Goal: Contribute content: Contribute content

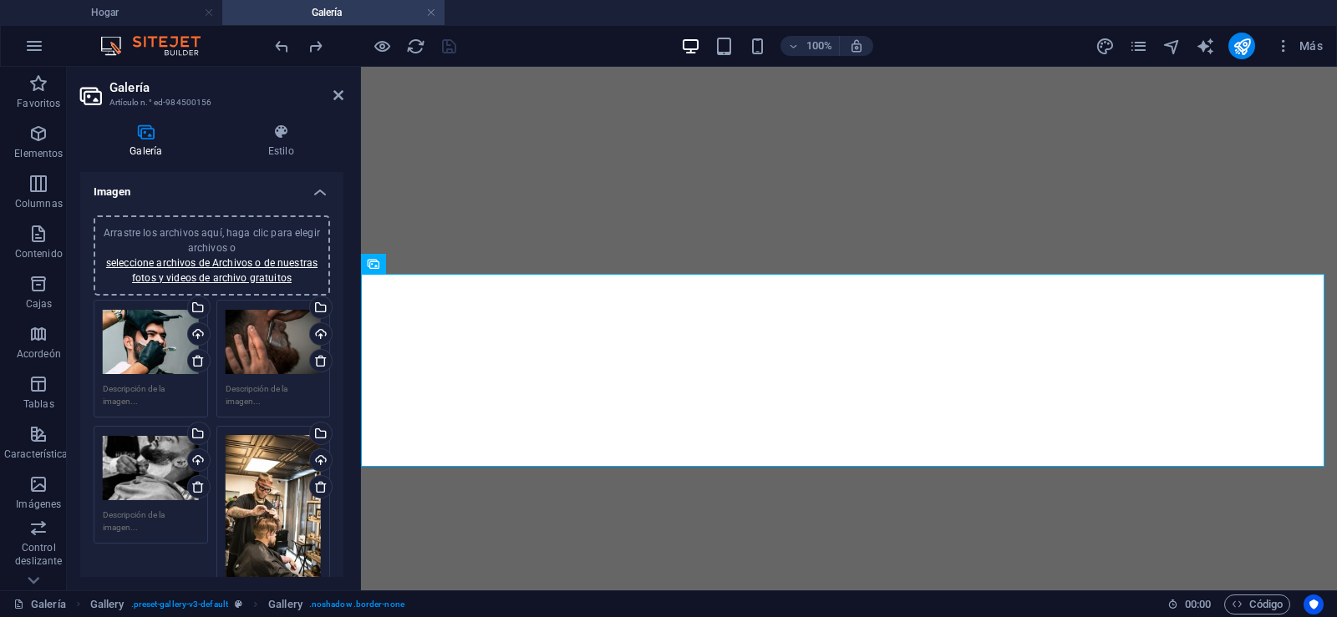
select select "4"
select select "px"
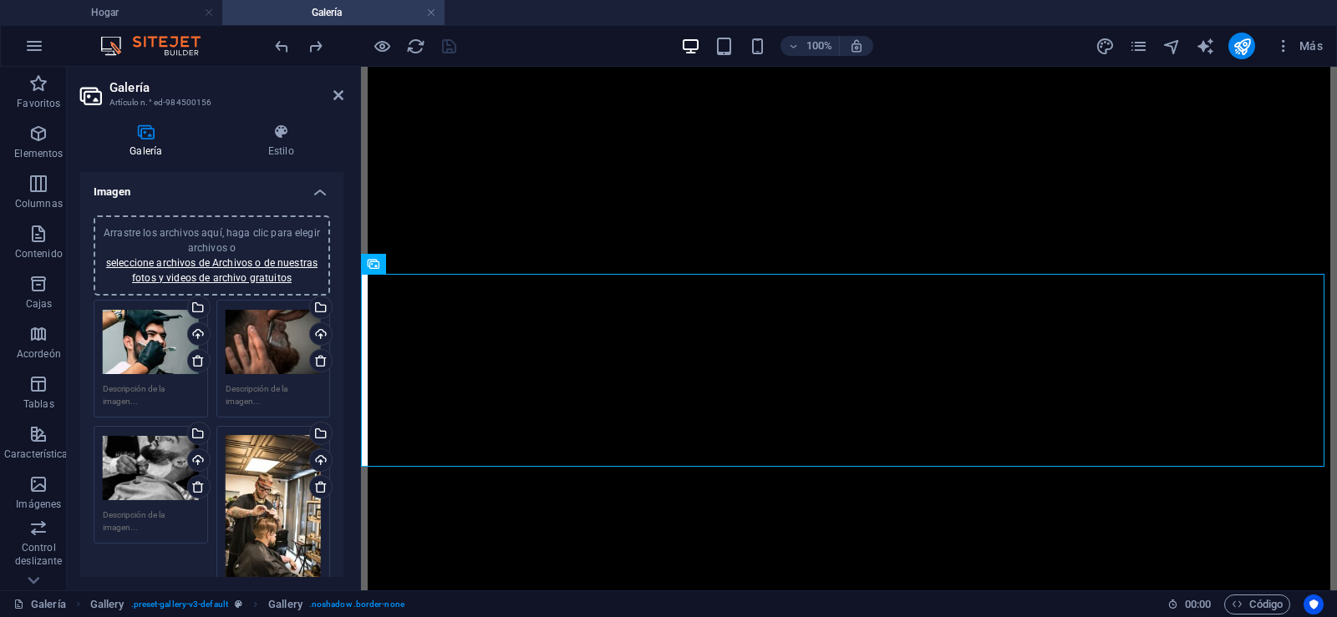
scroll to position [444, 0]
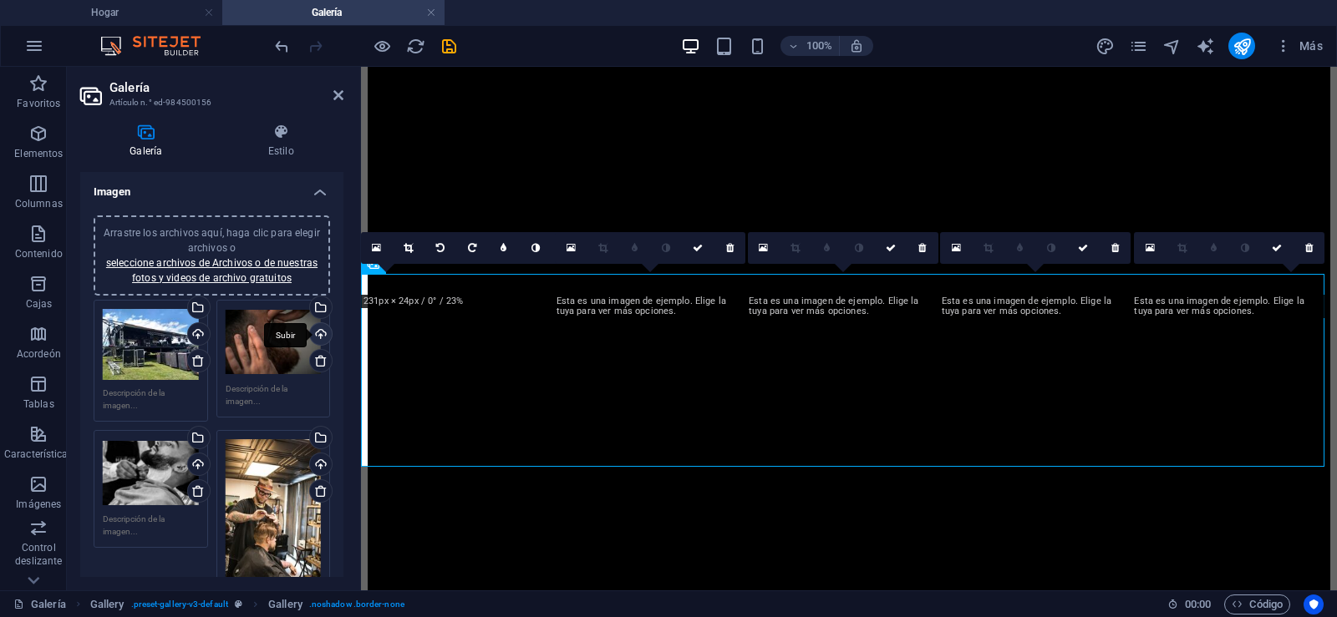
click at [318, 334] on div "Subir" at bounding box center [319, 335] width 25 height 25
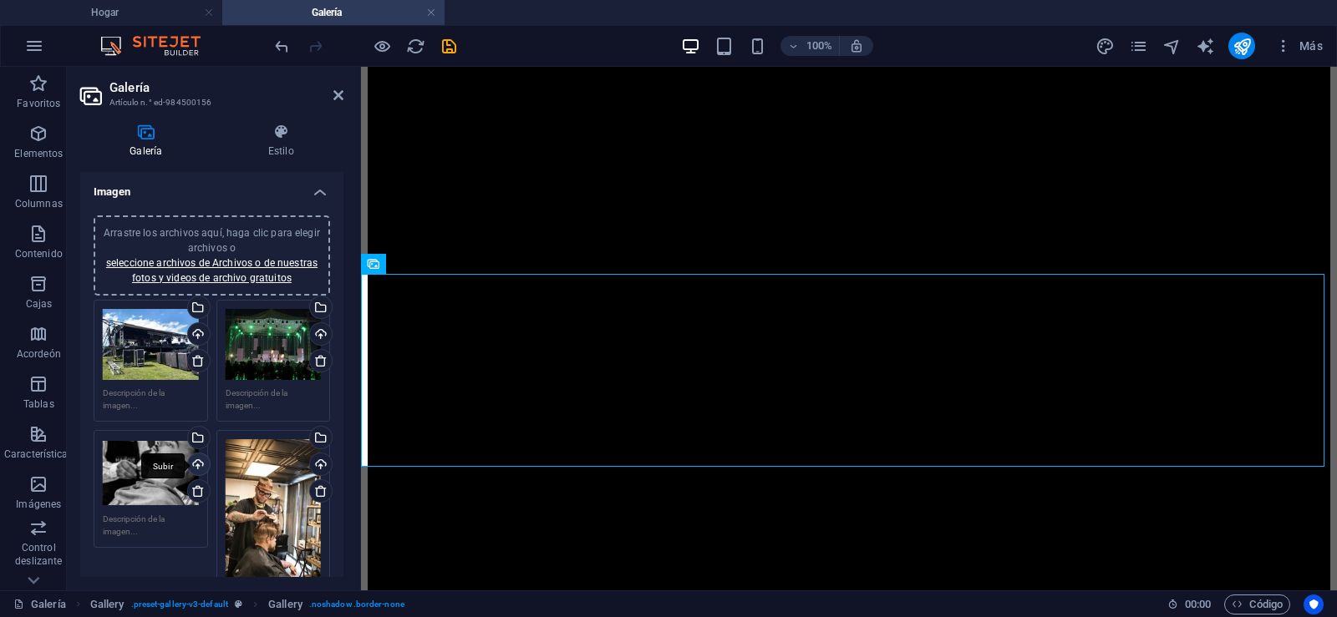
click at [194, 463] on div "Subir" at bounding box center [197, 466] width 25 height 25
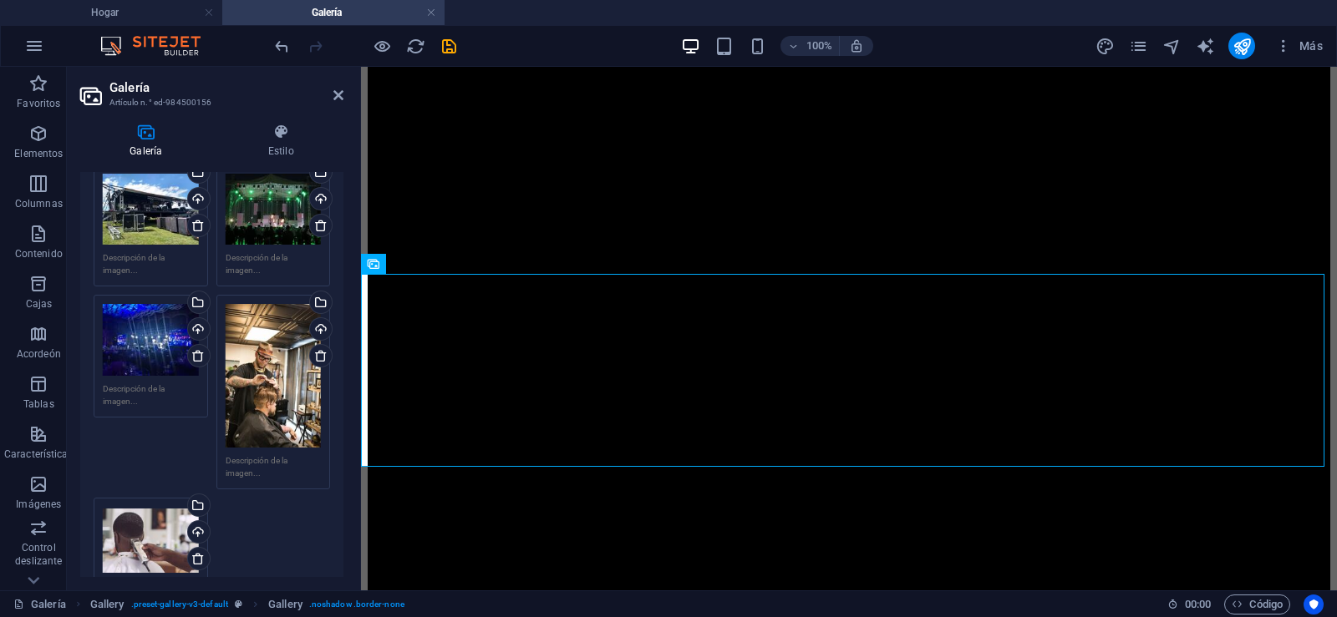
scroll to position [164, 0]
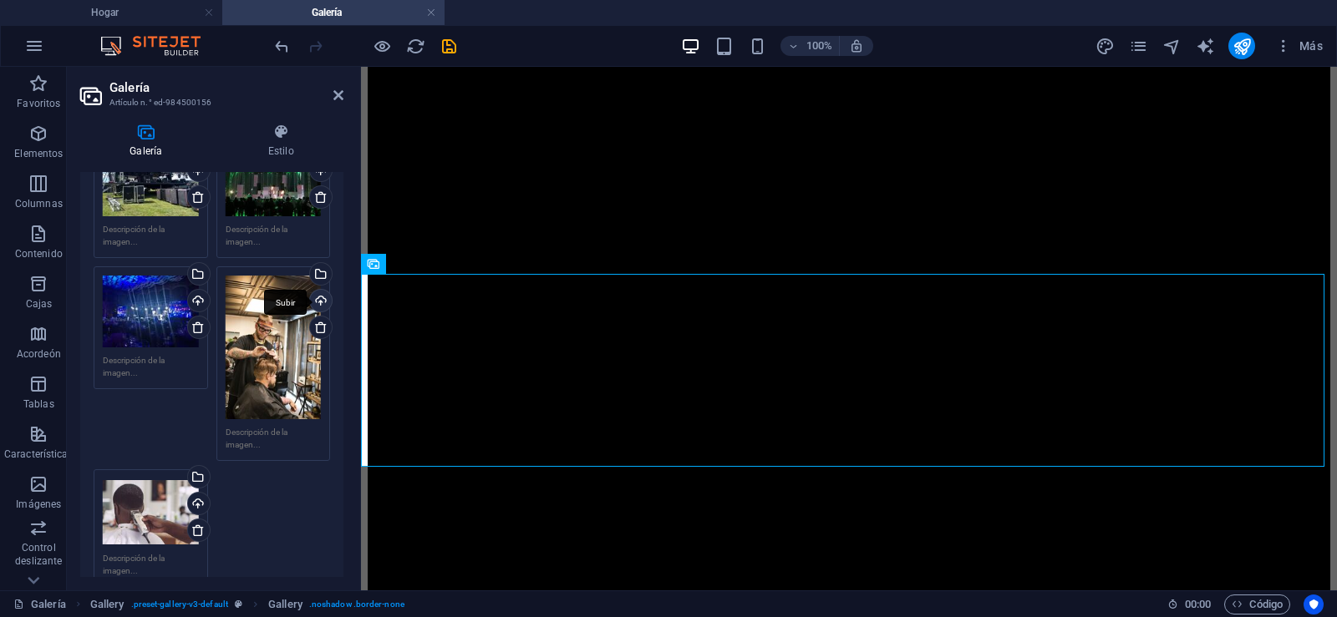
click at [319, 301] on div "Subir" at bounding box center [319, 302] width 25 height 25
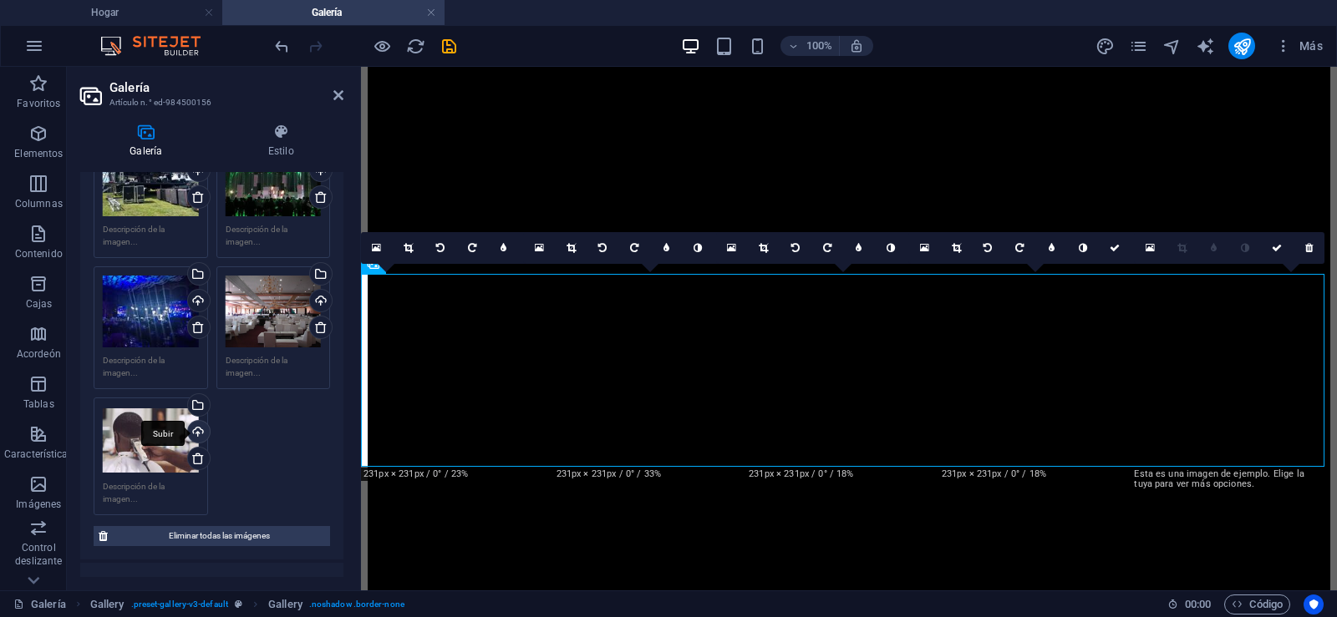
click at [196, 430] on div "Subir" at bounding box center [197, 433] width 25 height 25
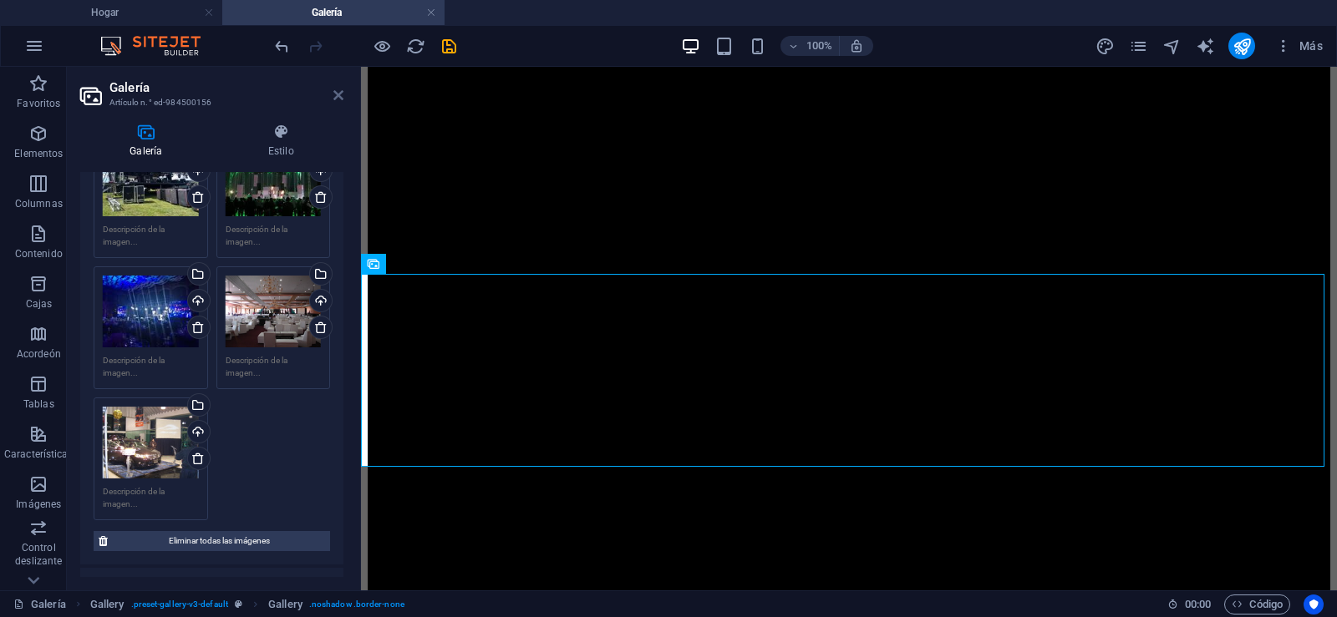
click at [338, 91] on icon at bounding box center [338, 95] width 10 height 13
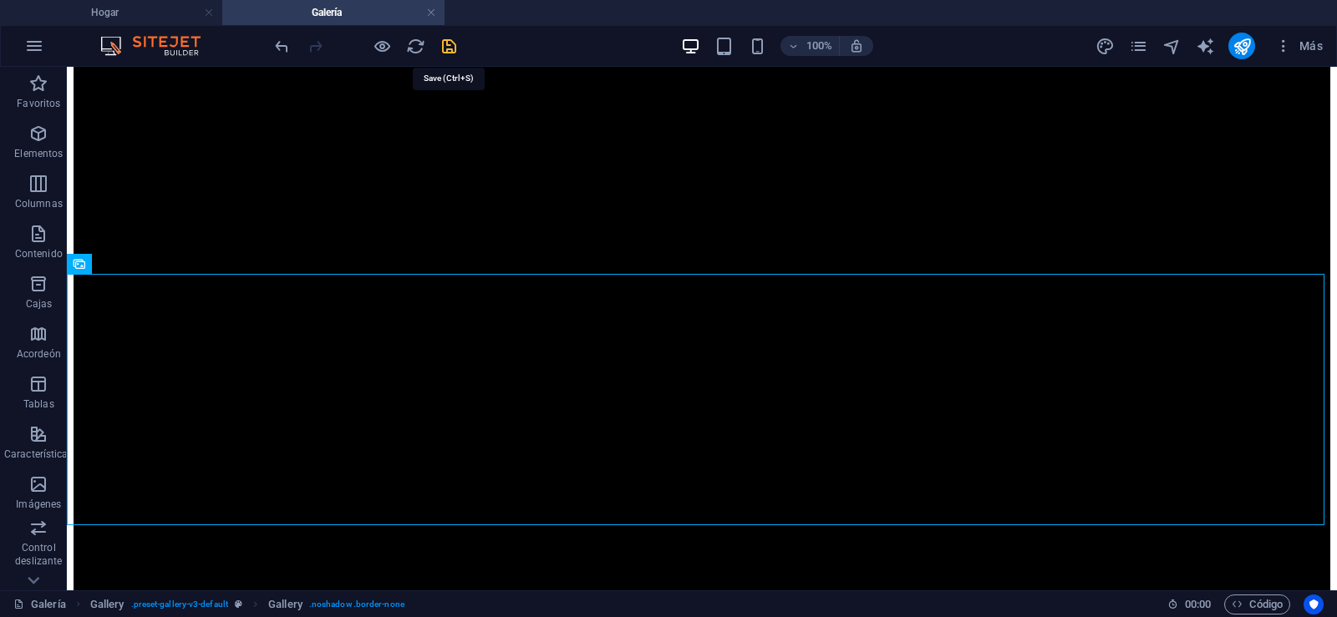
drag, startPoint x: 450, startPoint y: 43, endPoint x: 812, endPoint y: 155, distance: 379.7
click at [450, 43] on icon "salvación" at bounding box center [448, 46] width 19 height 19
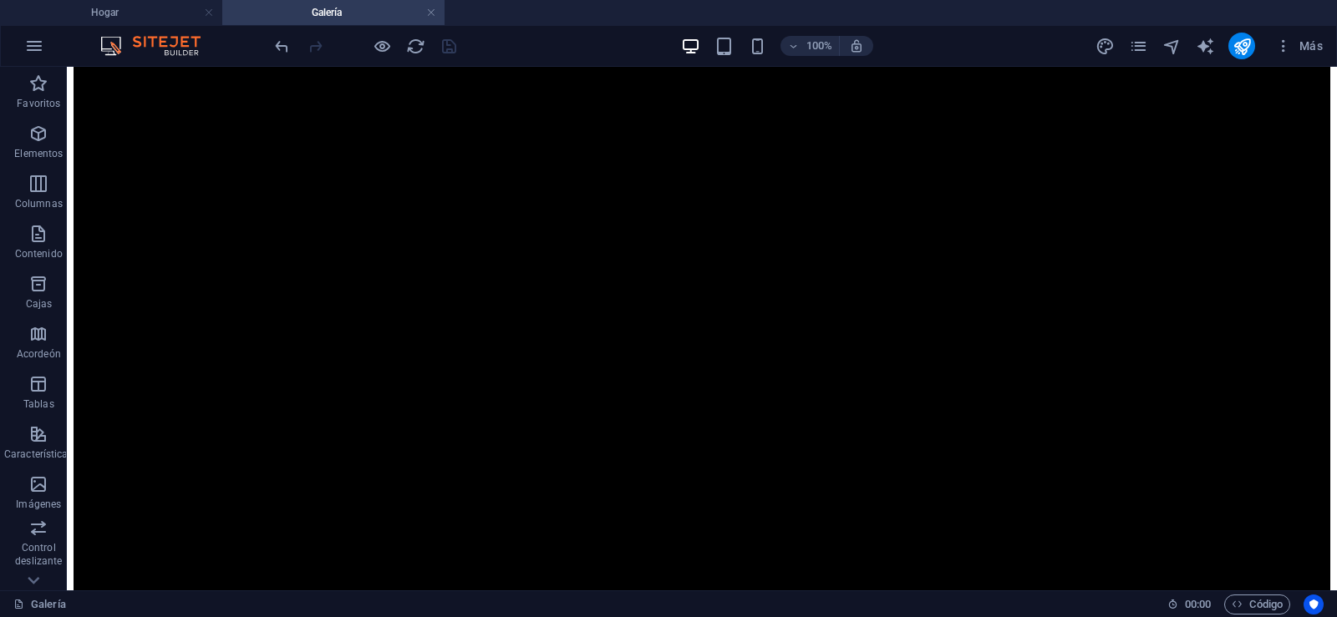
scroll to position [824, 0]
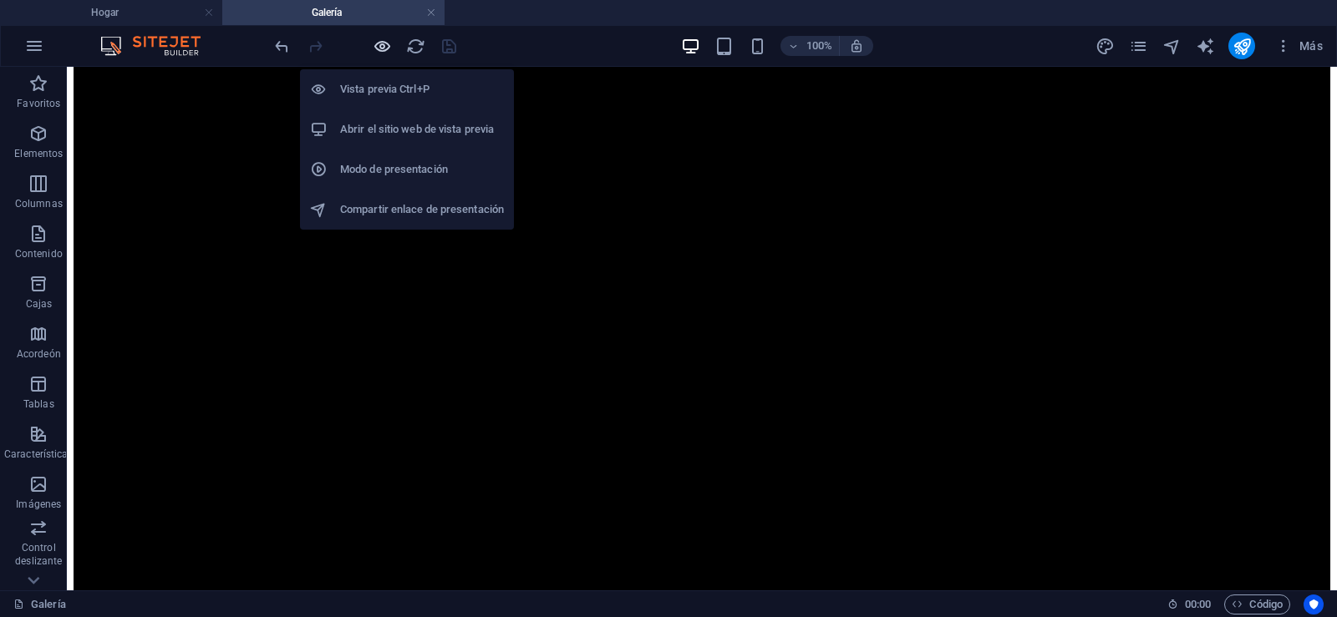
click at [381, 44] on icon "button" at bounding box center [382, 46] width 19 height 19
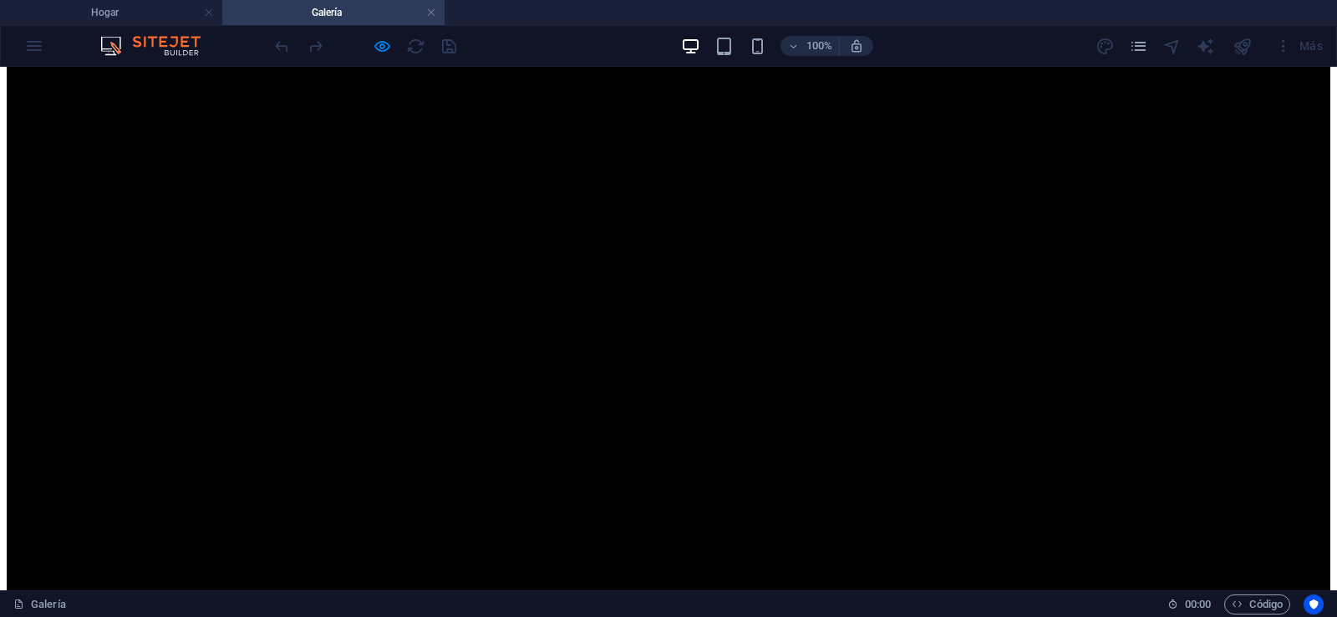
scroll to position [721, 0]
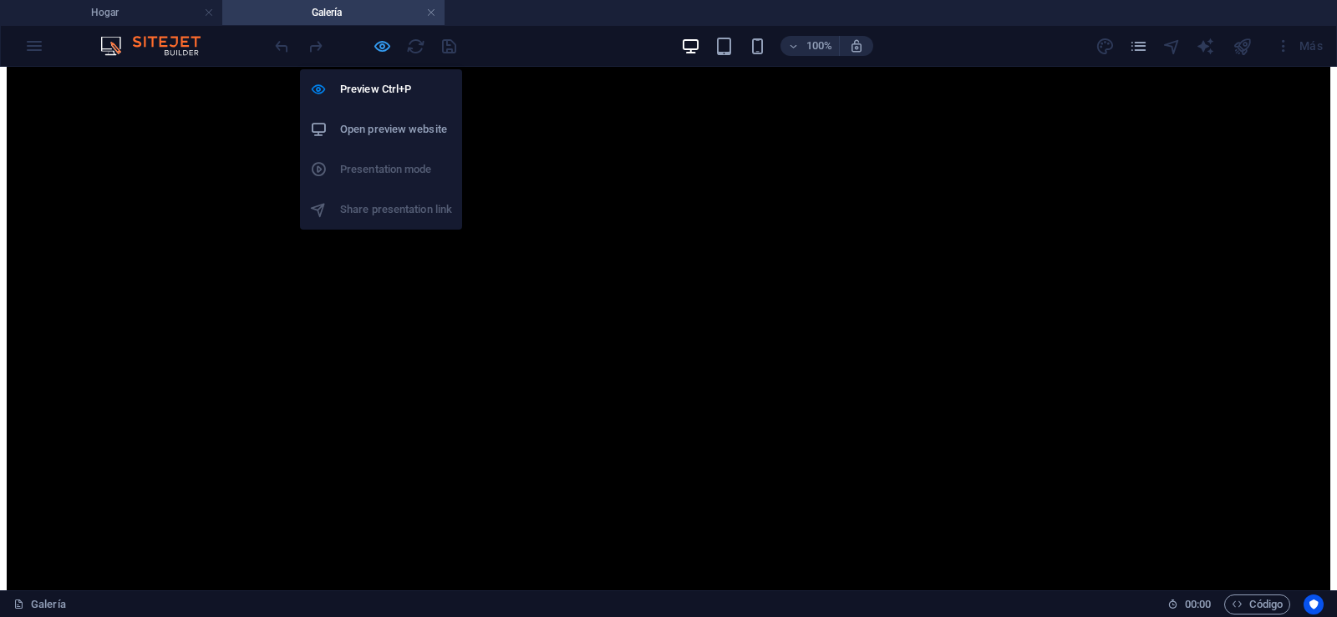
drag, startPoint x: 382, startPoint y: 48, endPoint x: 555, endPoint y: 292, distance: 299.1
click at [382, 48] on icon "button" at bounding box center [382, 46] width 19 height 19
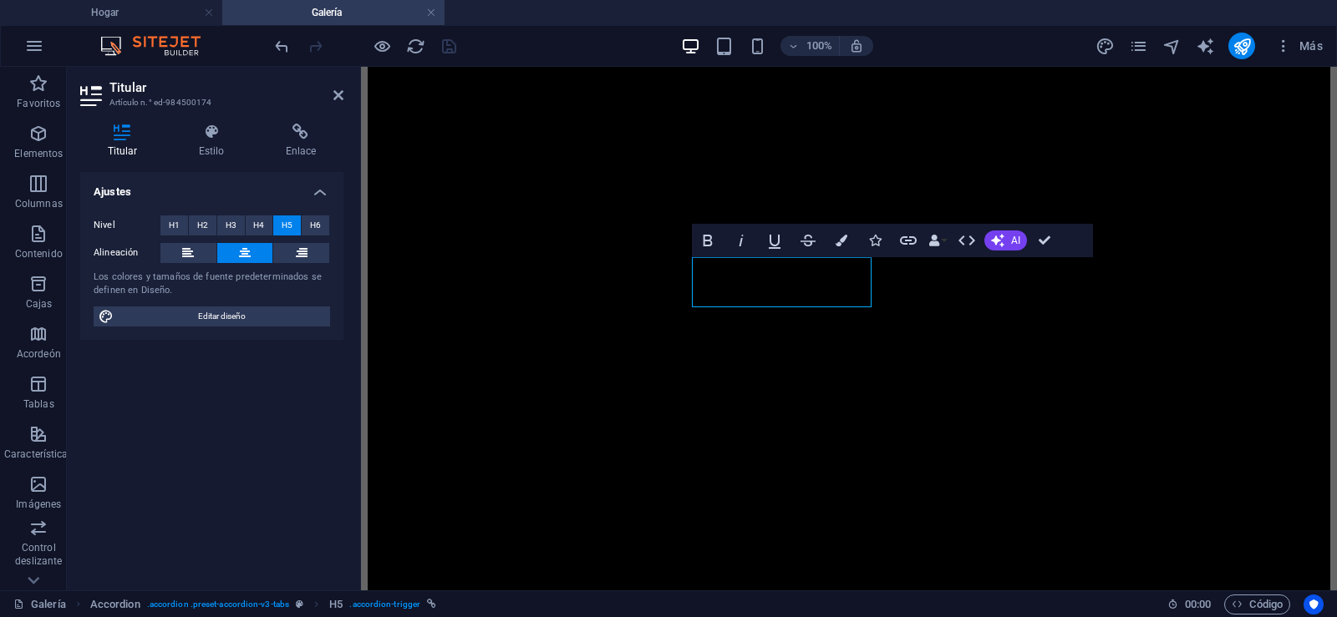
scroll to position [780, 0]
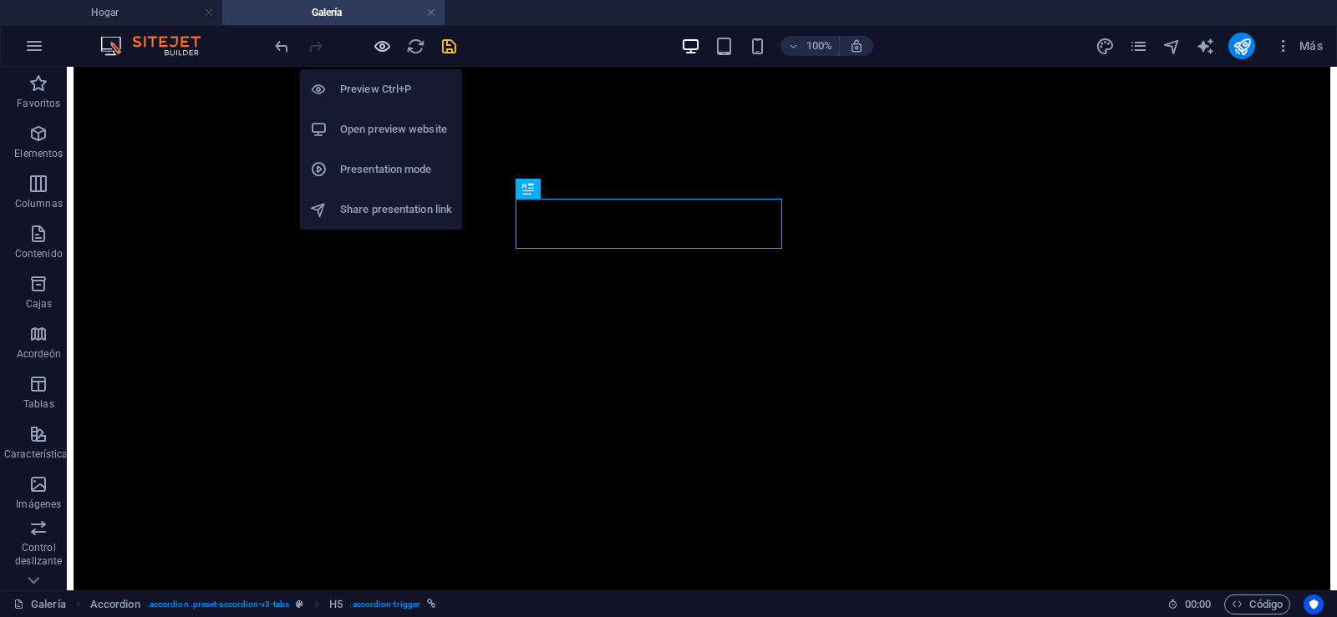
click at [378, 43] on icon "button" at bounding box center [382, 46] width 19 height 19
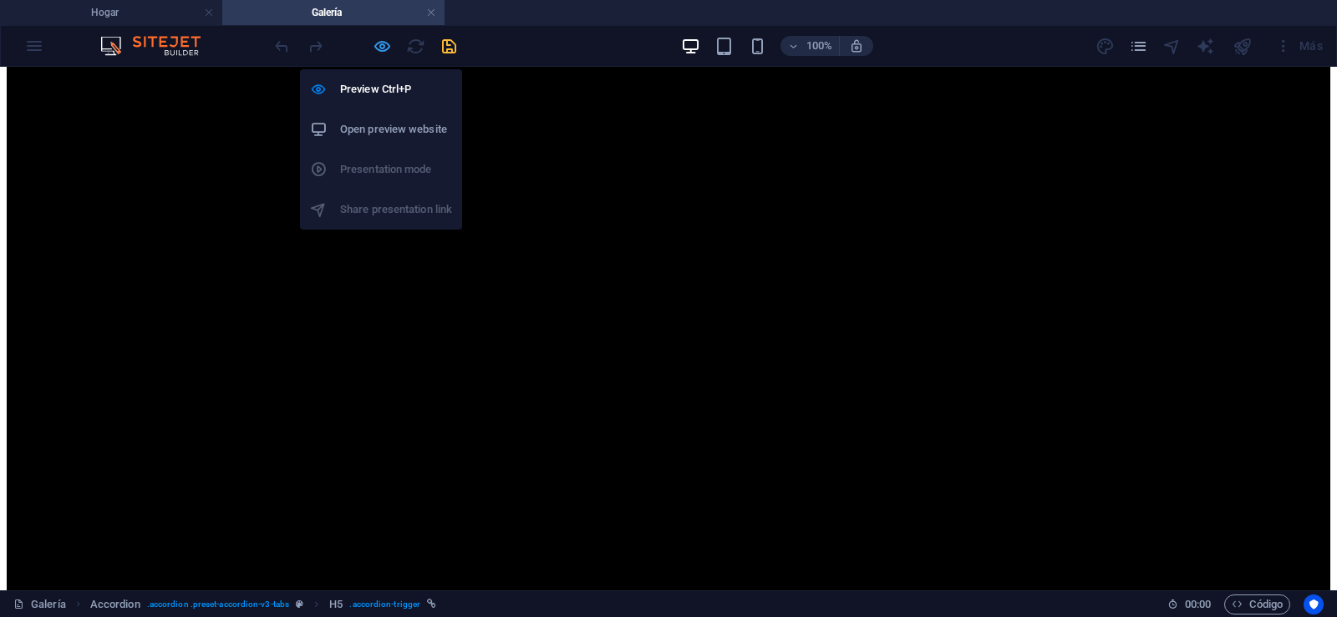
click at [379, 47] on icon "button" at bounding box center [382, 46] width 19 height 19
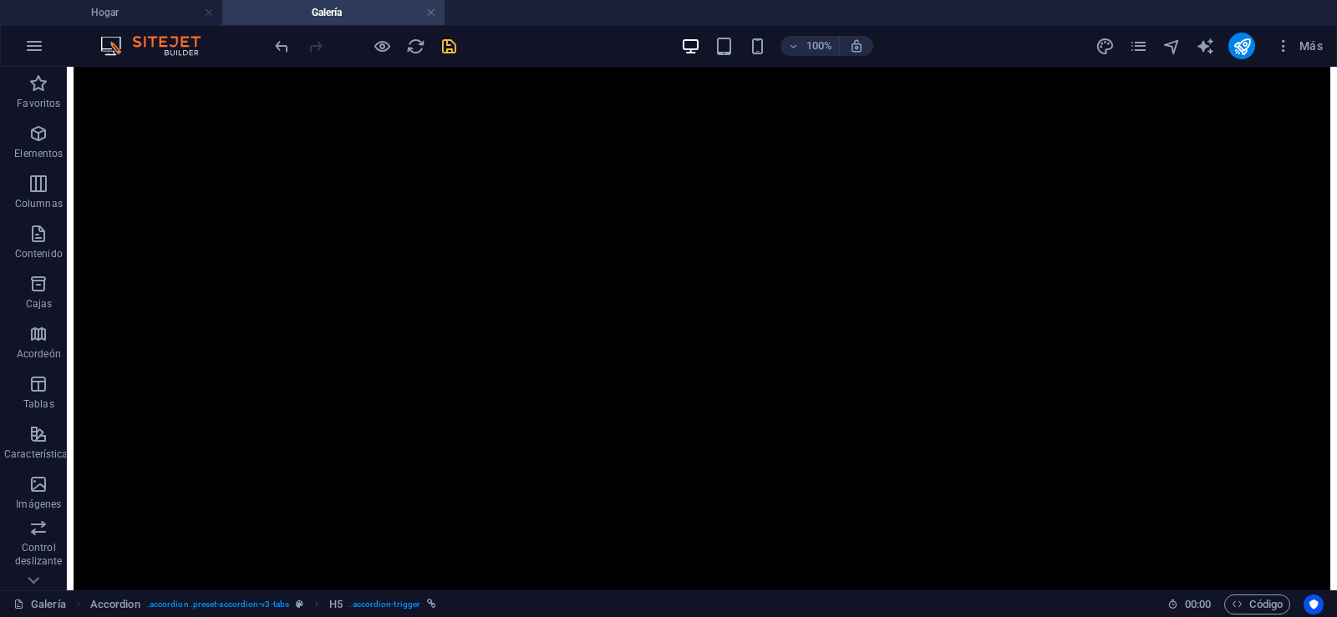
scroll to position [1567, 0]
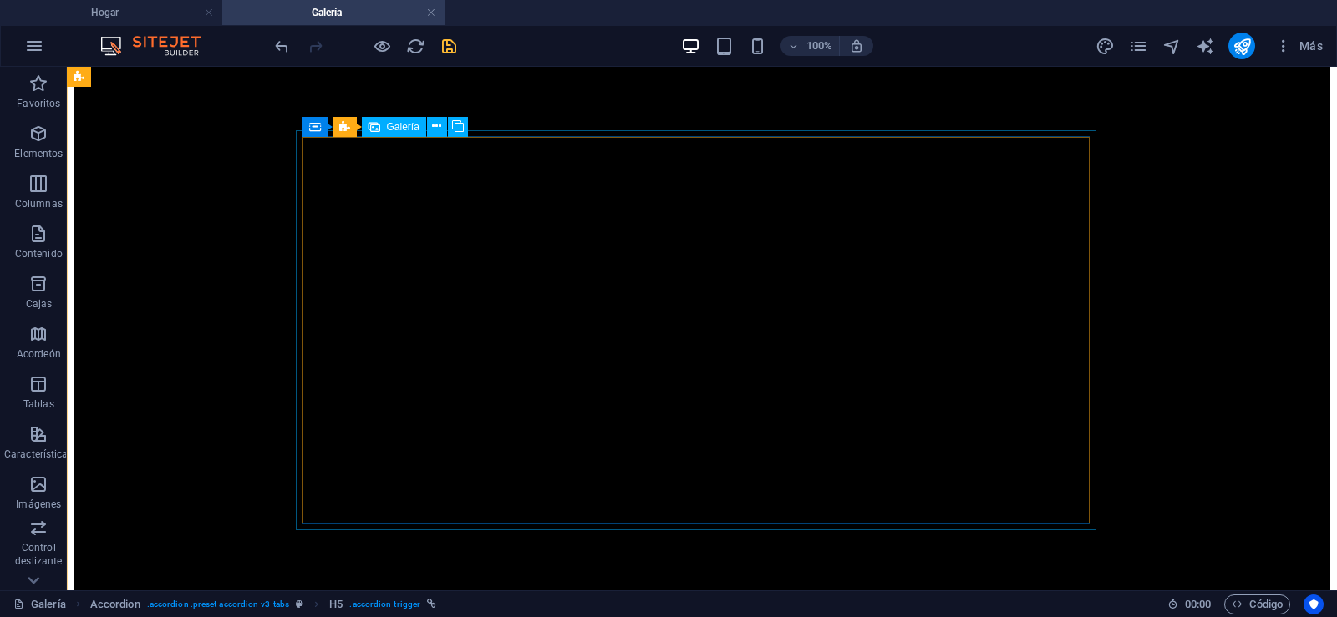
select select "4"
select select "px"
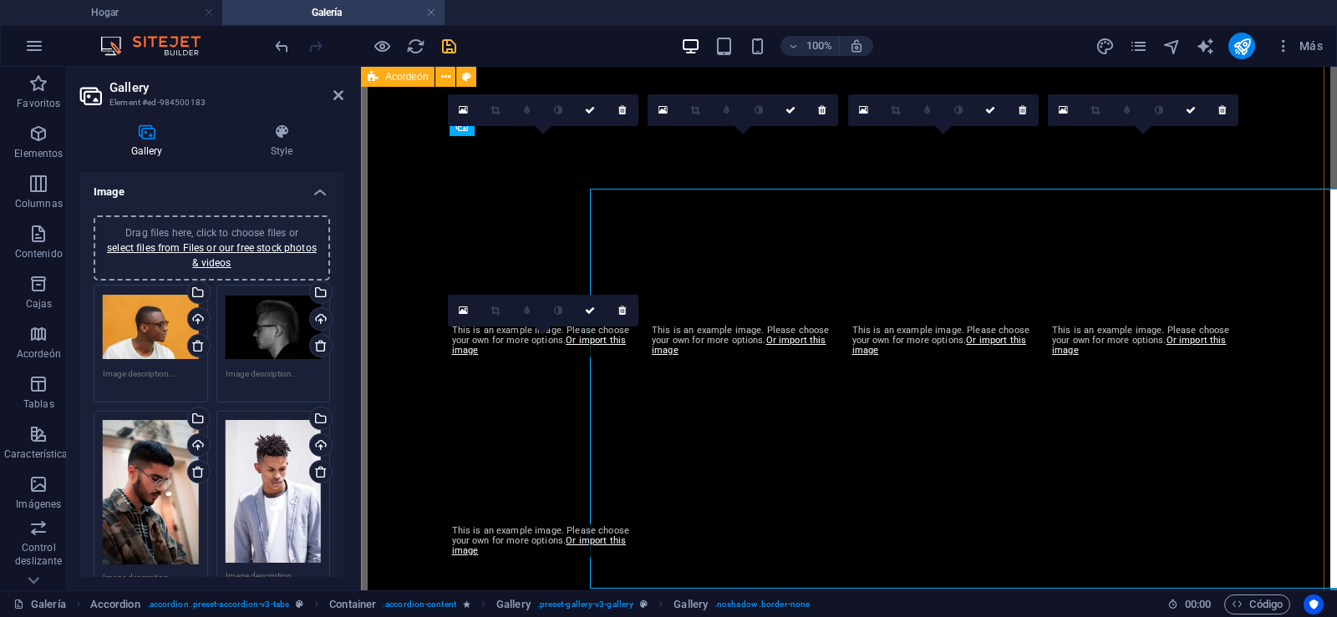
scroll to position [1508, 0]
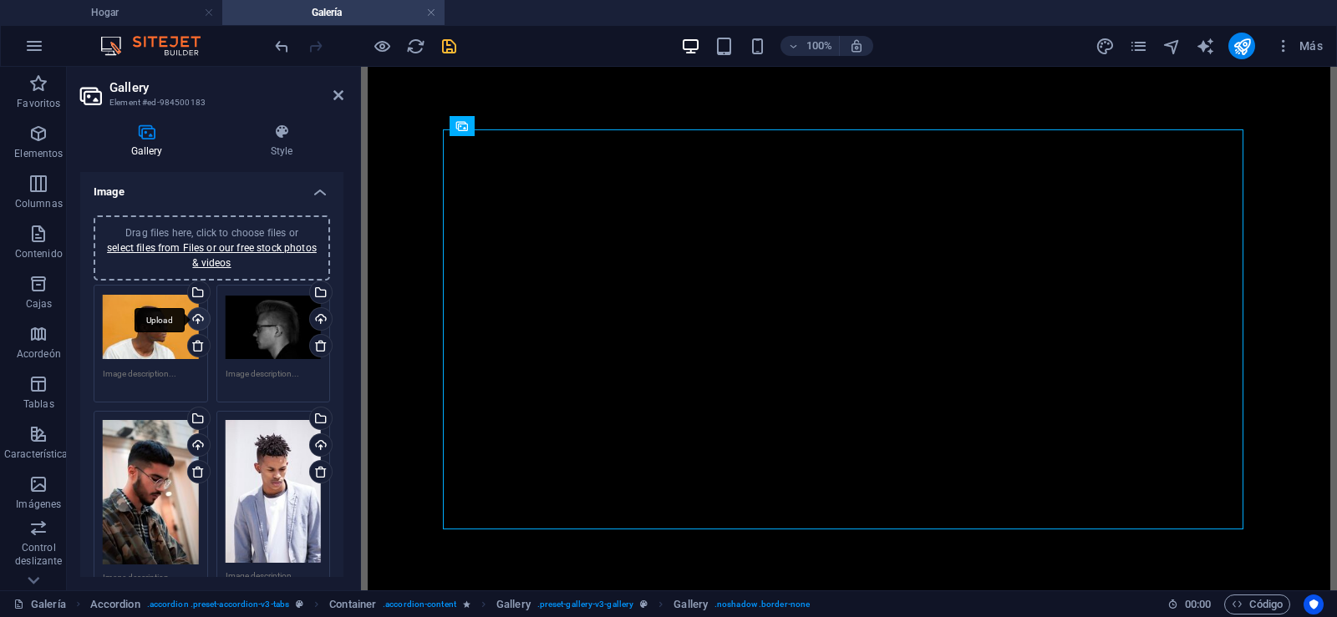
click at [198, 317] on div "Upload" at bounding box center [197, 320] width 25 height 25
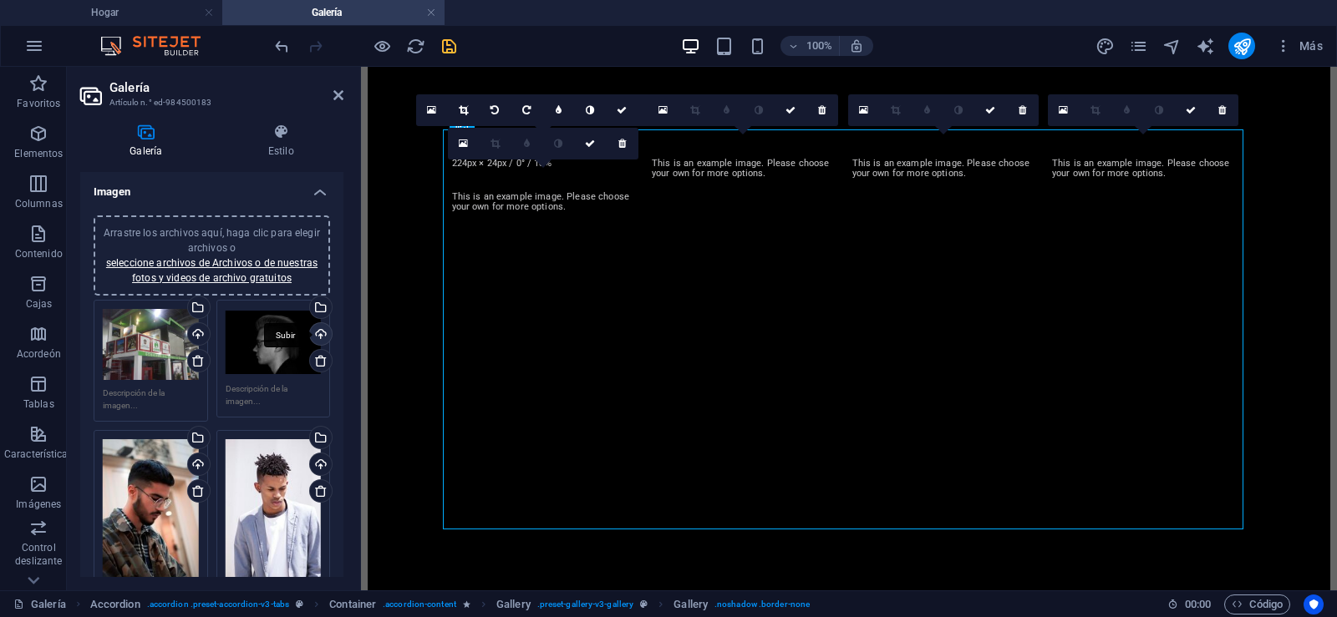
click at [318, 334] on div "Subir" at bounding box center [319, 335] width 25 height 25
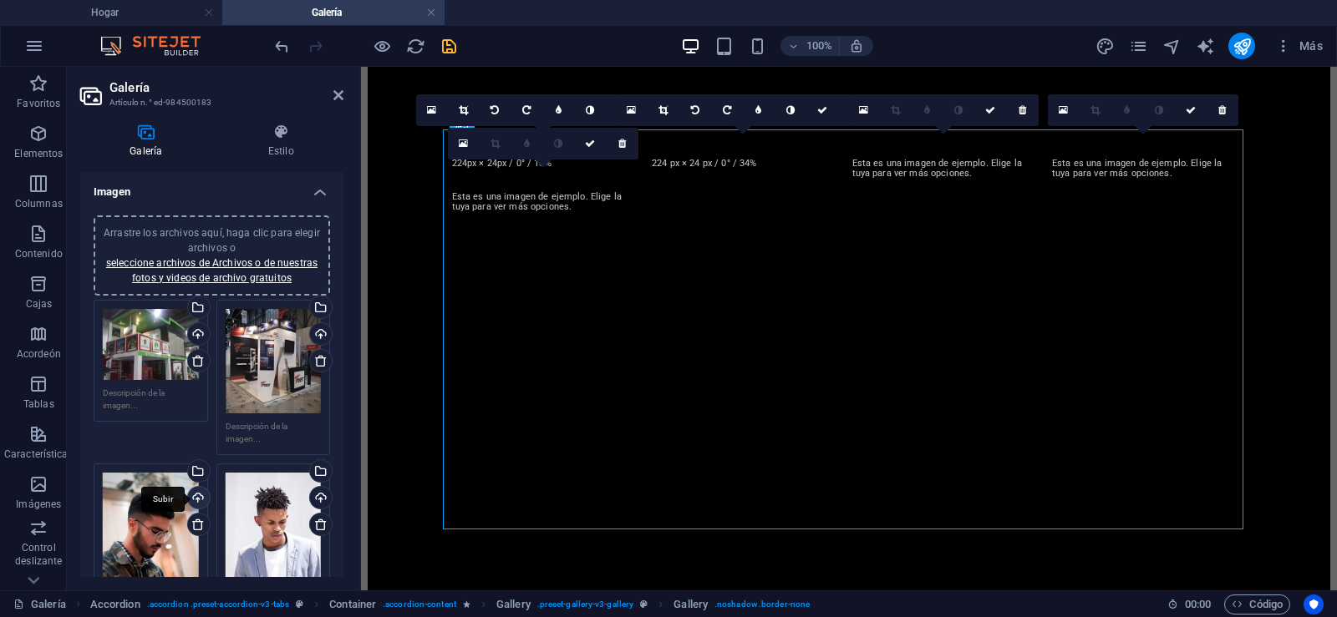
click at [197, 492] on div "Subir" at bounding box center [197, 499] width 25 height 25
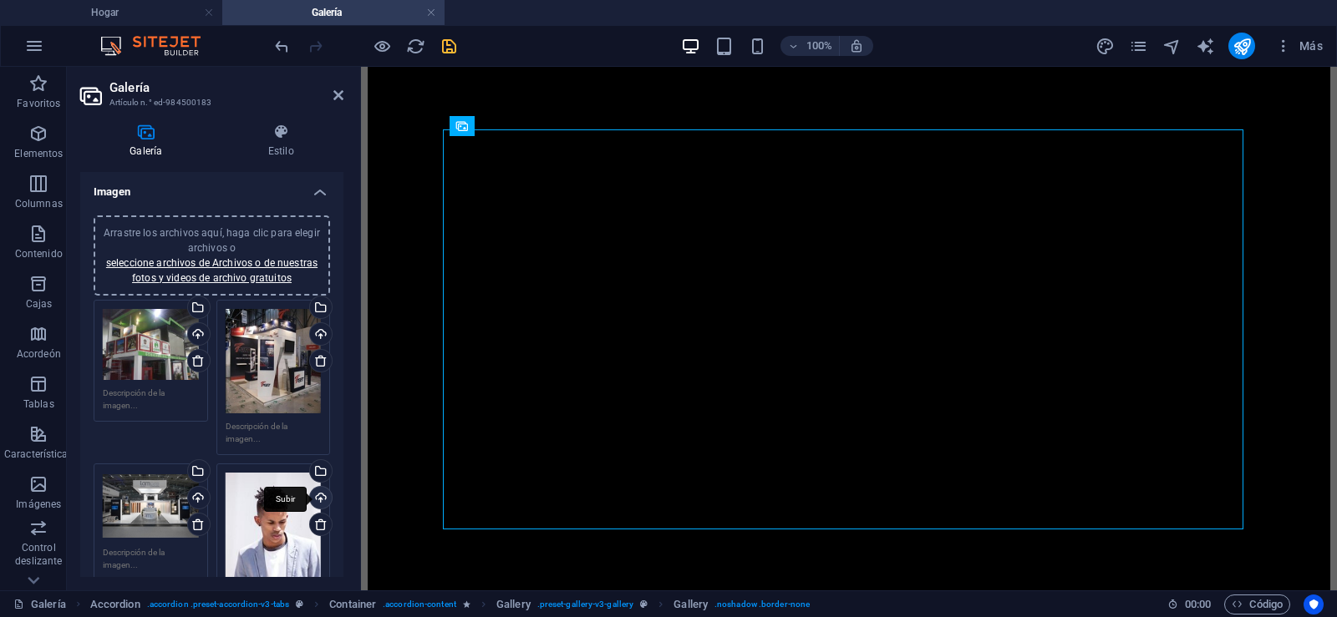
click at [318, 495] on div "Subir" at bounding box center [319, 499] width 25 height 25
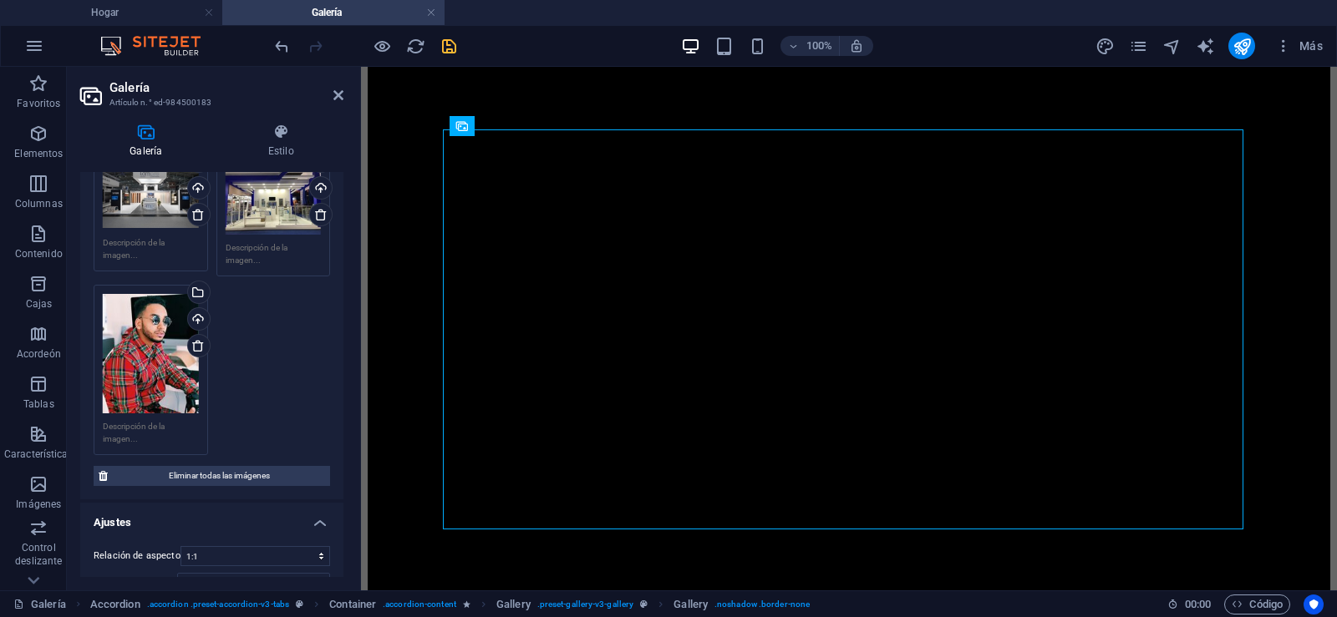
scroll to position [397, 0]
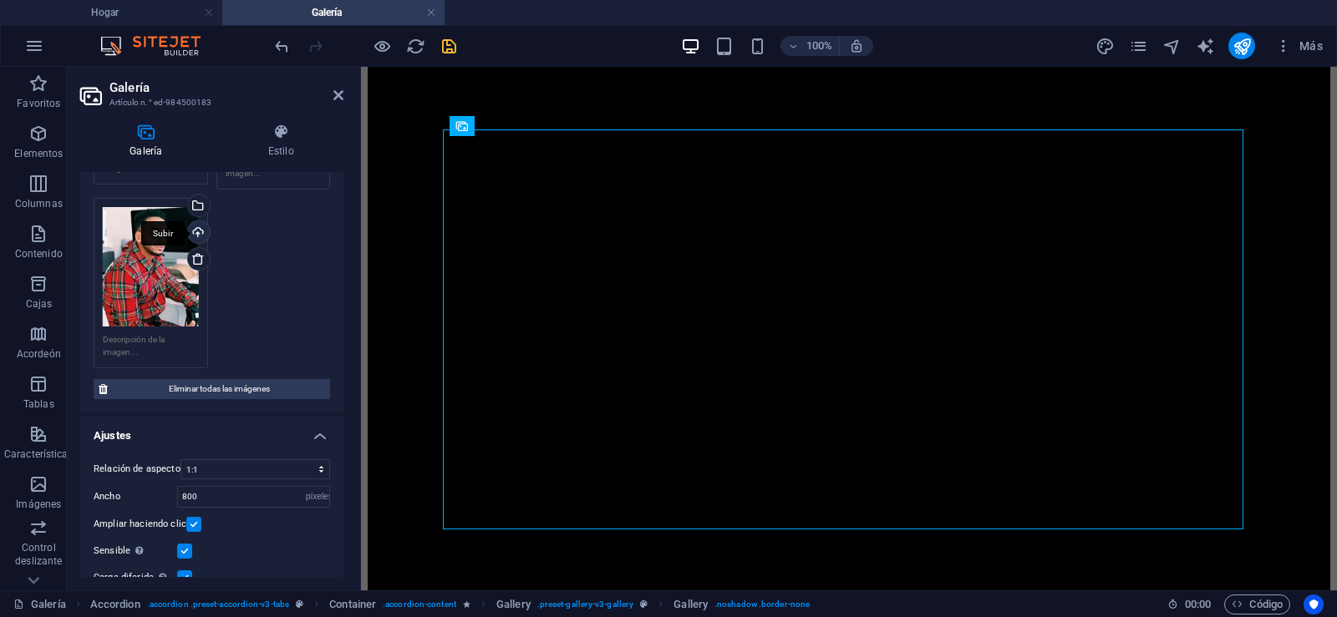
click at [195, 228] on div "Subir" at bounding box center [197, 233] width 25 height 25
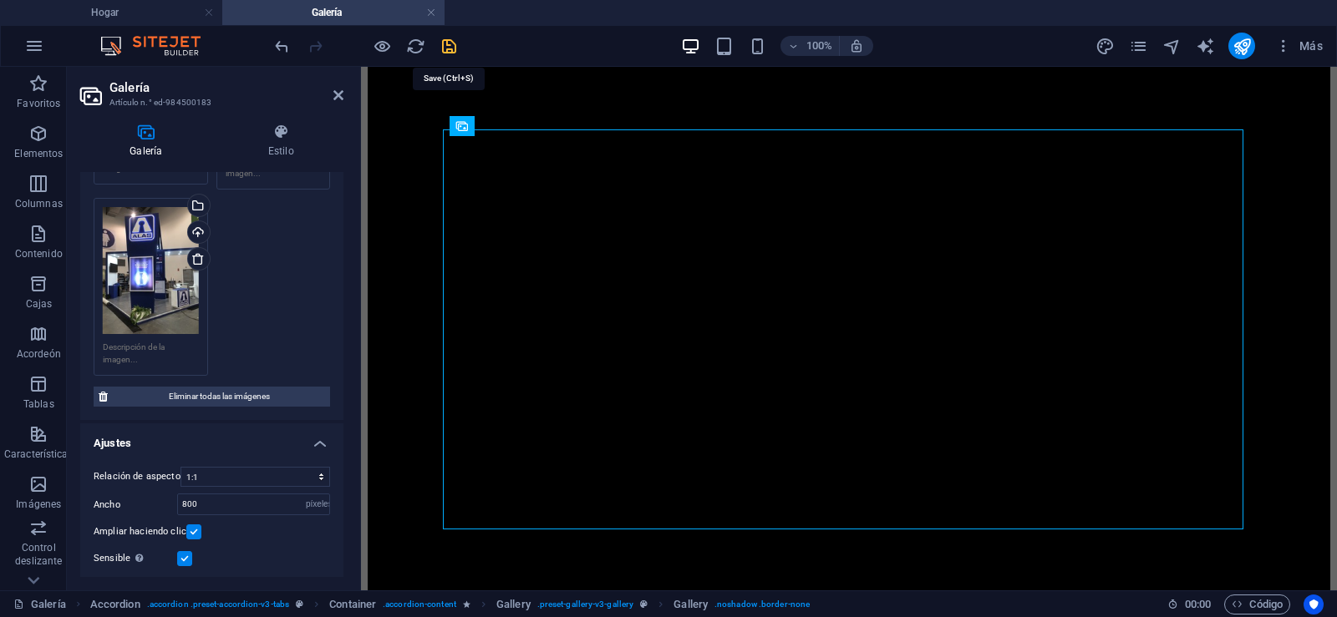
drag, startPoint x: 448, startPoint y: 46, endPoint x: 410, endPoint y: 6, distance: 55.0
click at [448, 46] on icon "salvación" at bounding box center [448, 46] width 19 height 19
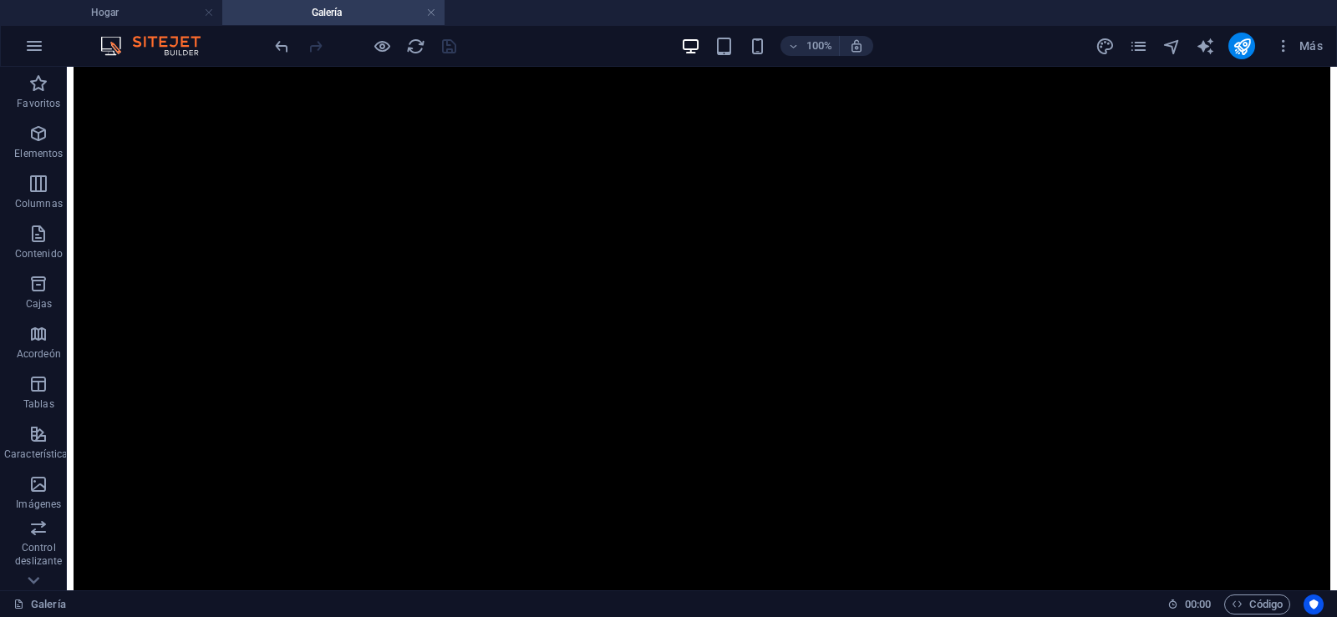
scroll to position [1841, 0]
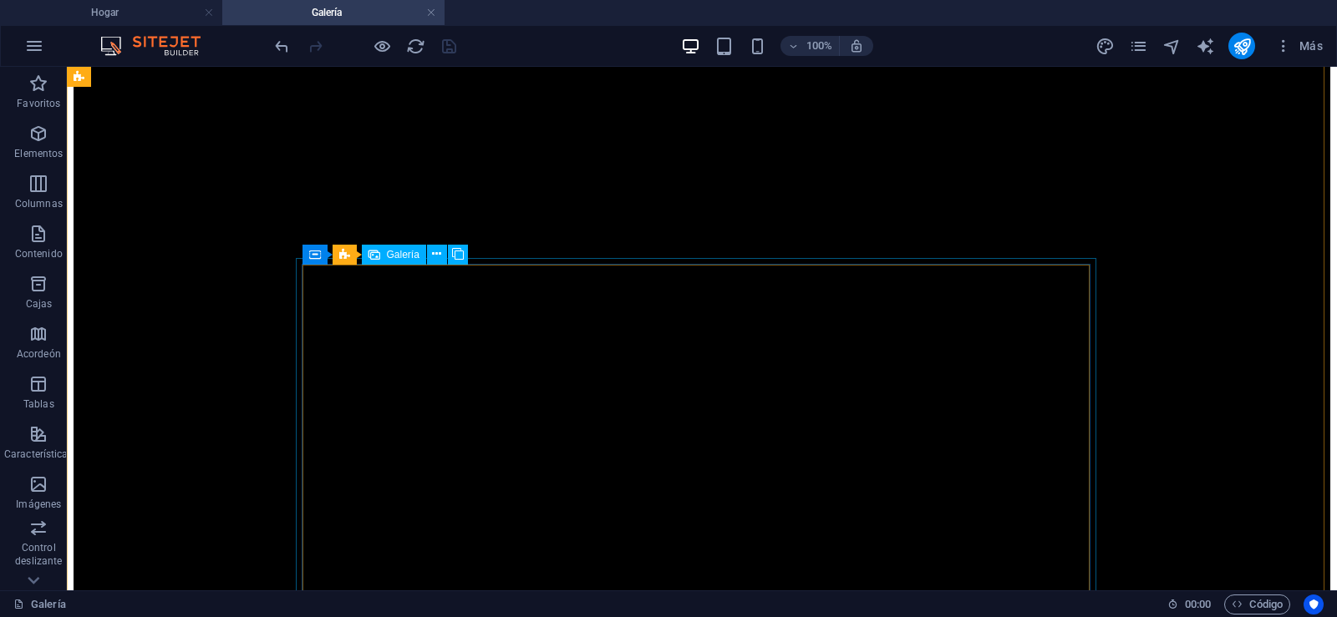
drag, startPoint x: 368, startPoint y: 317, endPoint x: 376, endPoint y: 322, distance: 8.6
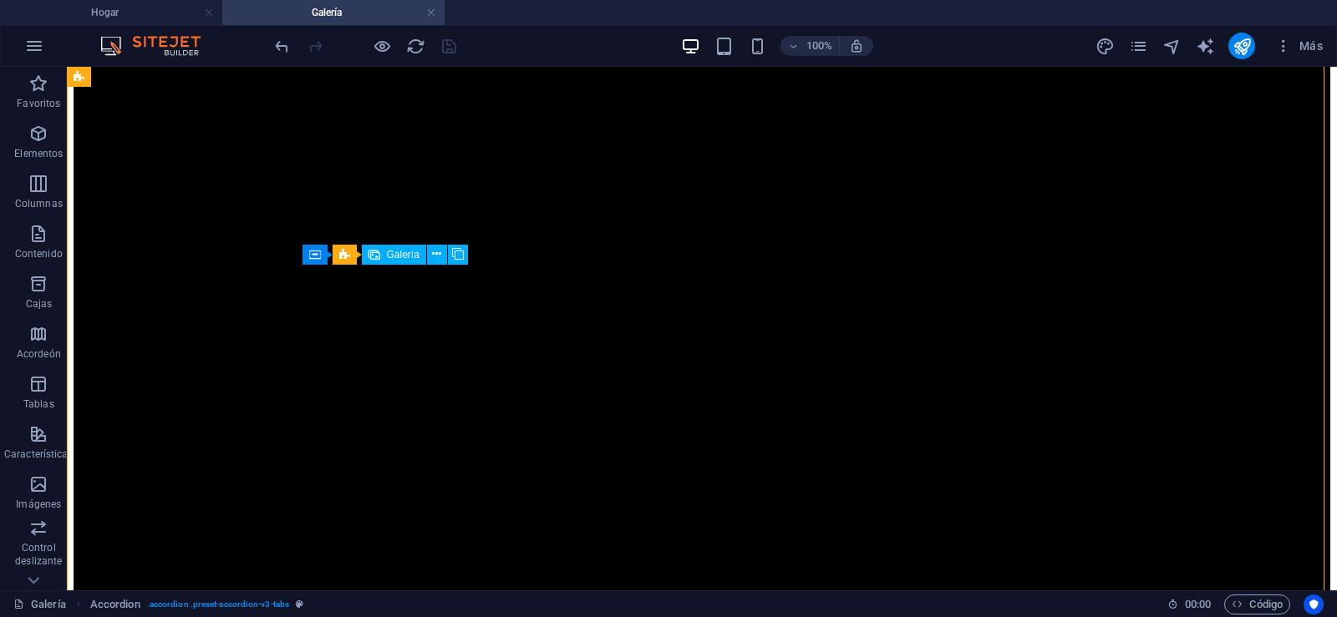
select select "4"
select select "px"
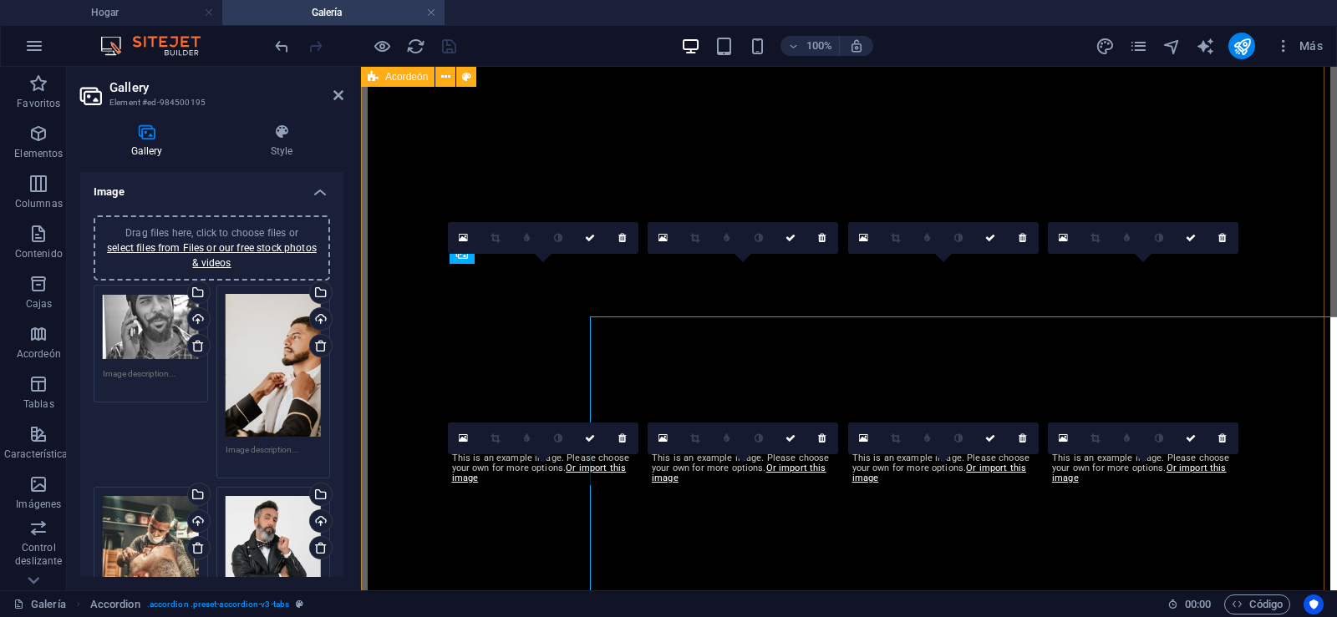
scroll to position [1782, 0]
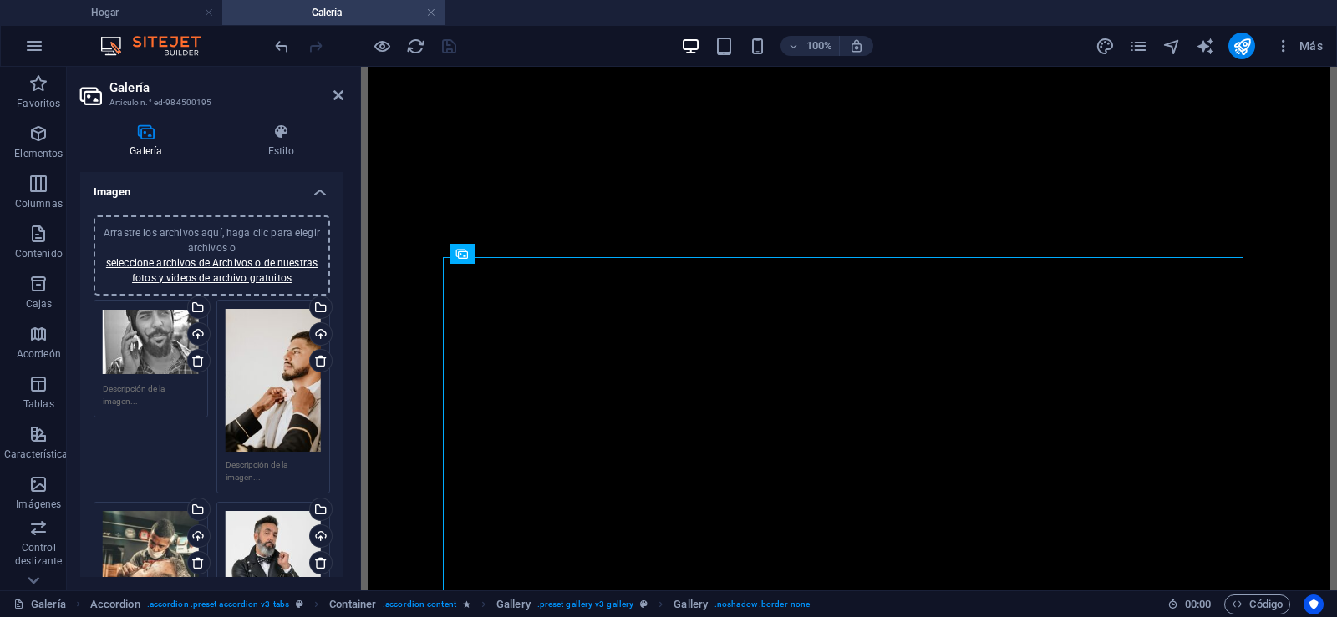
drag, startPoint x: 339, startPoint y: 206, endPoint x: 726, endPoint y: 282, distance: 394.4
click at [342, 268] on div "Imagen Arrastre los archivos aquí, haga clic para elegir archivos o seleccione …" at bounding box center [211, 374] width 263 height 405
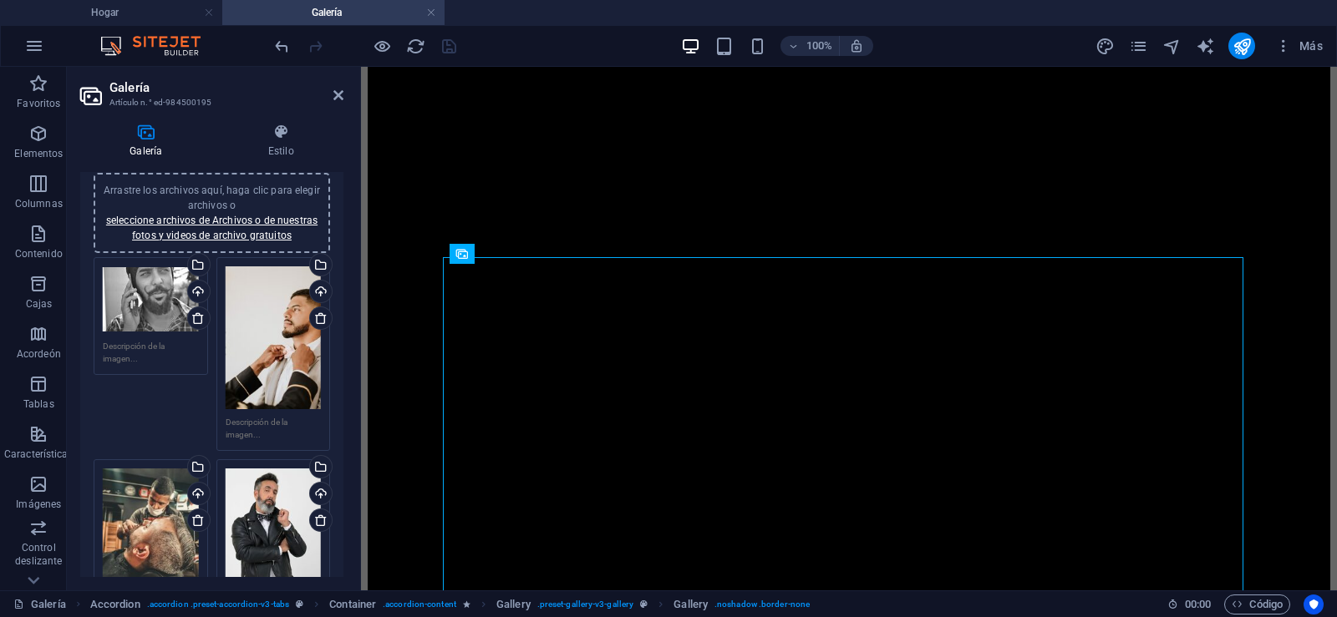
scroll to position [50, 0]
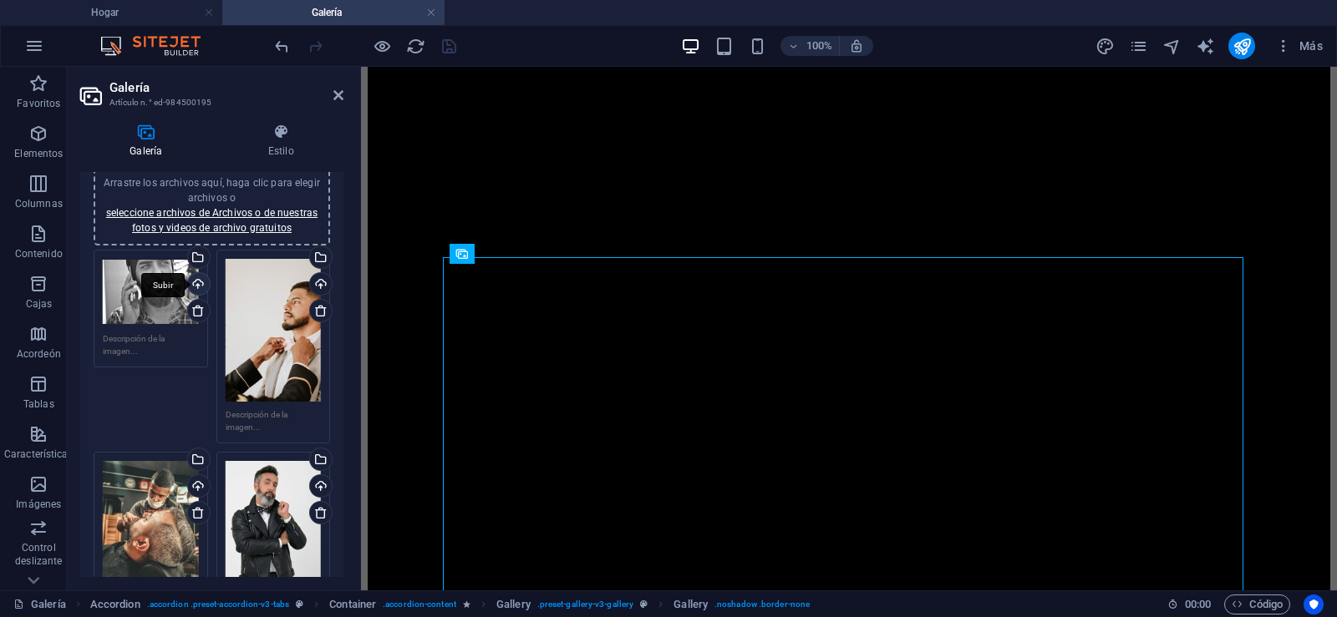
click at [196, 282] on div "Subir" at bounding box center [197, 285] width 25 height 25
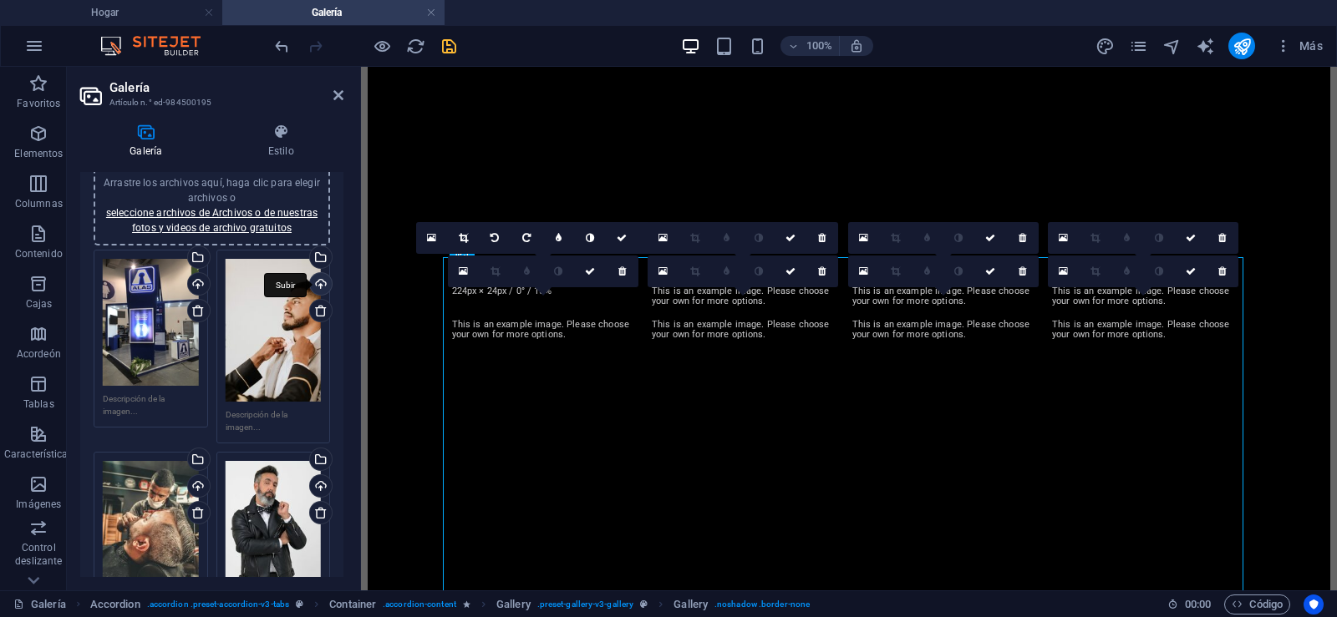
click at [317, 282] on div "Subir" at bounding box center [319, 285] width 25 height 25
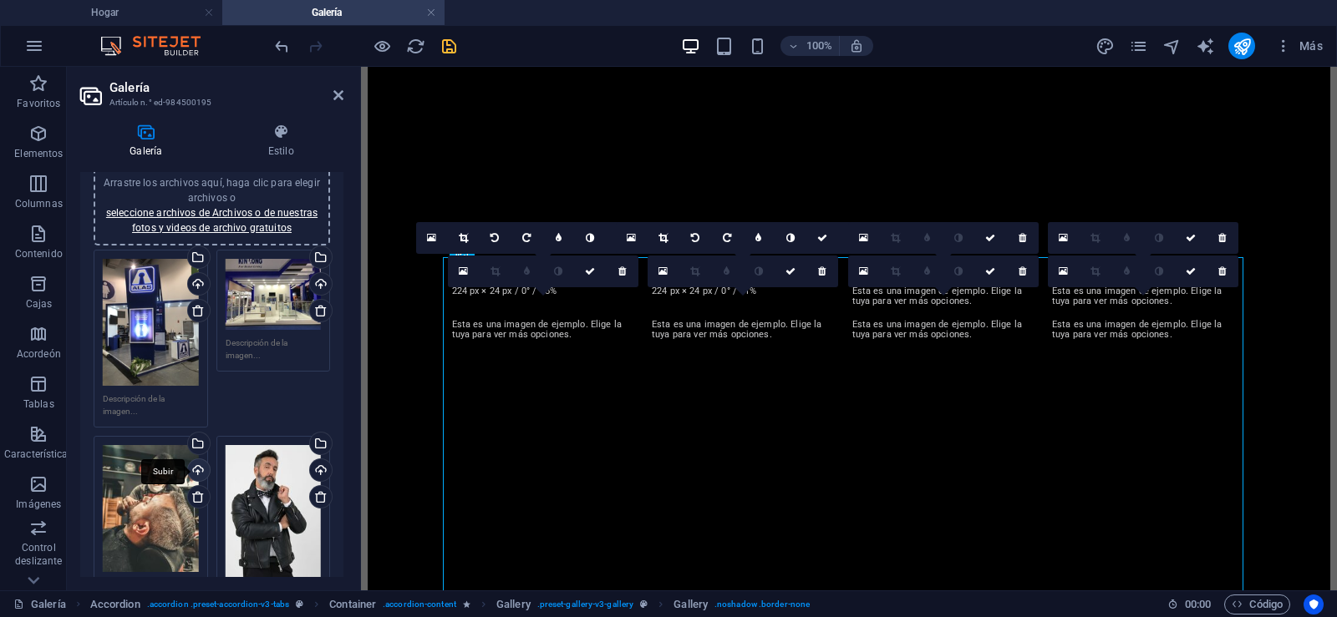
click at [196, 485] on link at bounding box center [198, 496] width 23 height 23
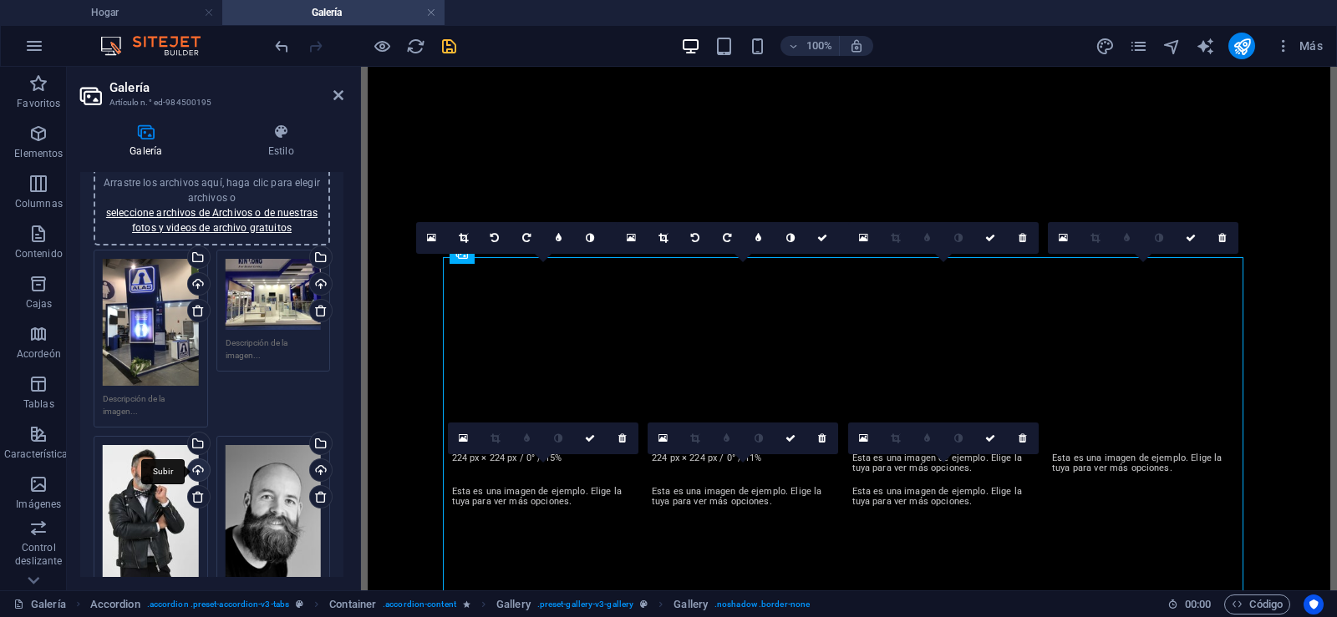
click at [196, 468] on div "Subir" at bounding box center [197, 472] width 25 height 25
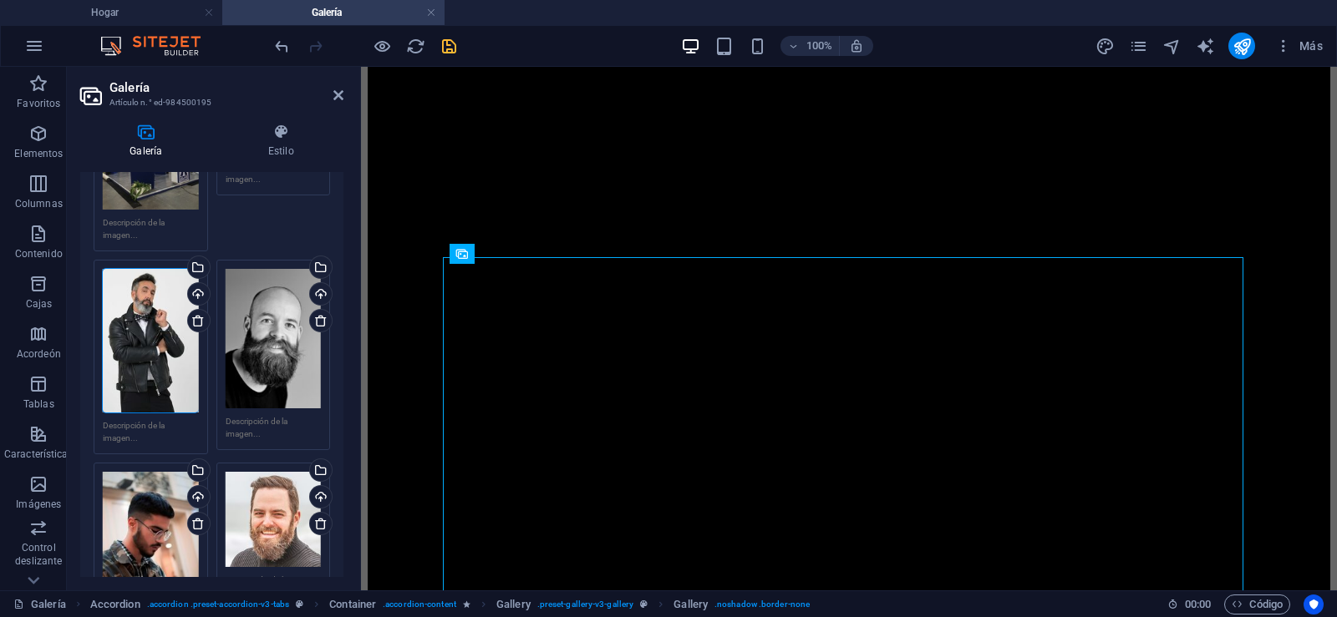
scroll to position [229, 0]
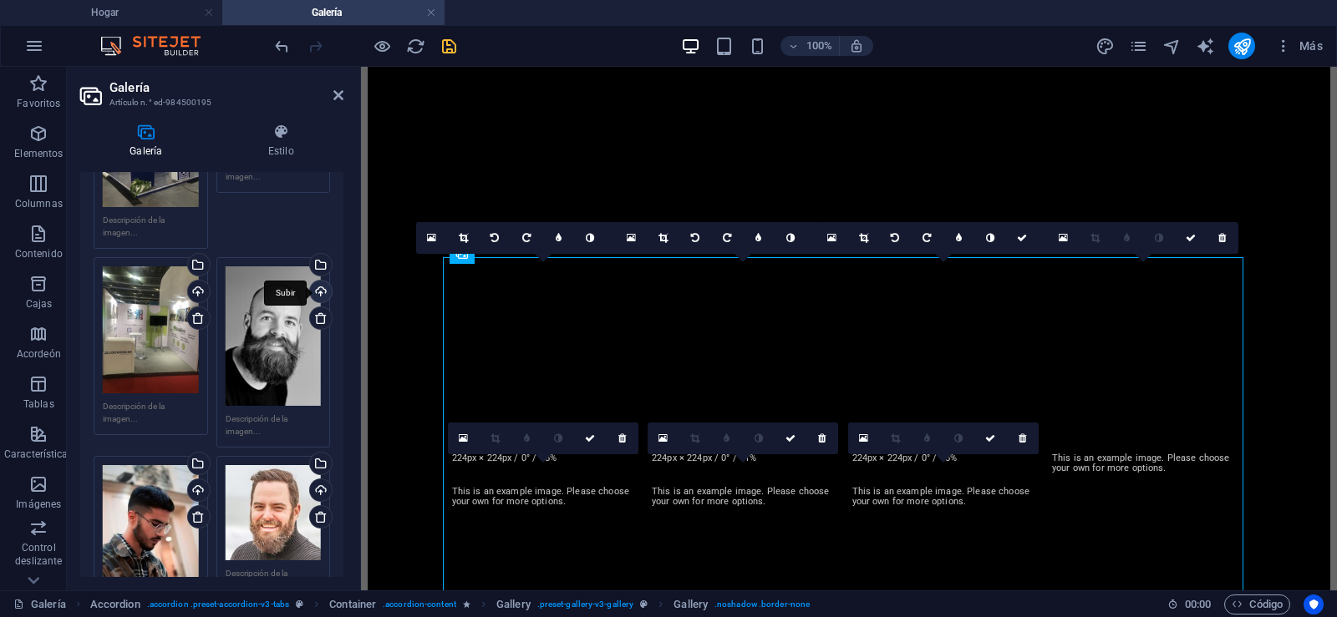
click at [317, 288] on div "Subir" at bounding box center [319, 293] width 25 height 25
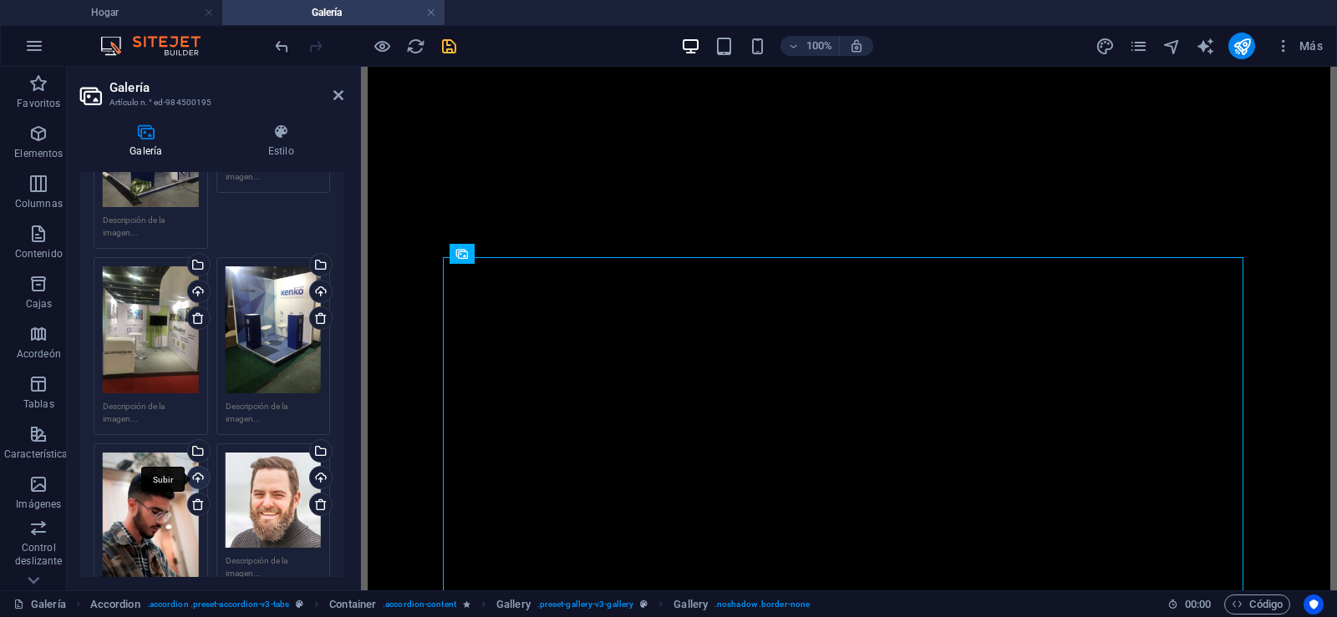
click at [197, 473] on div "Subir" at bounding box center [197, 479] width 25 height 25
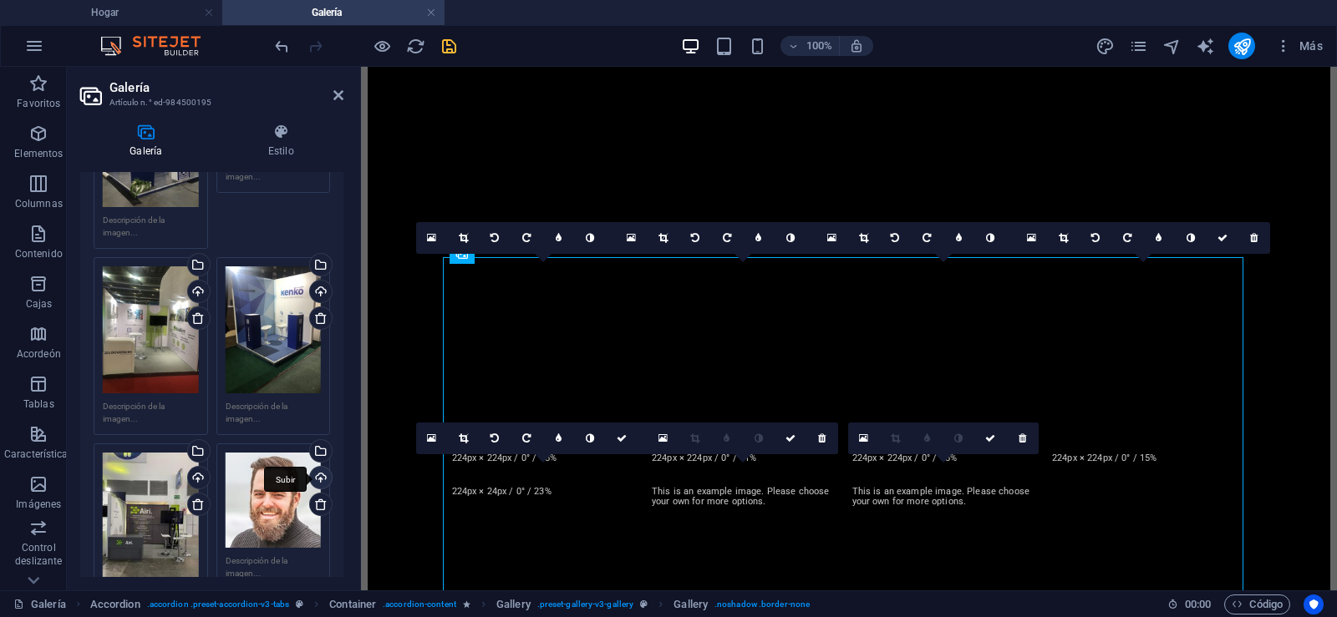
click at [322, 474] on div "Subir" at bounding box center [319, 479] width 25 height 25
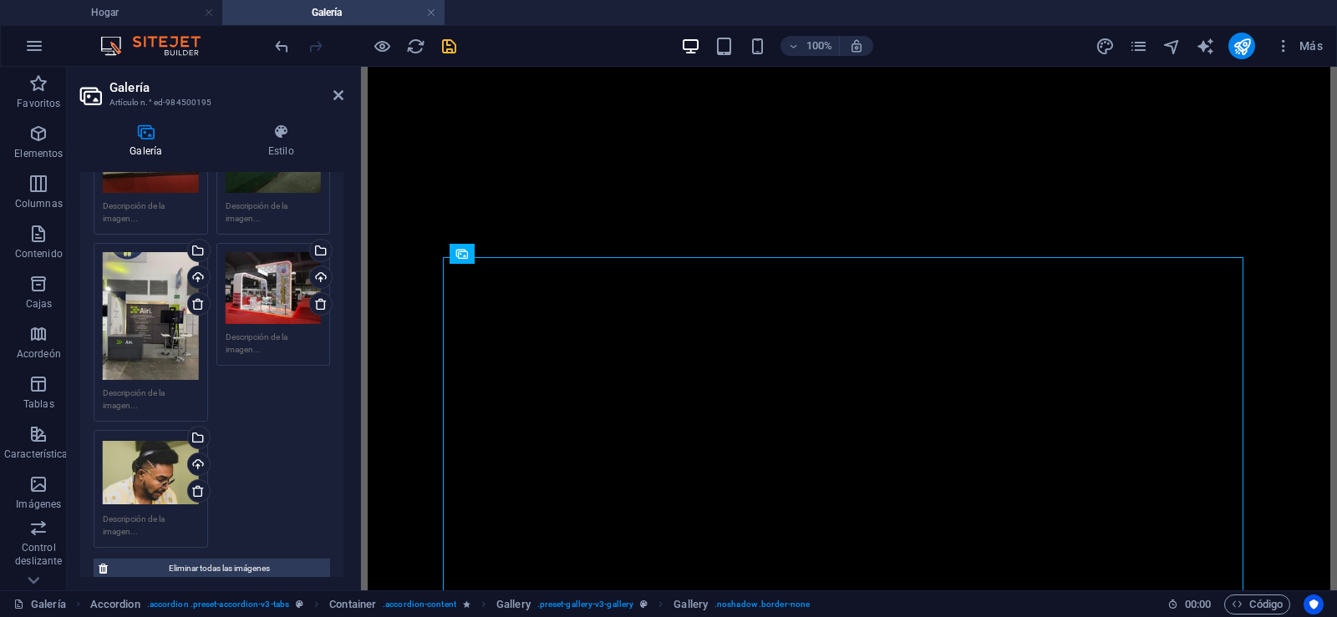
scroll to position [457, 0]
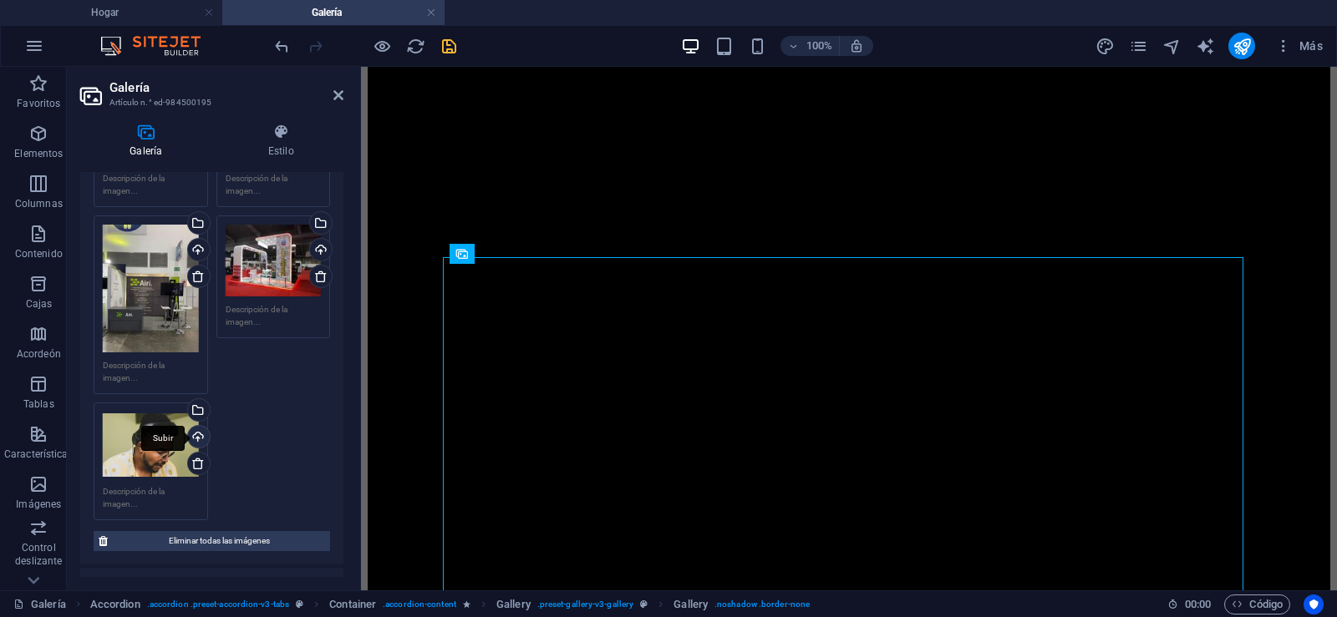
click at [197, 430] on div "Subir" at bounding box center [197, 438] width 25 height 25
drag, startPoint x: 338, startPoint y: 98, endPoint x: 307, endPoint y: 11, distance: 92.2
click at [338, 98] on icon at bounding box center [338, 95] width 10 height 13
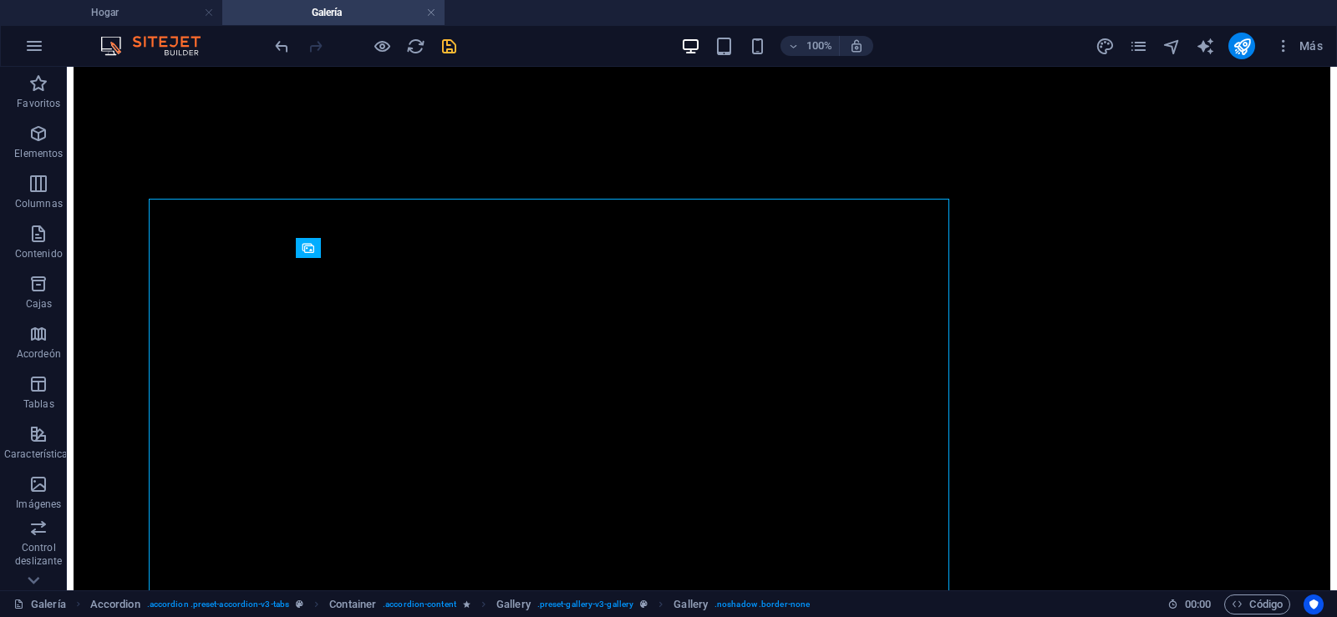
scroll to position [1841, 0]
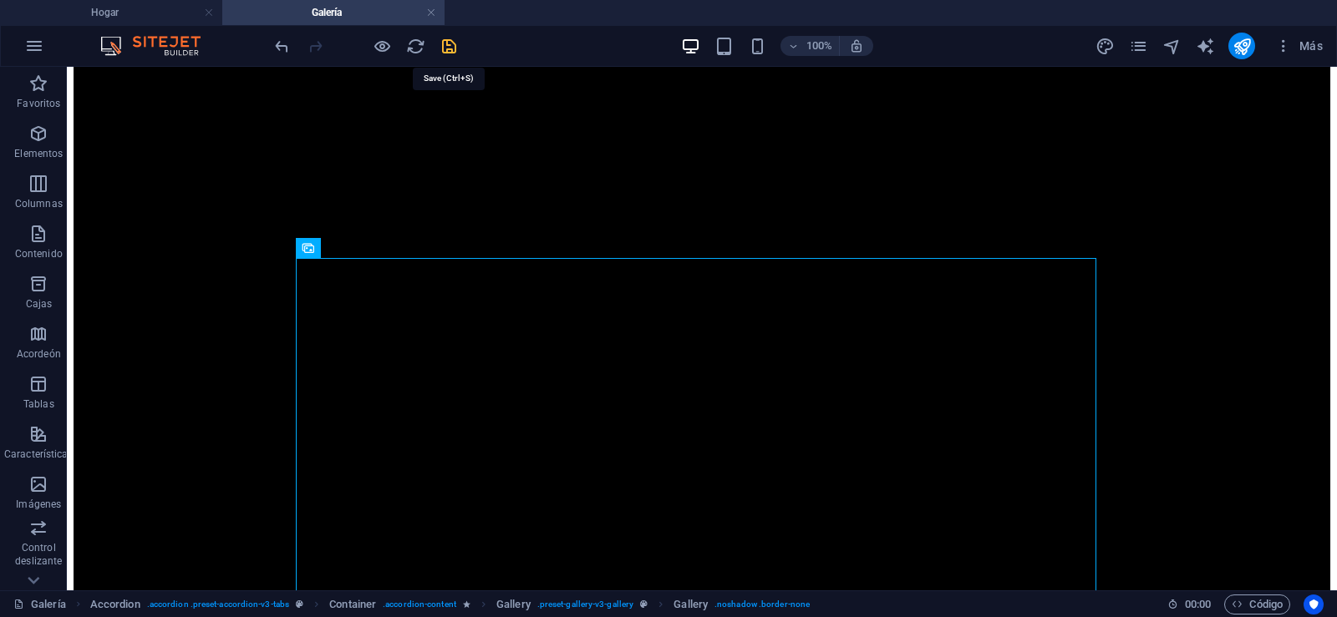
click at [448, 47] on icon "salvación" at bounding box center [448, 46] width 19 height 19
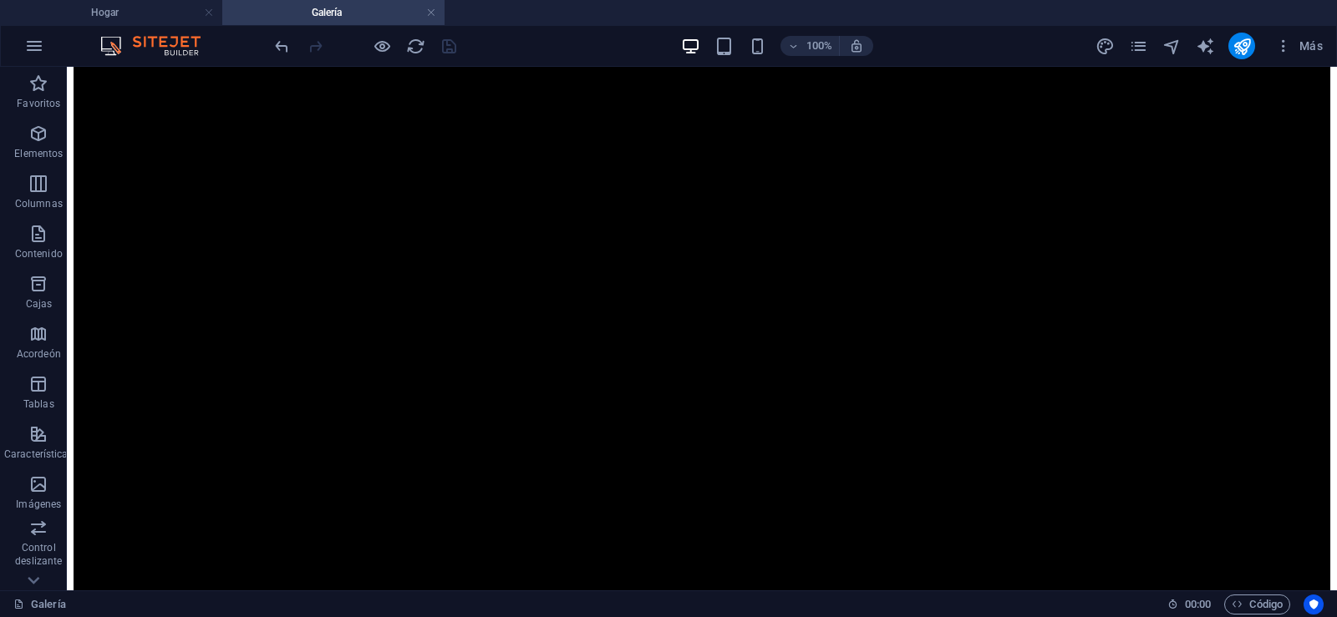
scroll to position [2359, 0]
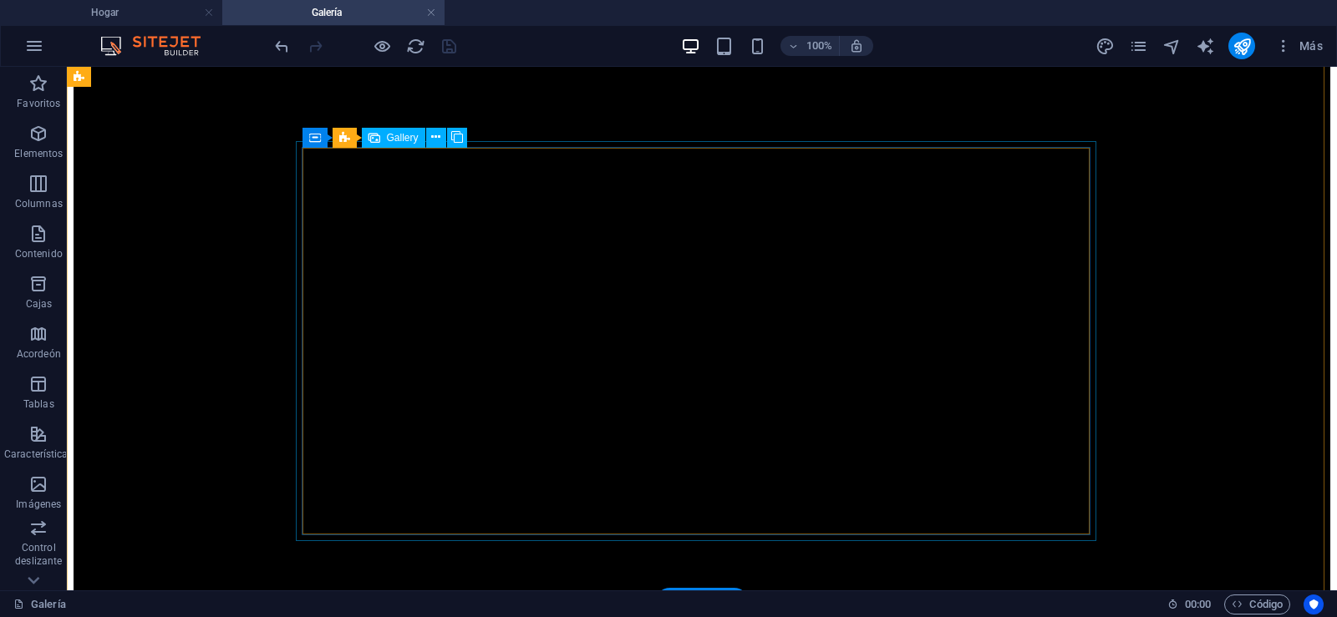
select select "4"
select select "px"
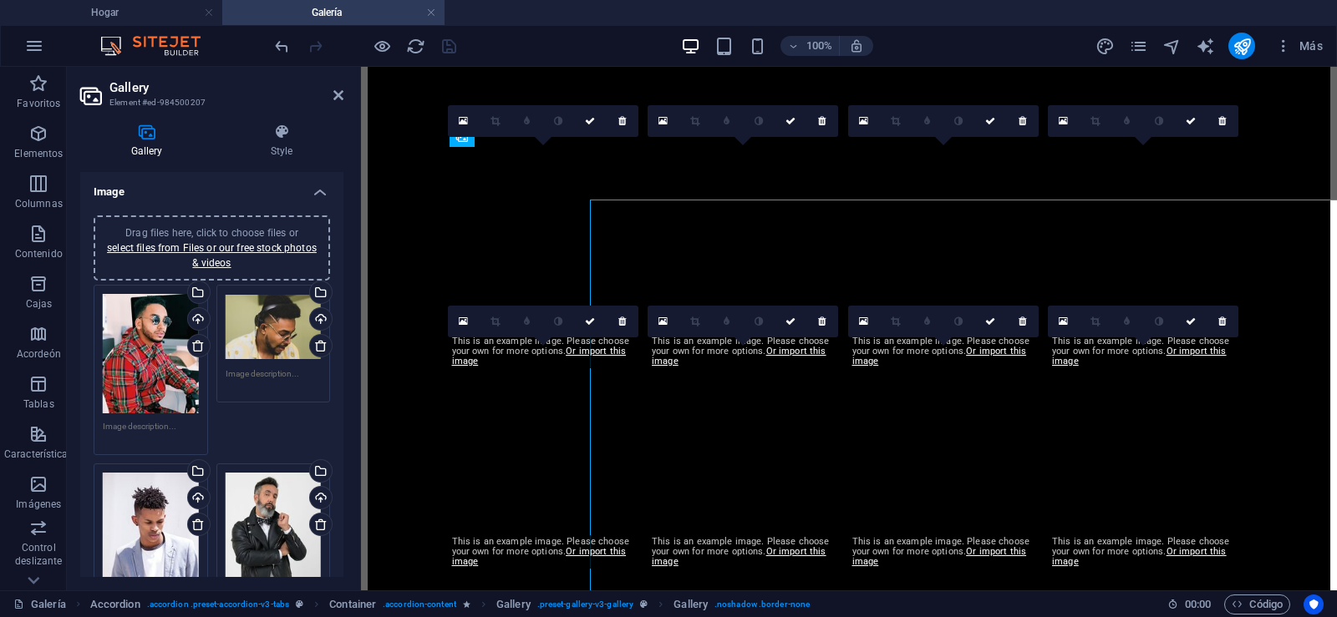
scroll to position [2301, 0]
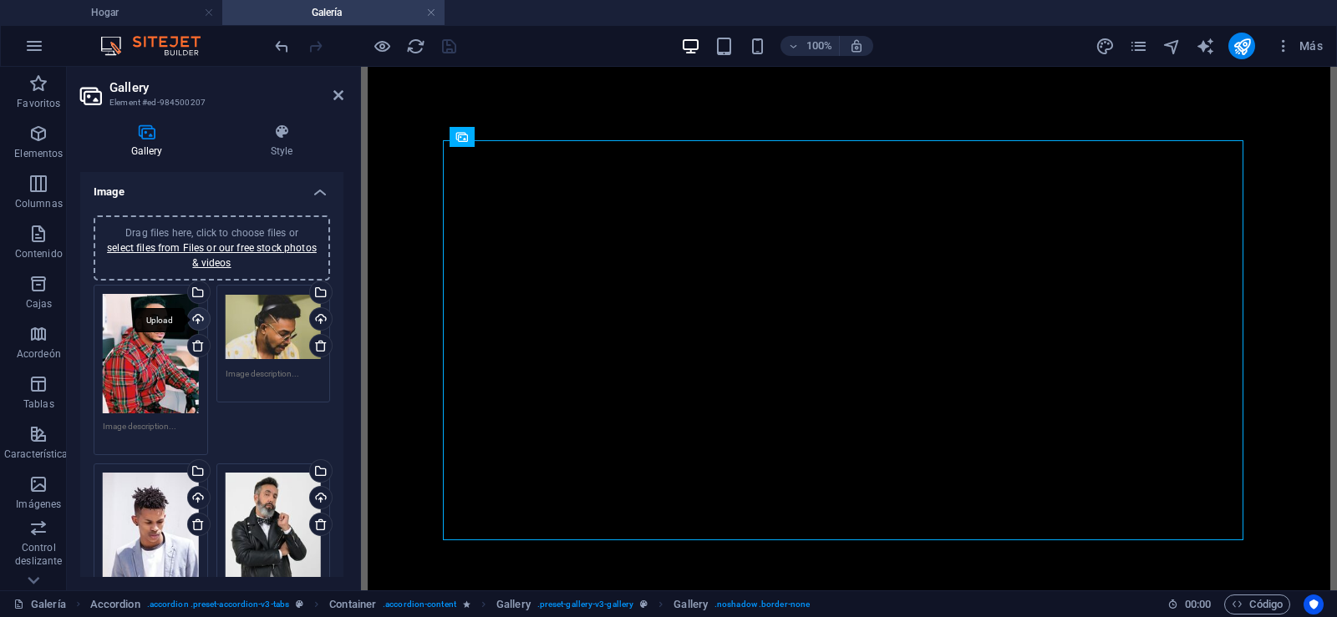
click at [196, 320] on div "Upload" at bounding box center [197, 320] width 25 height 25
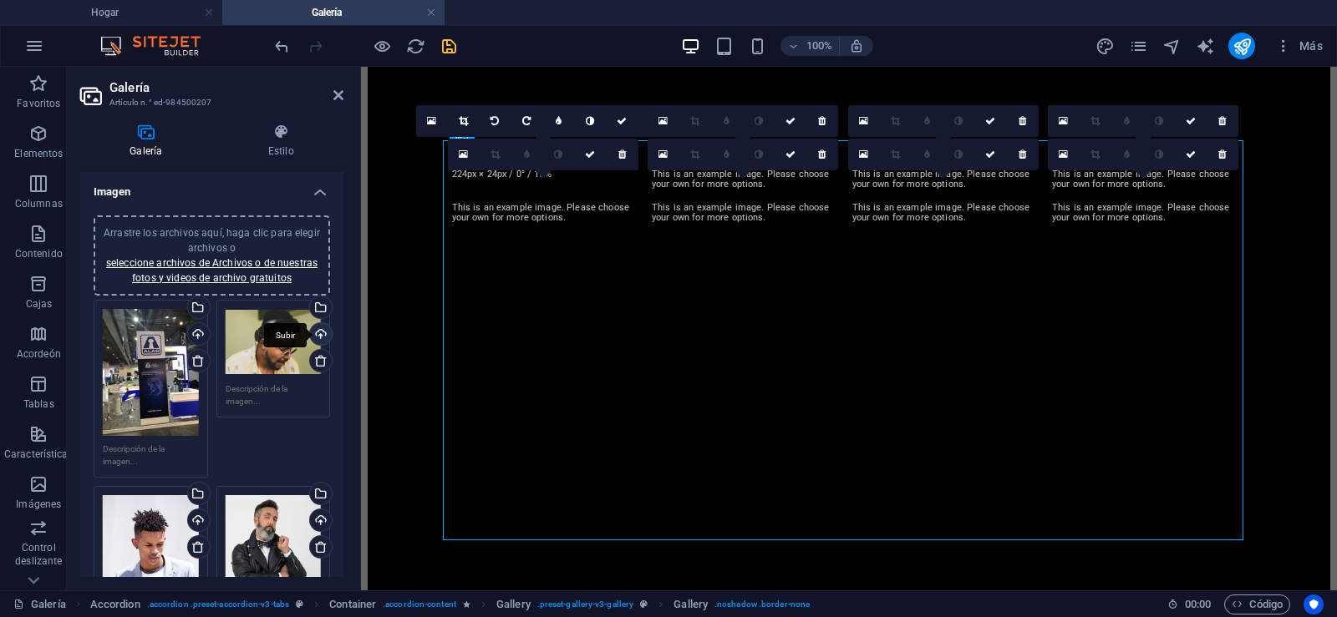
click at [317, 334] on div "Subir" at bounding box center [319, 335] width 25 height 25
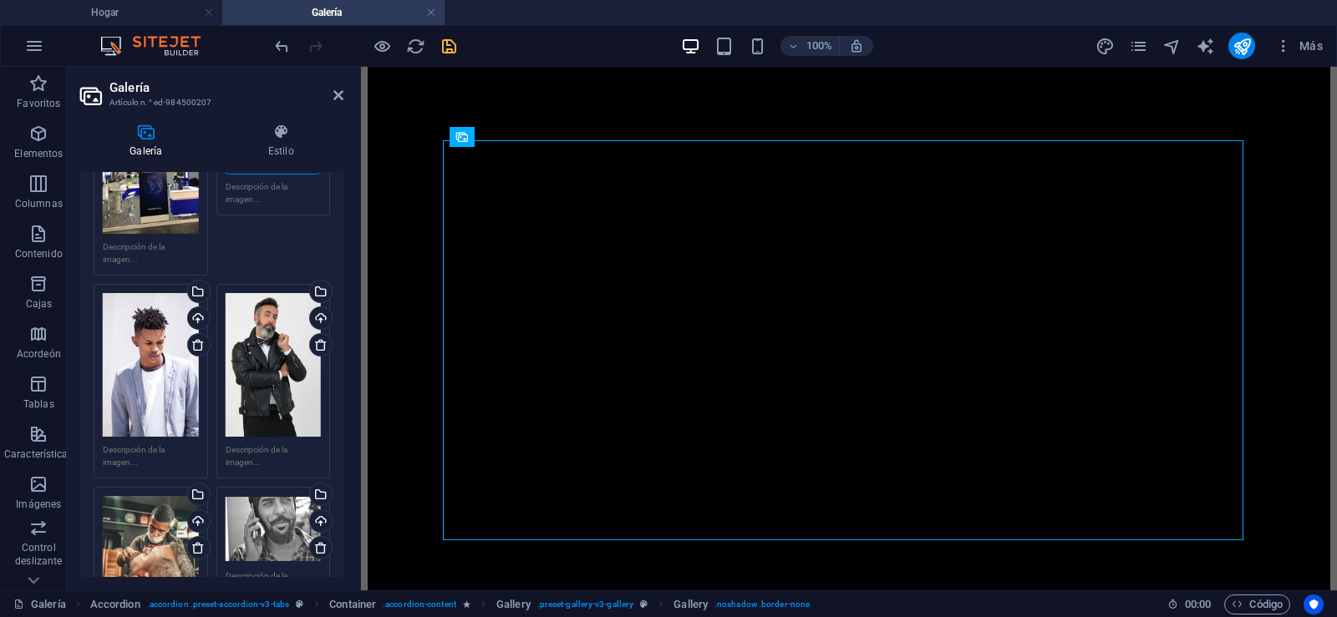
scroll to position [204, 0]
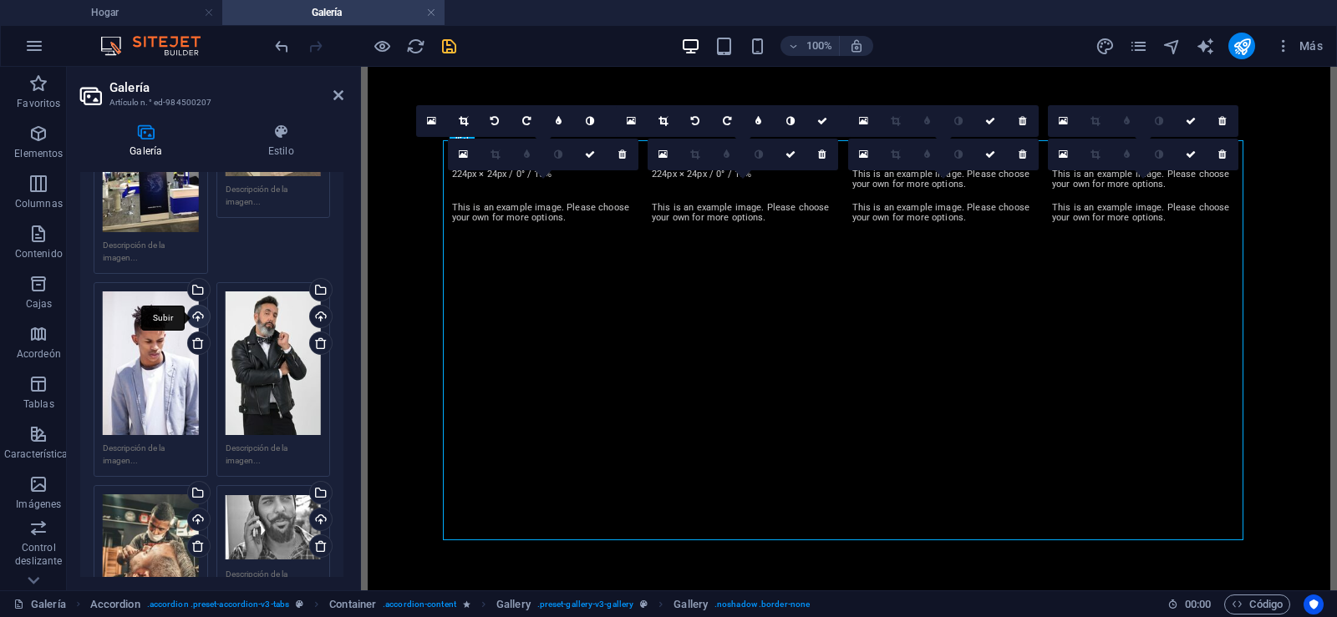
click at [196, 312] on div "Subir" at bounding box center [197, 318] width 25 height 25
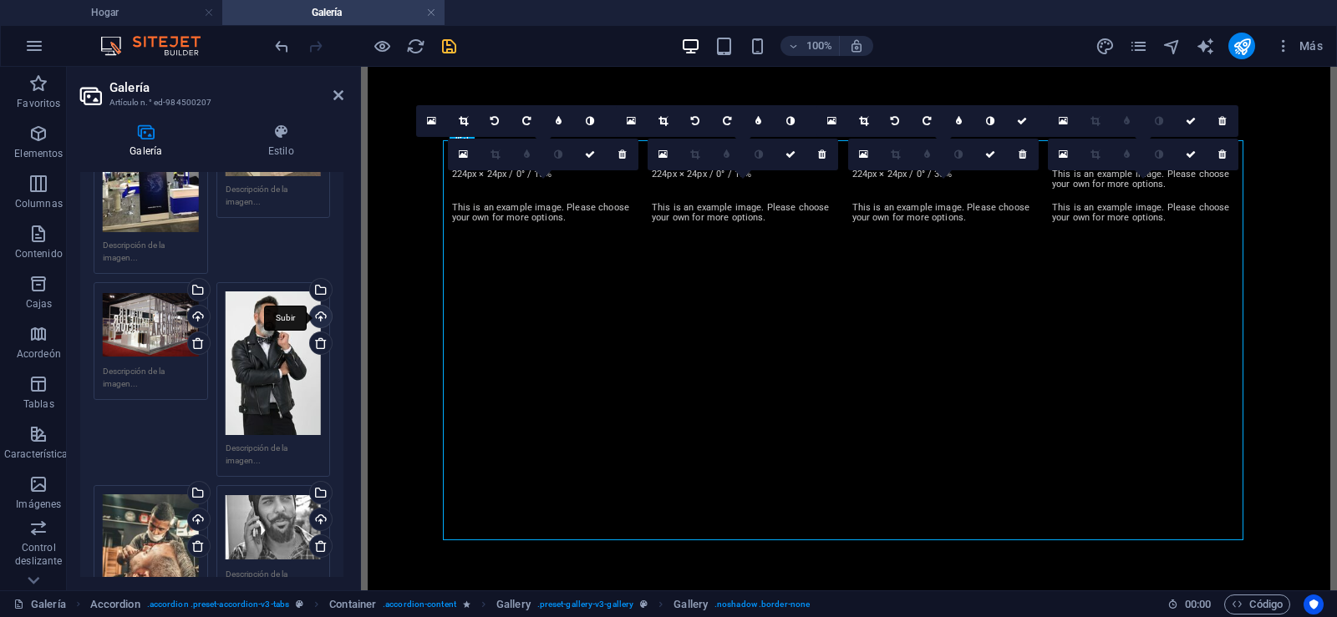
click at [317, 314] on div "Subir" at bounding box center [319, 318] width 25 height 25
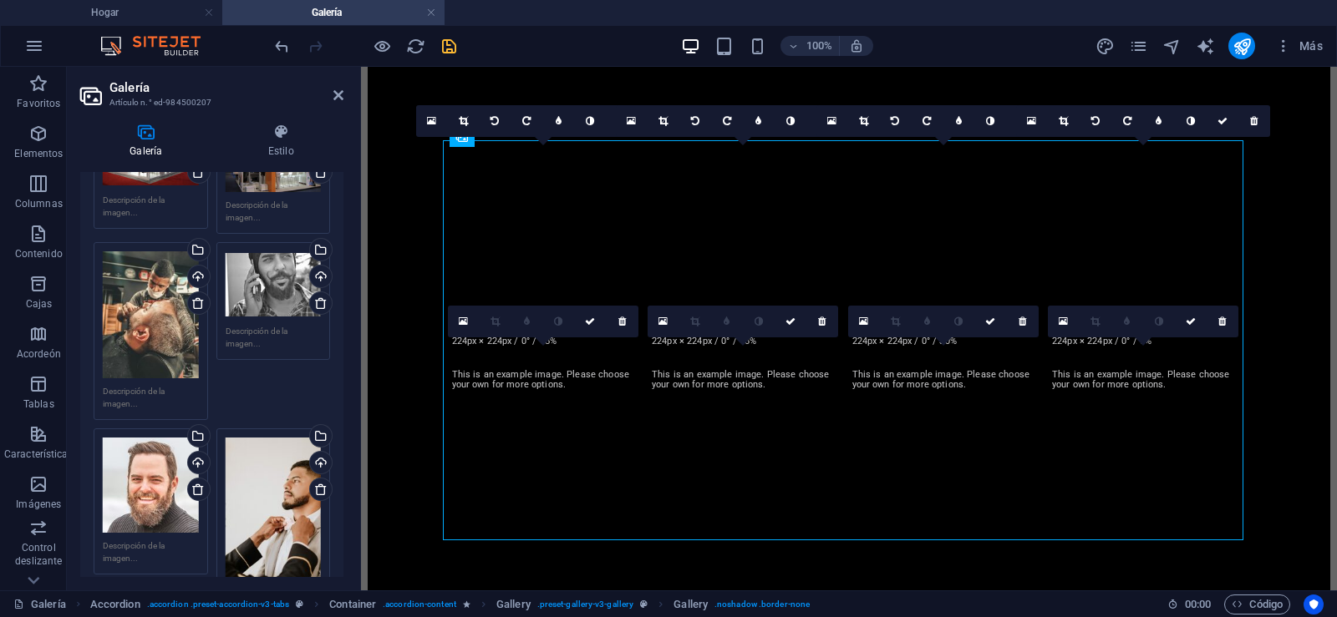
scroll to position [382, 0]
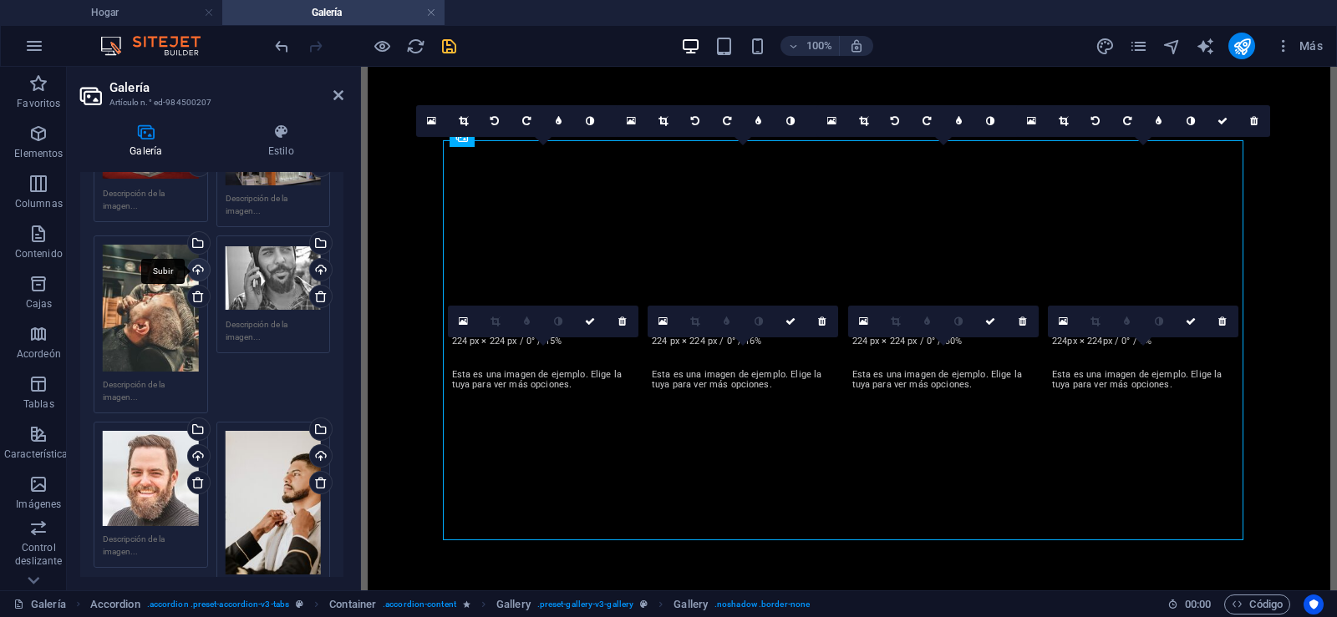
click at [196, 266] on div "Subir" at bounding box center [197, 271] width 25 height 25
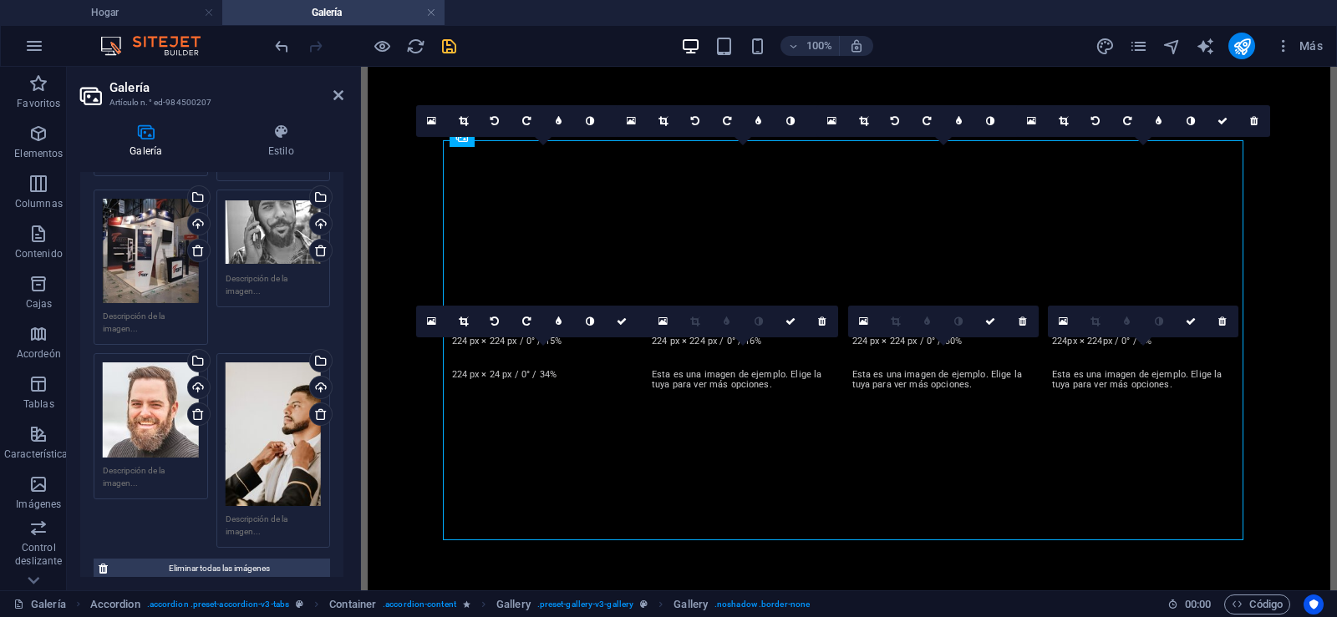
scroll to position [460, 0]
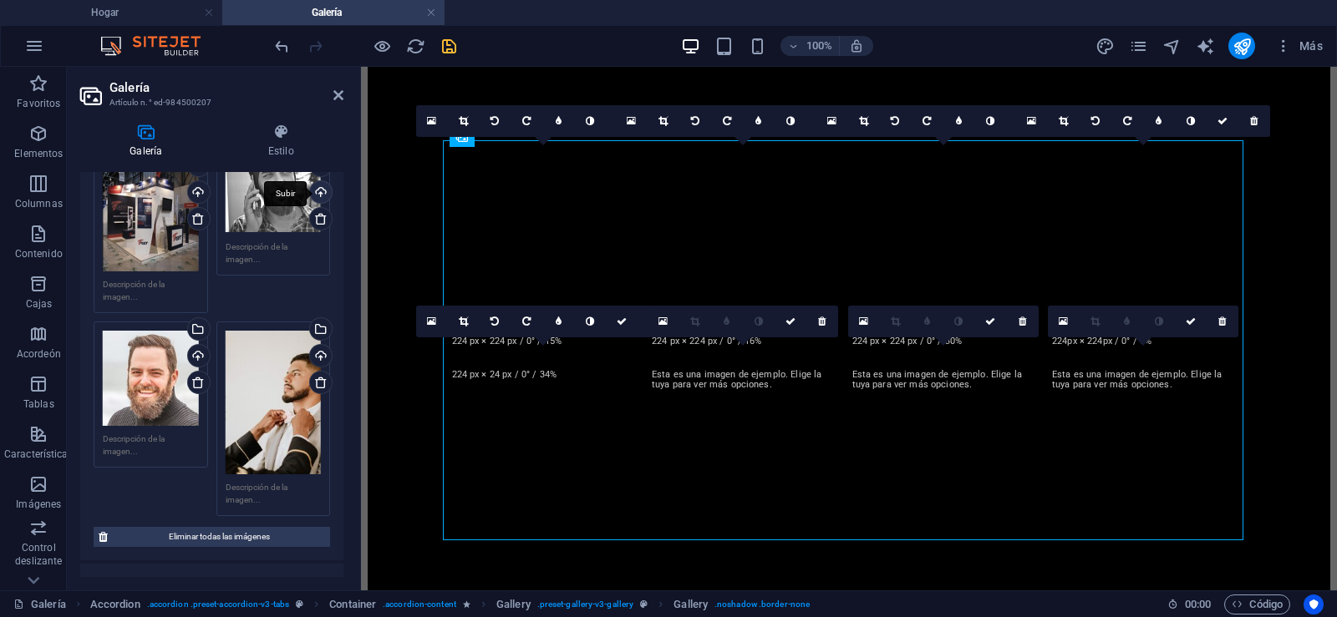
click at [320, 190] on div "Subir" at bounding box center [319, 193] width 25 height 25
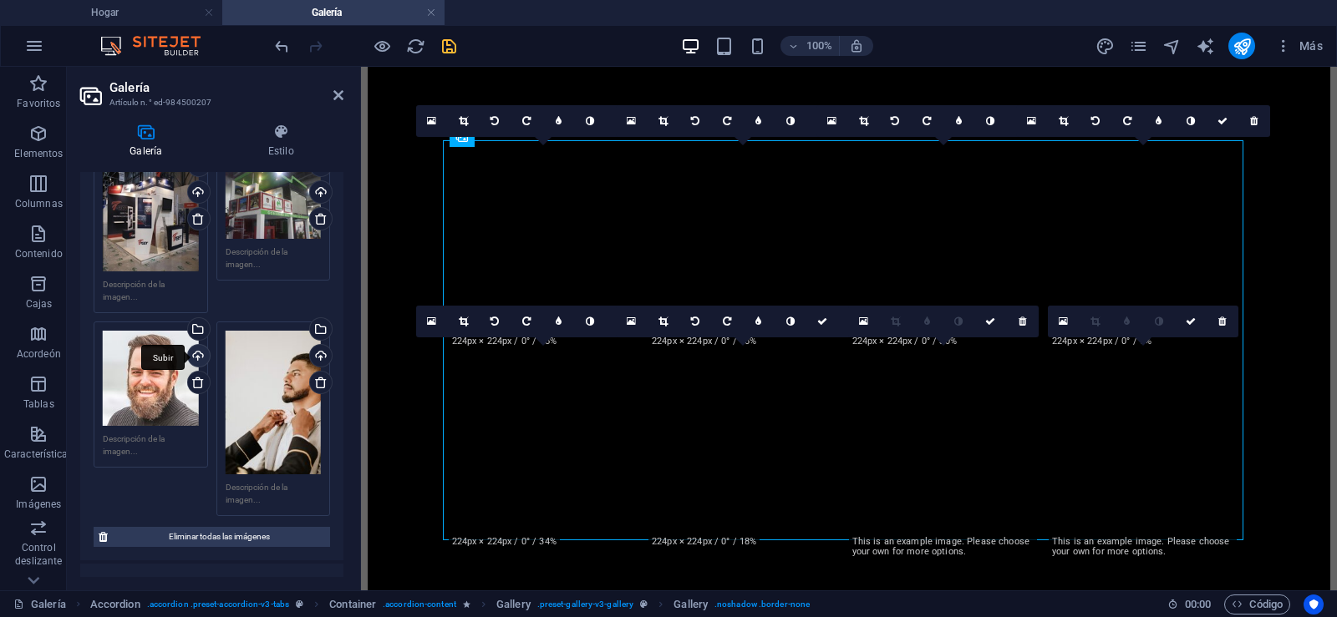
click at [196, 351] on div "Subir" at bounding box center [197, 357] width 25 height 25
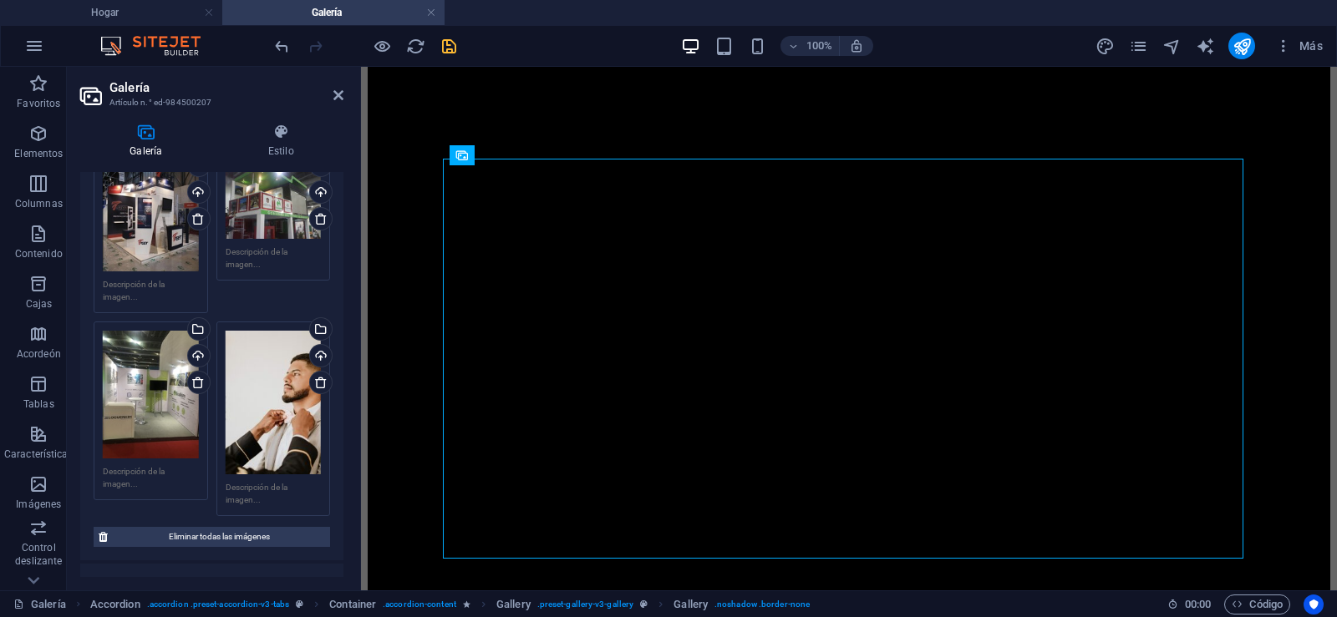
scroll to position [2288, 0]
drag, startPoint x: 338, startPoint y: 99, endPoint x: 278, endPoint y: 22, distance: 98.3
click at [338, 99] on icon at bounding box center [338, 95] width 10 height 13
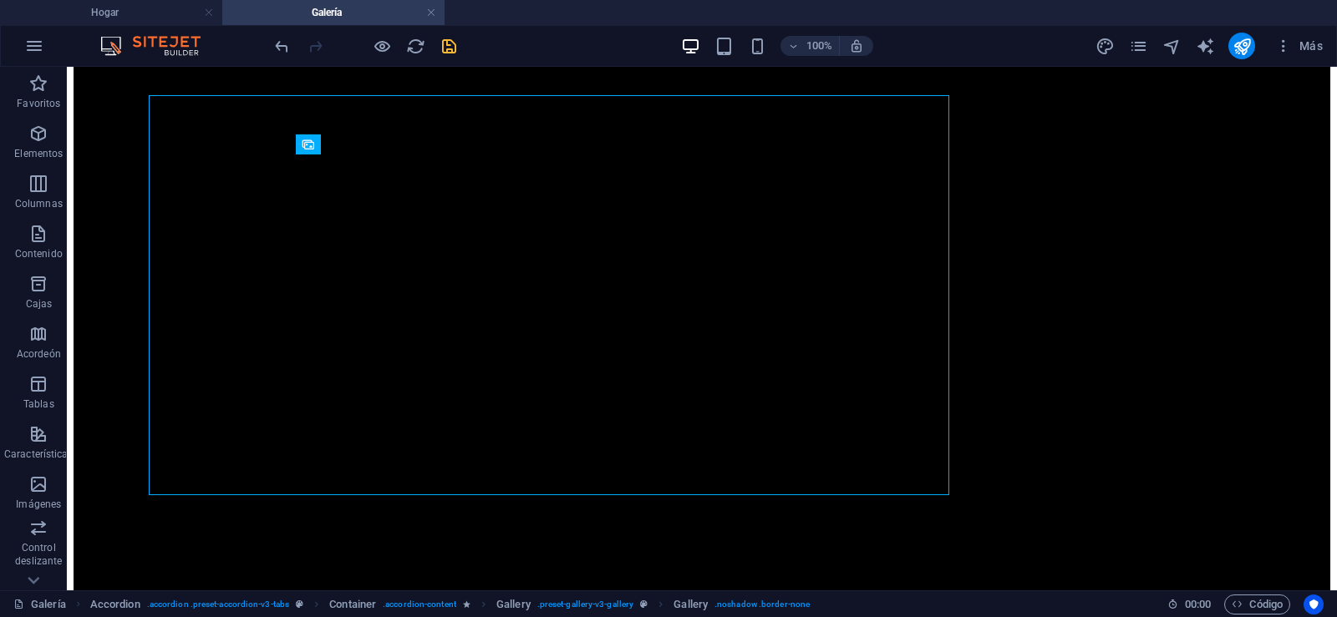
scroll to position [2346, 0]
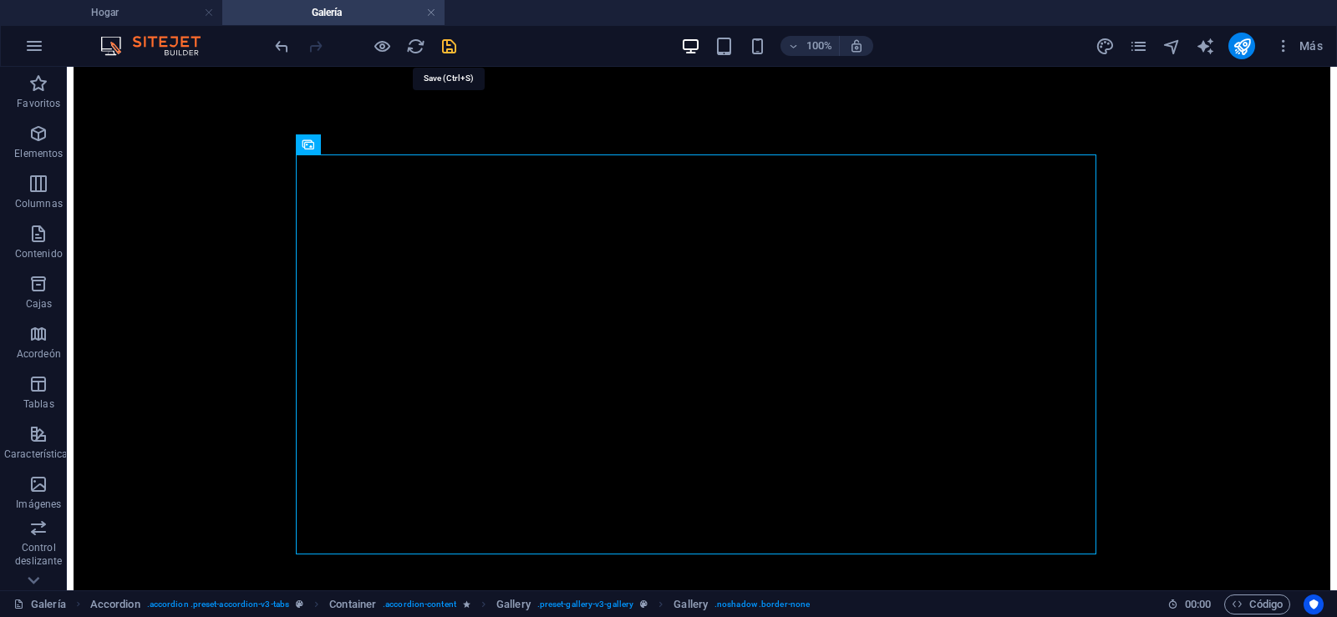
click at [446, 47] on icon "salvación" at bounding box center [448, 46] width 19 height 19
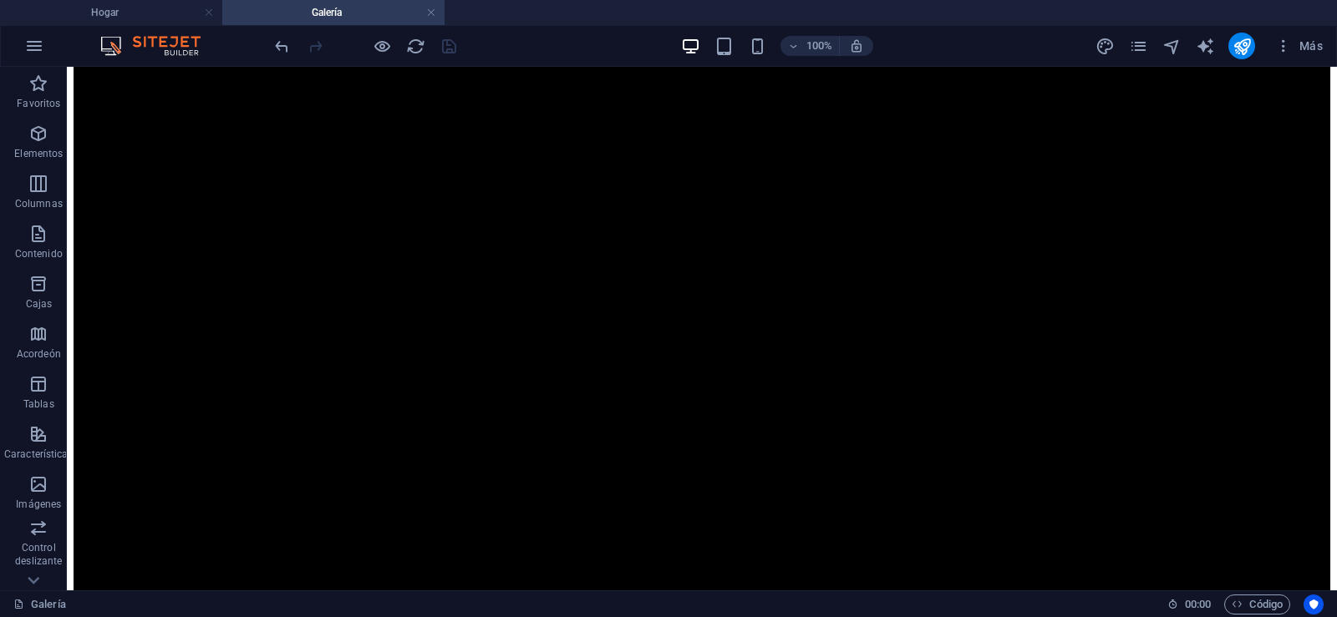
scroll to position [1532, 0]
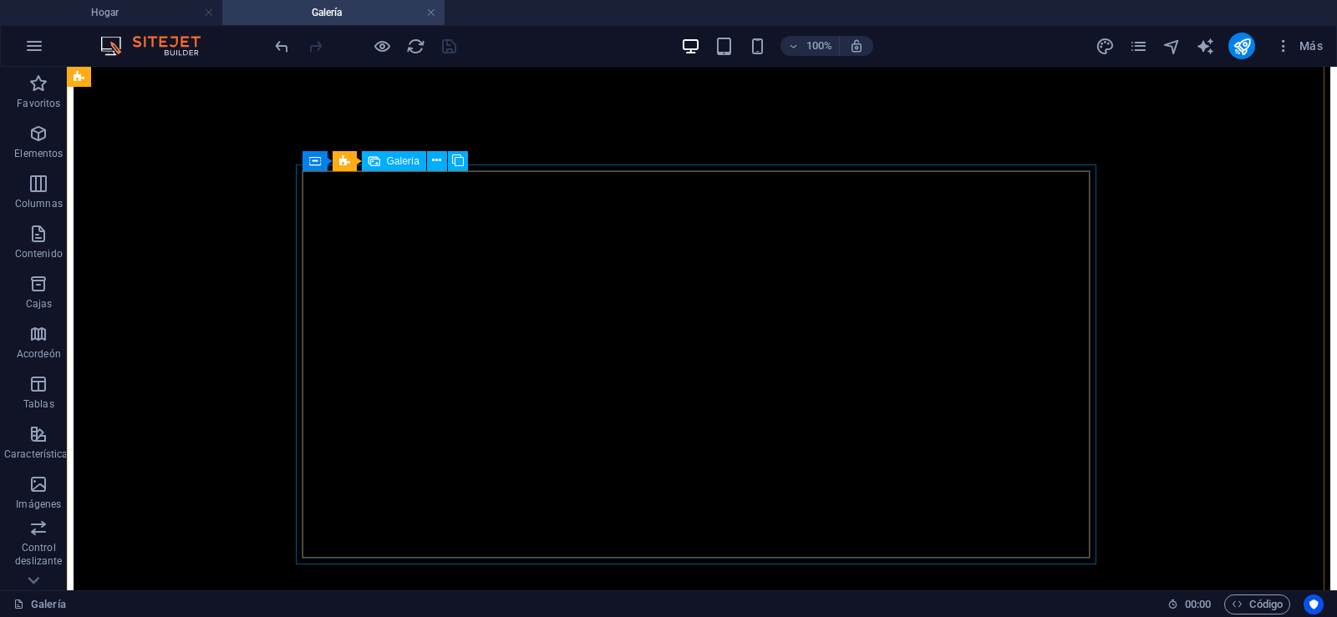
drag, startPoint x: 417, startPoint y: 258, endPoint x: 126, endPoint y: 258, distance: 290.8
select select "4"
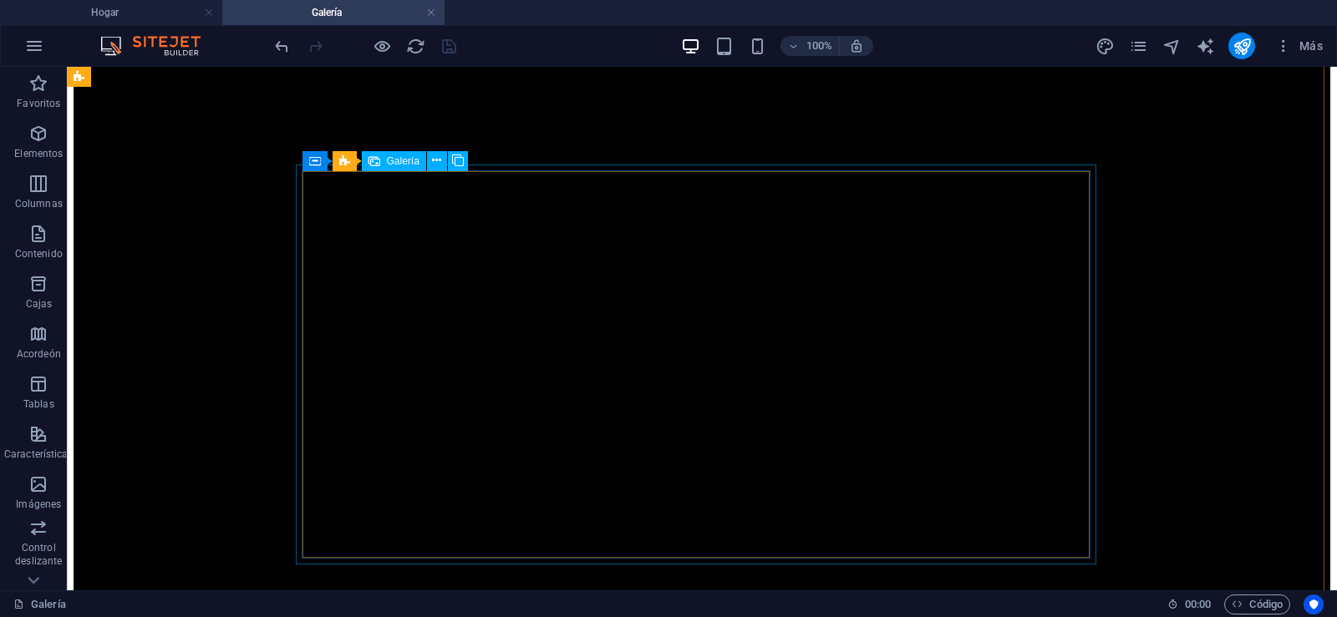
select select "px"
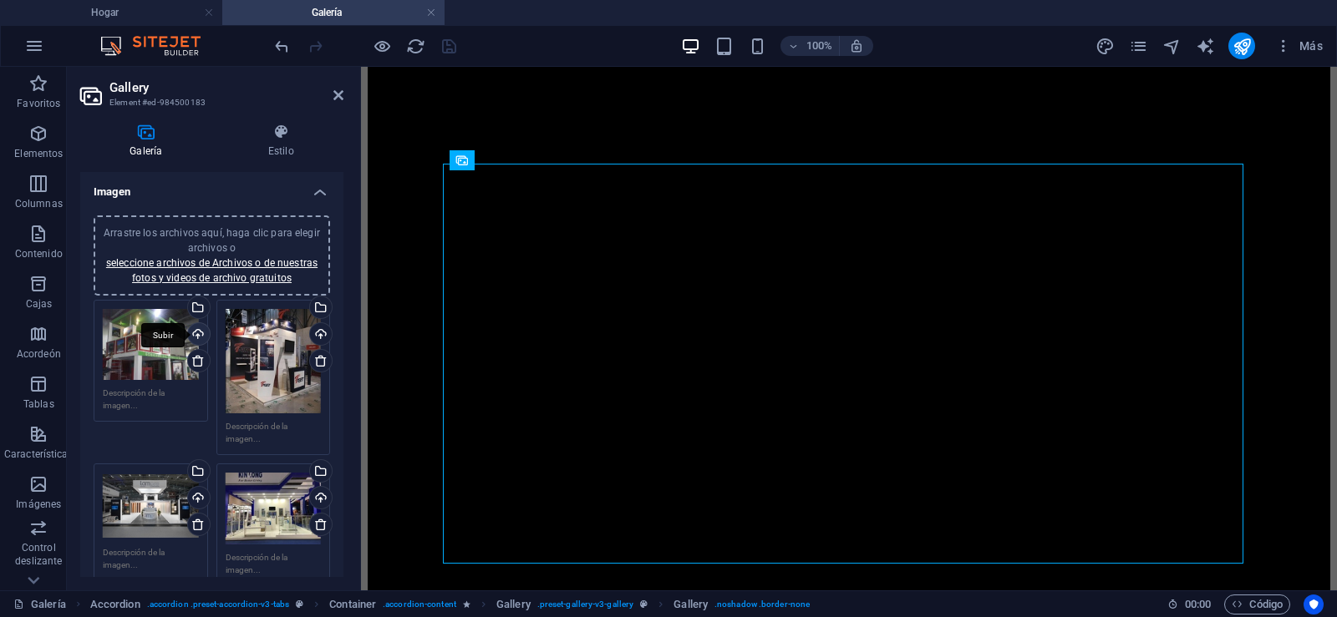
click at [196, 334] on div "Subir" at bounding box center [197, 335] width 25 height 25
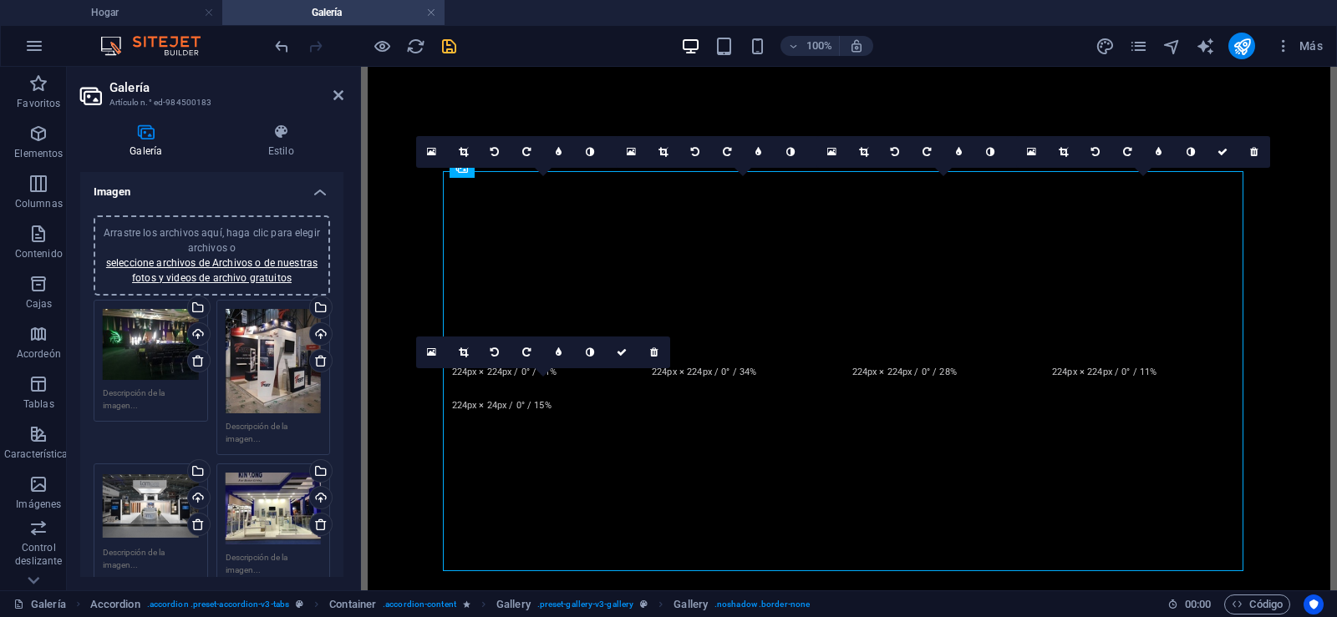
scroll to position [1466, 0]
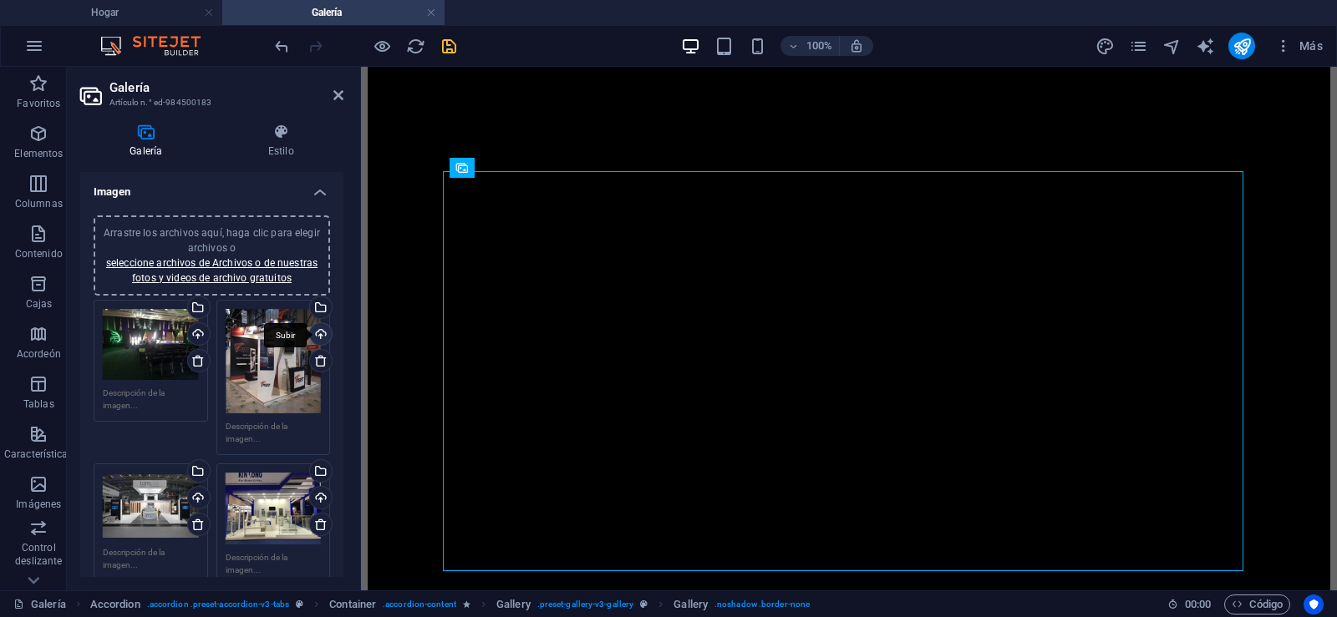
click at [317, 334] on div "Subir" at bounding box center [319, 335] width 25 height 25
click at [448, 44] on icon "salvación" at bounding box center [448, 46] width 19 height 19
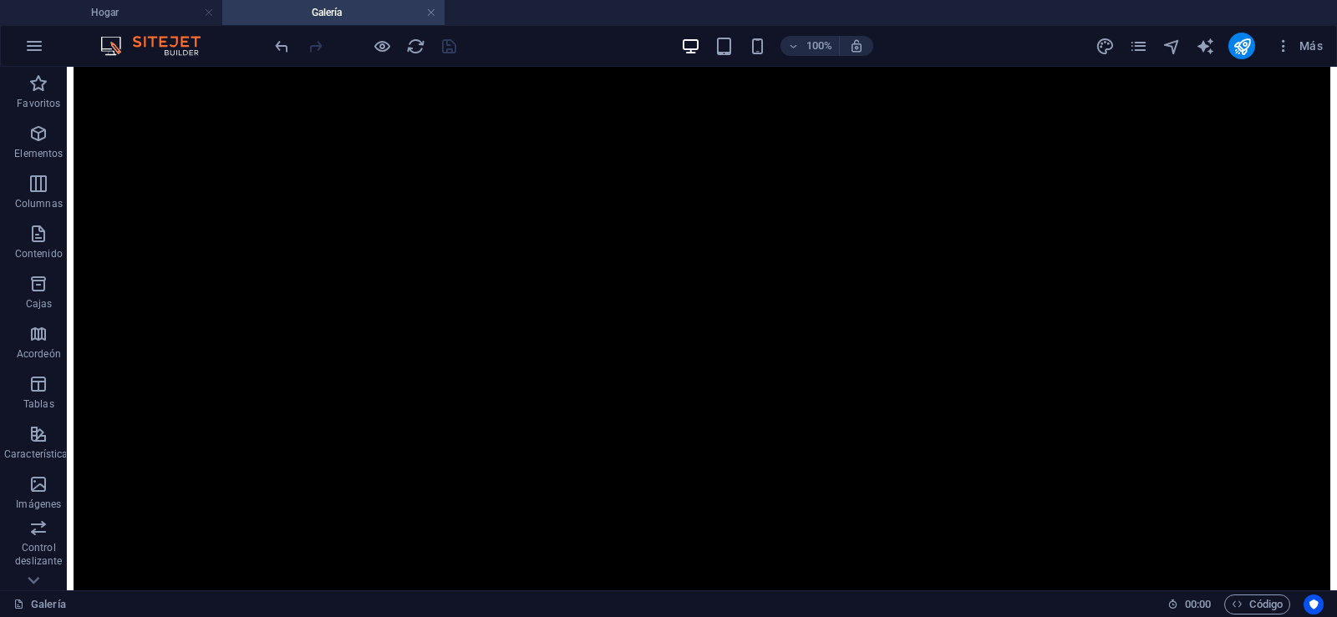
scroll to position [1894, 0]
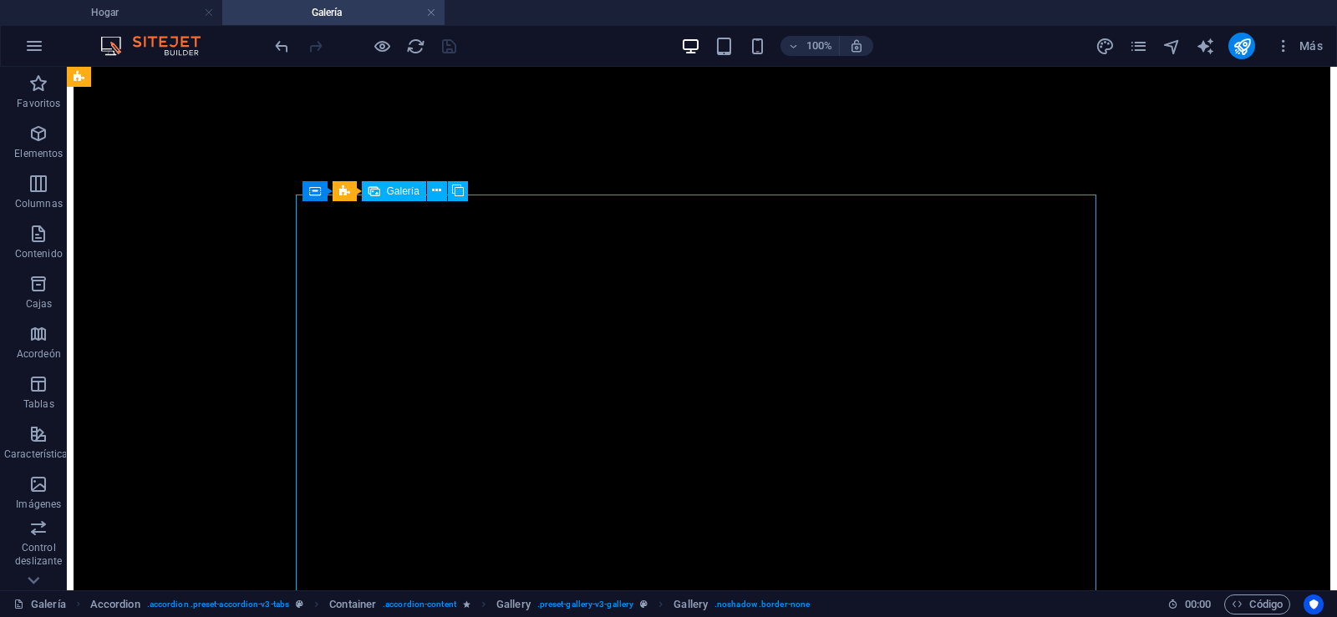
select select "4"
select select "px"
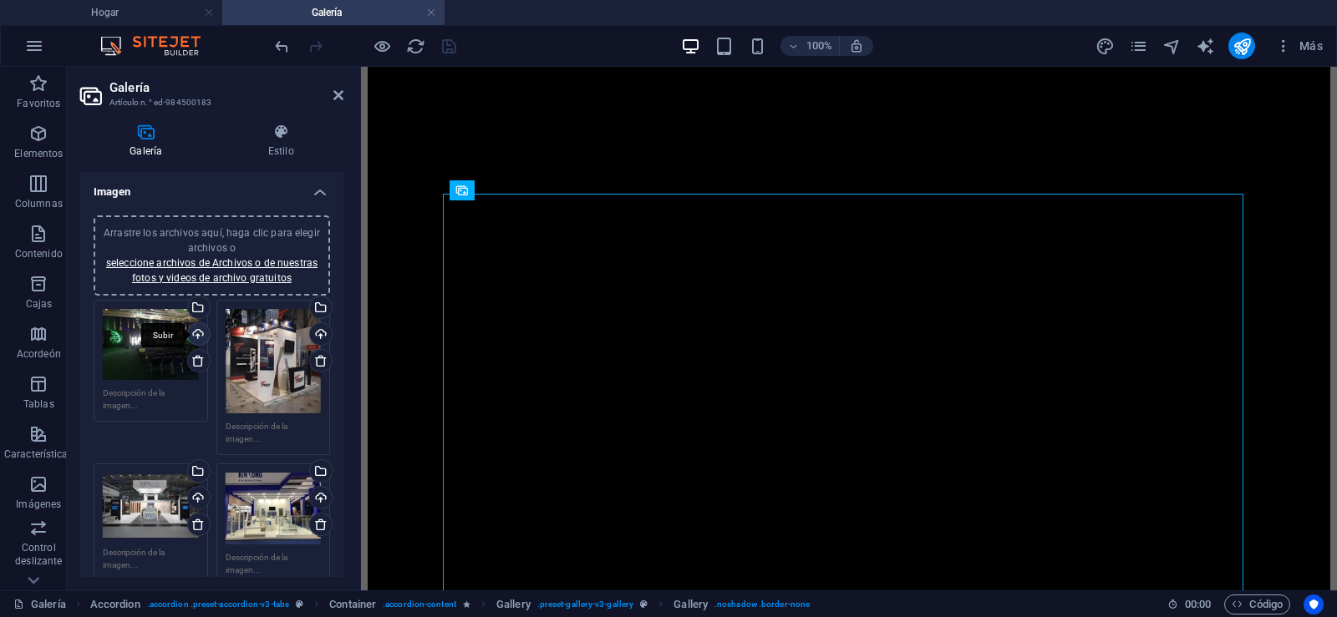
click at [196, 334] on div "Subir" at bounding box center [197, 335] width 25 height 25
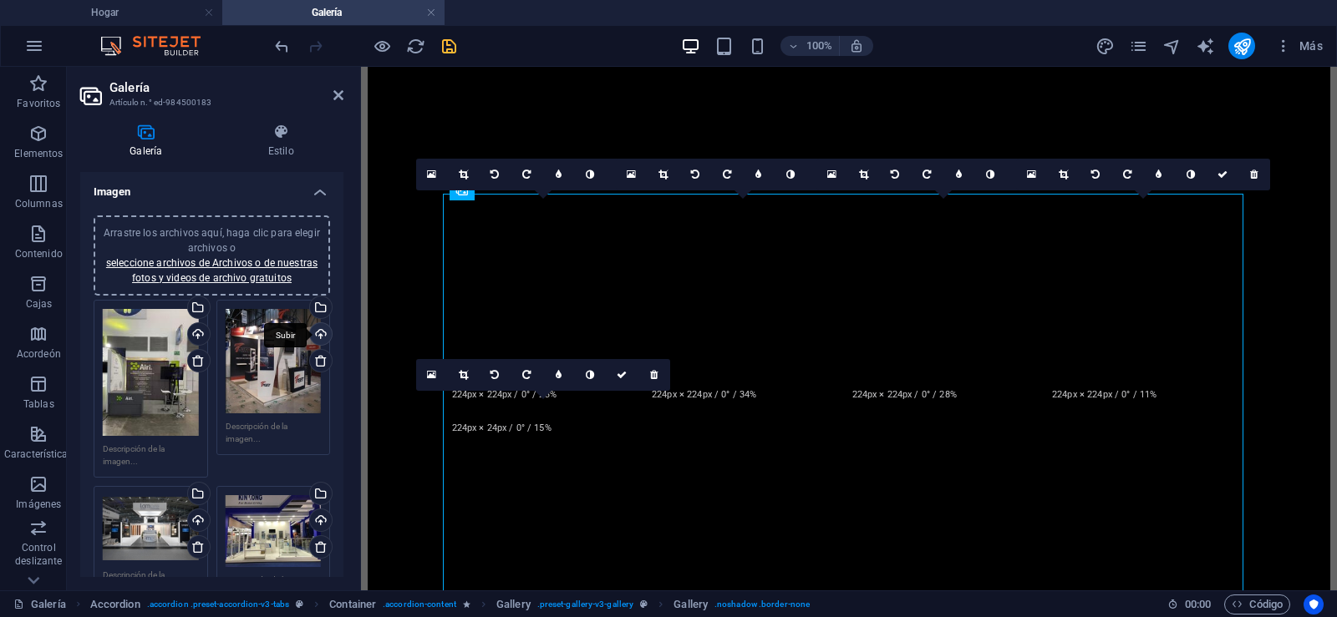
click at [317, 335] on div "Subir" at bounding box center [319, 335] width 25 height 25
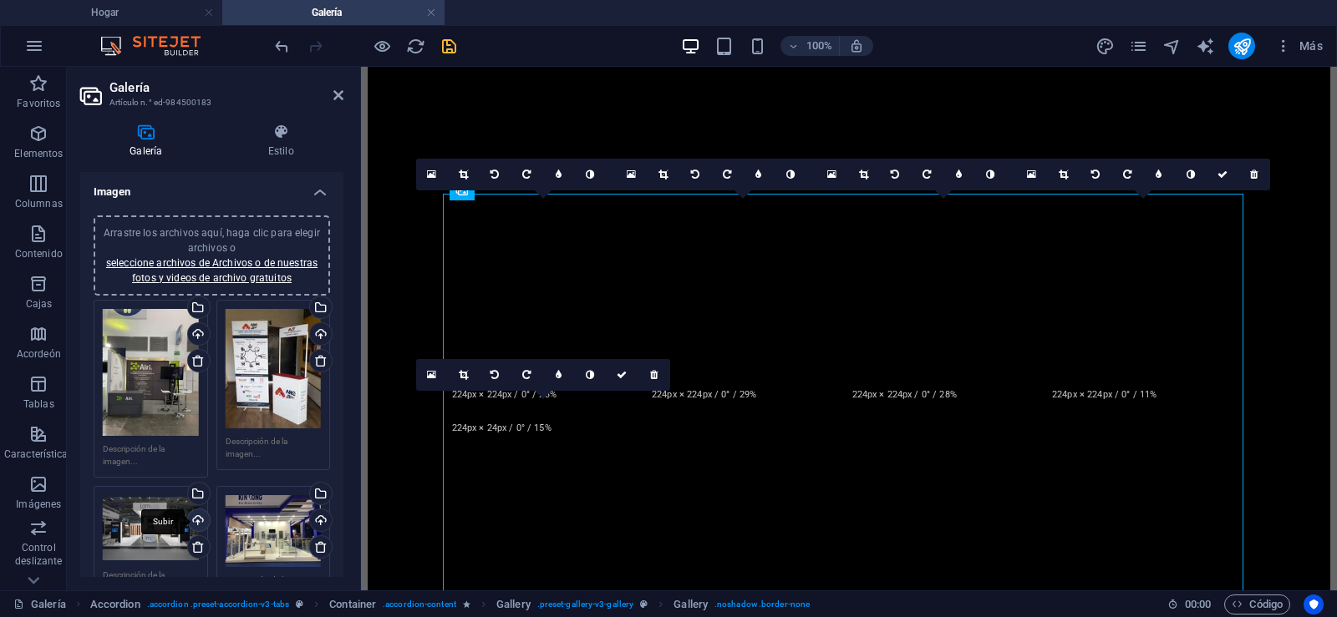
click at [196, 519] on div "Subir" at bounding box center [197, 522] width 25 height 25
click at [317, 516] on div "Subir" at bounding box center [319, 522] width 25 height 25
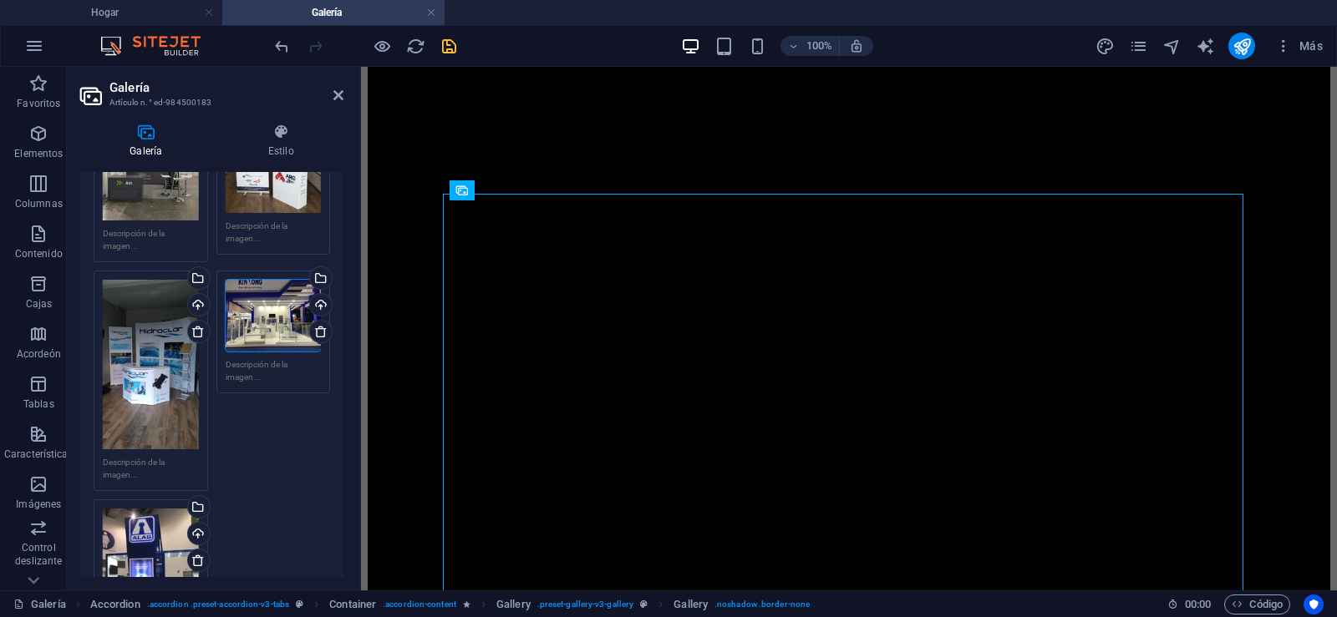
scroll to position [257, 0]
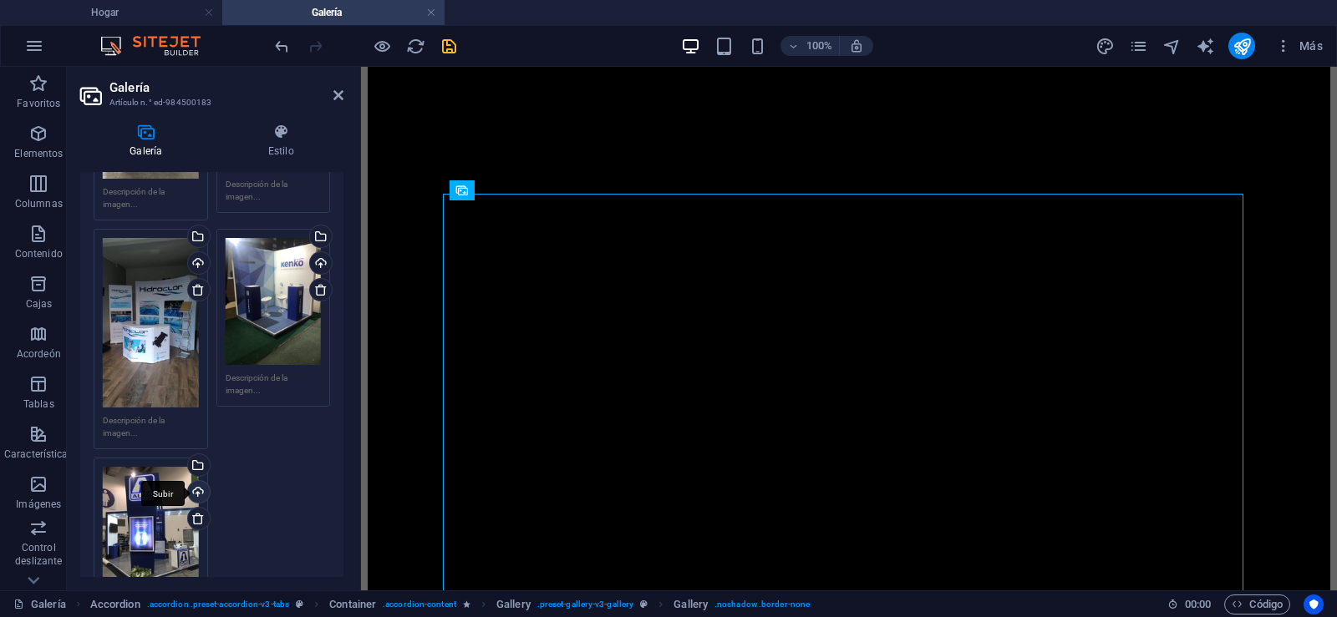
click at [192, 484] on div "Subir" at bounding box center [197, 493] width 25 height 25
click at [340, 94] on icon at bounding box center [338, 95] width 10 height 13
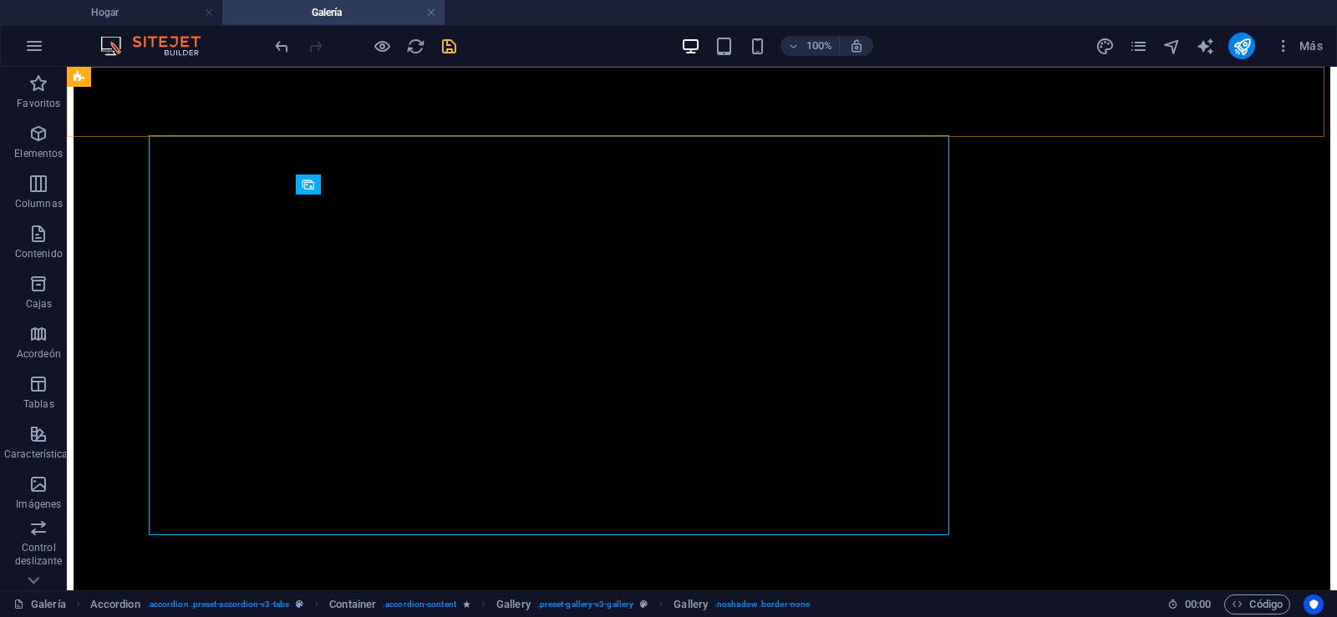
scroll to position [1502, 0]
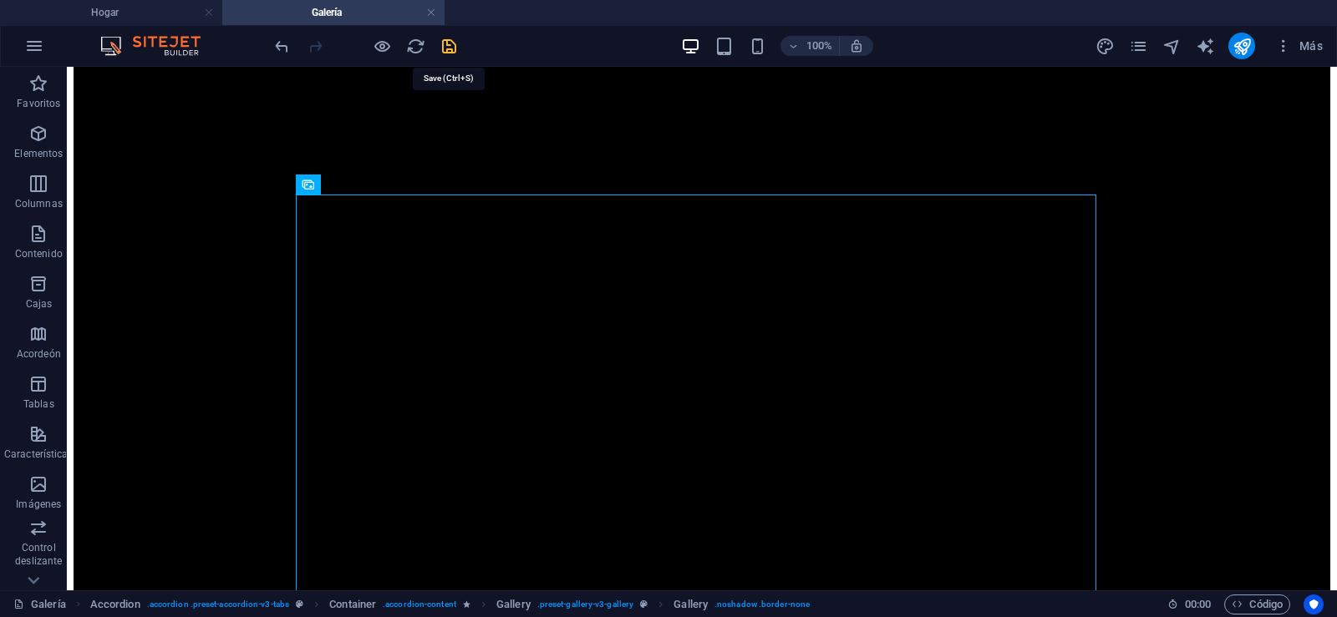
click at [449, 44] on icon "salvación" at bounding box center [448, 46] width 19 height 19
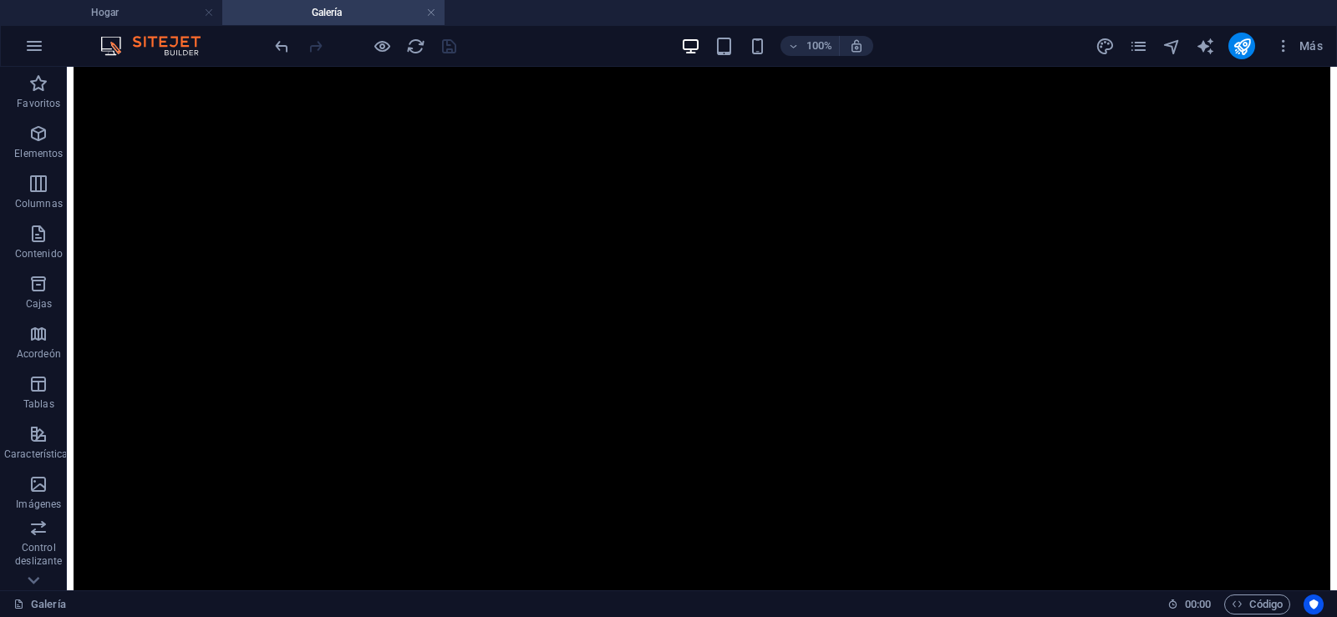
scroll to position [1966, 0]
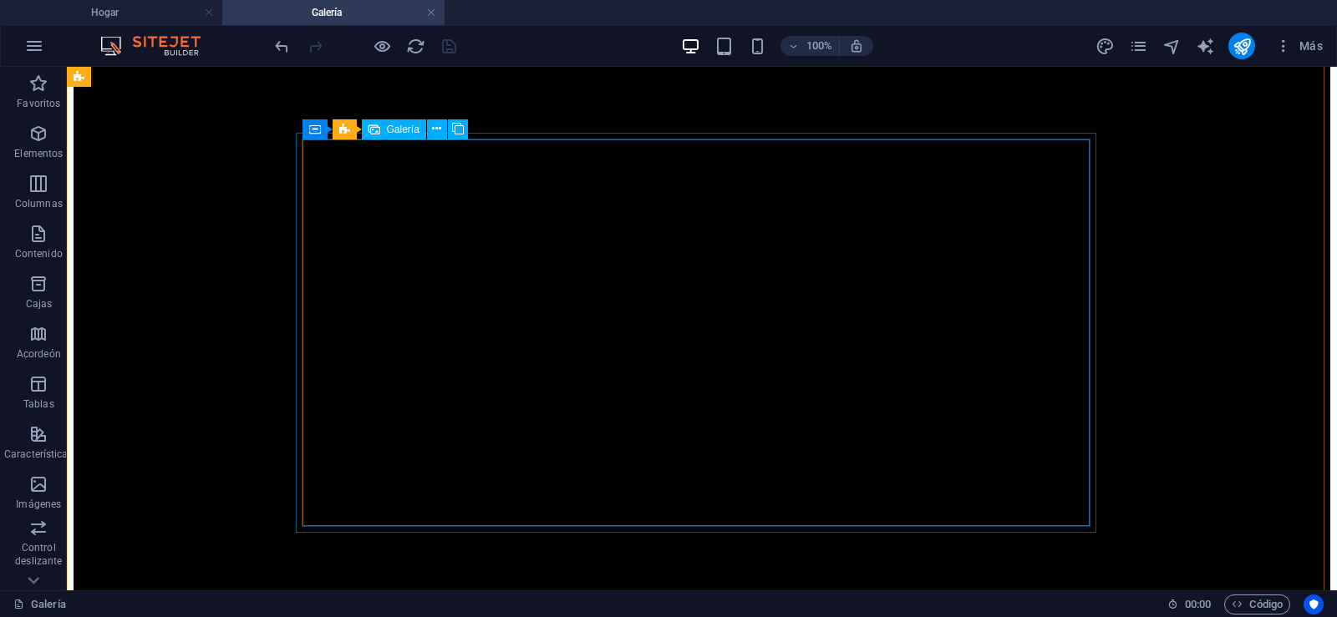
select select "4"
select select "px"
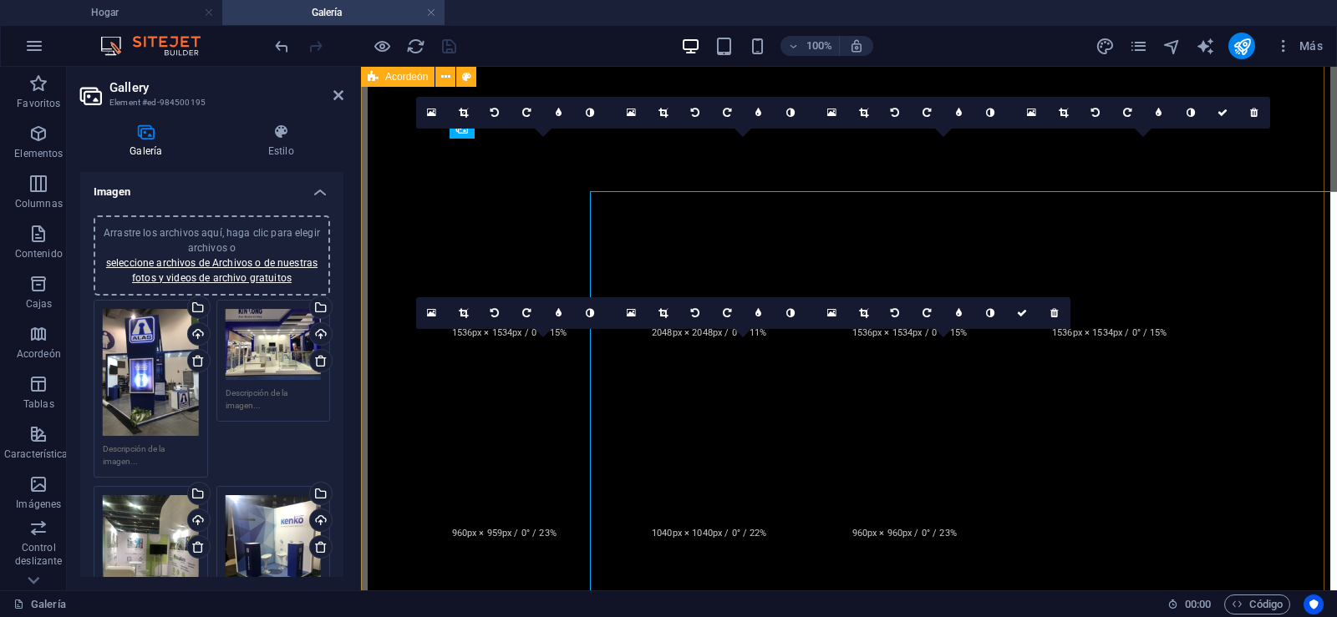
scroll to position [1907, 0]
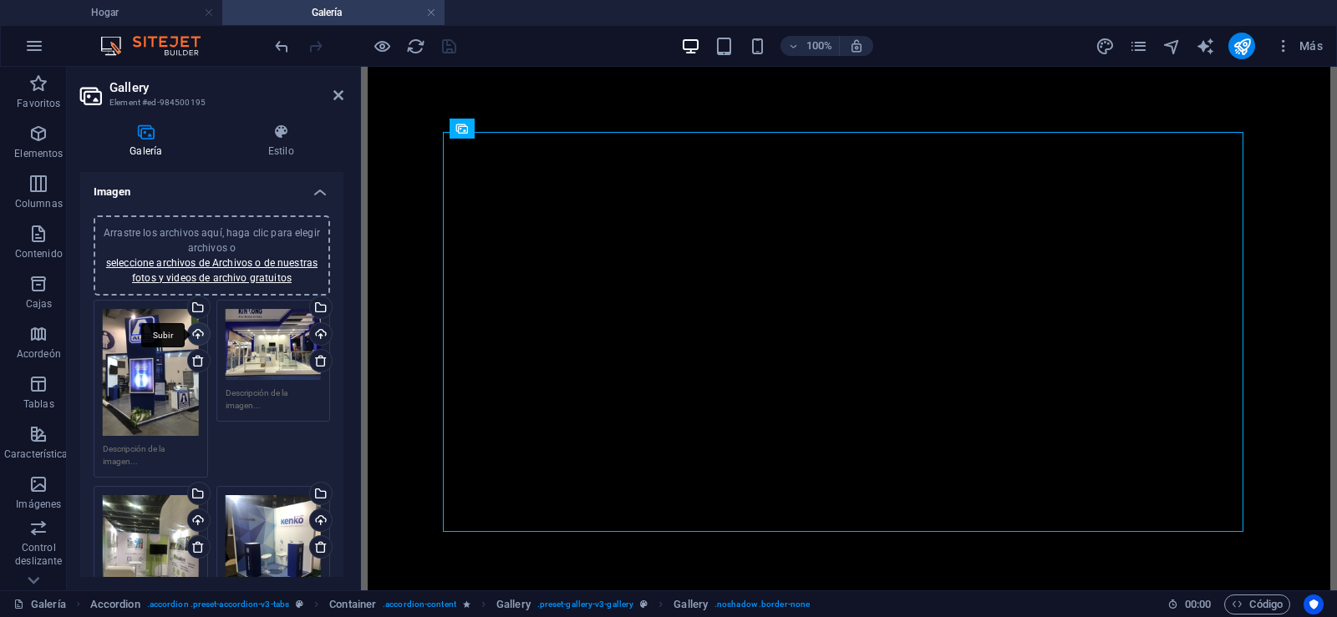
click at [193, 333] on div "Subir" at bounding box center [197, 335] width 25 height 25
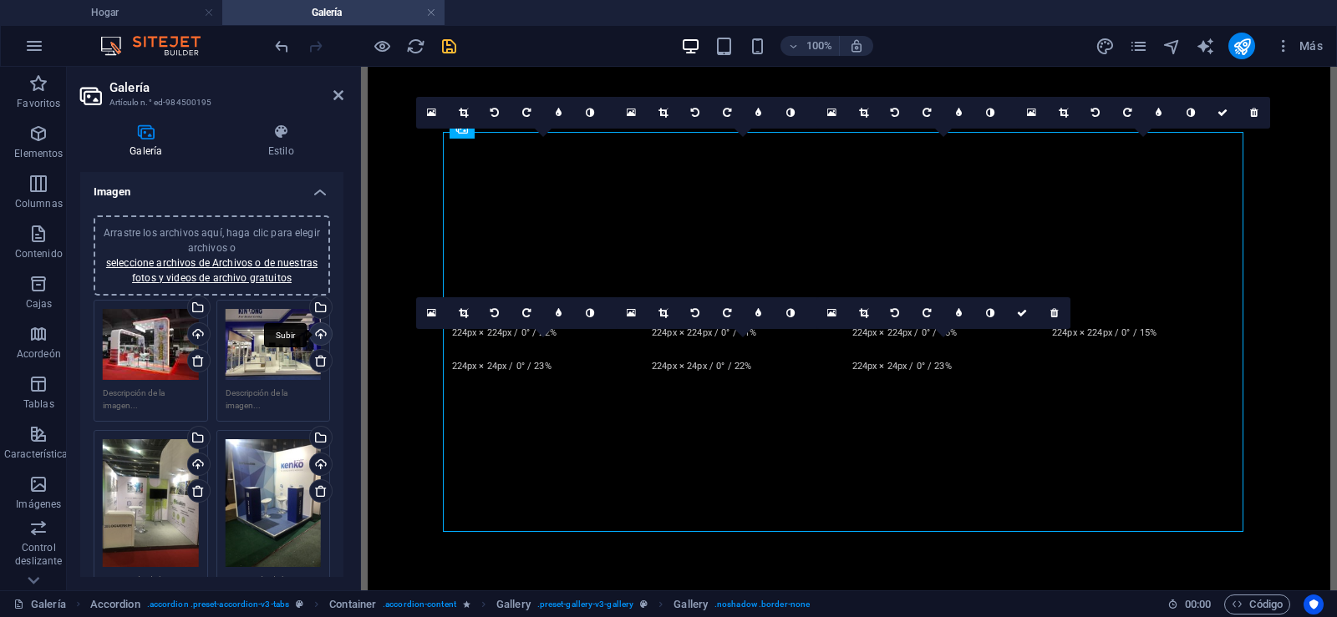
click at [319, 333] on div "Subir" at bounding box center [319, 335] width 25 height 25
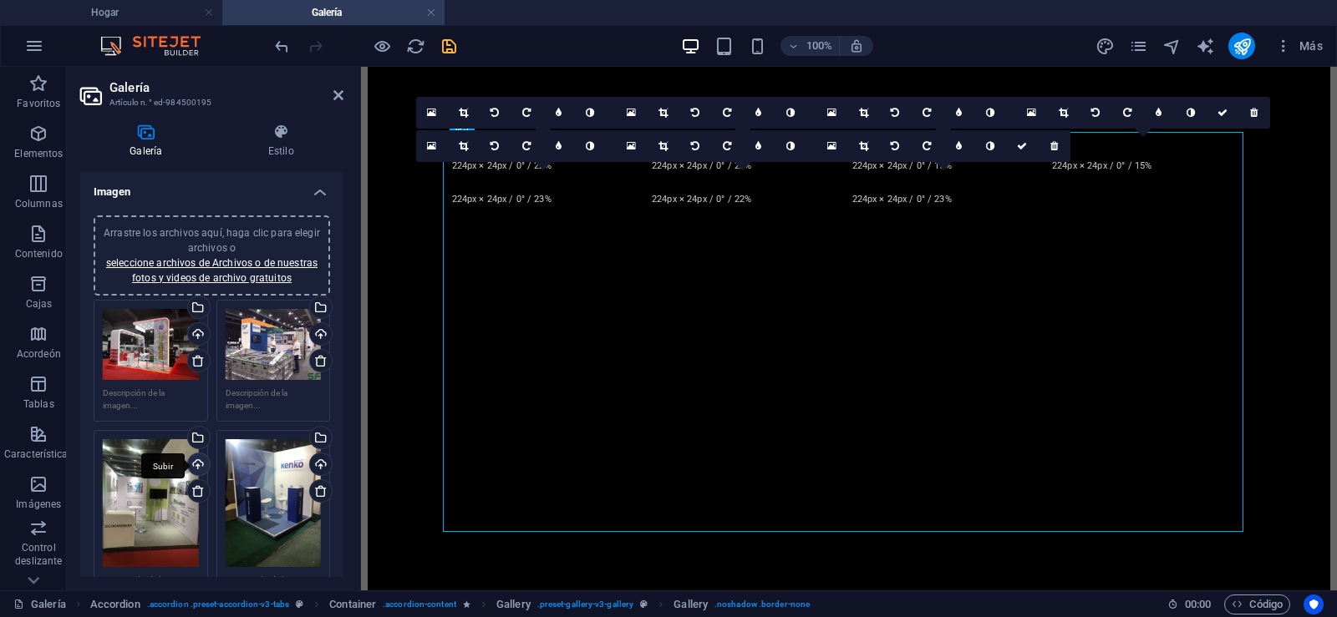
click at [197, 463] on div "Subir" at bounding box center [197, 466] width 25 height 25
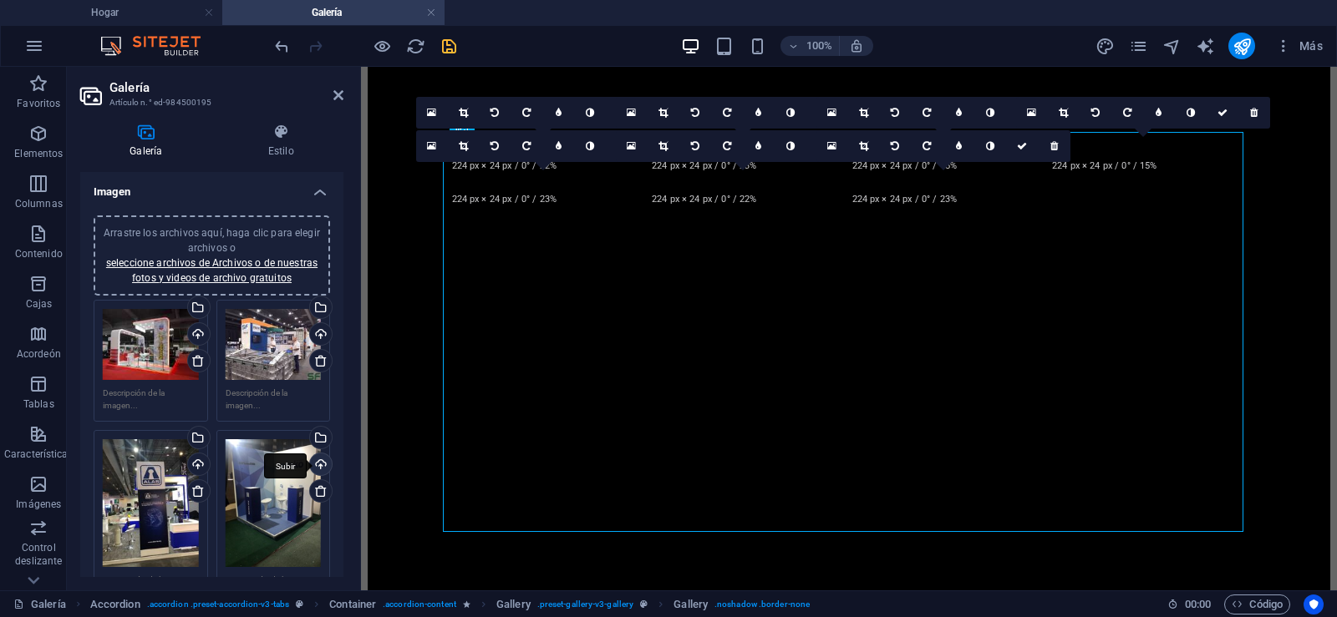
click at [316, 465] on div "Subir" at bounding box center [319, 466] width 25 height 25
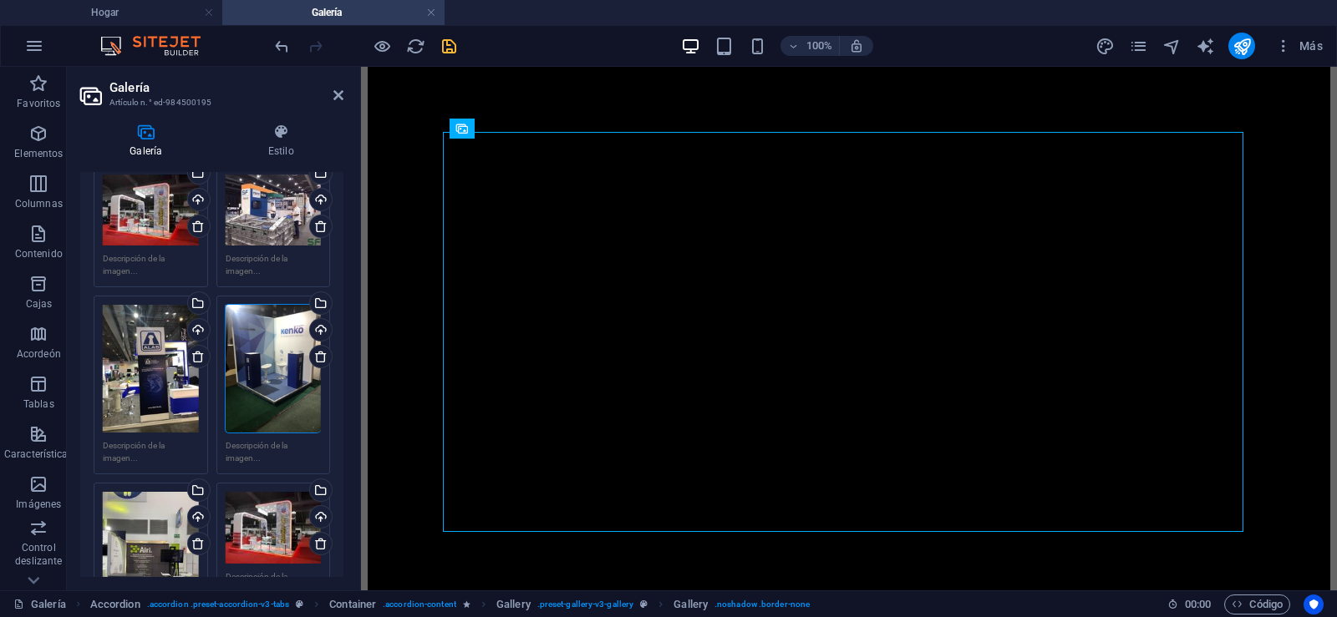
scroll to position [236, 0]
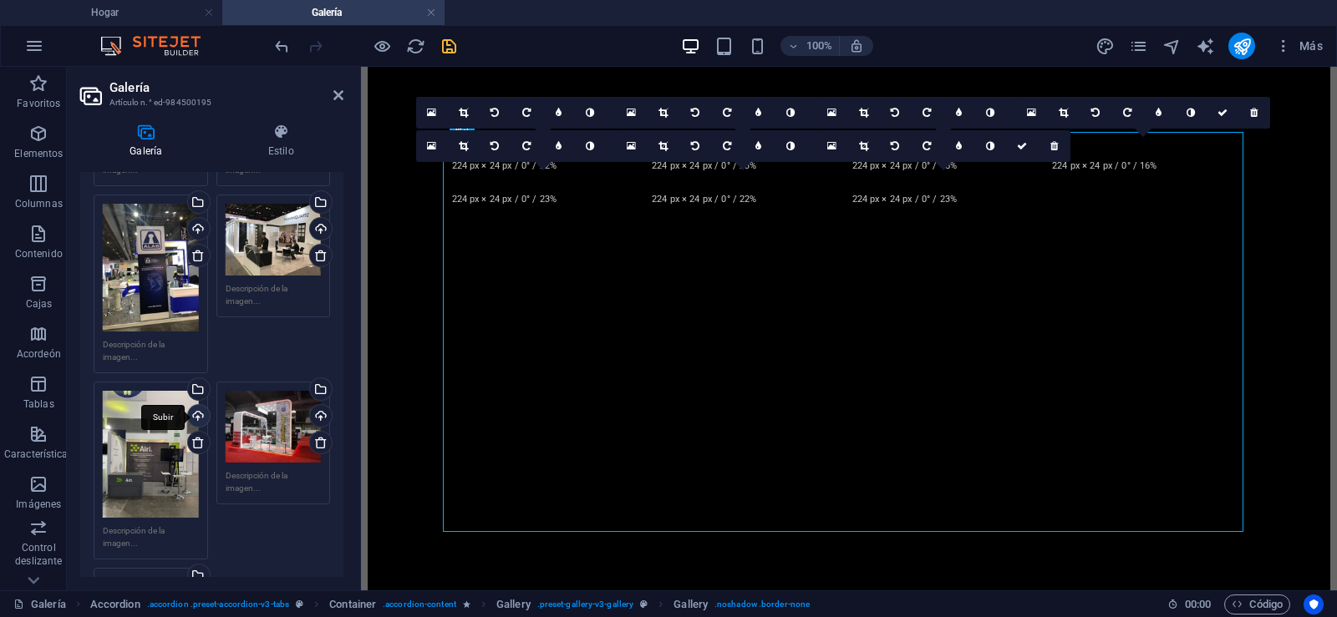
click at [196, 414] on div "Subir" at bounding box center [197, 417] width 25 height 25
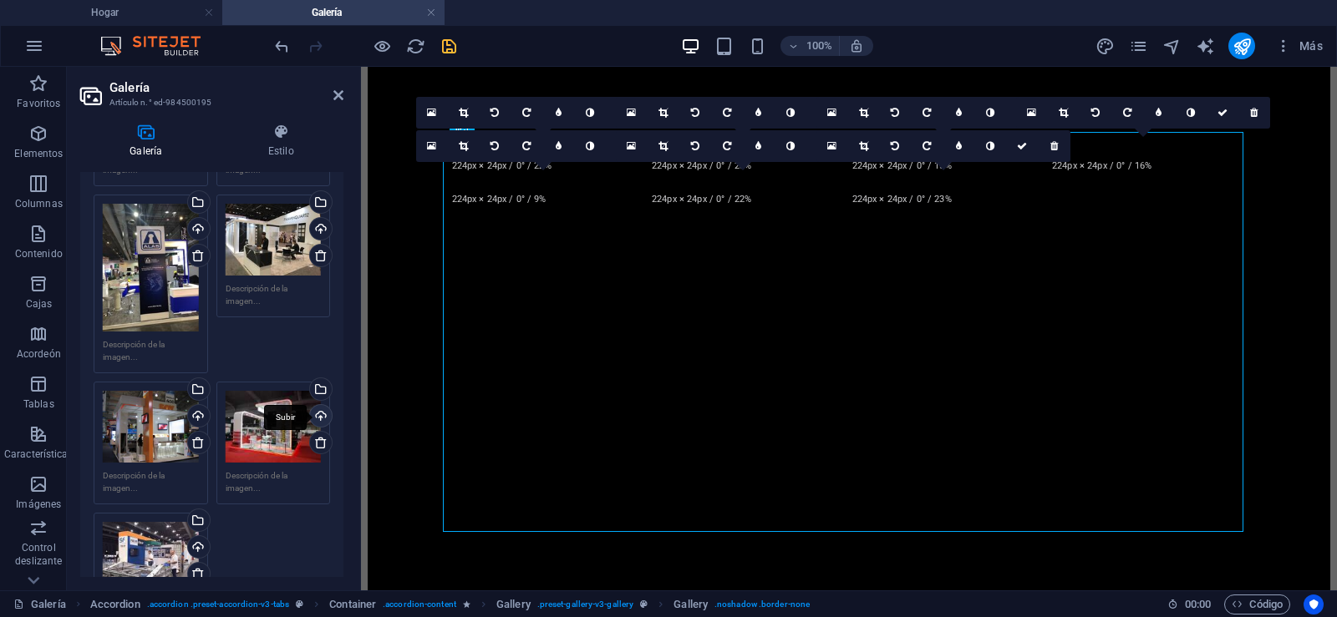
click at [317, 411] on div "Subir" at bounding box center [319, 417] width 25 height 25
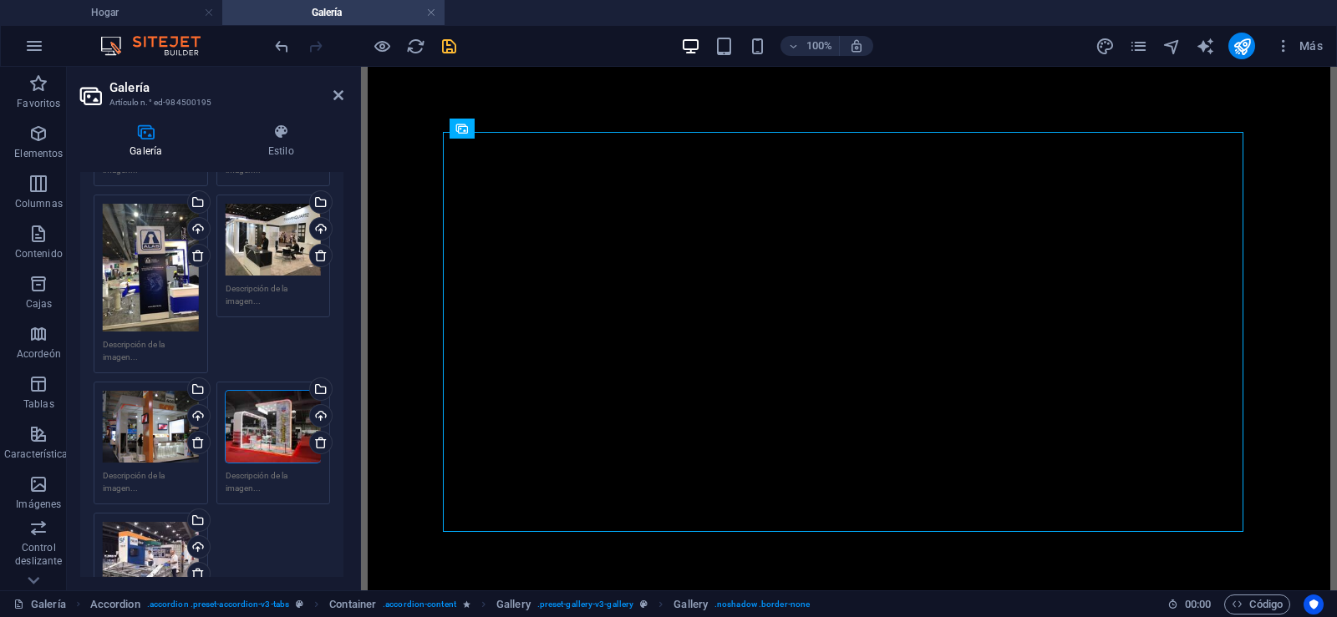
drag, startPoint x: 343, startPoint y: 338, endPoint x: 344, endPoint y: 414, distance: 76.0
click at [344, 414] on div "Galería Estilo Imagen Arrastre los archivos aquí, haga clic para elegir archivo…" at bounding box center [212, 350] width 290 height 480
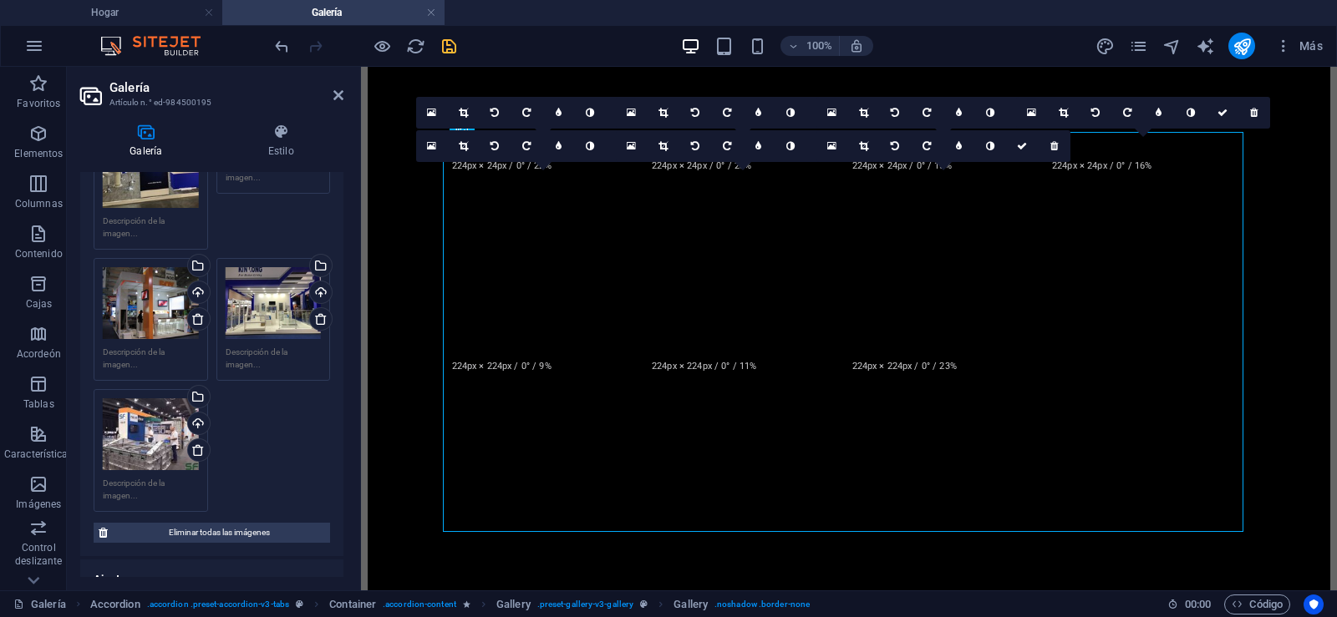
scroll to position [343, 0]
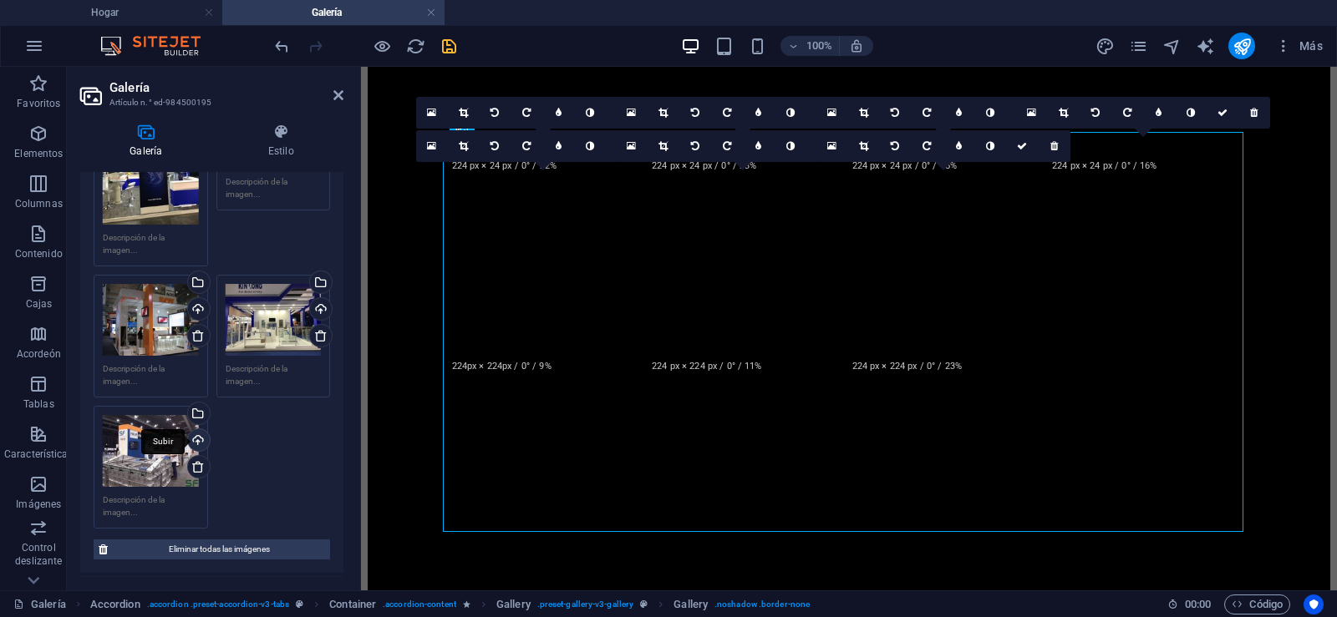
click at [201, 433] on div "Subir" at bounding box center [197, 441] width 25 height 25
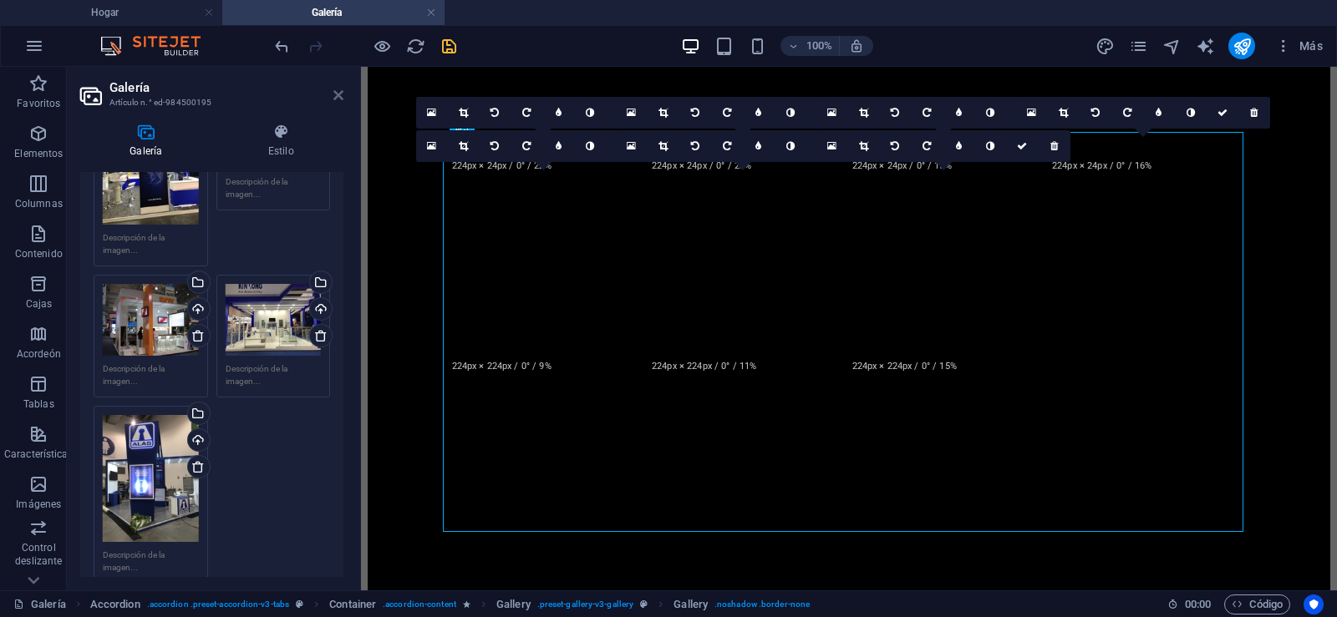
click at [338, 94] on icon at bounding box center [338, 95] width 10 height 13
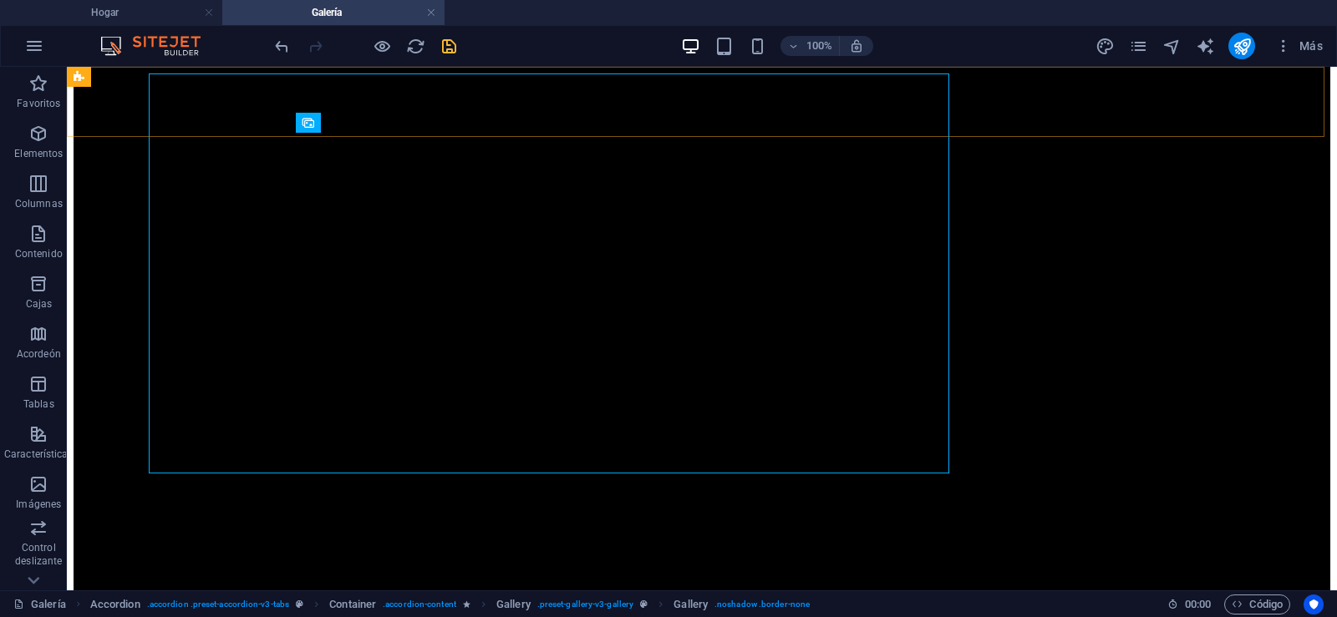
scroll to position [1966, 0]
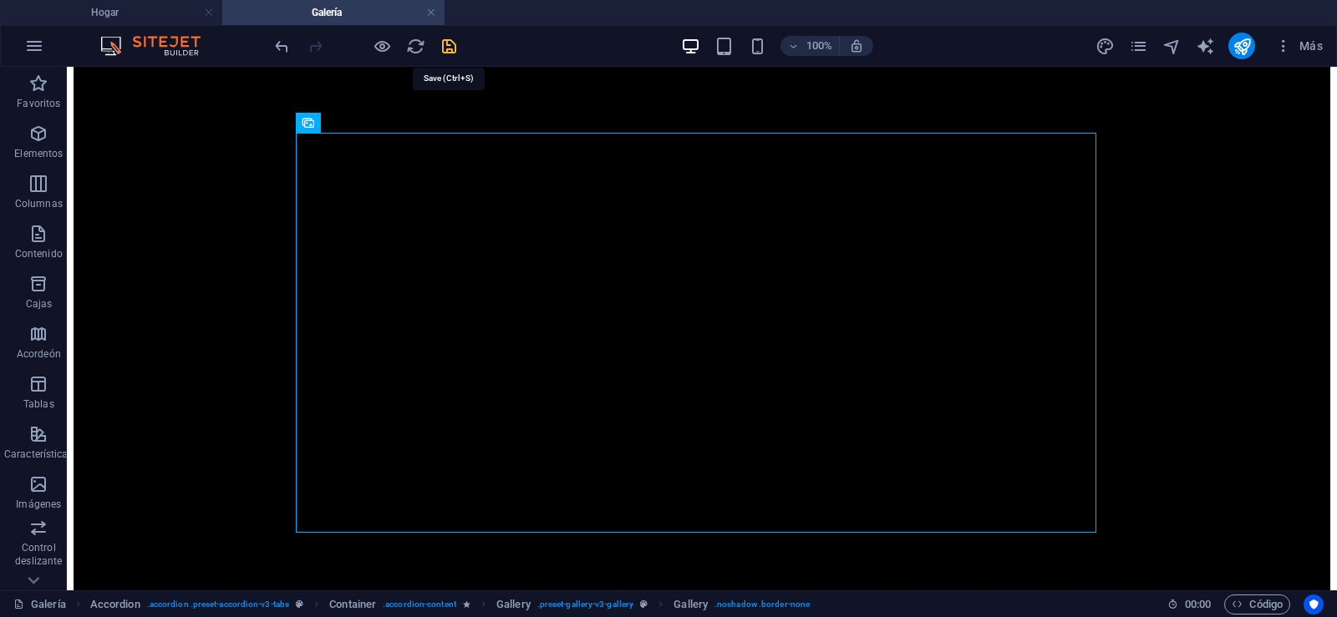
drag, startPoint x: 450, startPoint y: 45, endPoint x: 1079, endPoint y: 333, distance: 691.3
click at [450, 45] on icon "salvación" at bounding box center [448, 46] width 19 height 19
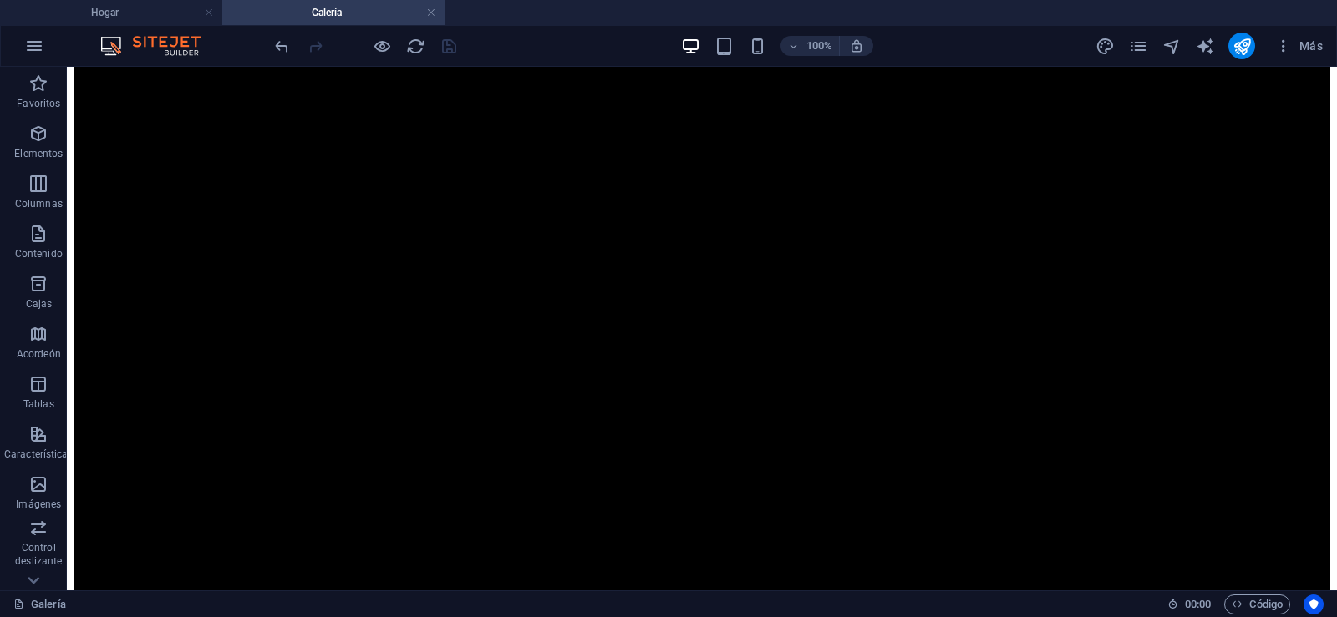
scroll to position [2315, 0]
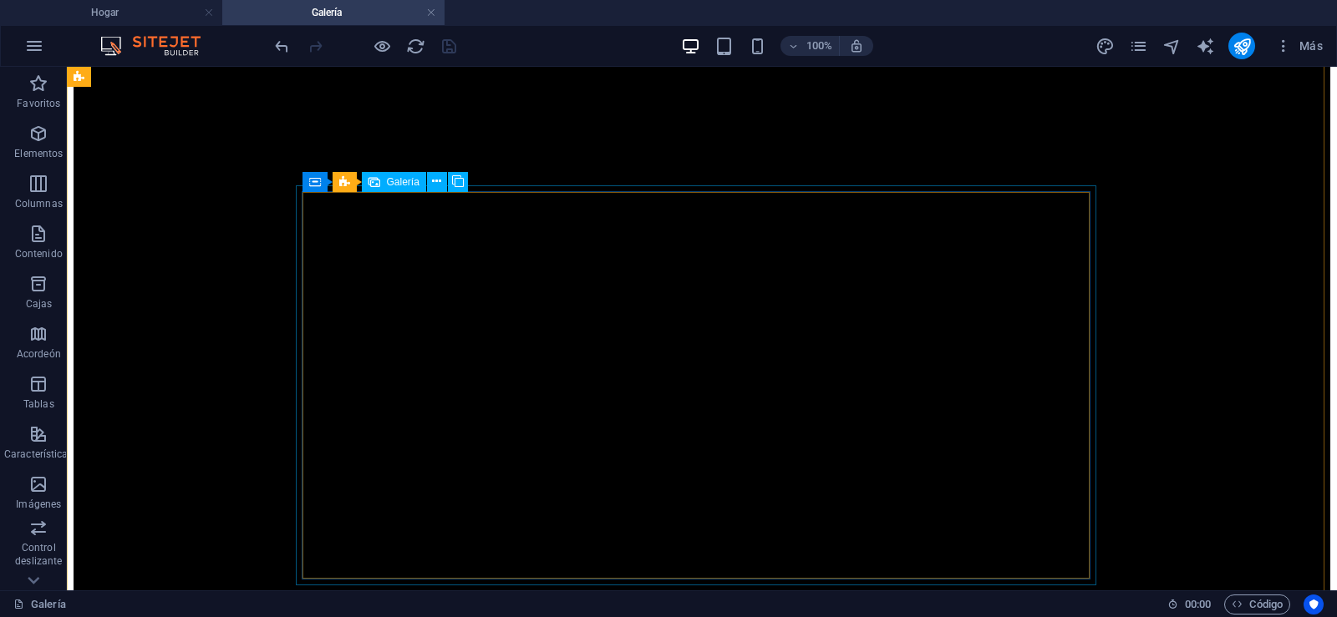
select select "4"
select select "px"
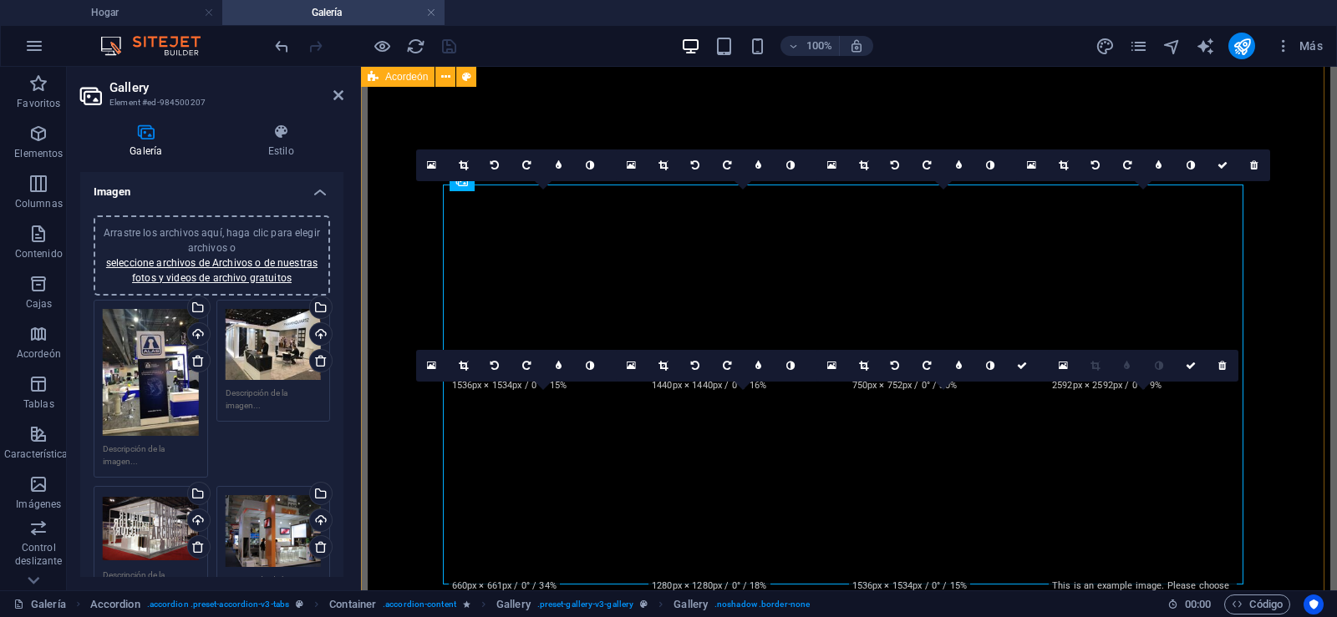
scroll to position [2257, 0]
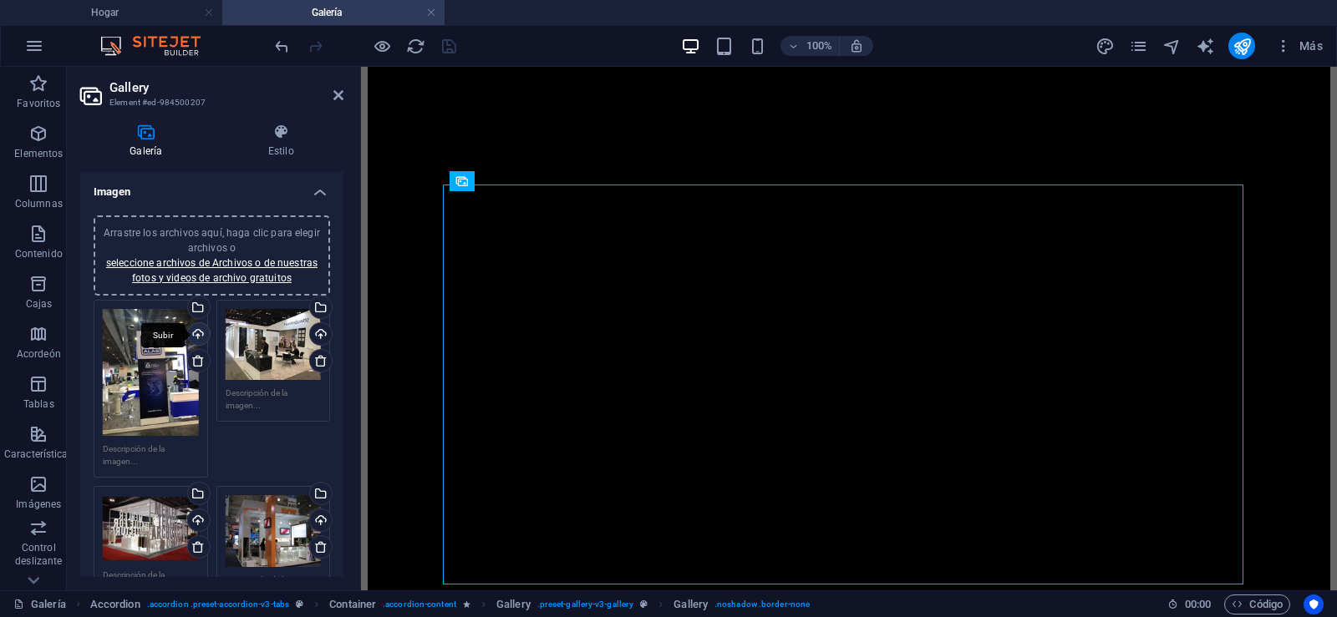
click at [197, 335] on div "Subir" at bounding box center [197, 335] width 25 height 25
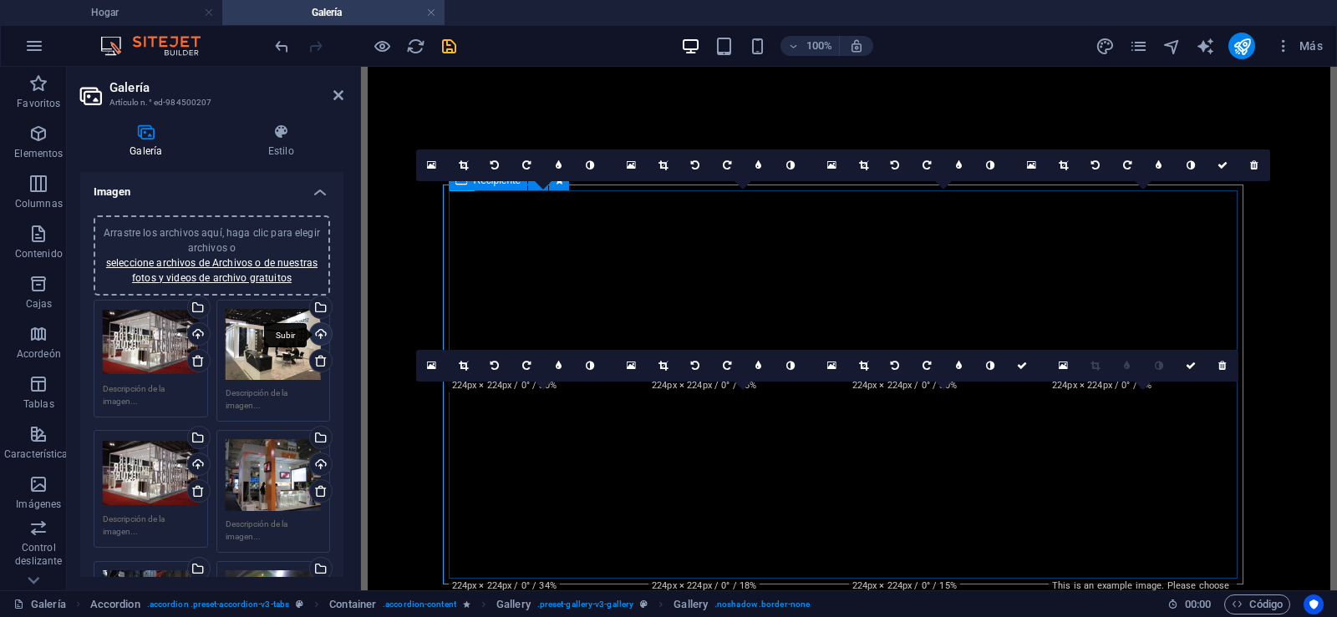
click at [314, 333] on div "Subir" at bounding box center [319, 335] width 25 height 25
click at [196, 462] on div "Subir" at bounding box center [197, 466] width 25 height 25
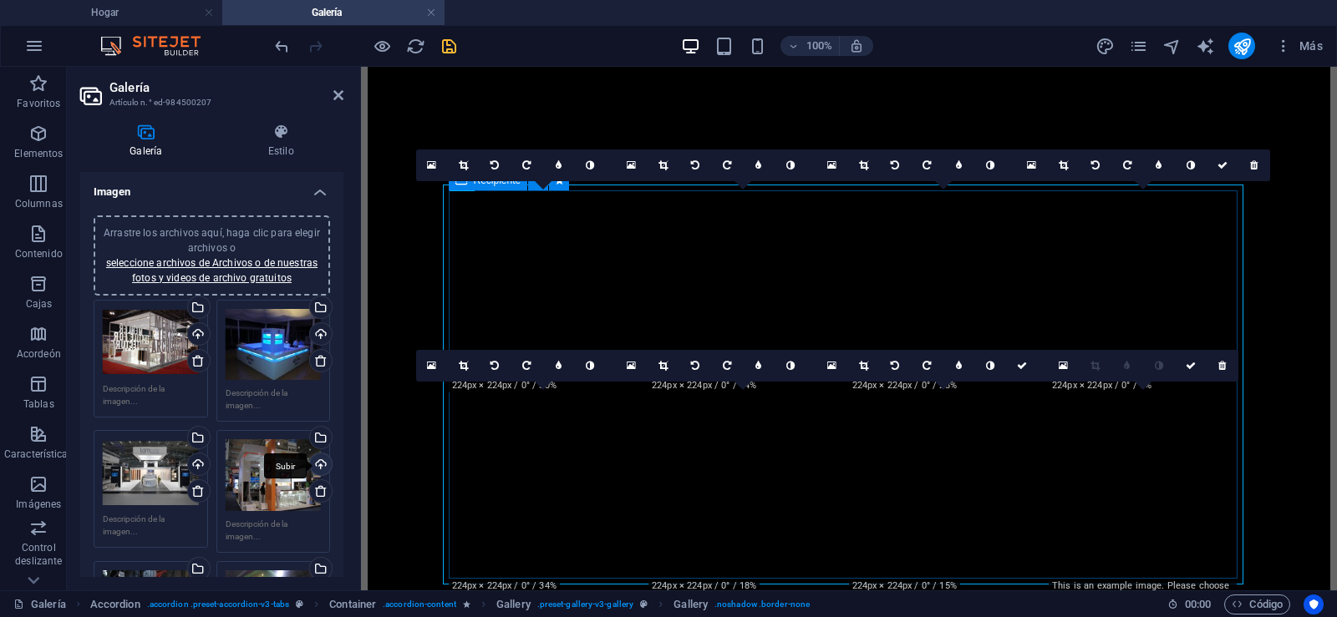
click at [317, 461] on div "Subir" at bounding box center [319, 466] width 25 height 25
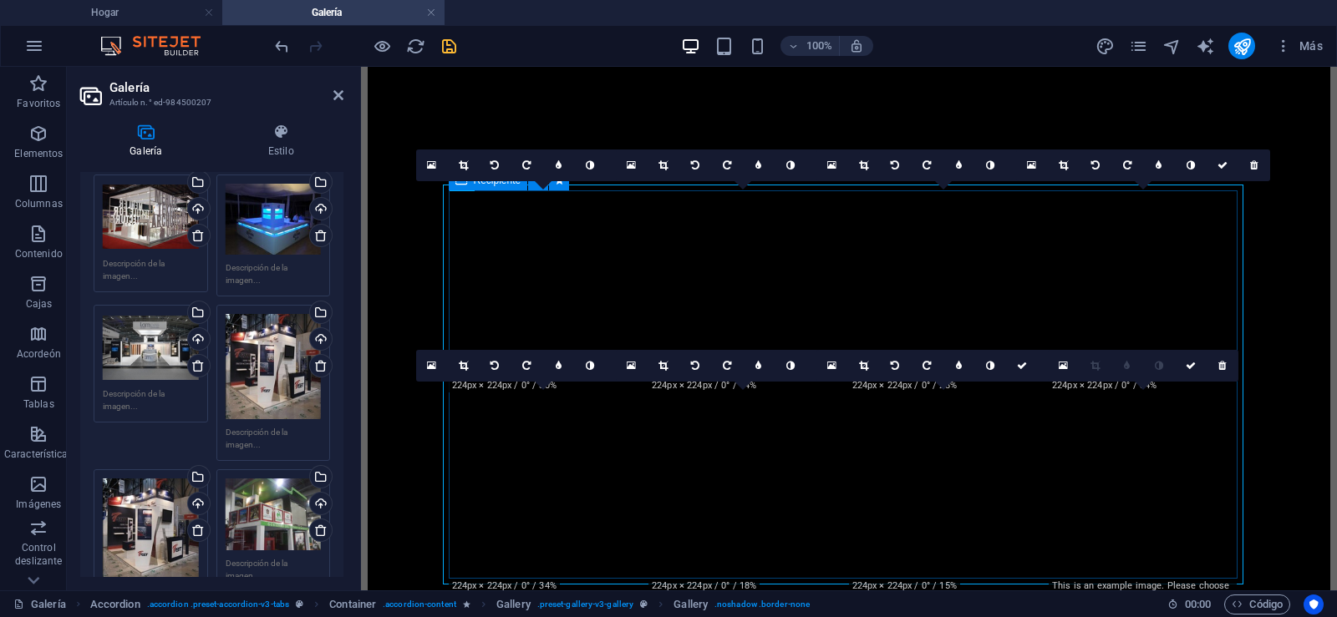
scroll to position [128, 0]
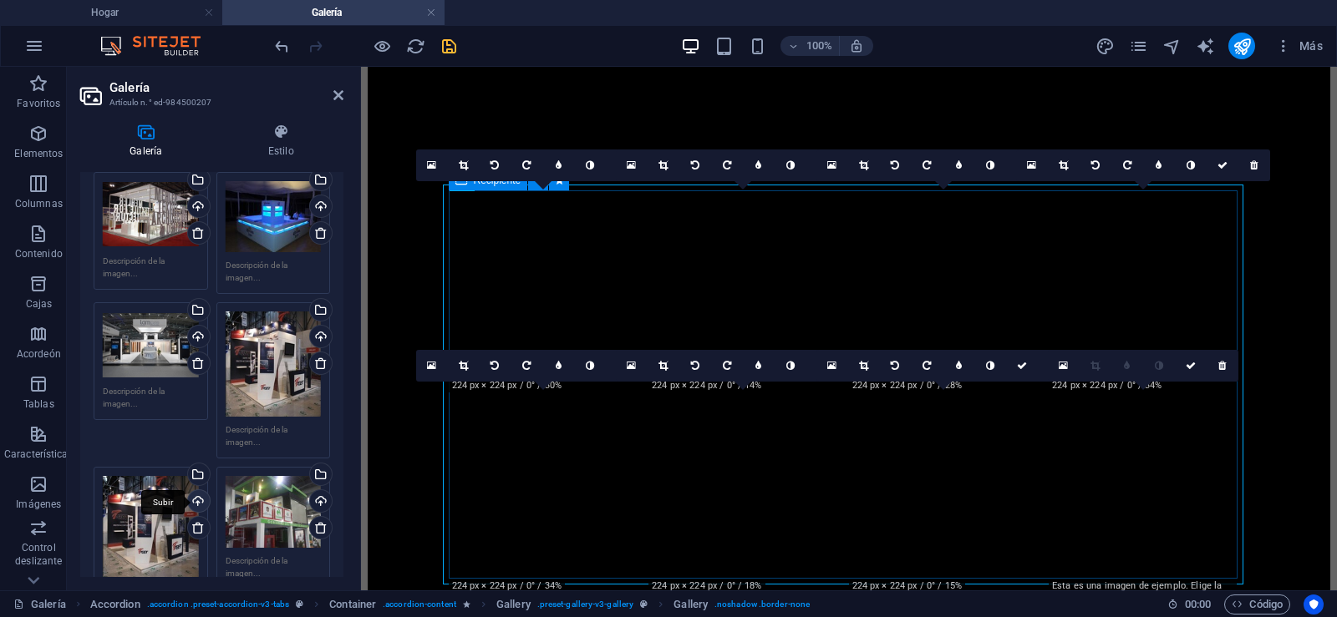
click at [196, 495] on div "Subir" at bounding box center [197, 502] width 25 height 25
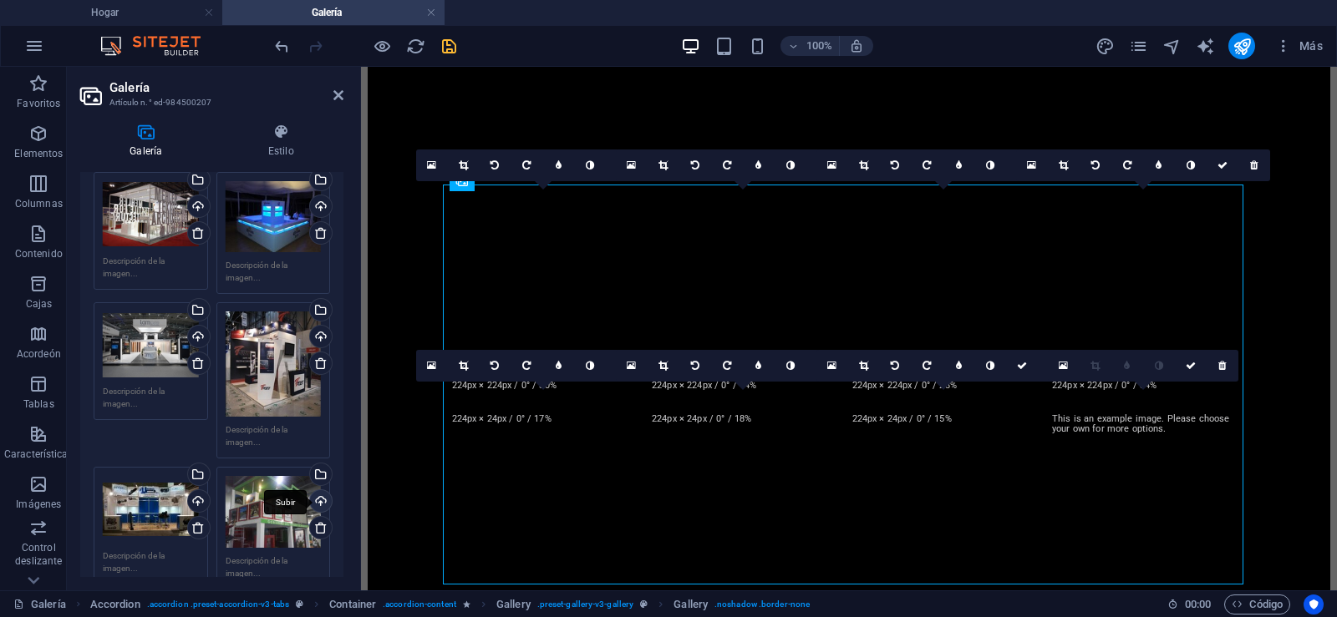
click at [317, 500] on div "Subir" at bounding box center [319, 502] width 25 height 25
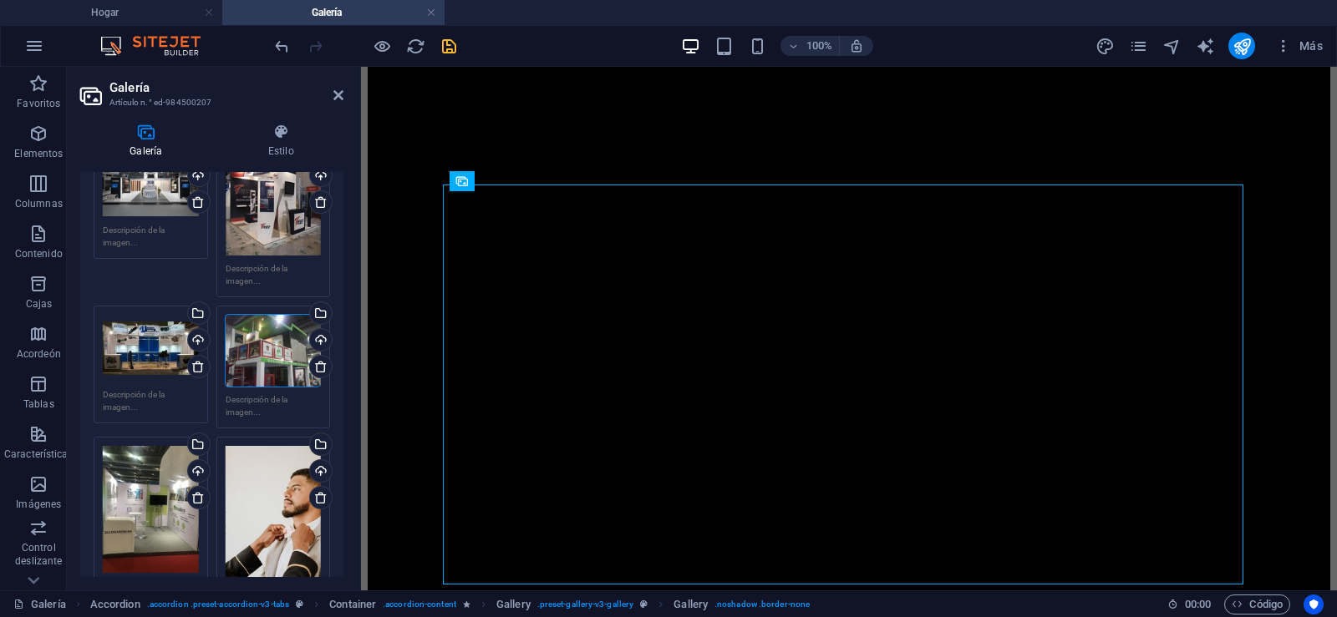
scroll to position [367, 0]
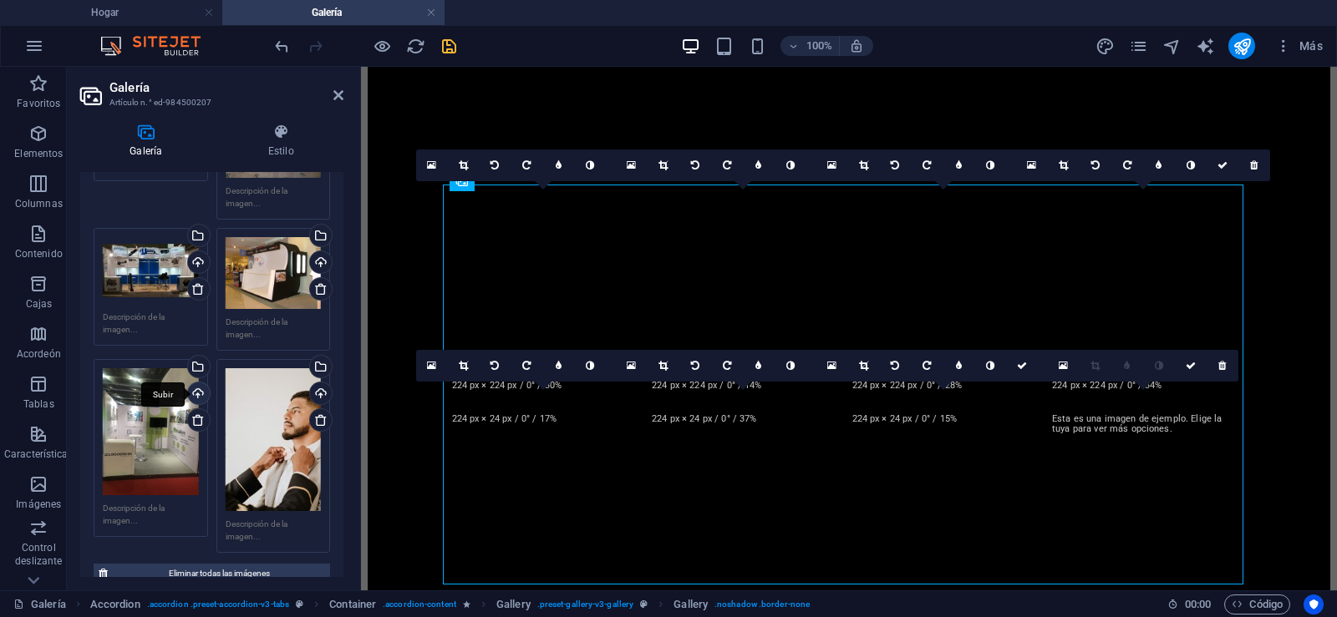
click at [196, 390] on div "Subir" at bounding box center [197, 395] width 25 height 25
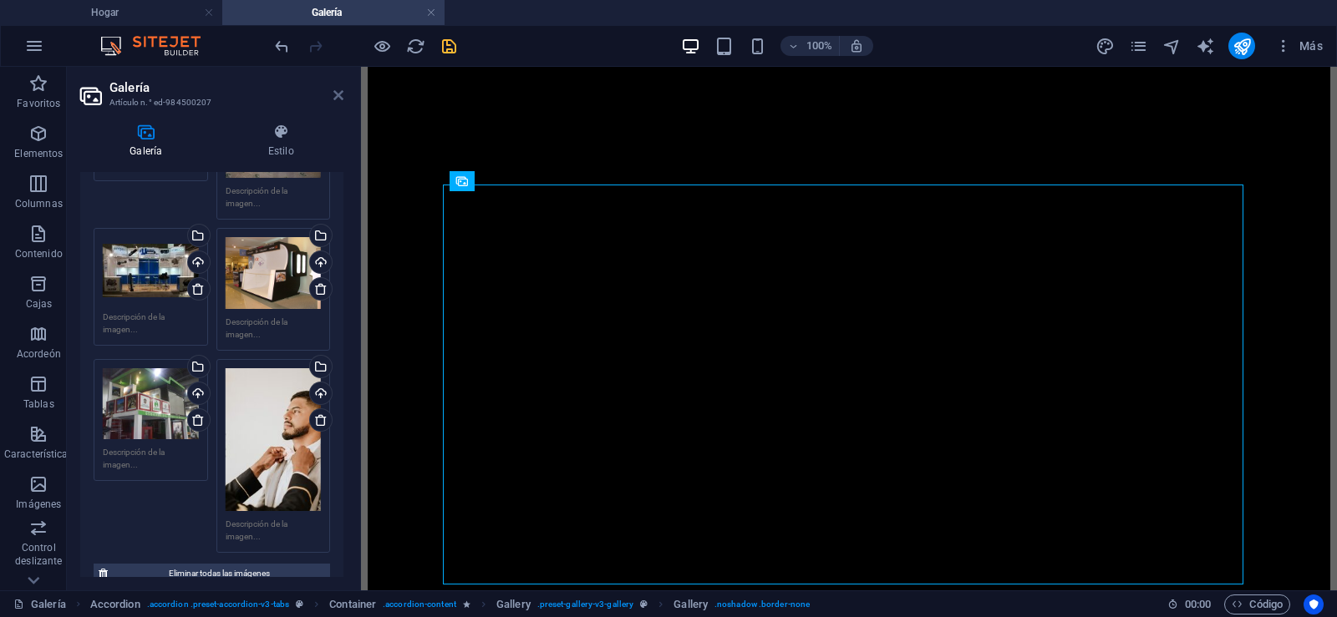
click at [338, 96] on icon at bounding box center [338, 95] width 10 height 13
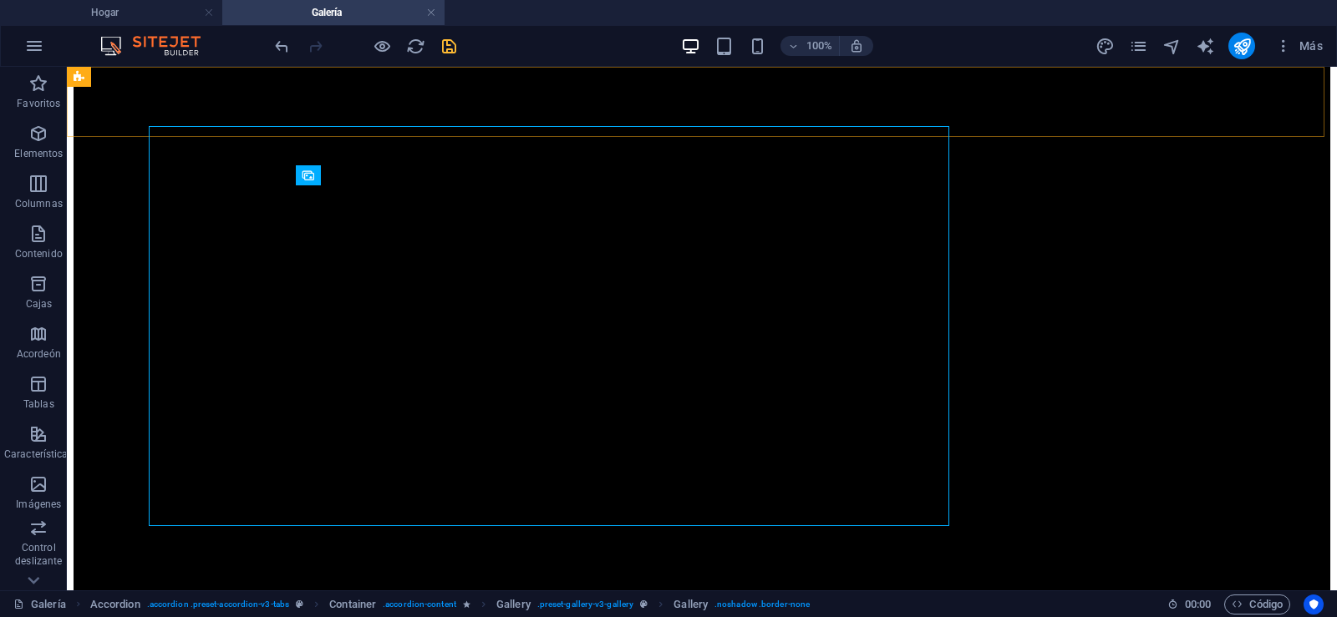
scroll to position [2315, 0]
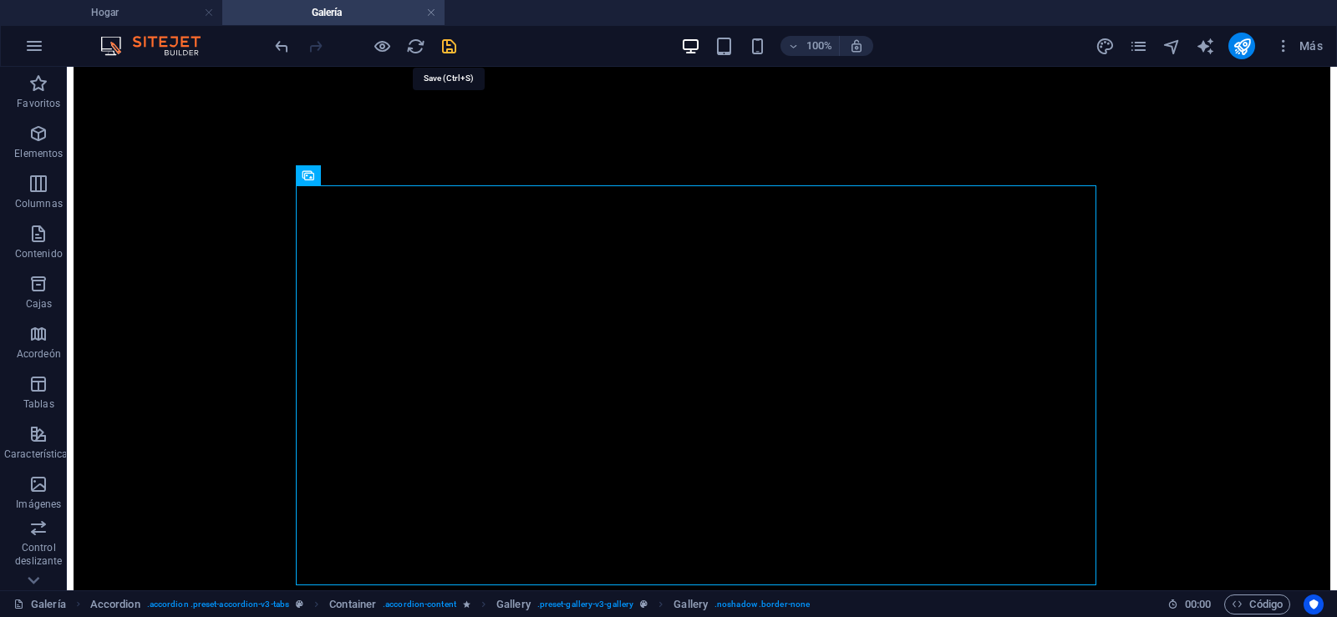
click at [446, 48] on icon "salvación" at bounding box center [448, 46] width 19 height 19
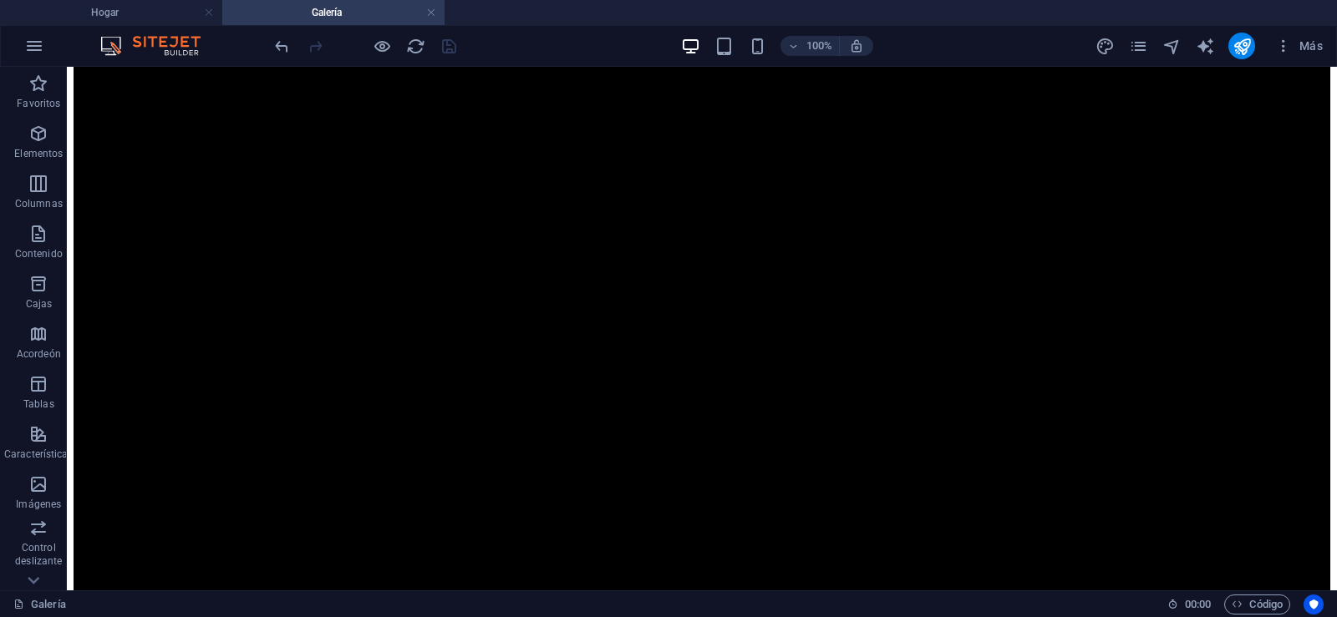
scroll to position [819, 0]
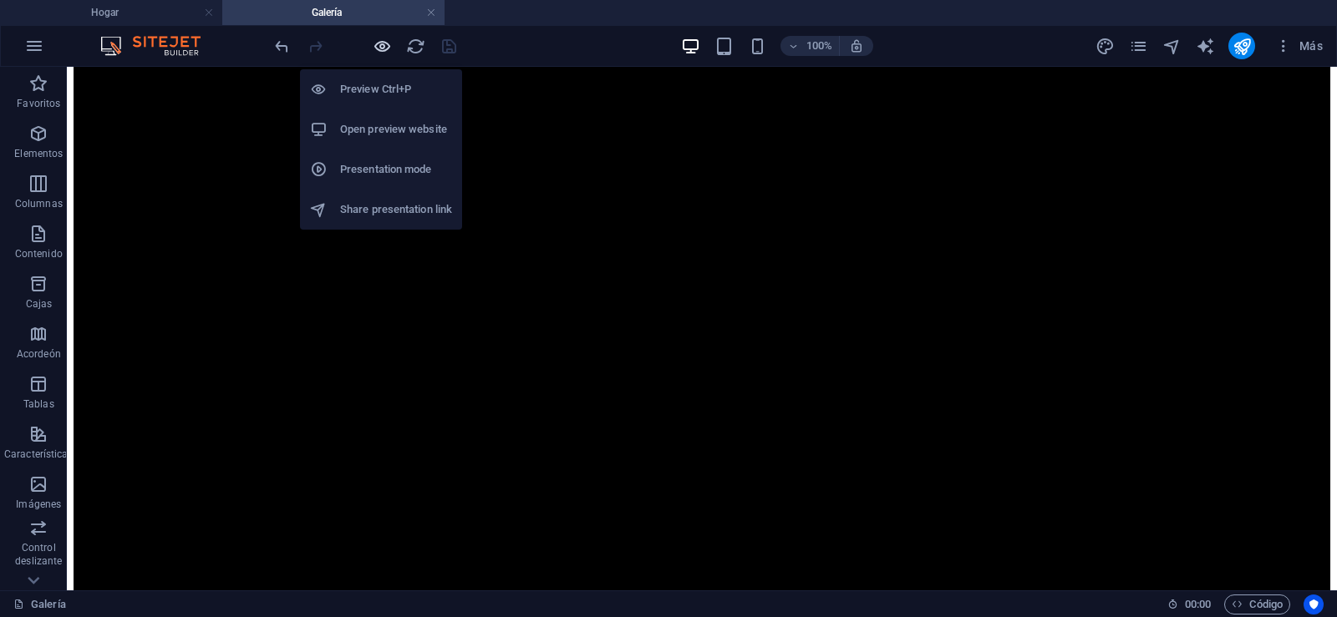
click at [382, 44] on icon "button" at bounding box center [382, 46] width 19 height 19
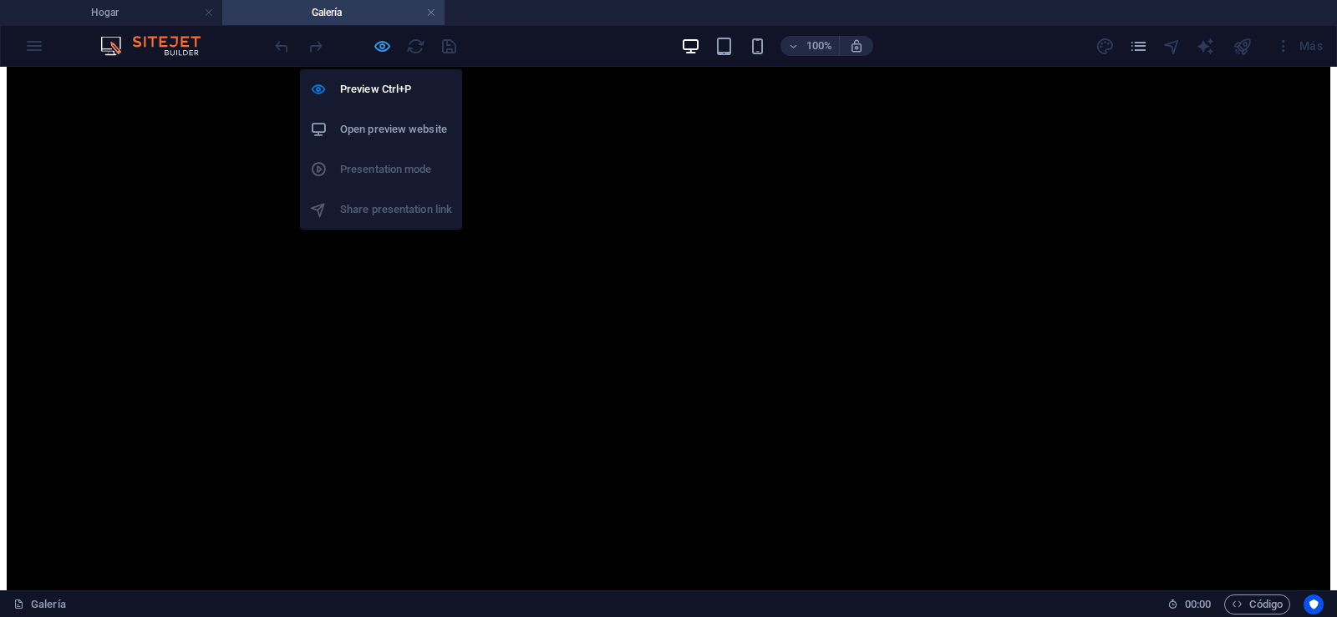
drag, startPoint x: 383, startPoint y: 46, endPoint x: 253, endPoint y: 416, distance: 392.1
click at [383, 46] on icon "button" at bounding box center [382, 46] width 19 height 19
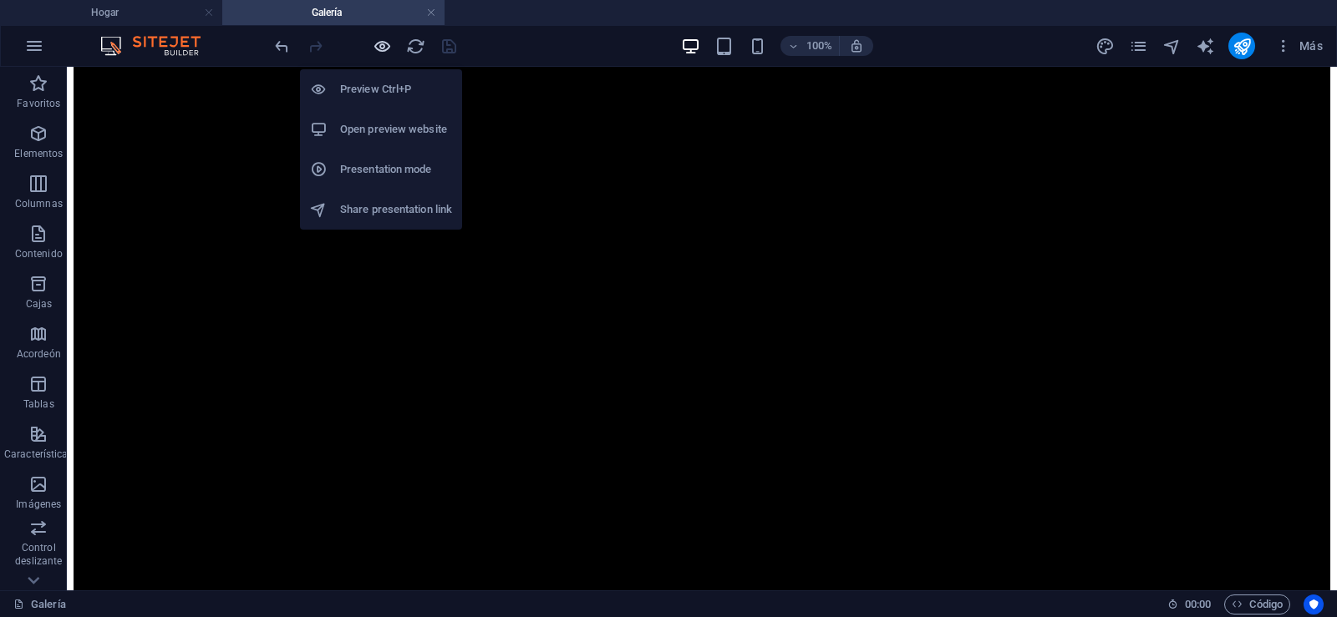
click at [382, 43] on icon "button" at bounding box center [382, 46] width 19 height 19
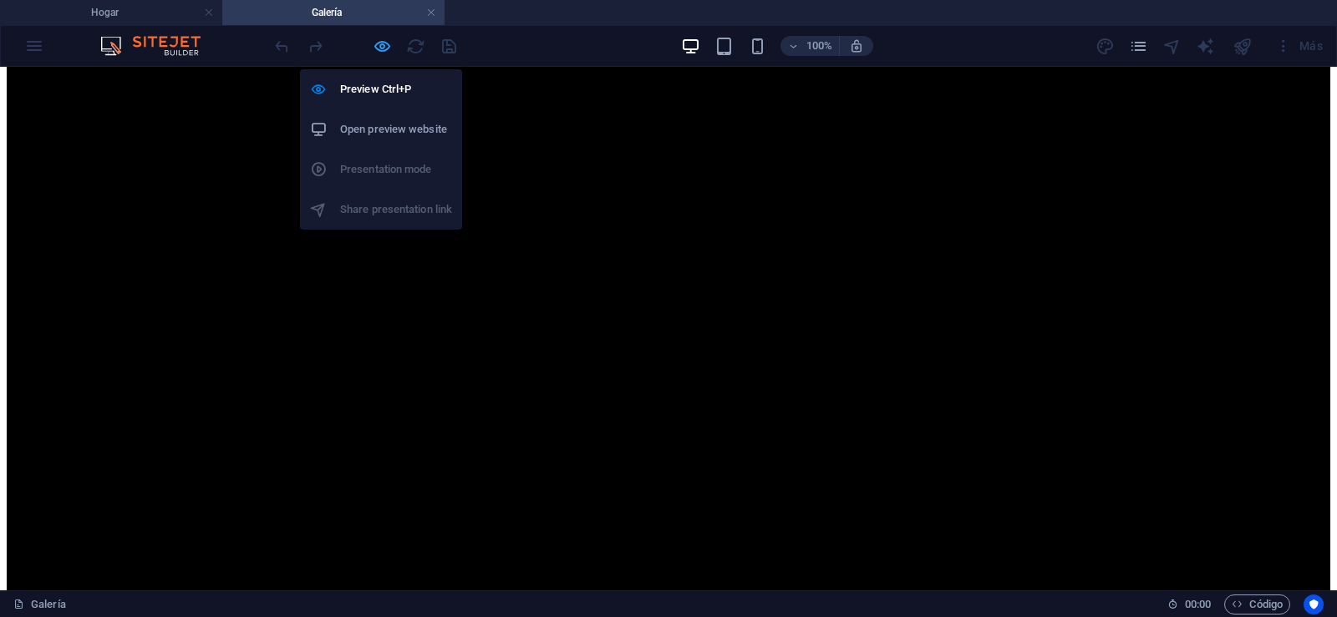
click at [378, 43] on icon "button" at bounding box center [382, 46] width 19 height 19
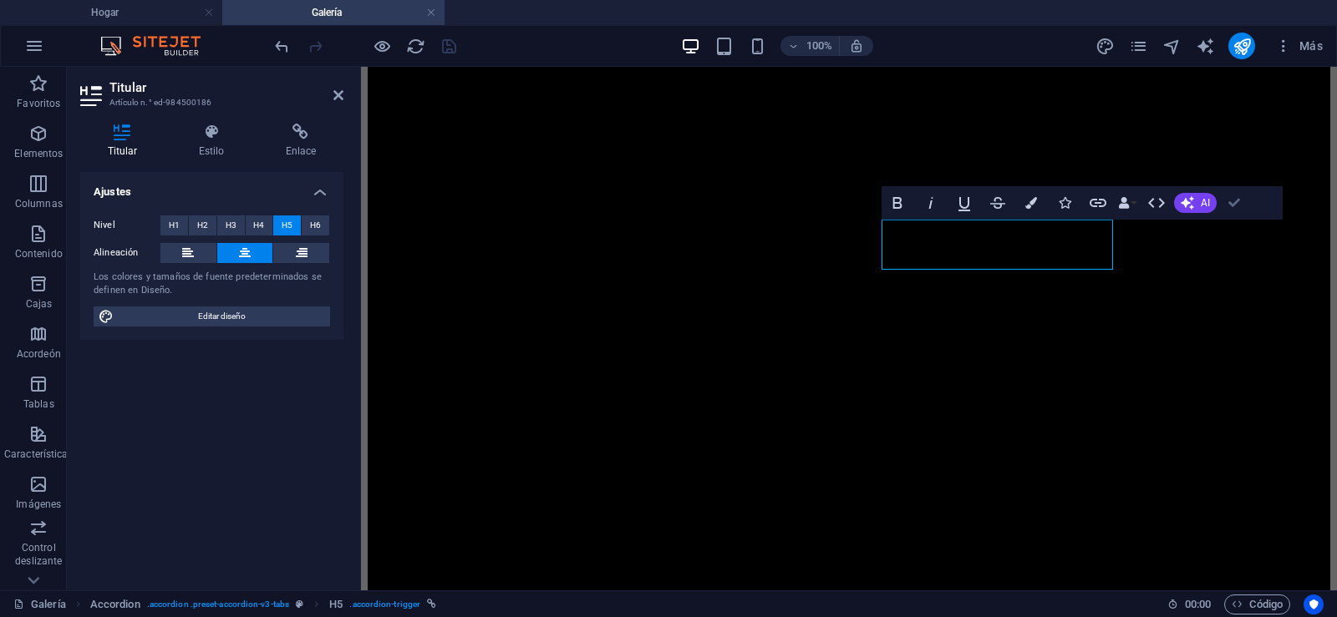
drag, startPoint x: 1240, startPoint y: 200, endPoint x: 1175, endPoint y: 133, distance: 93.4
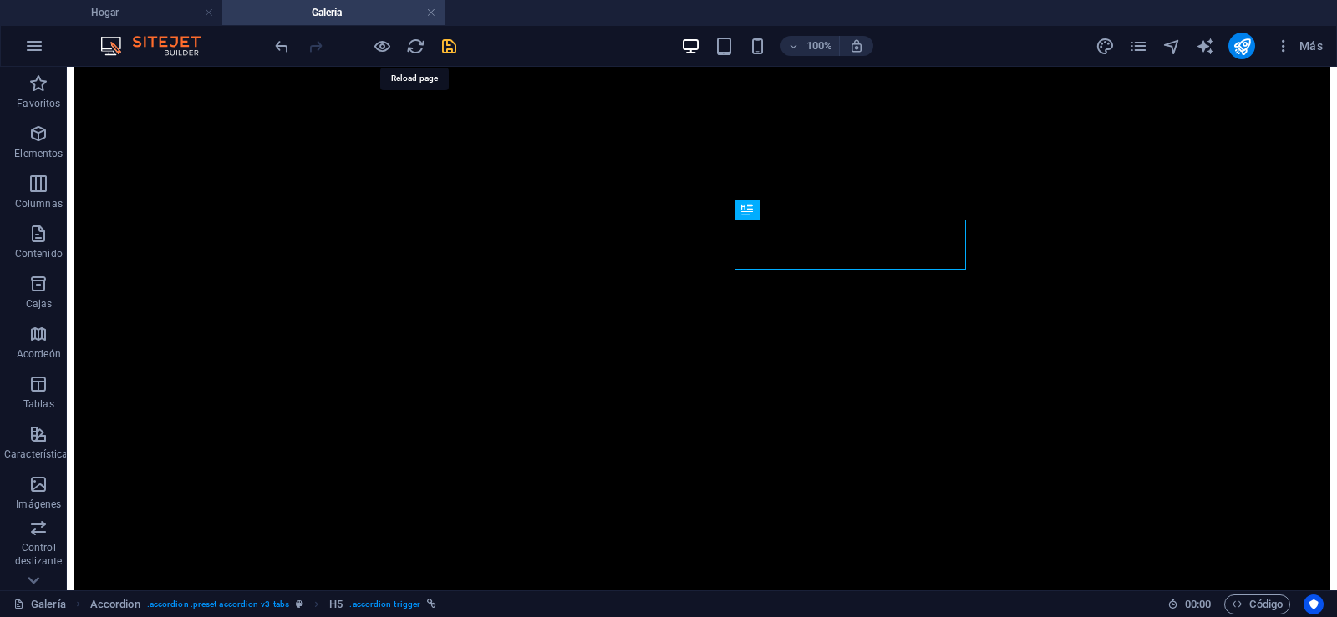
click at [451, 45] on icon "salvación" at bounding box center [448, 46] width 19 height 19
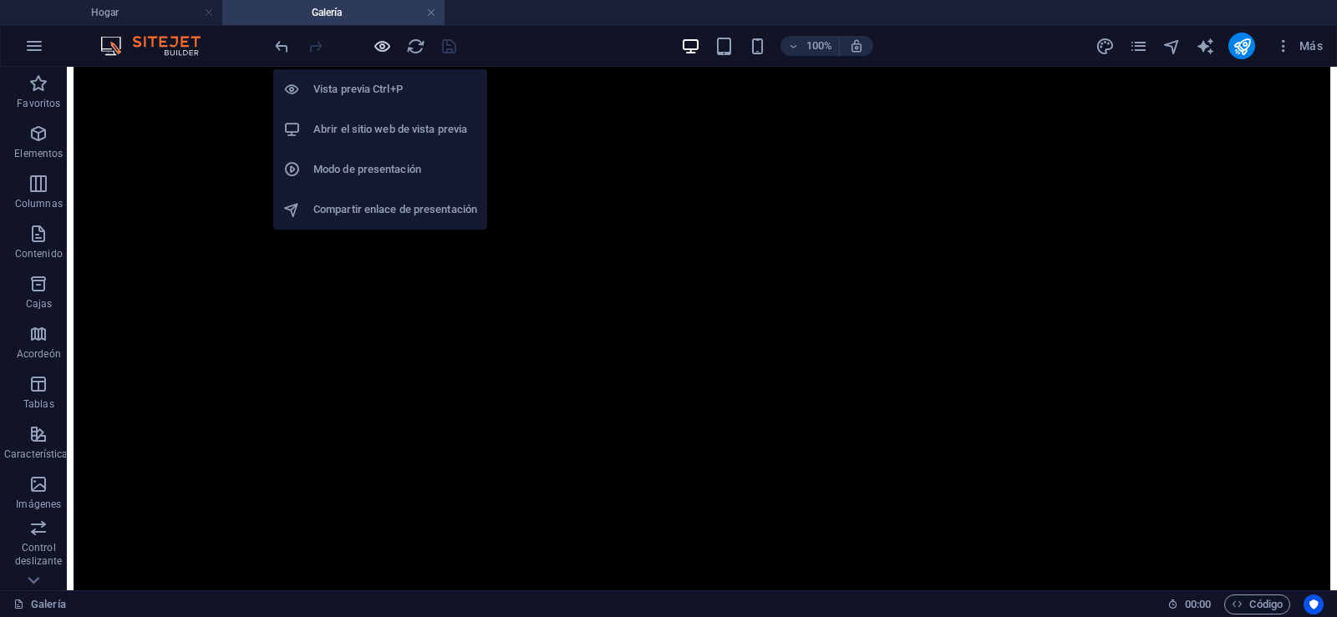
click at [381, 48] on icon "button" at bounding box center [382, 46] width 19 height 19
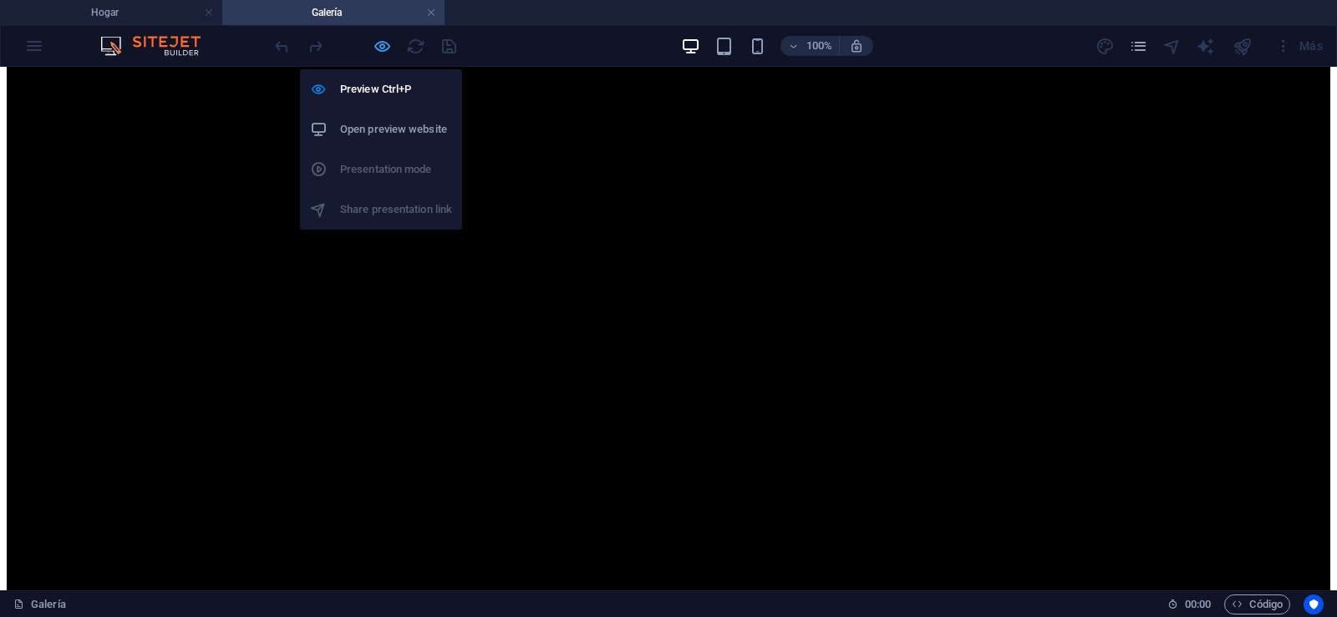
click at [380, 47] on icon "button" at bounding box center [382, 46] width 19 height 19
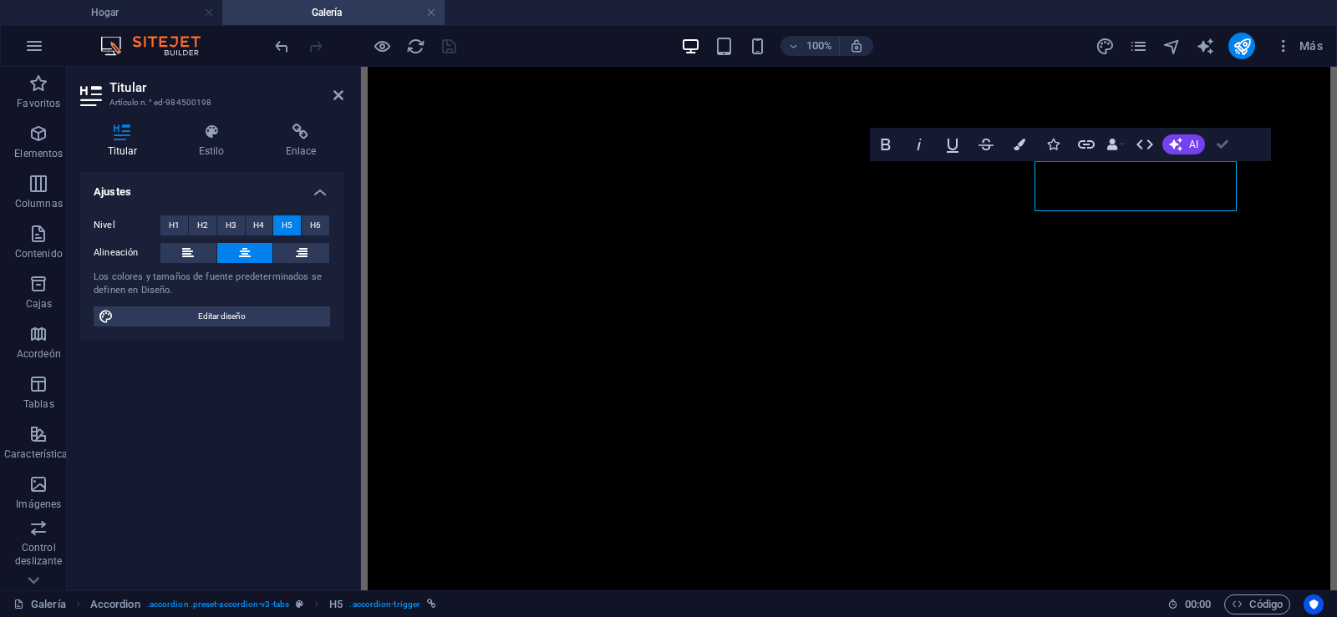
drag, startPoint x: 1161, startPoint y: 74, endPoint x: 1227, endPoint y: 145, distance: 96.9
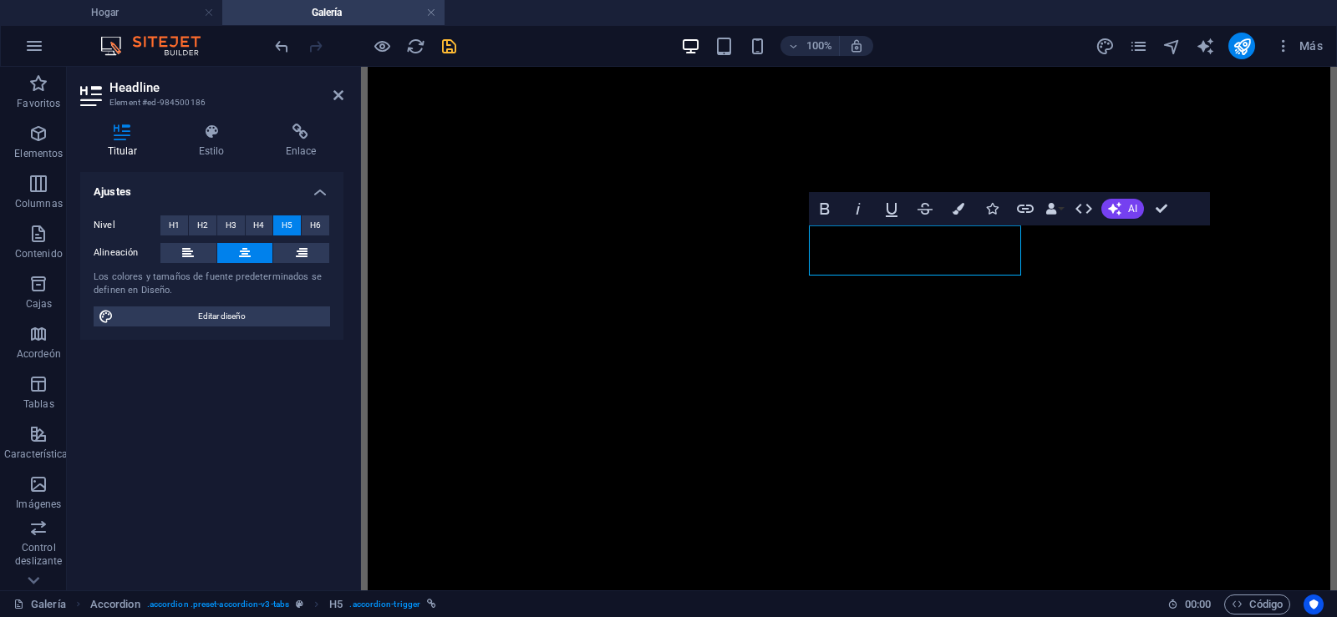
scroll to position [753, 0]
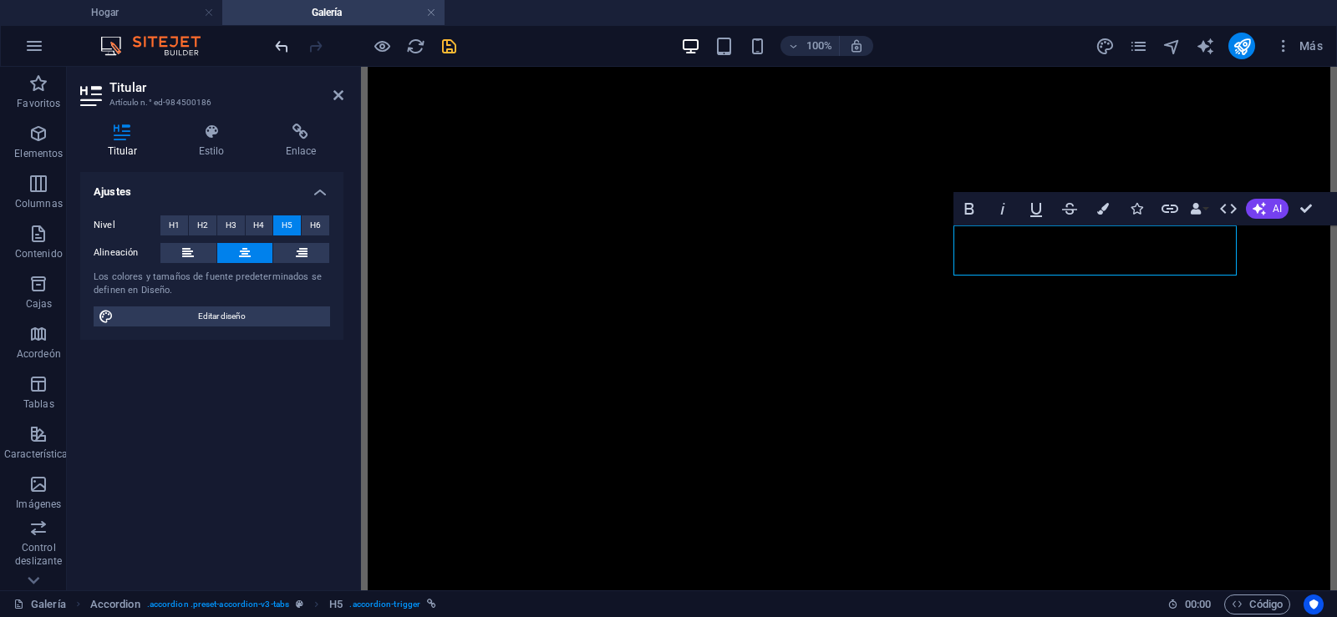
click at [280, 42] on icon "ola" at bounding box center [281, 46] width 19 height 19
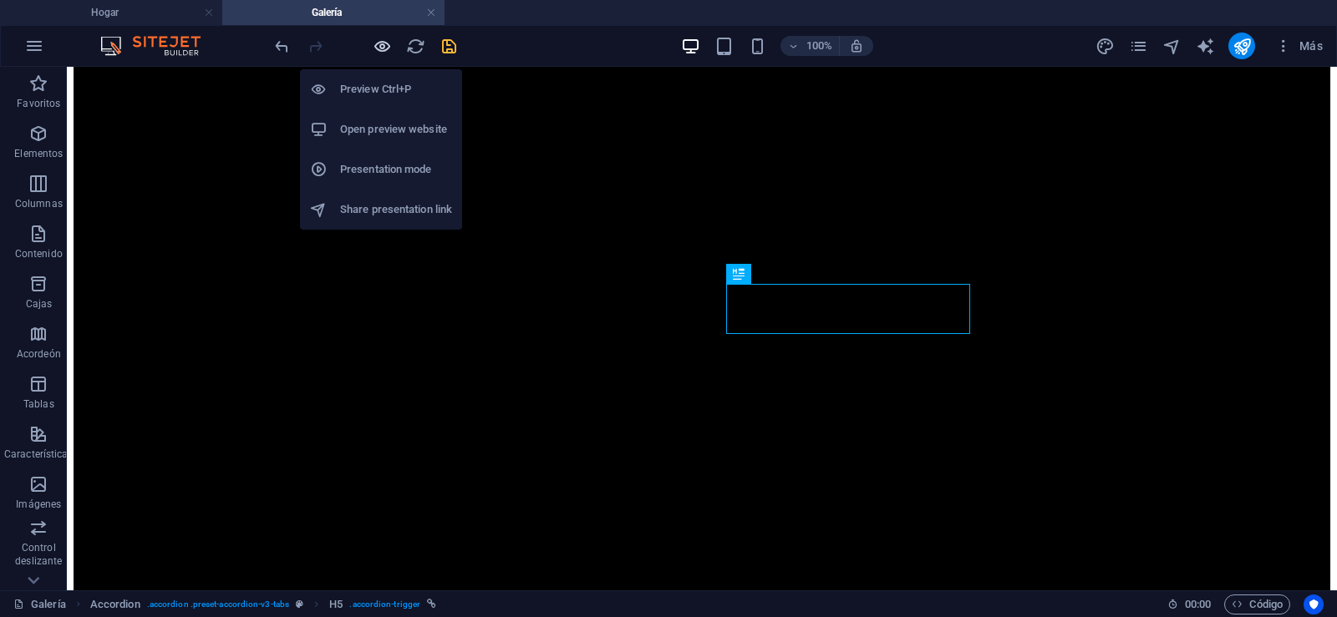
click at [389, 54] on icon "button" at bounding box center [382, 46] width 19 height 19
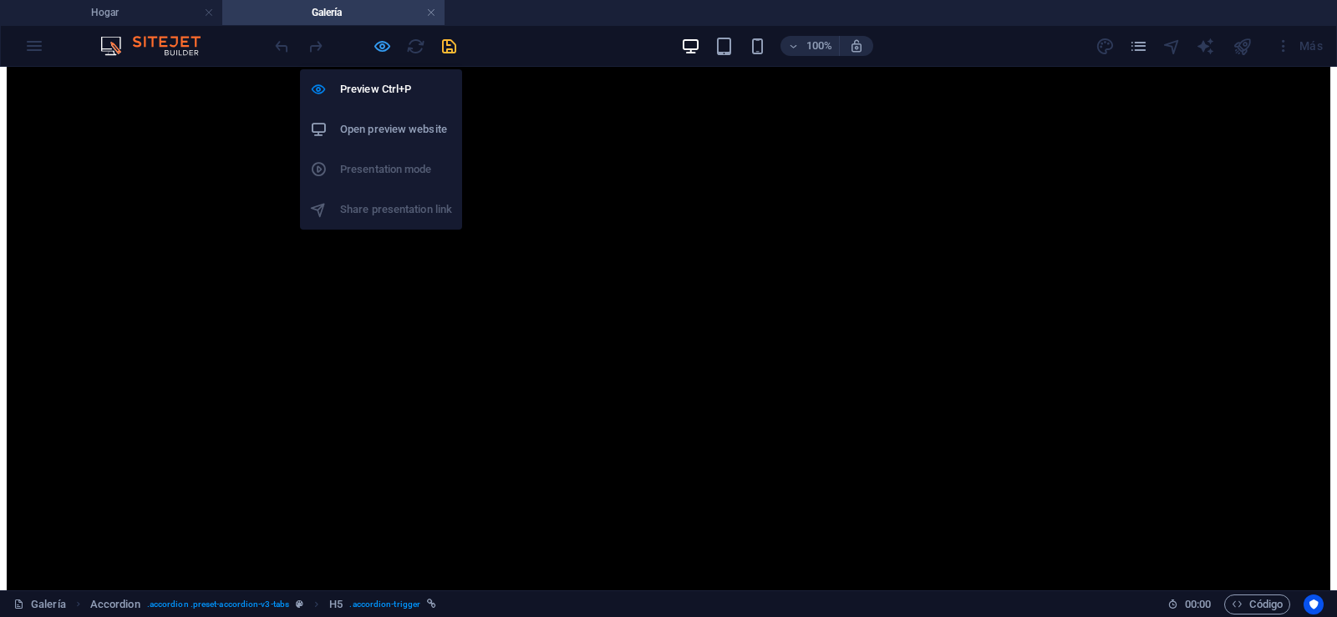
click at [380, 48] on icon "button" at bounding box center [382, 46] width 19 height 19
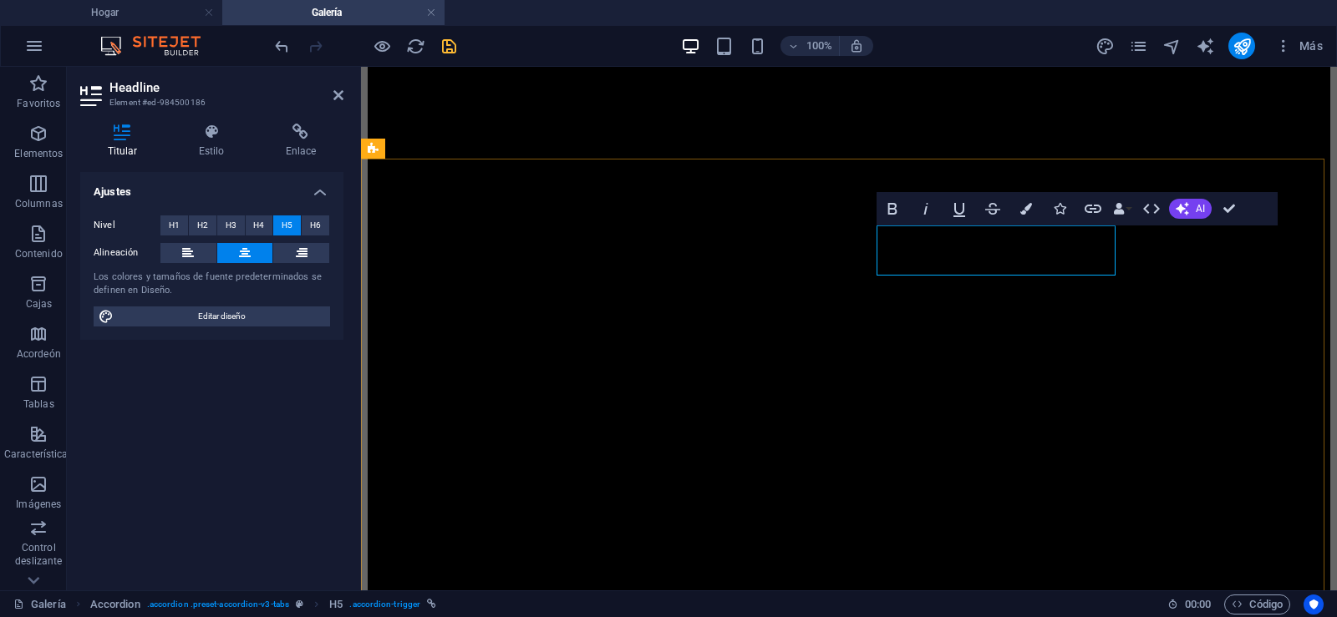
drag, startPoint x: 963, startPoint y: 246, endPoint x: 987, endPoint y: 249, distance: 23.5
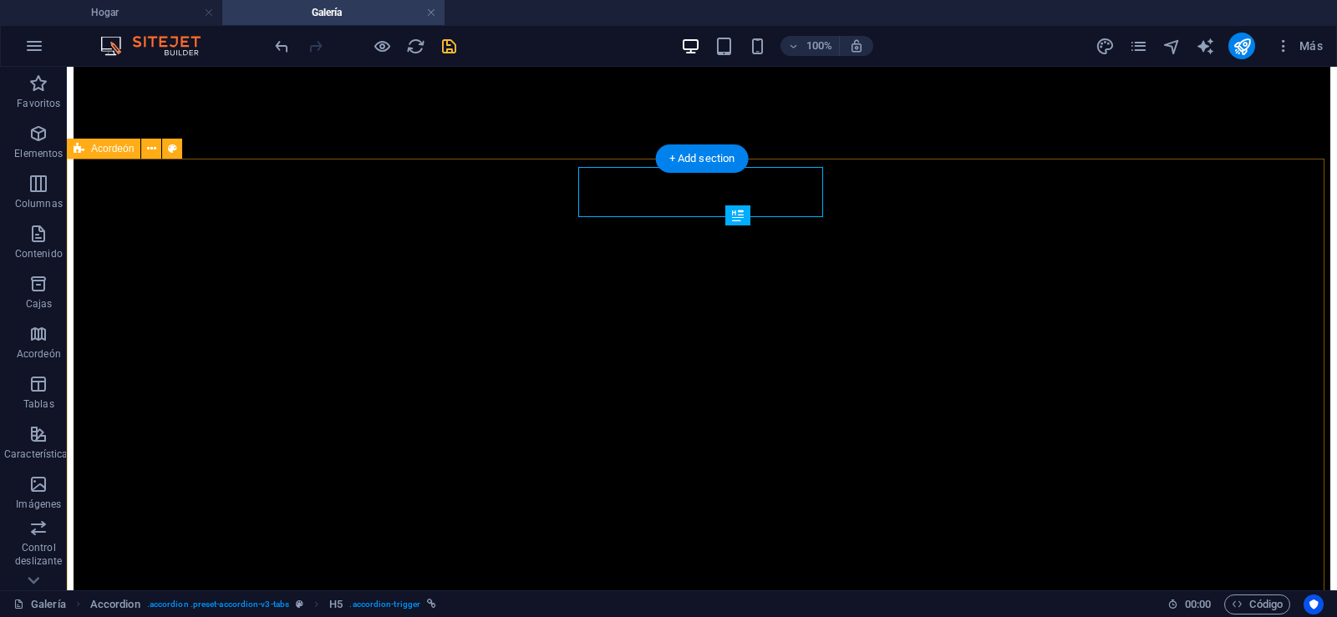
scroll to position [811, 0]
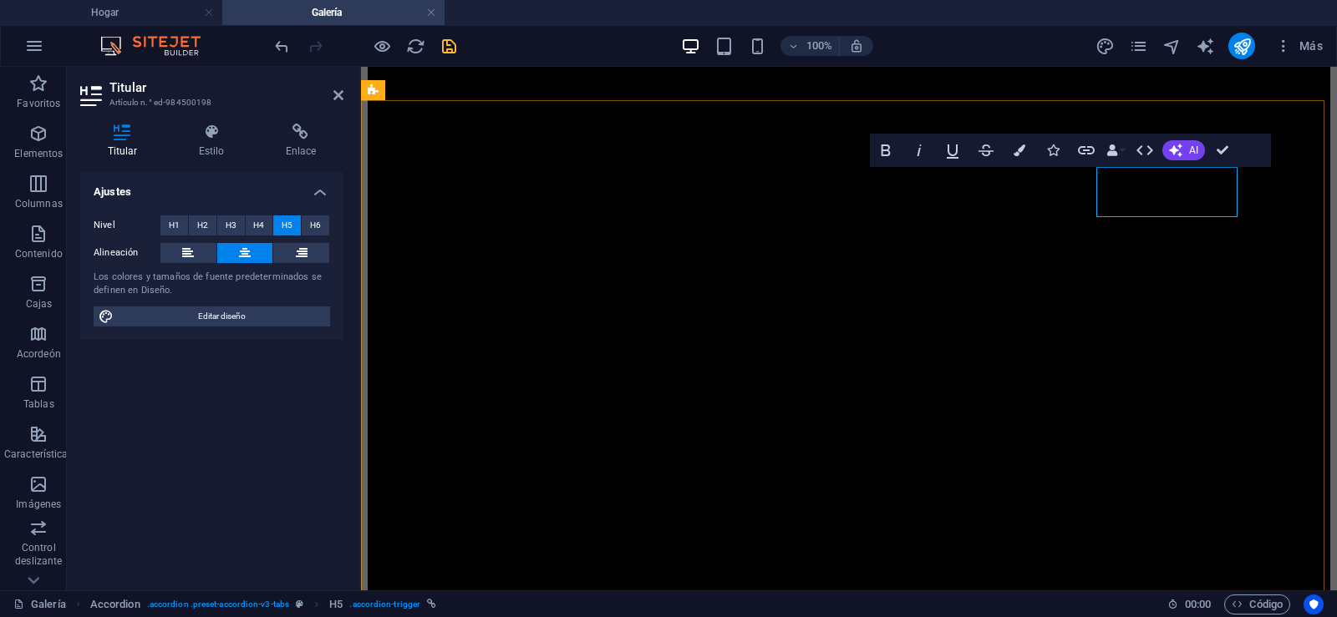
scroll to position [868, 0]
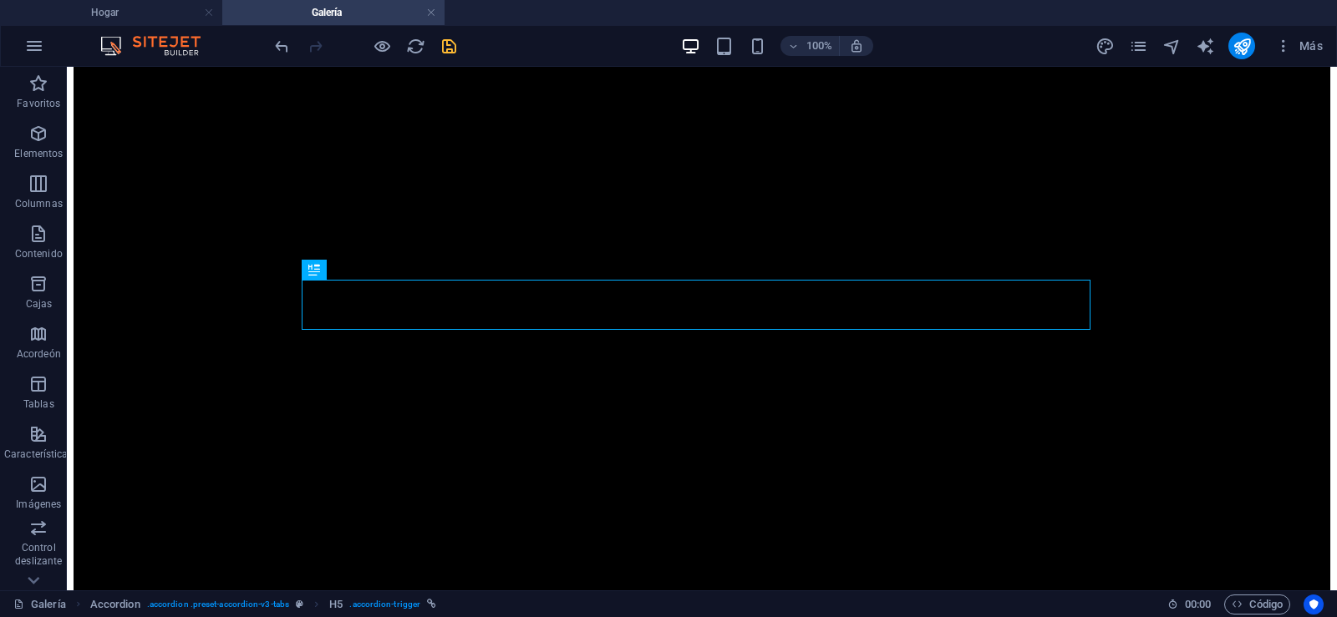
scroll to position [794, 0]
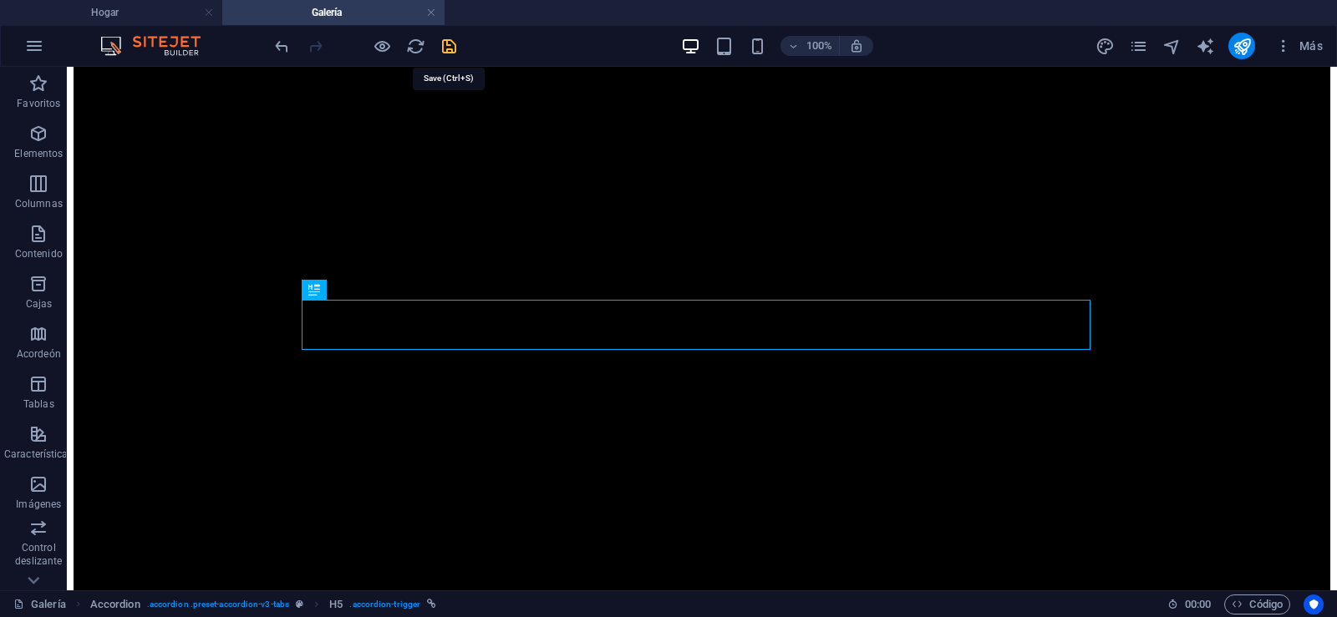
click at [450, 48] on icon "salvación" at bounding box center [448, 46] width 19 height 19
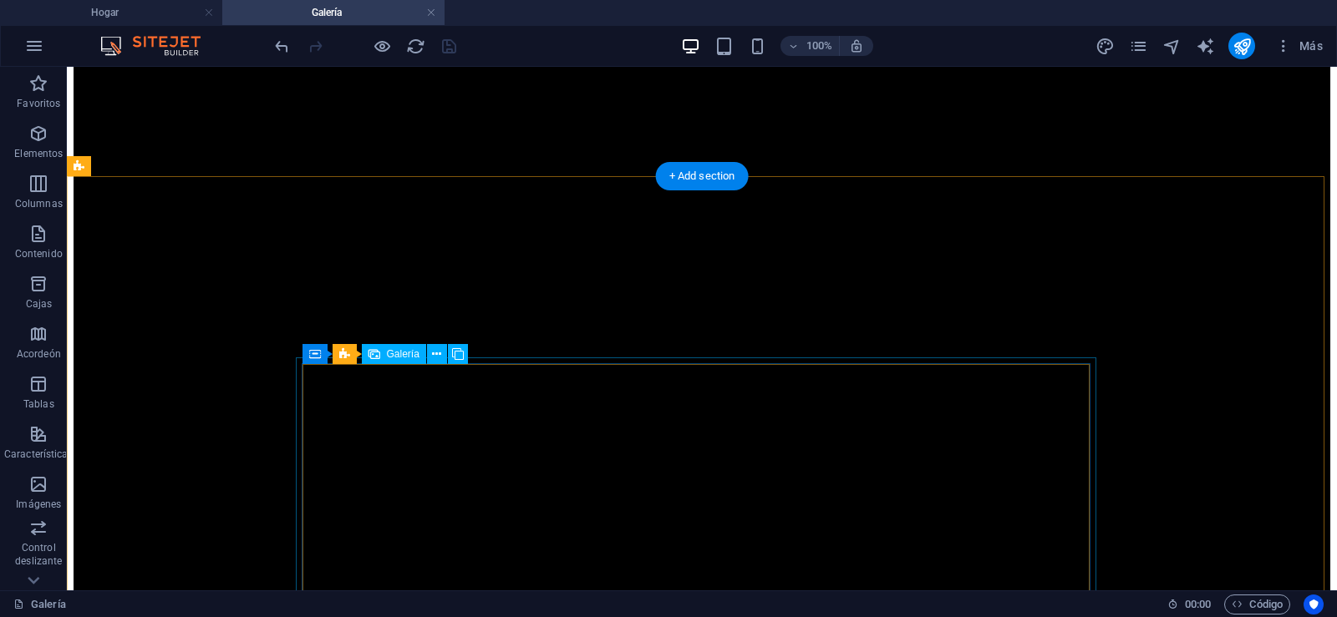
select select "4"
select select "px"
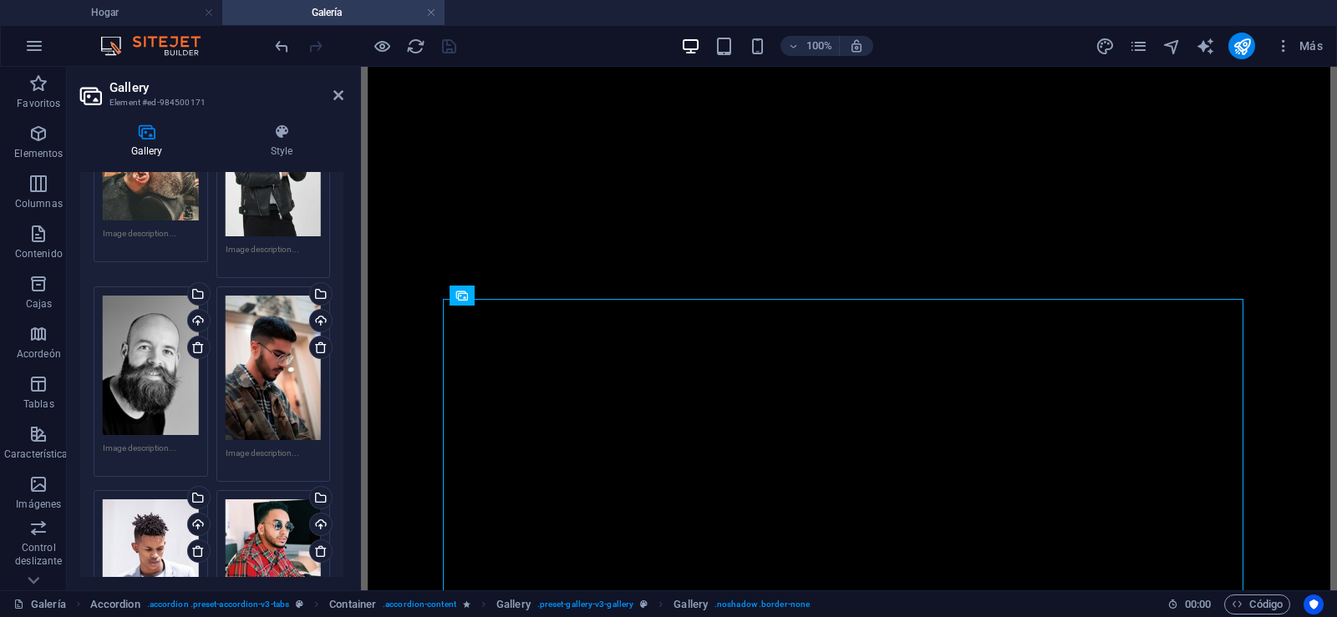
scroll to position [0, 0]
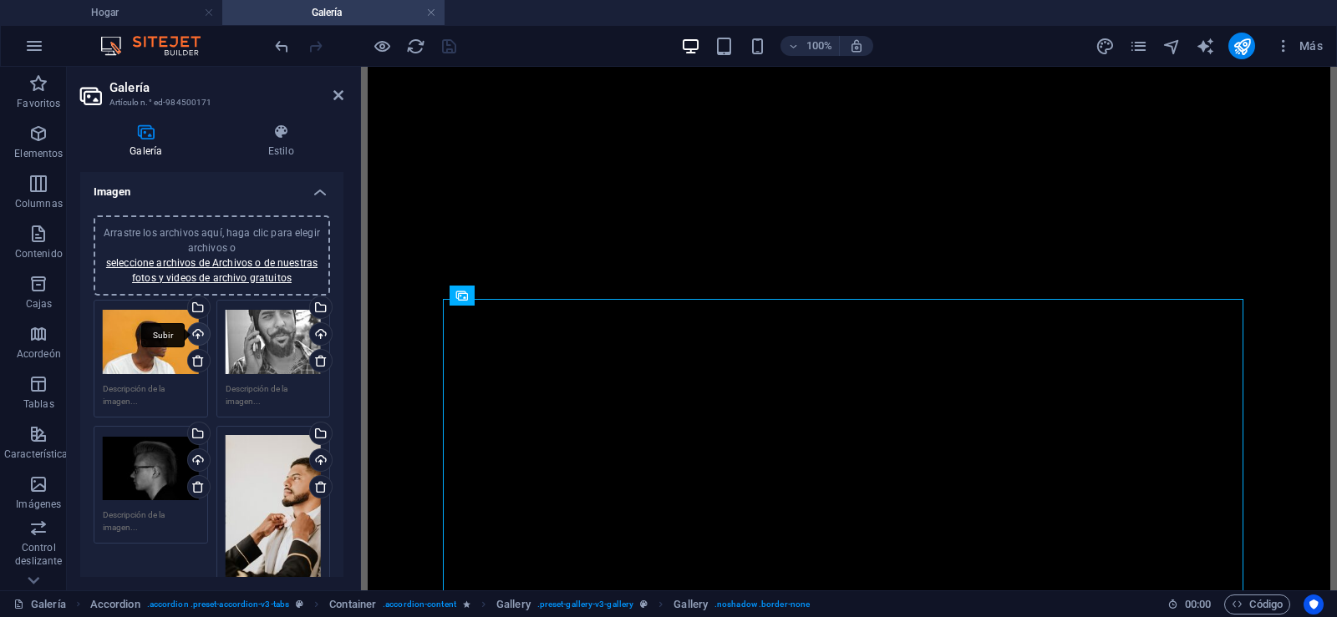
click at [198, 335] on div "Subir" at bounding box center [197, 335] width 25 height 25
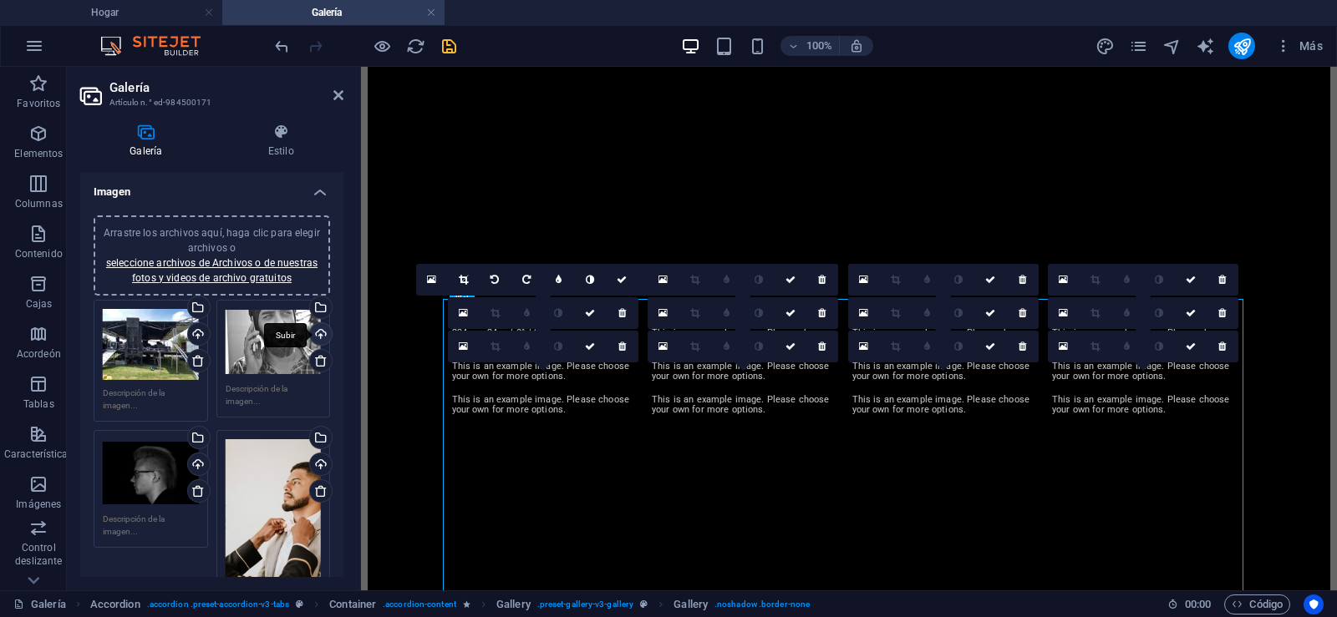
click at [317, 333] on div "Subir" at bounding box center [319, 335] width 25 height 25
click at [197, 462] on div "Subir" at bounding box center [197, 466] width 25 height 25
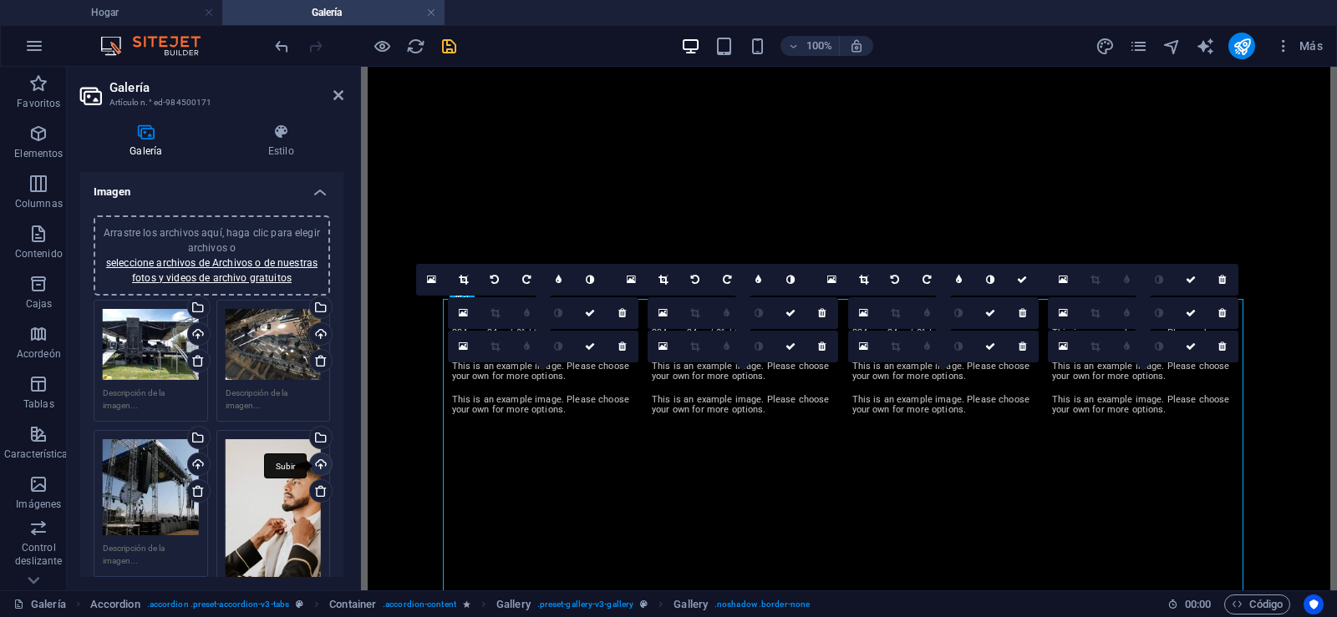
click at [318, 463] on div "Subir" at bounding box center [319, 466] width 25 height 25
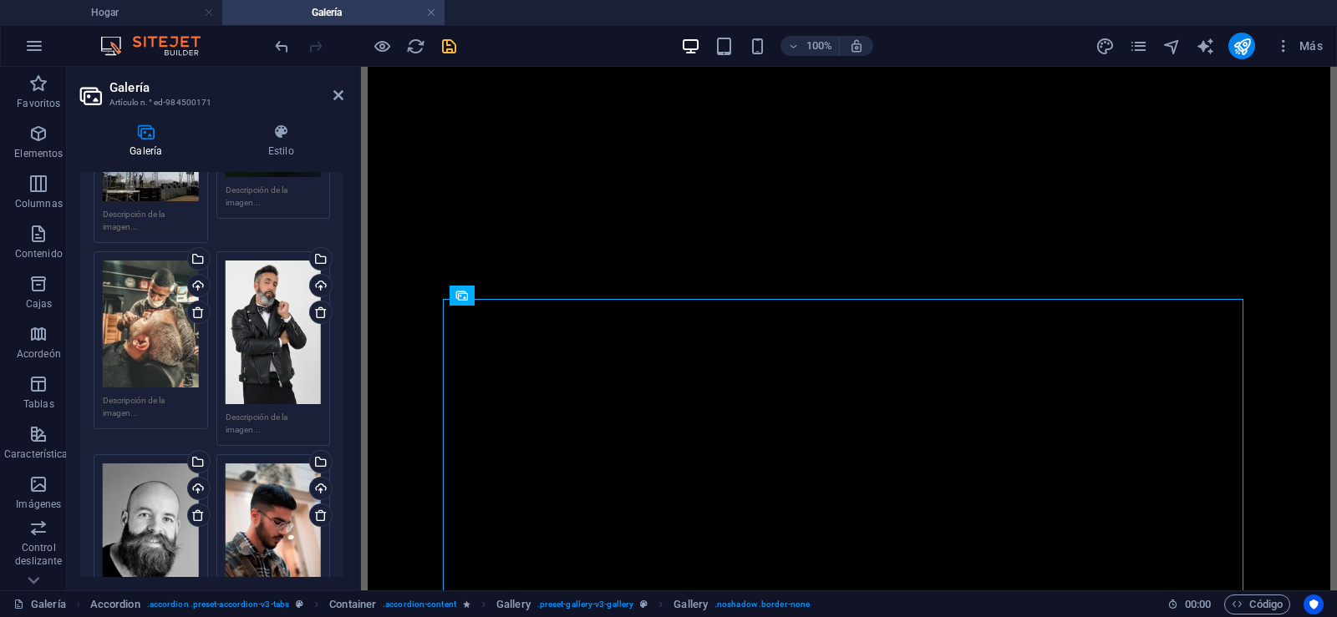
scroll to position [358, 0]
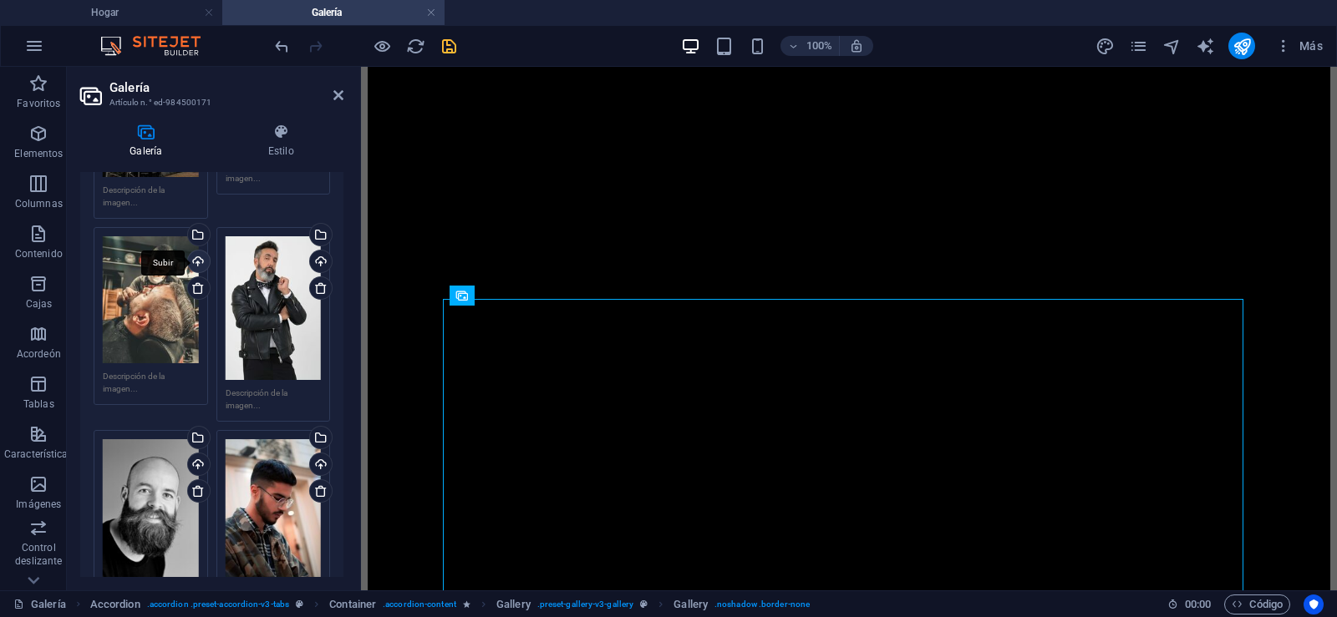
click at [201, 256] on div "Subir" at bounding box center [197, 263] width 25 height 25
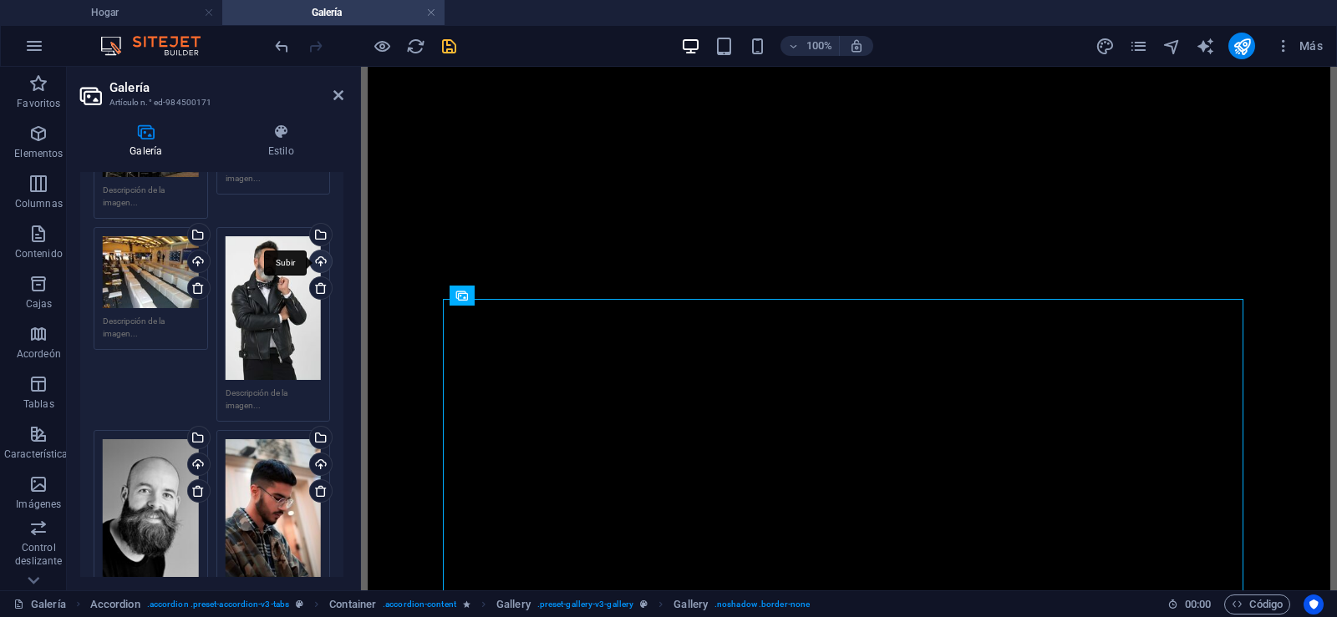
click at [318, 260] on div "Subir" at bounding box center [319, 263] width 25 height 25
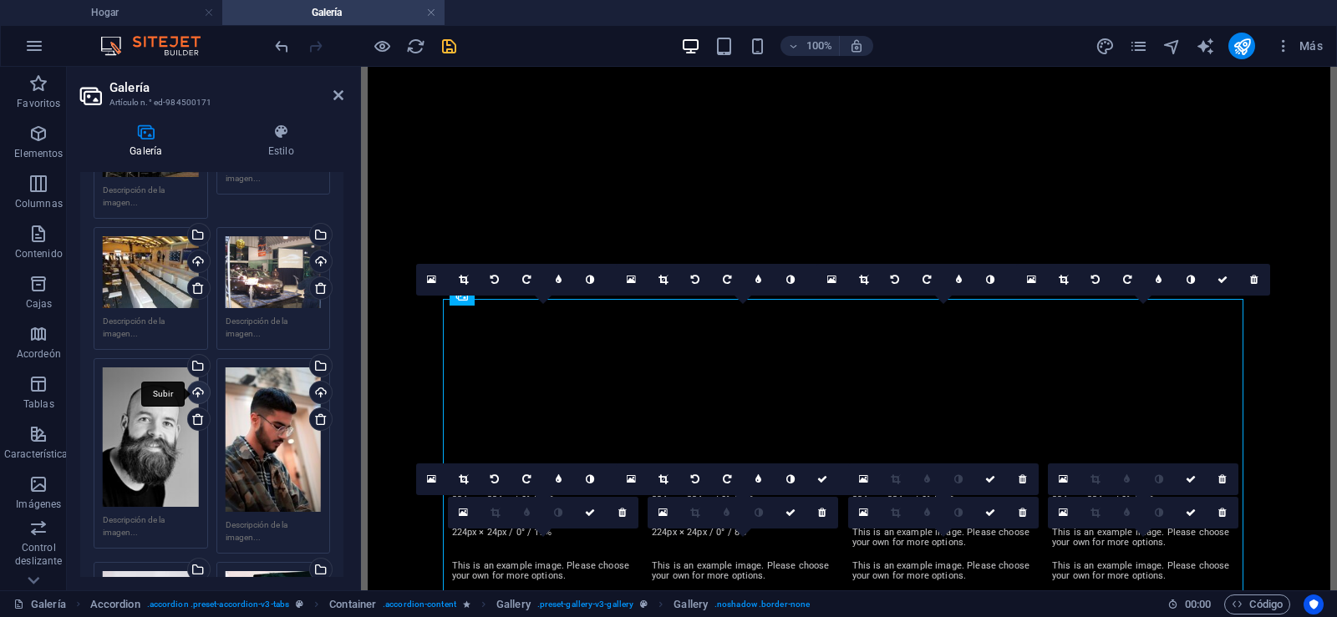
click at [196, 390] on div "Subir" at bounding box center [197, 394] width 25 height 25
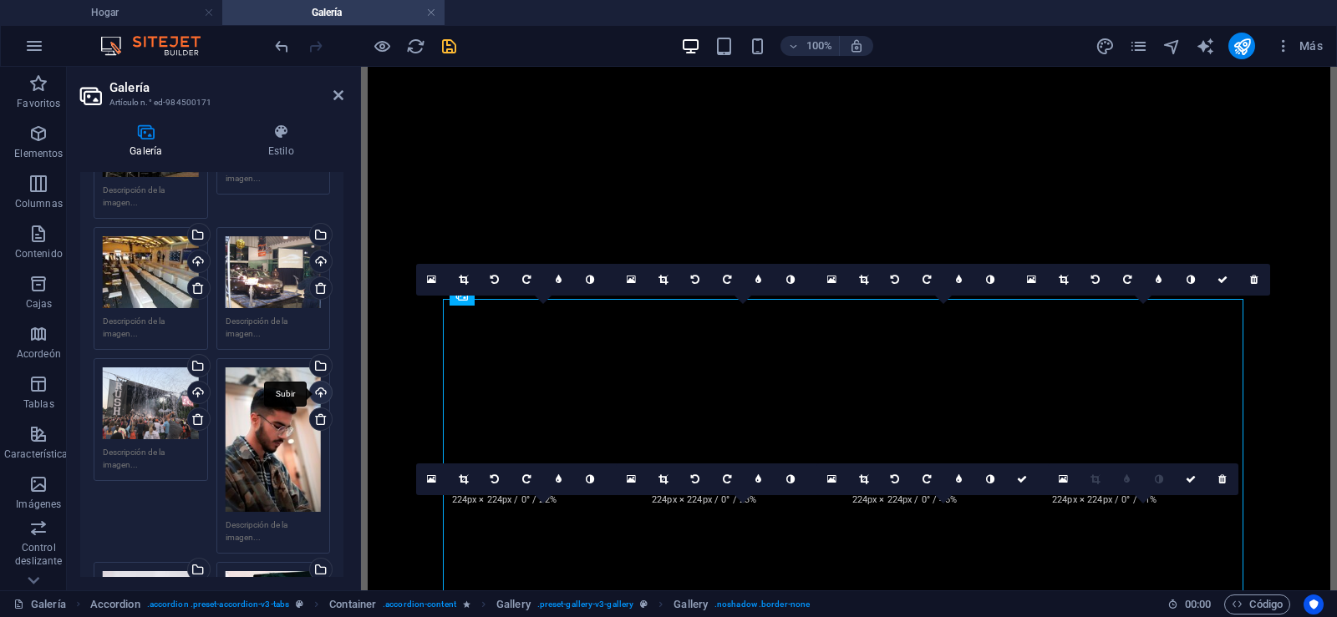
click at [317, 389] on div "Subir" at bounding box center [319, 394] width 25 height 25
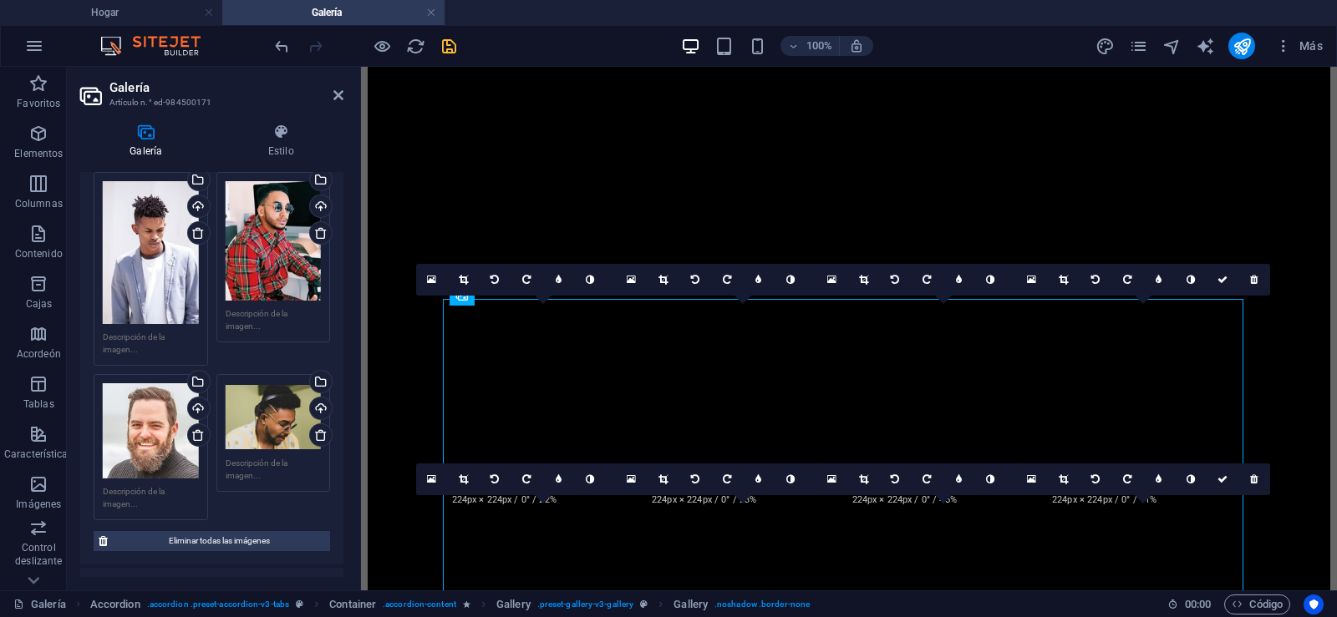
scroll to position [702, 0]
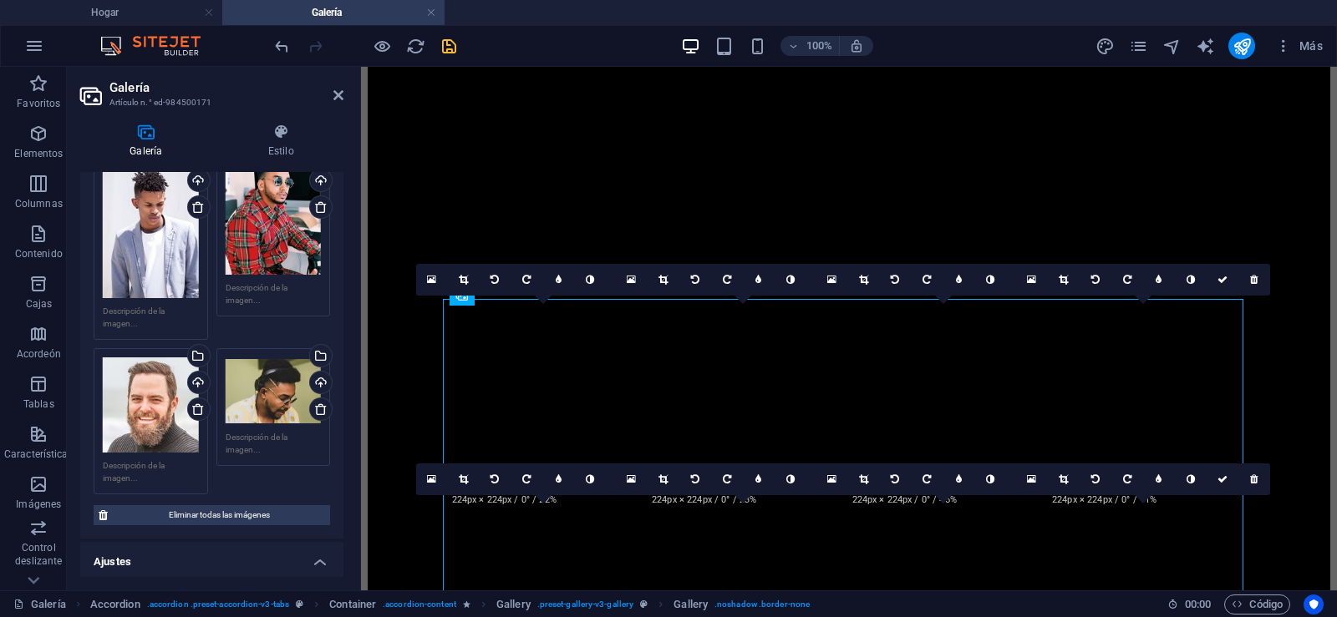
drag, startPoint x: 341, startPoint y: 306, endPoint x: 56, endPoint y: 118, distance: 341.3
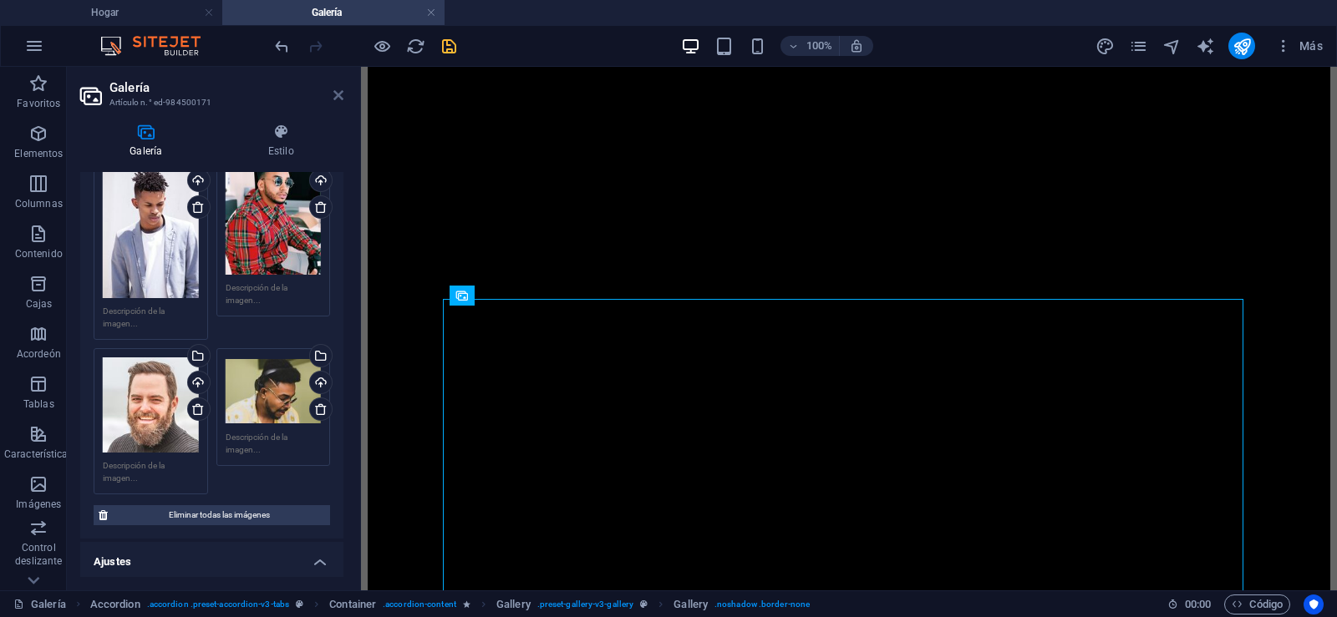
drag, startPoint x: 337, startPoint y: 94, endPoint x: 283, endPoint y: 28, distance: 85.6
click at [337, 94] on icon at bounding box center [338, 95] width 10 height 13
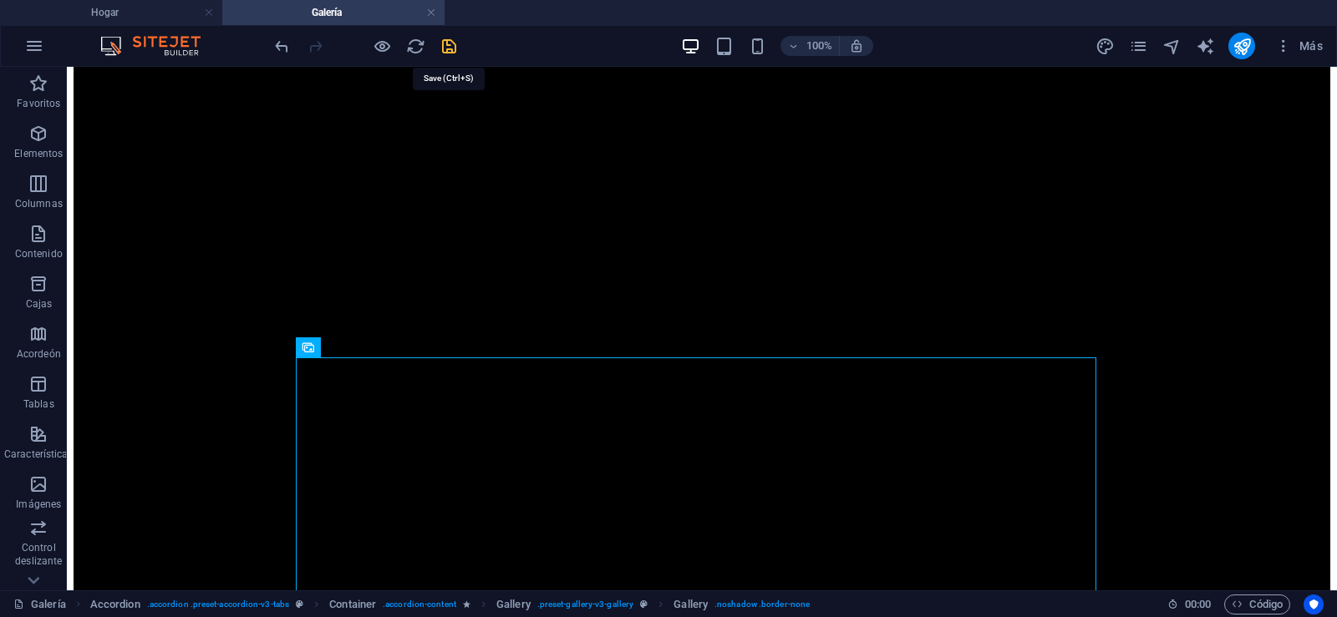
drag, startPoint x: 449, startPoint y: 43, endPoint x: 396, endPoint y: 90, distance: 71.0
click at [449, 43] on icon "salvación" at bounding box center [448, 46] width 19 height 19
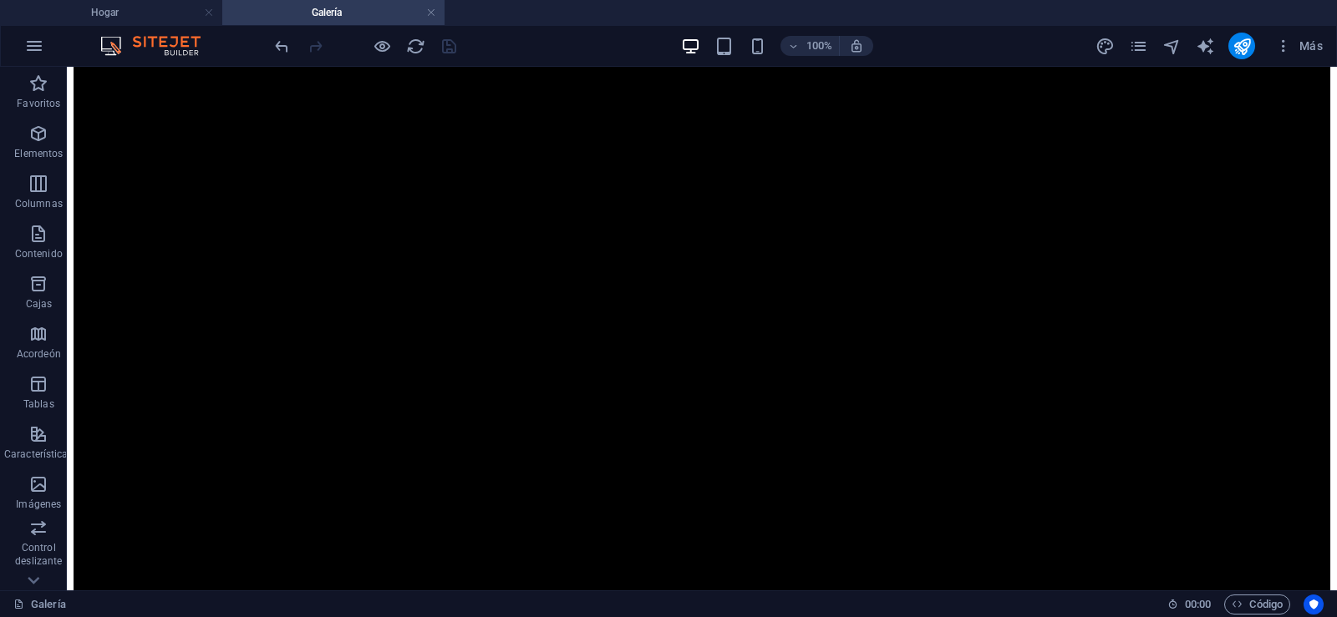
scroll to position [1338, 0]
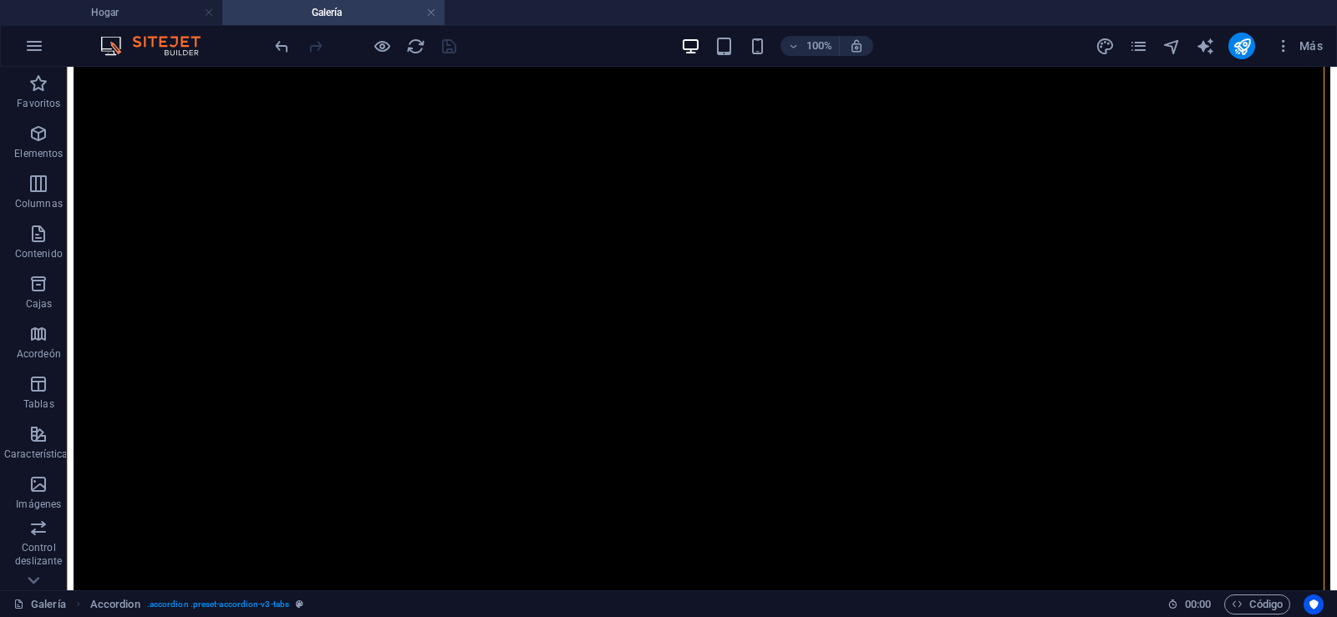
scroll to position [2481, 0]
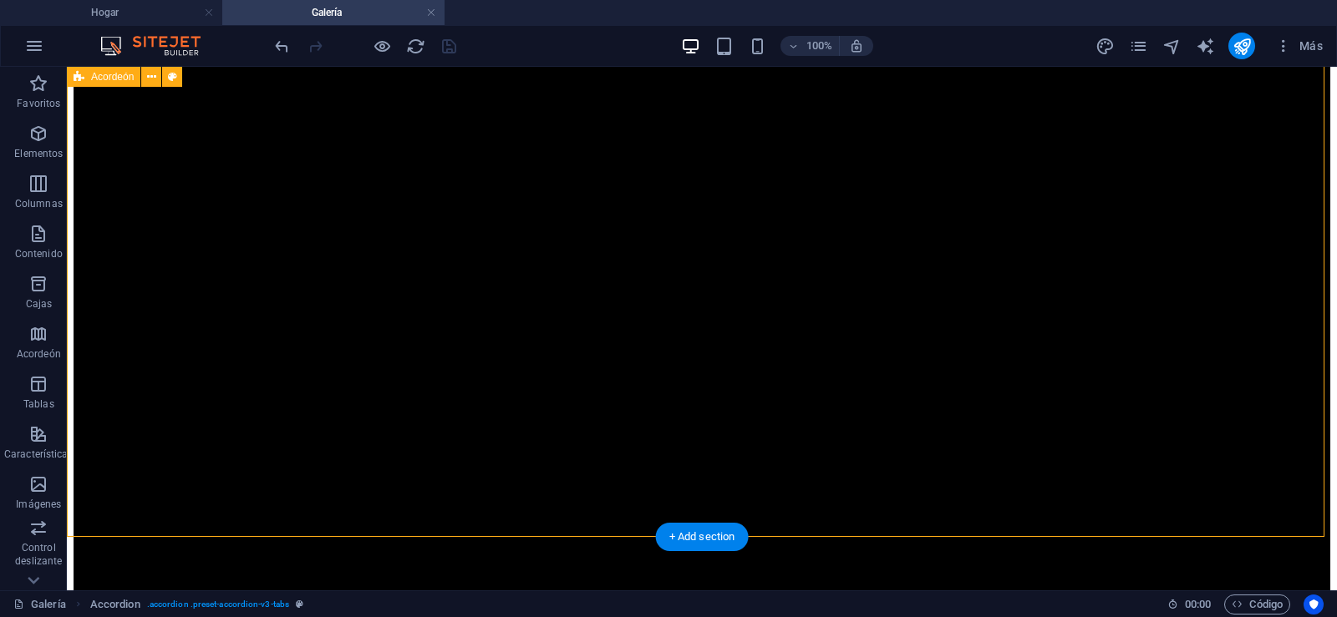
select select "4"
select select "px"
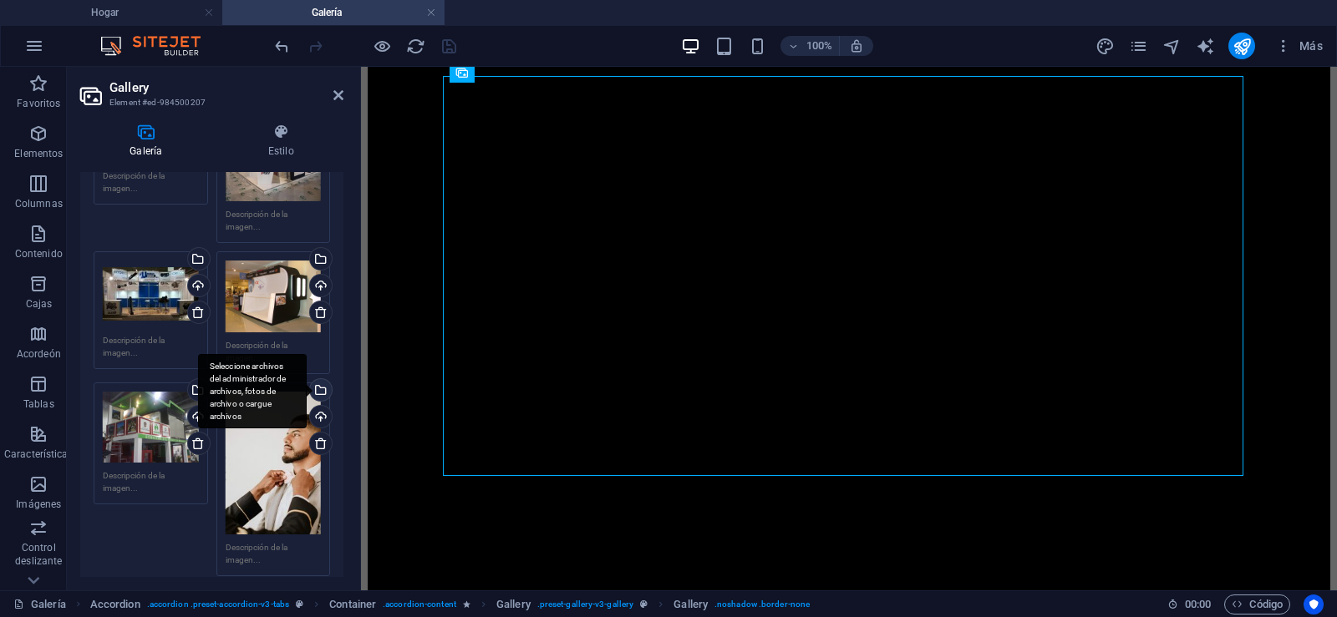
scroll to position [387, 0]
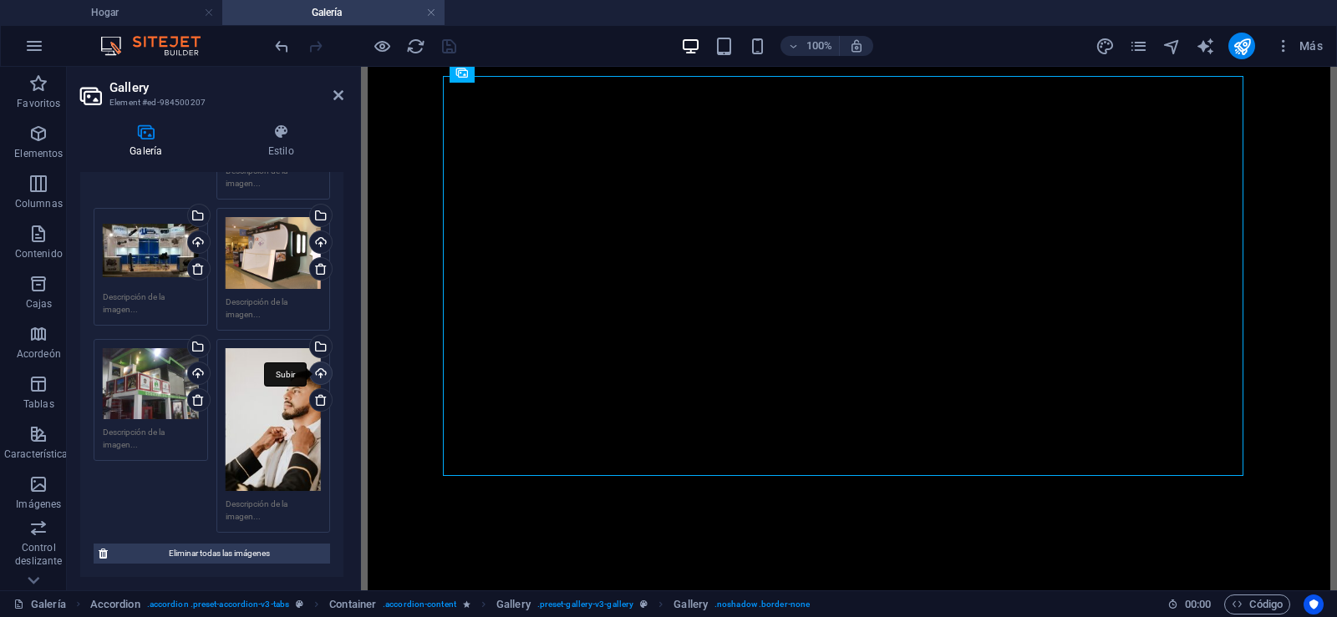
click at [316, 367] on div "Subir" at bounding box center [319, 375] width 25 height 25
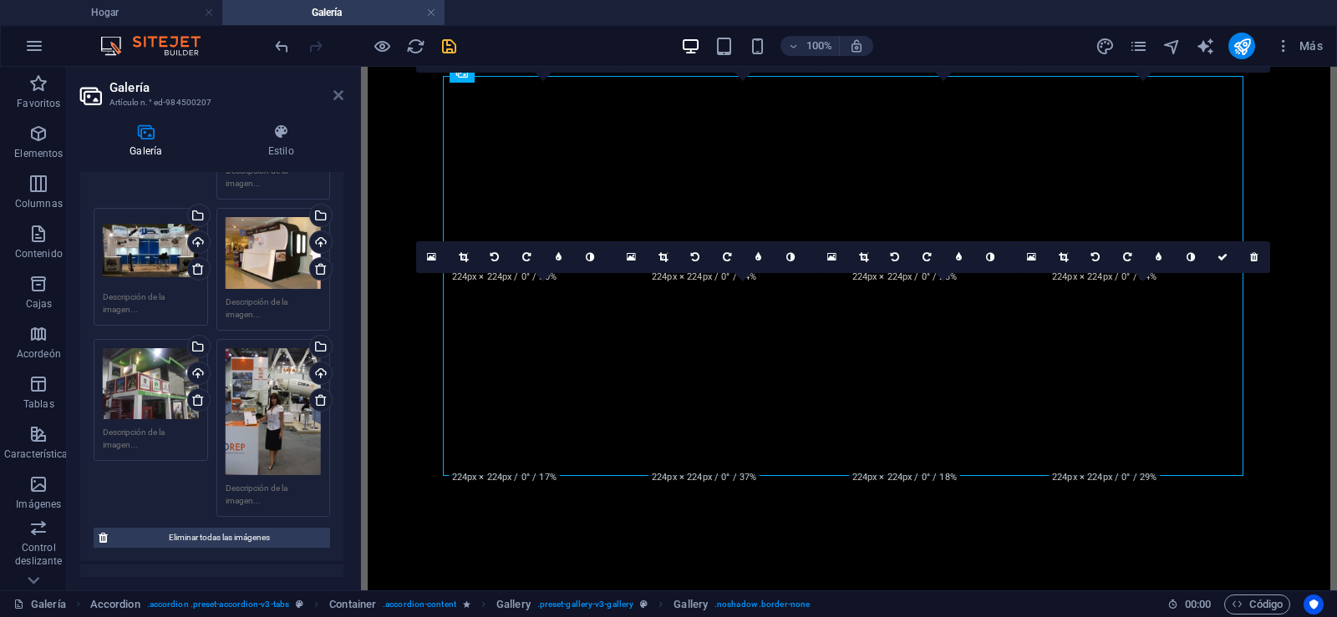
click at [337, 95] on icon at bounding box center [338, 95] width 10 height 13
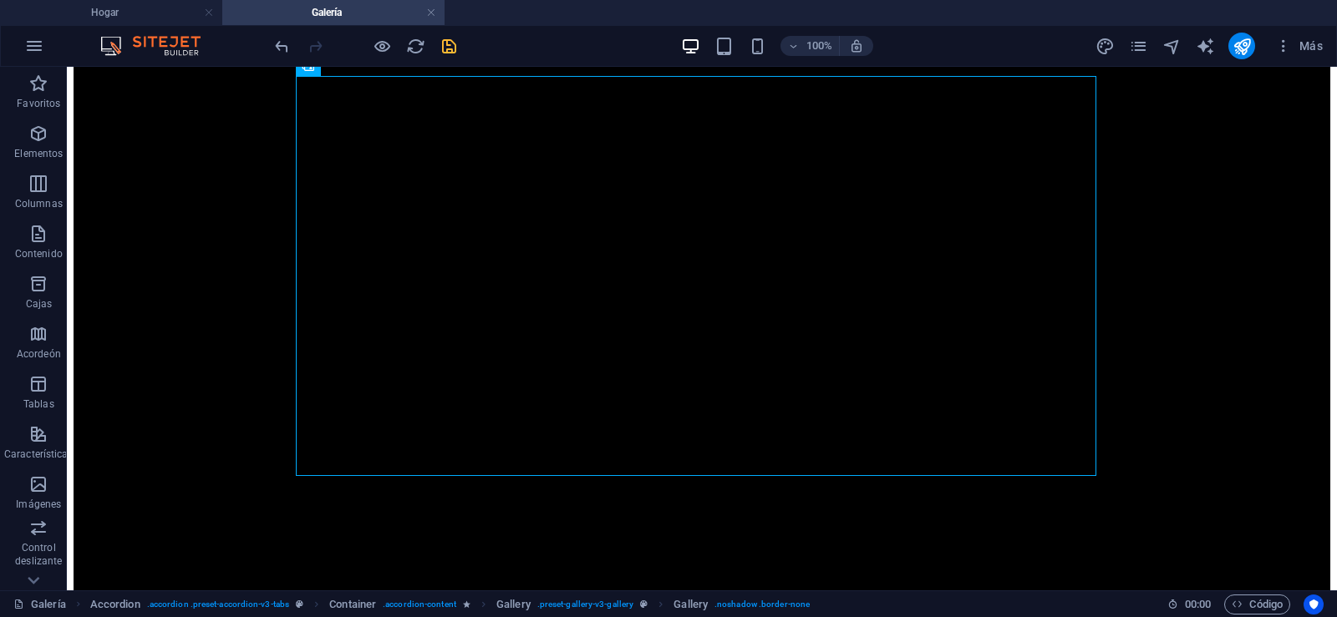
drag, startPoint x: 447, startPoint y: 50, endPoint x: 1098, endPoint y: 306, distance: 699.3
click at [447, 50] on icon "salvación" at bounding box center [448, 46] width 19 height 19
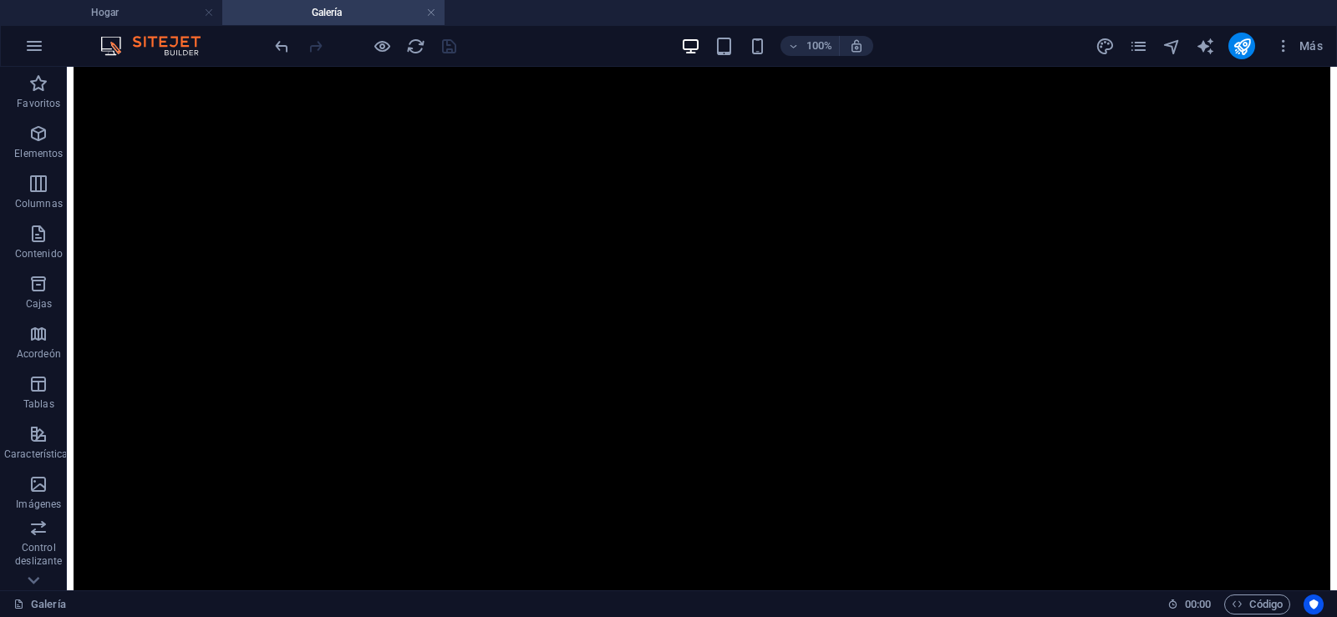
scroll to position [1221, 0]
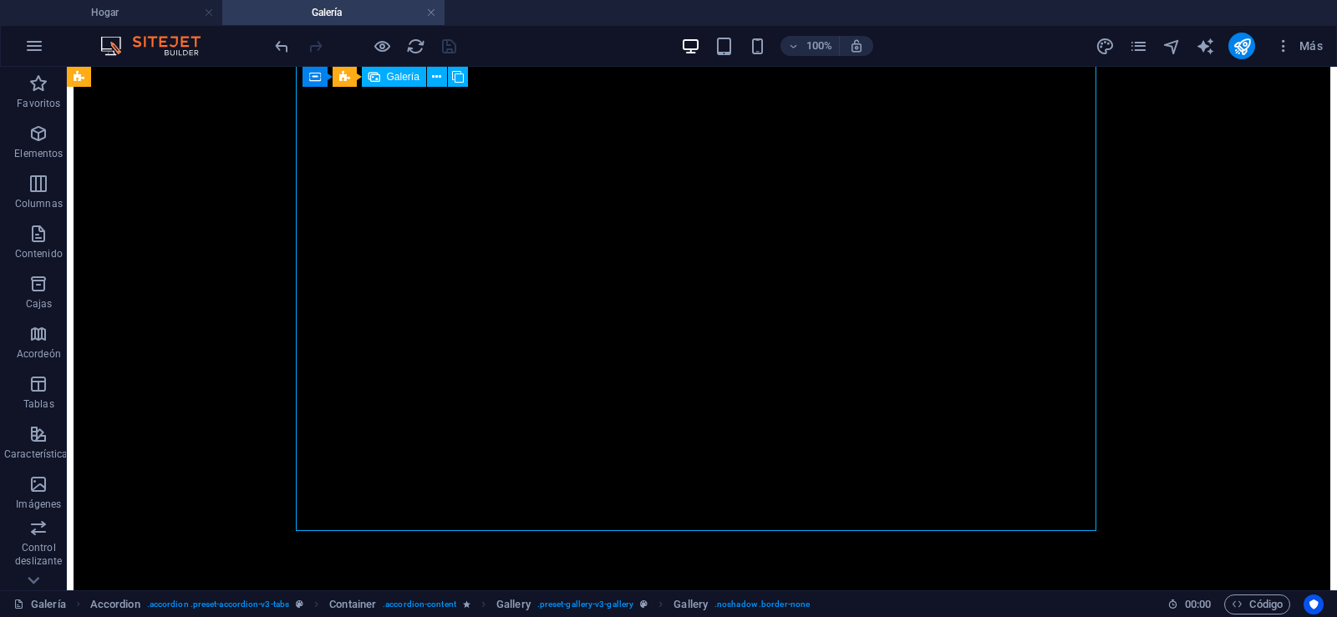
select select "4"
select select "px"
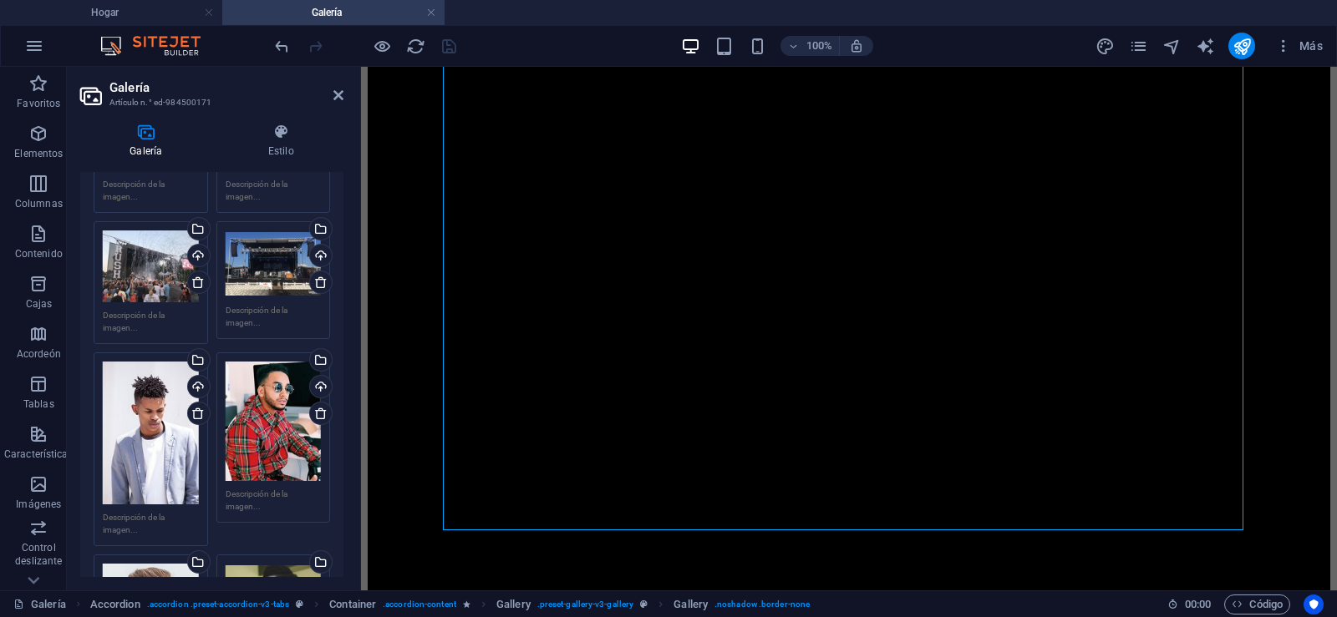
scroll to position [587, 0]
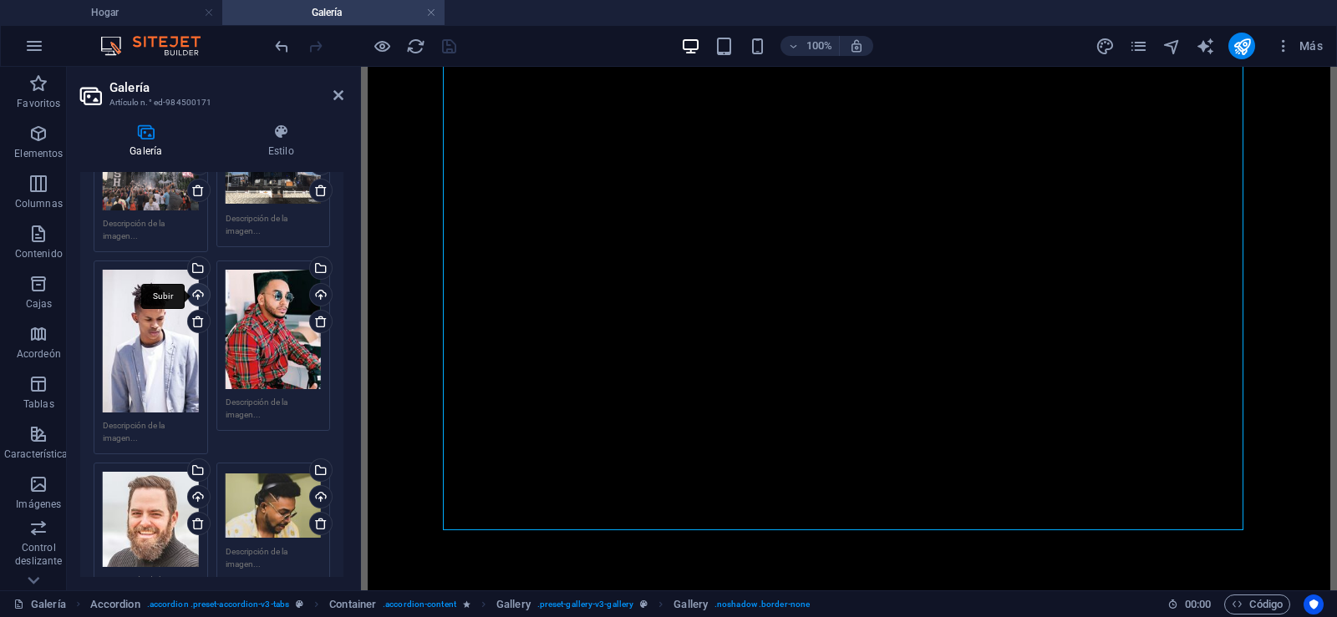
click at [194, 292] on div "Subir" at bounding box center [197, 296] width 25 height 25
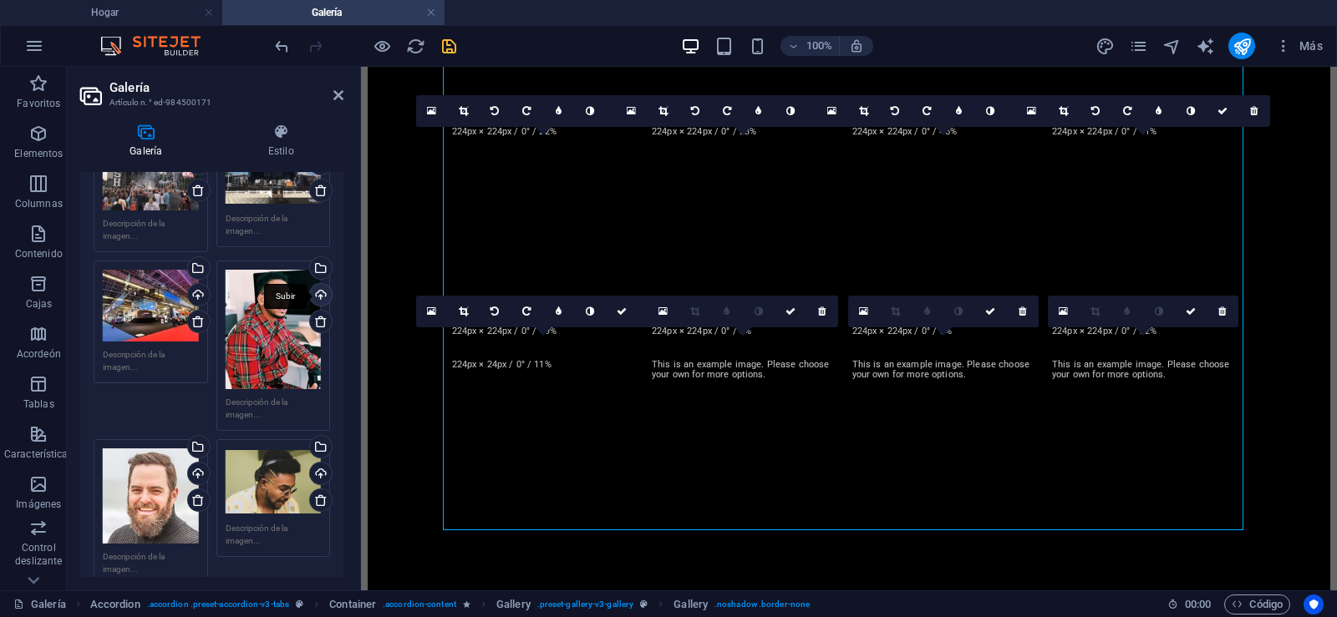
click at [319, 287] on div "Subir" at bounding box center [319, 296] width 25 height 25
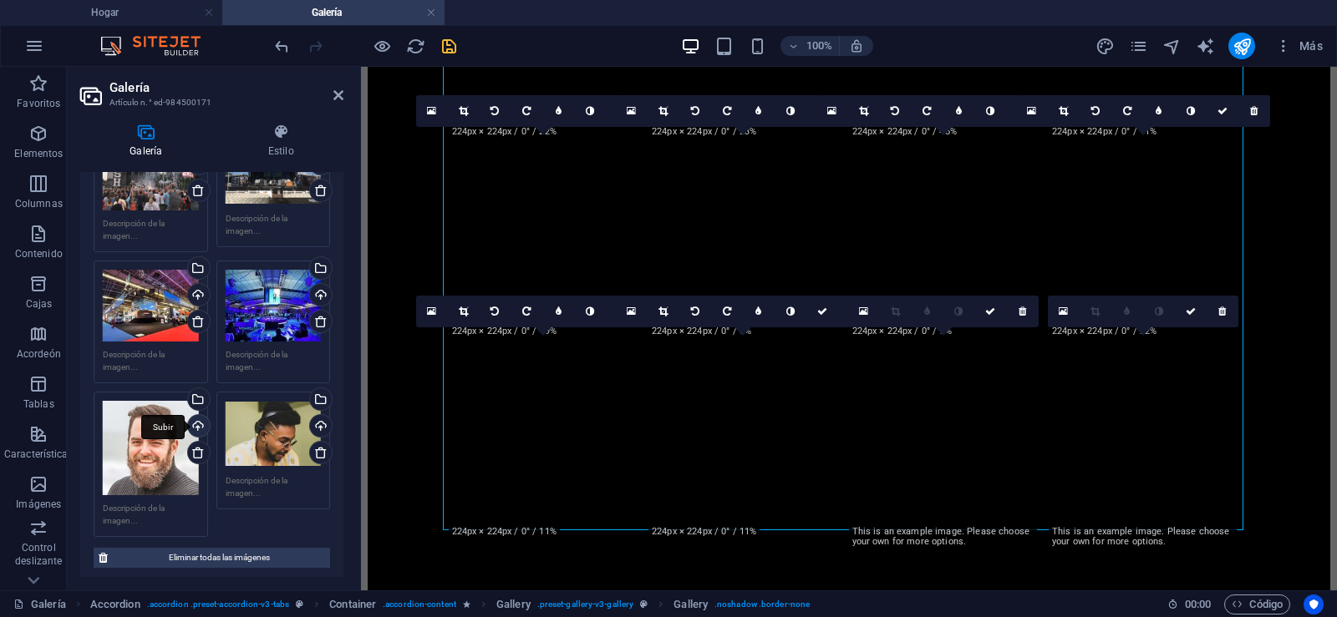
click at [196, 419] on div "Subir" at bounding box center [197, 427] width 25 height 25
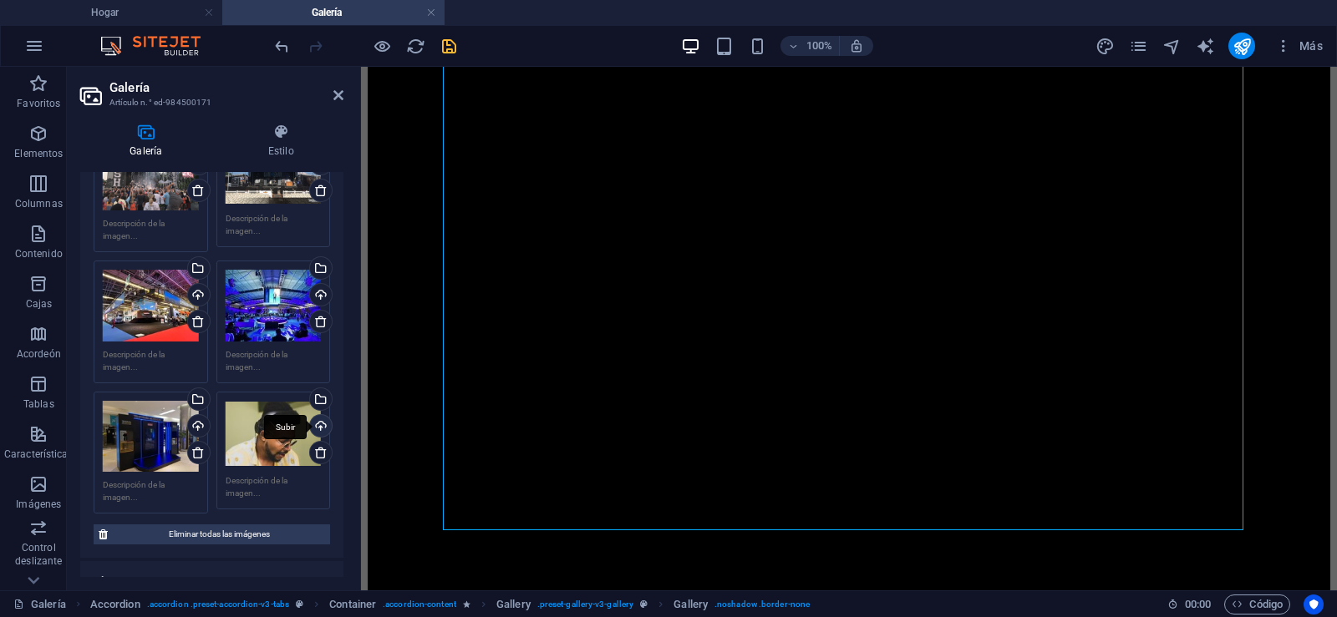
click at [314, 418] on div "Subir" at bounding box center [319, 427] width 25 height 25
click at [337, 95] on icon at bounding box center [338, 95] width 10 height 13
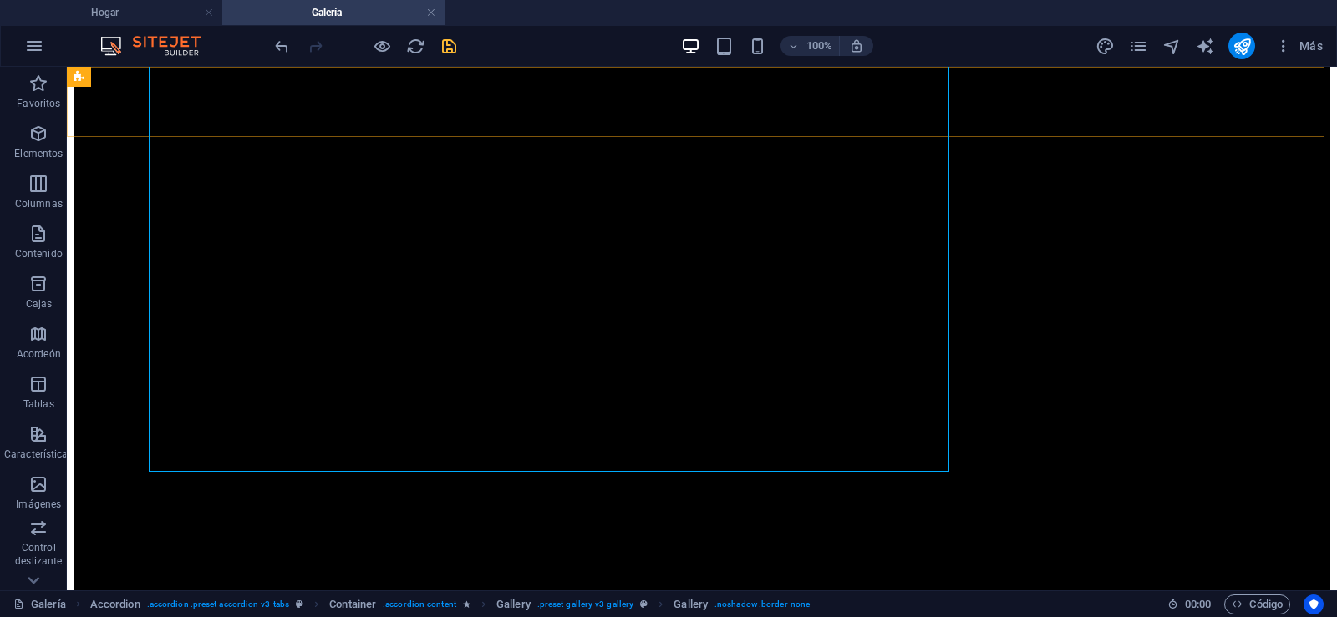
scroll to position [1221, 0]
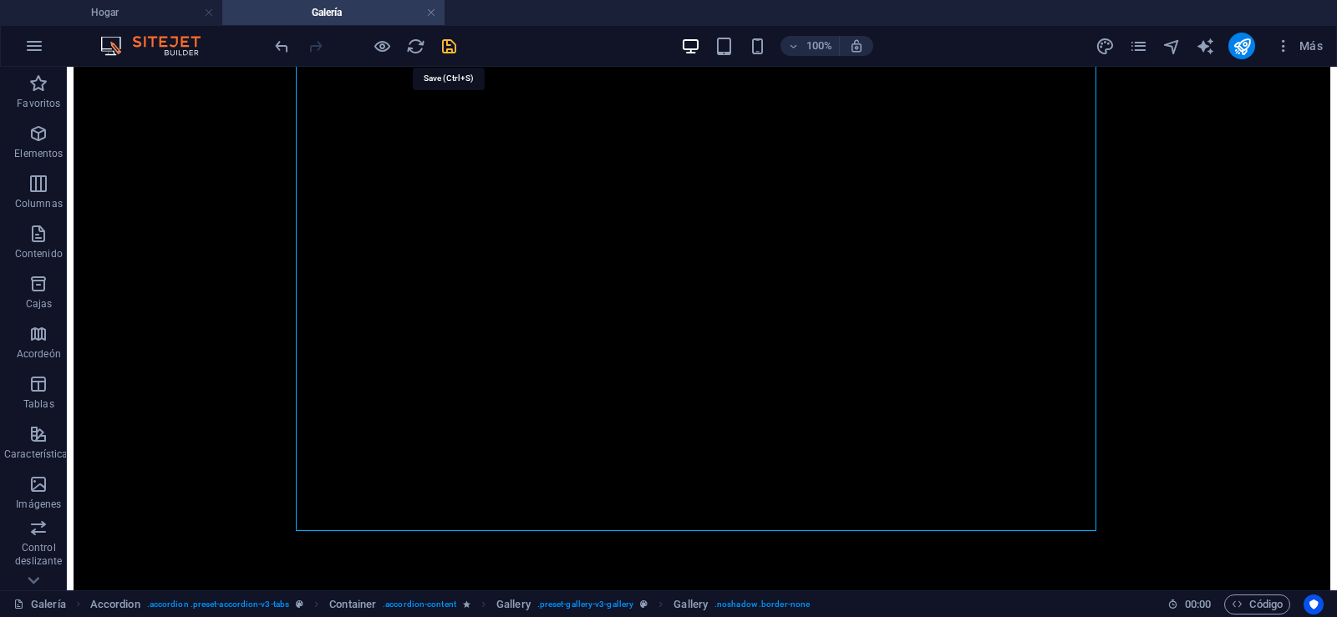
click at [446, 48] on icon "salvación" at bounding box center [448, 46] width 19 height 19
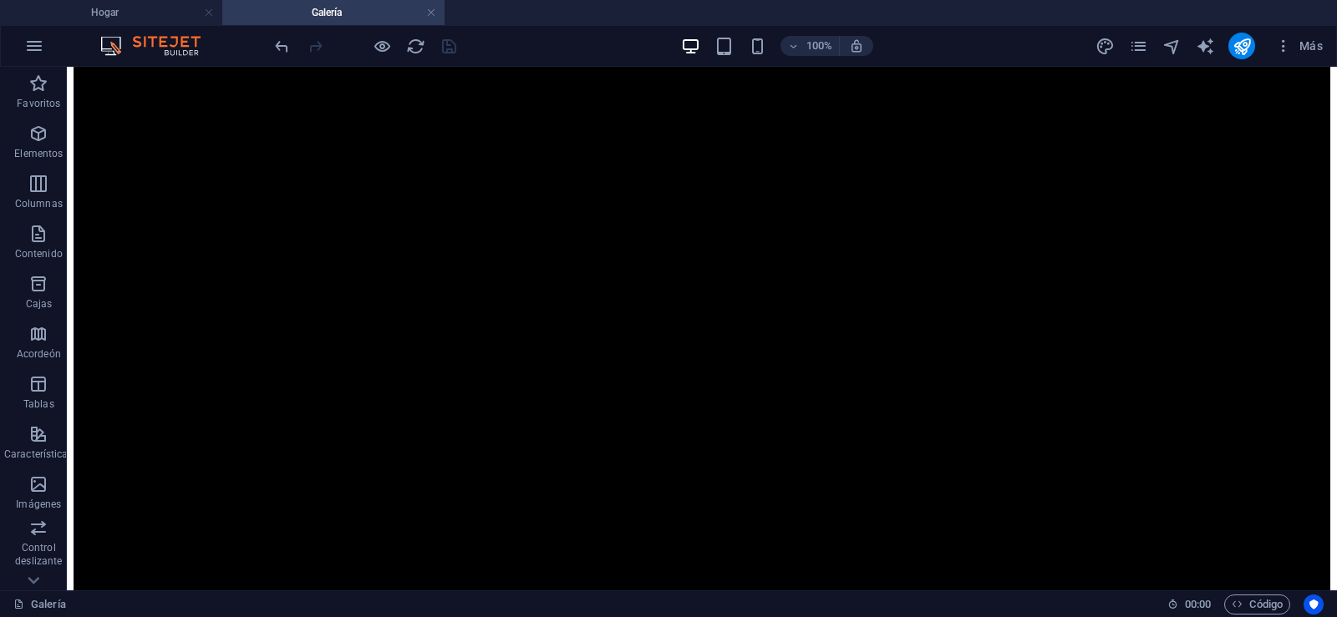
scroll to position [0, 0]
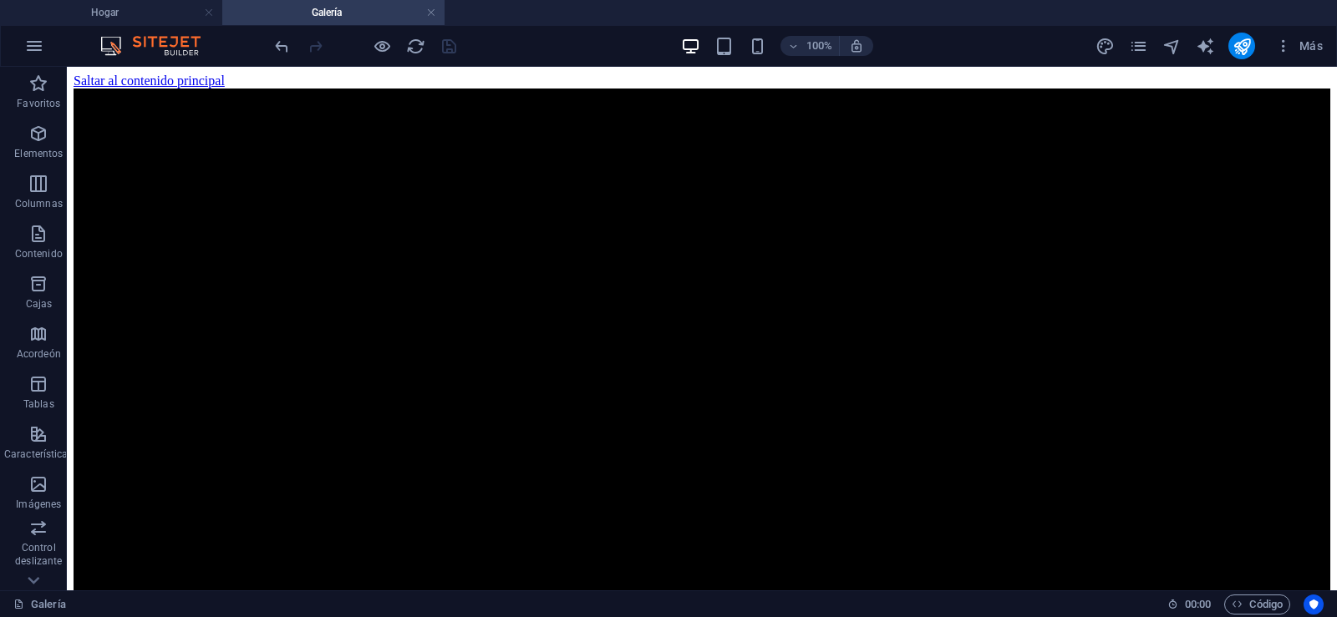
drag, startPoint x: 1331, startPoint y: 306, endPoint x: 881, endPoint y: 125, distance: 484.4
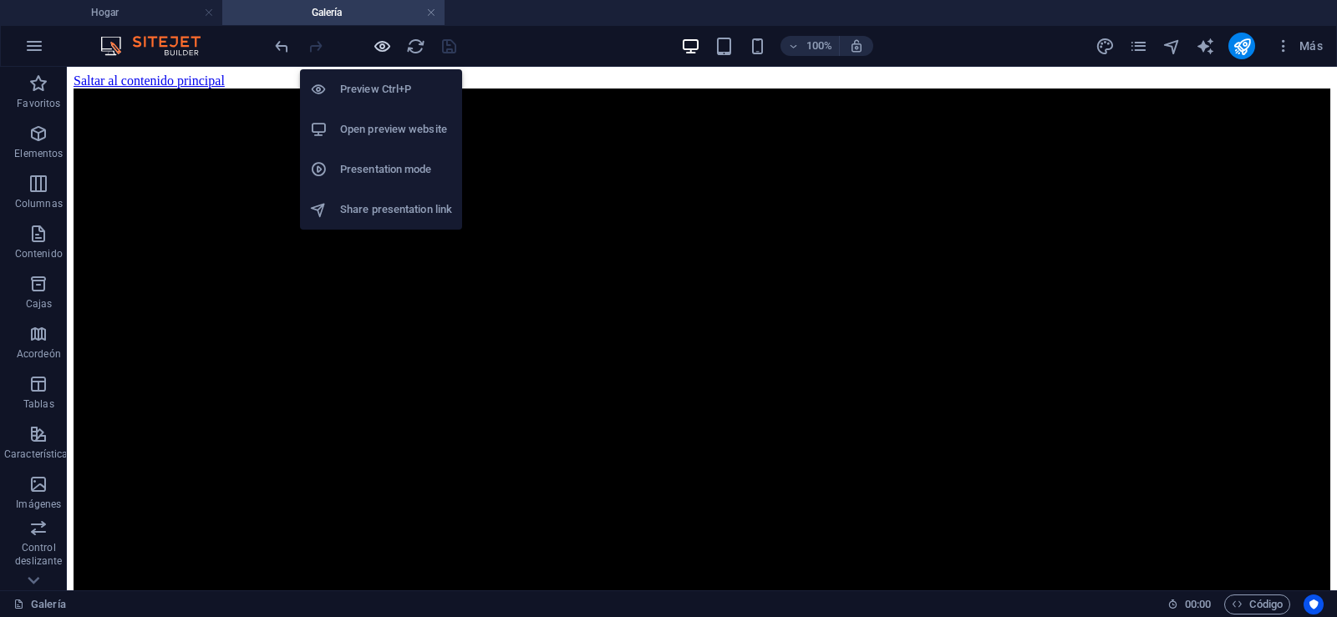
click at [378, 45] on icon "button" at bounding box center [382, 46] width 19 height 19
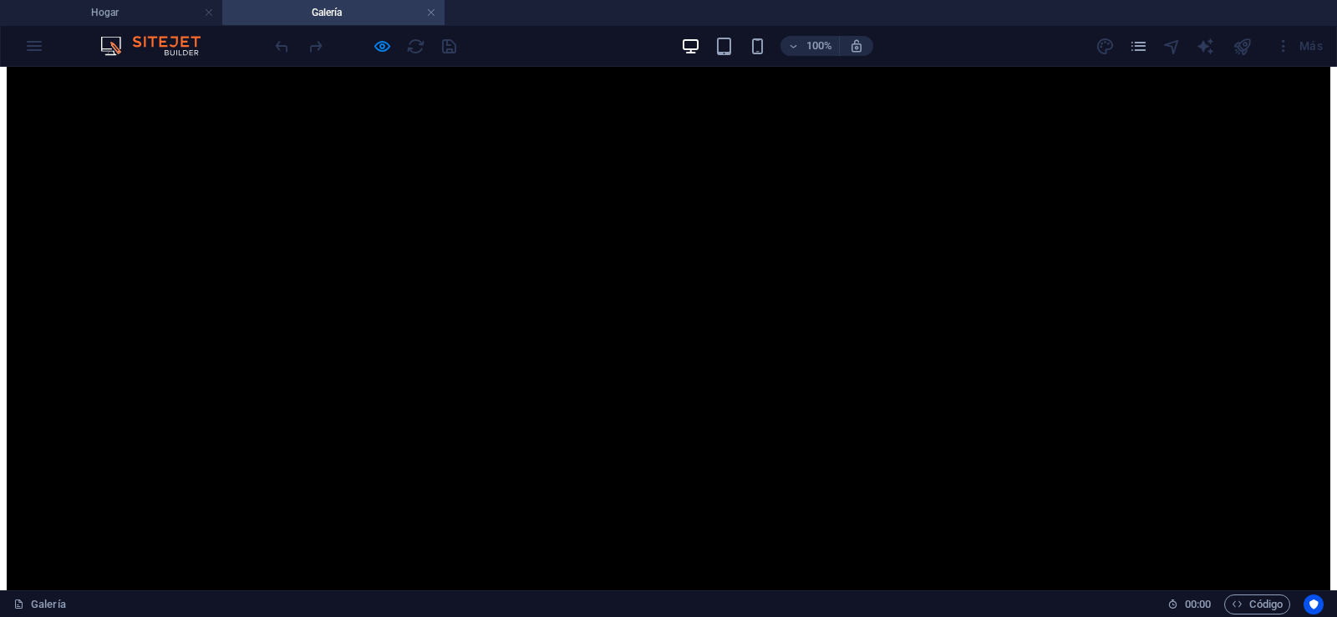
scroll to position [836, 0]
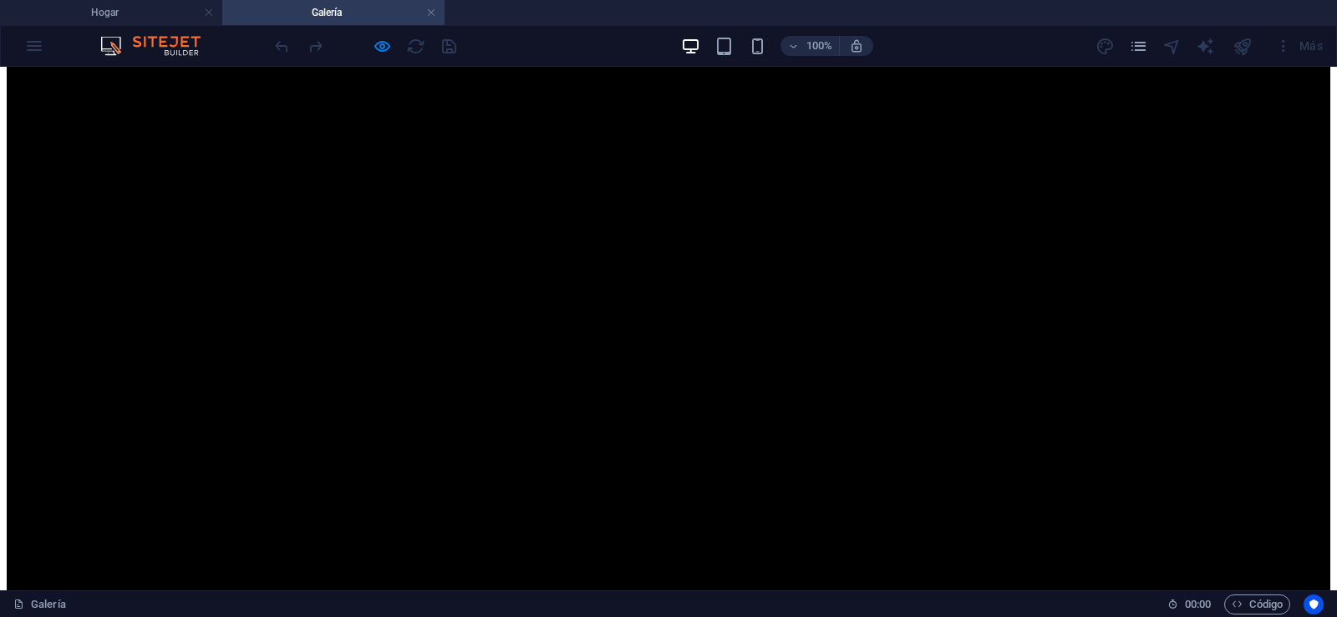
scroll to position [683, 0]
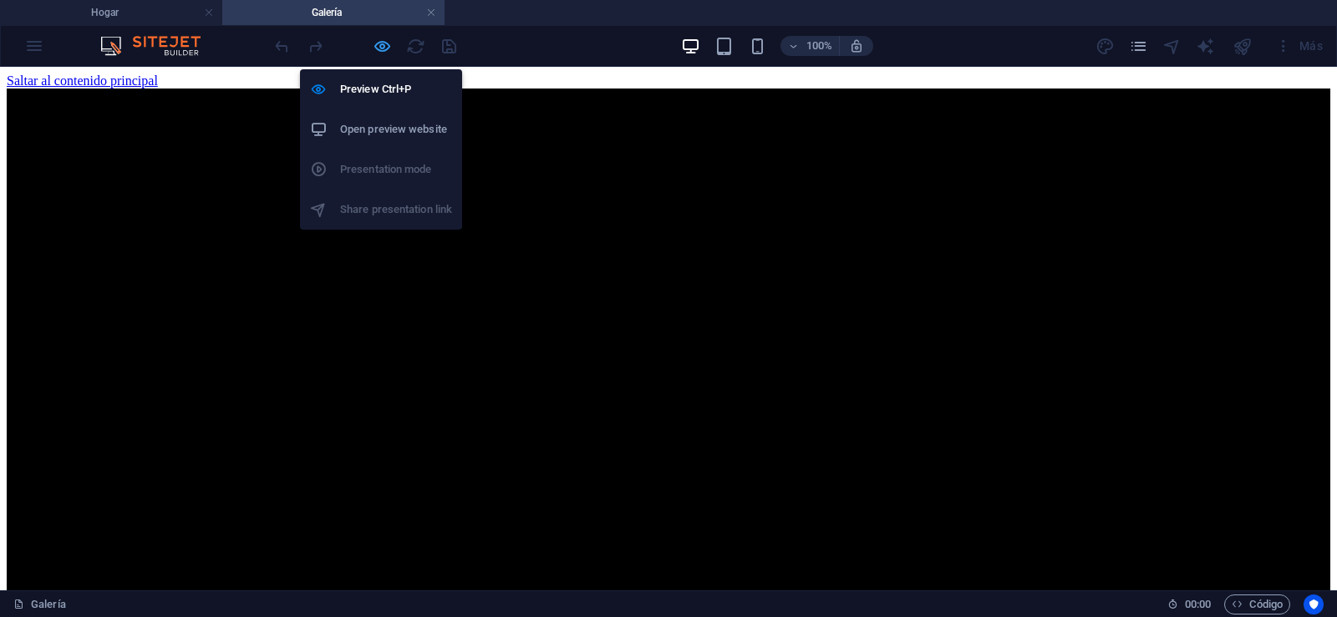
click at [380, 50] on icon "button" at bounding box center [382, 46] width 19 height 19
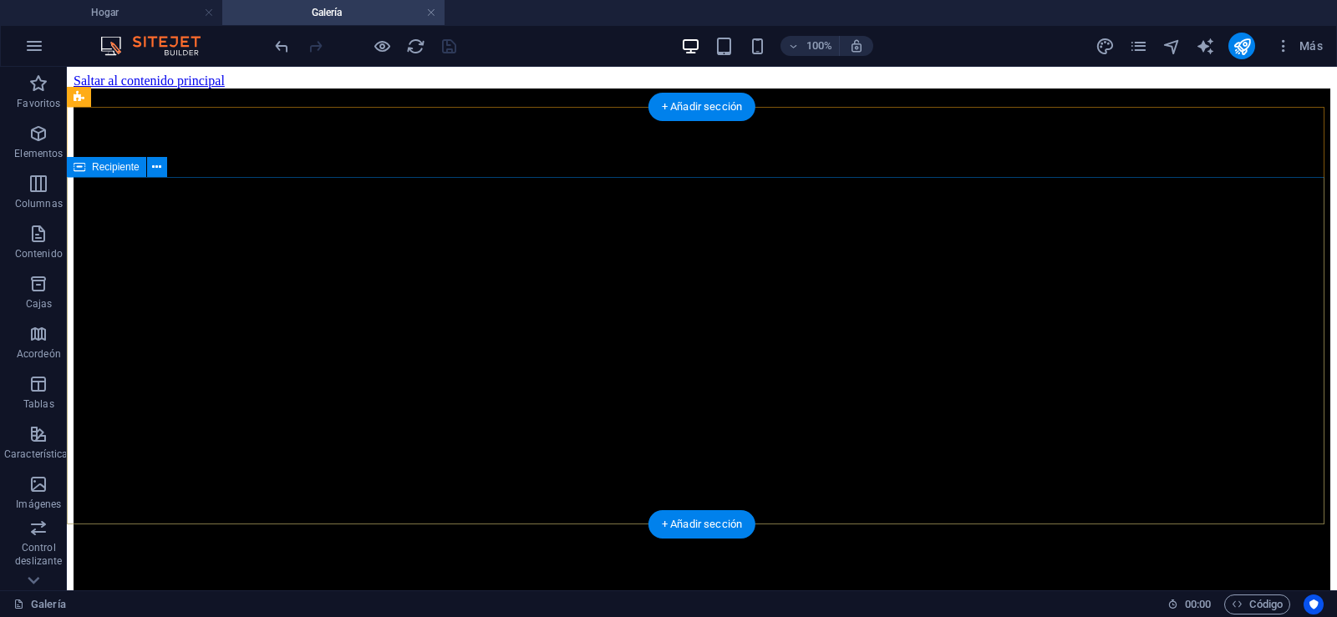
drag, startPoint x: 244, startPoint y: 287, endPoint x: 140, endPoint y: 221, distance: 122.4
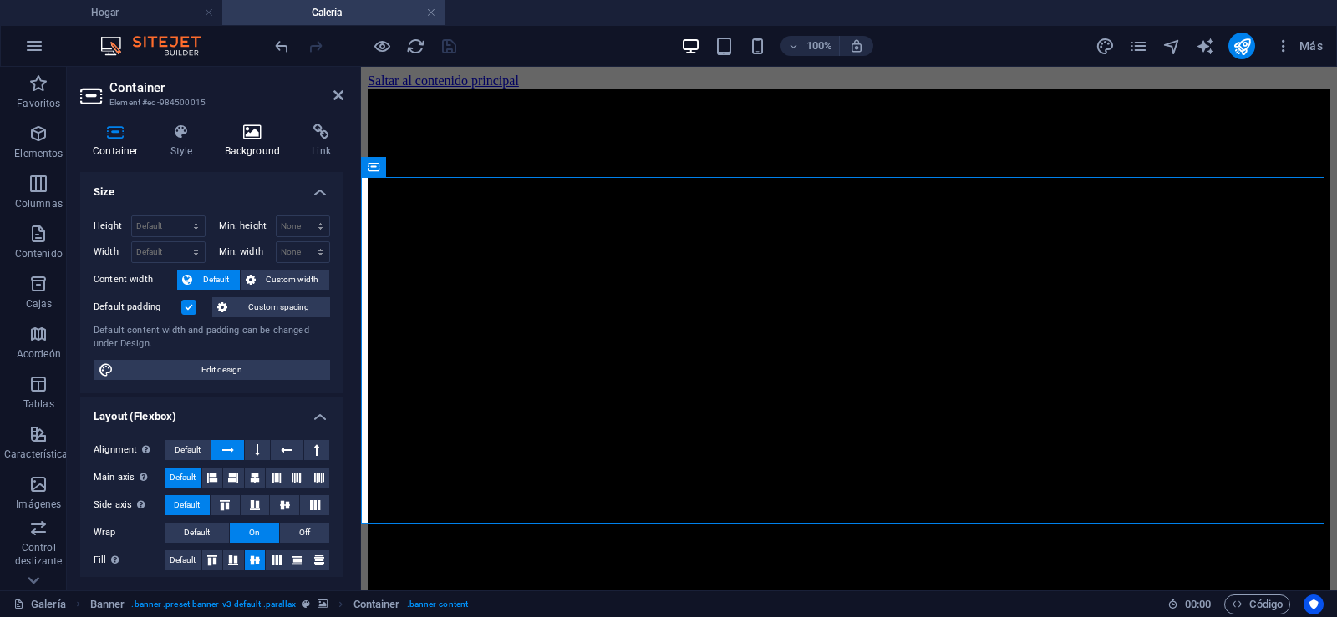
click at [252, 135] on icon at bounding box center [252, 132] width 81 height 17
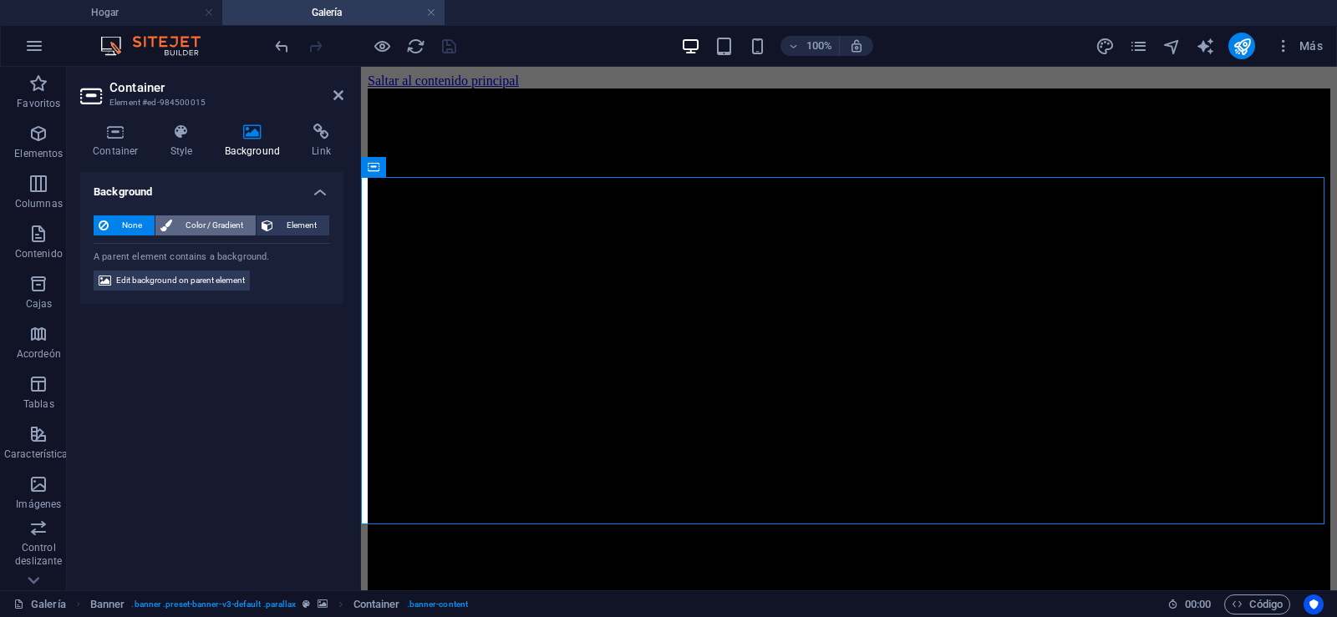
click at [188, 227] on span "Color / Gradient" at bounding box center [214, 226] width 74 height 20
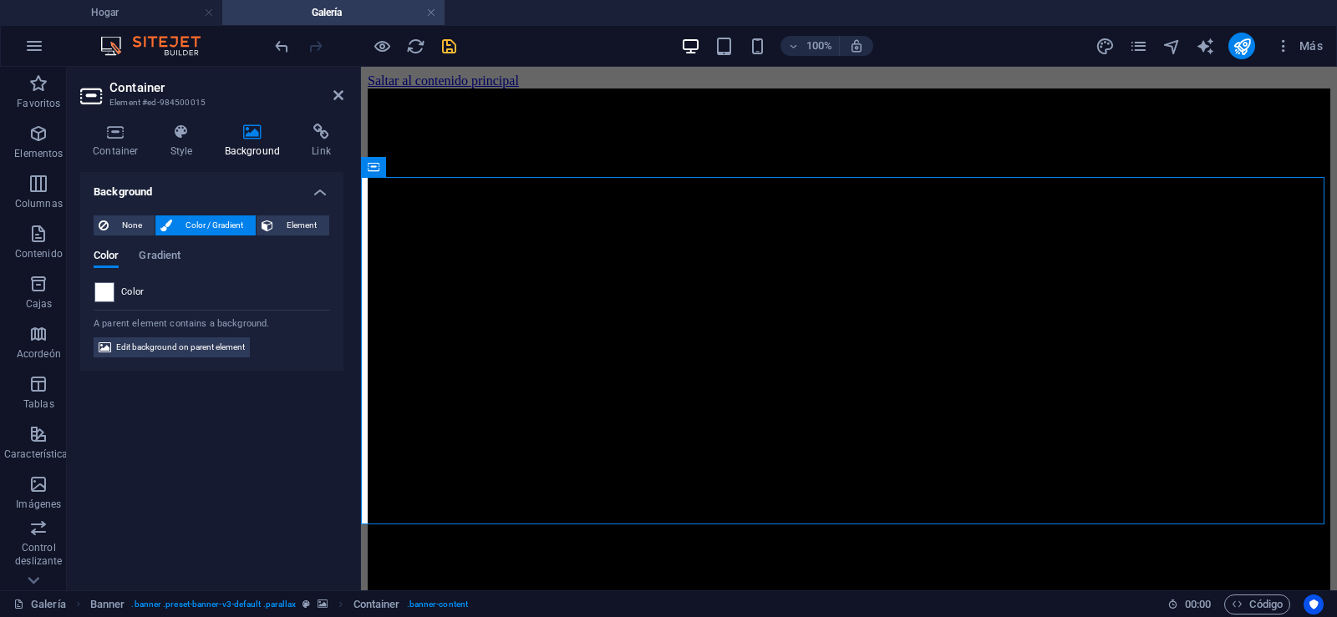
click at [104, 291] on span at bounding box center [104, 292] width 18 height 18
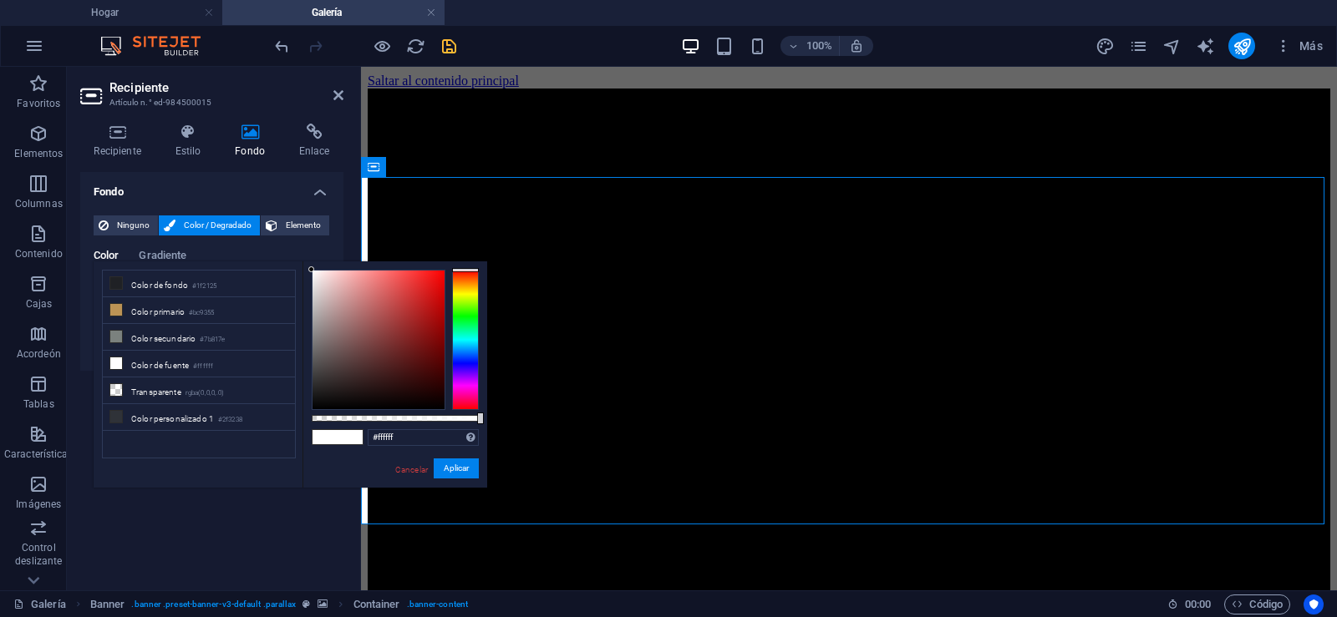
click at [102, 293] on ul "Color de fondo #1f2125 Color primario #bc9355 Color secundario #7b817e Color de…" at bounding box center [199, 365] width 194 height 190
click at [317, 405] on div at bounding box center [378, 340] width 132 height 139
type input "#000000"
drag, startPoint x: 317, startPoint y: 405, endPoint x: 310, endPoint y: 417, distance: 13.5
click at [310, 417] on div "#000000 Formatos admitidos #0852ed rgb(8, 82, 237) rgba(8, 82, 237, 90%) hsv(22…" at bounding box center [394, 497] width 185 height 470
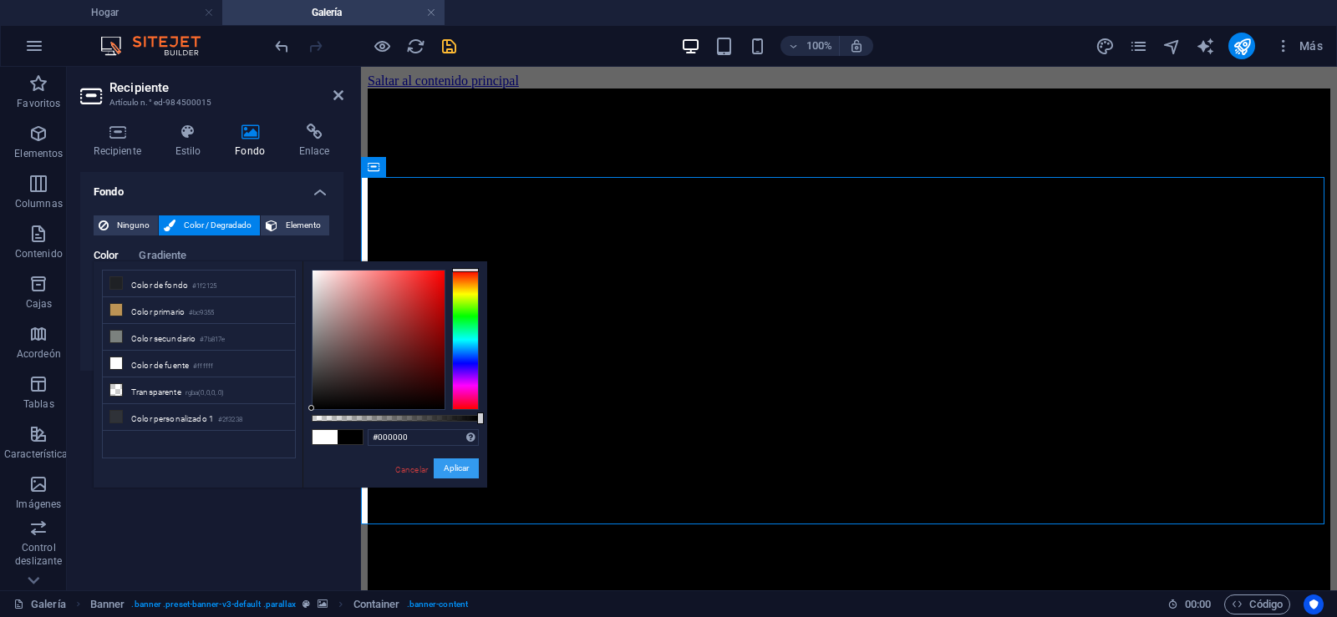
drag, startPoint x: 460, startPoint y: 465, endPoint x: 119, endPoint y: 432, distance: 342.4
click at [460, 465] on font "Aplicar" at bounding box center [456, 468] width 25 height 9
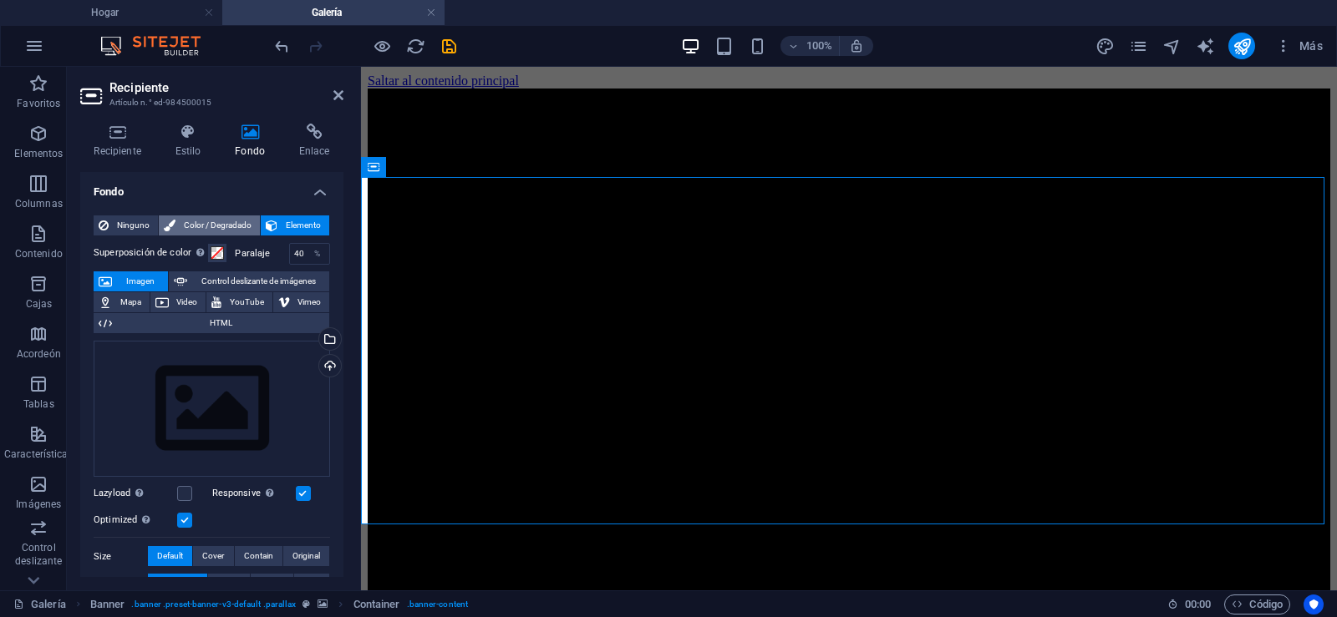
click at [208, 229] on font "Color / Degradado" at bounding box center [218, 225] width 68 height 9
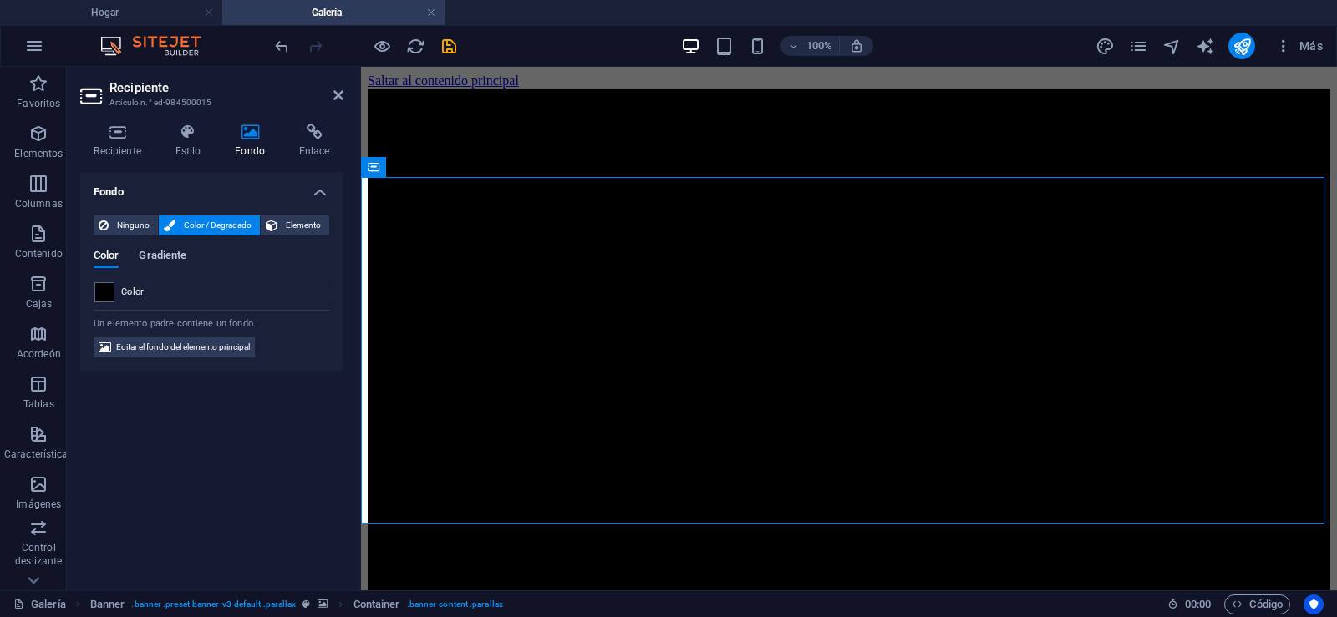
click at [165, 253] on font "Gradiente" at bounding box center [163, 255] width 48 height 13
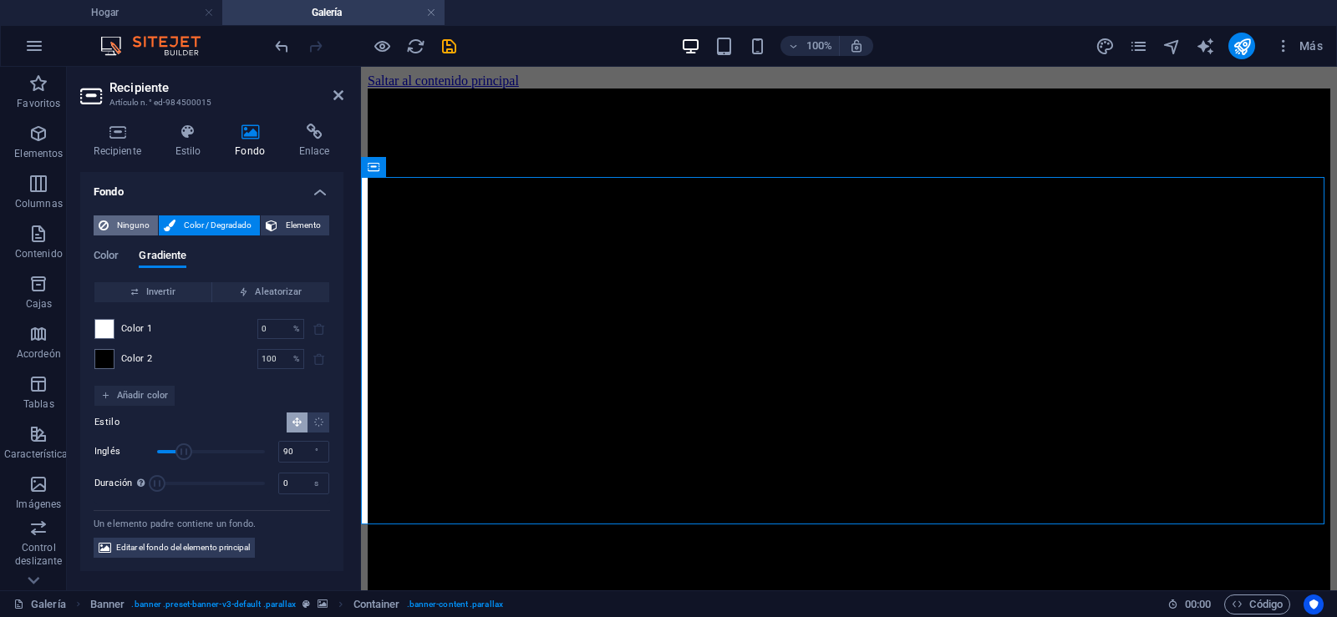
click at [133, 228] on font "Ninguno" at bounding box center [133, 225] width 33 height 9
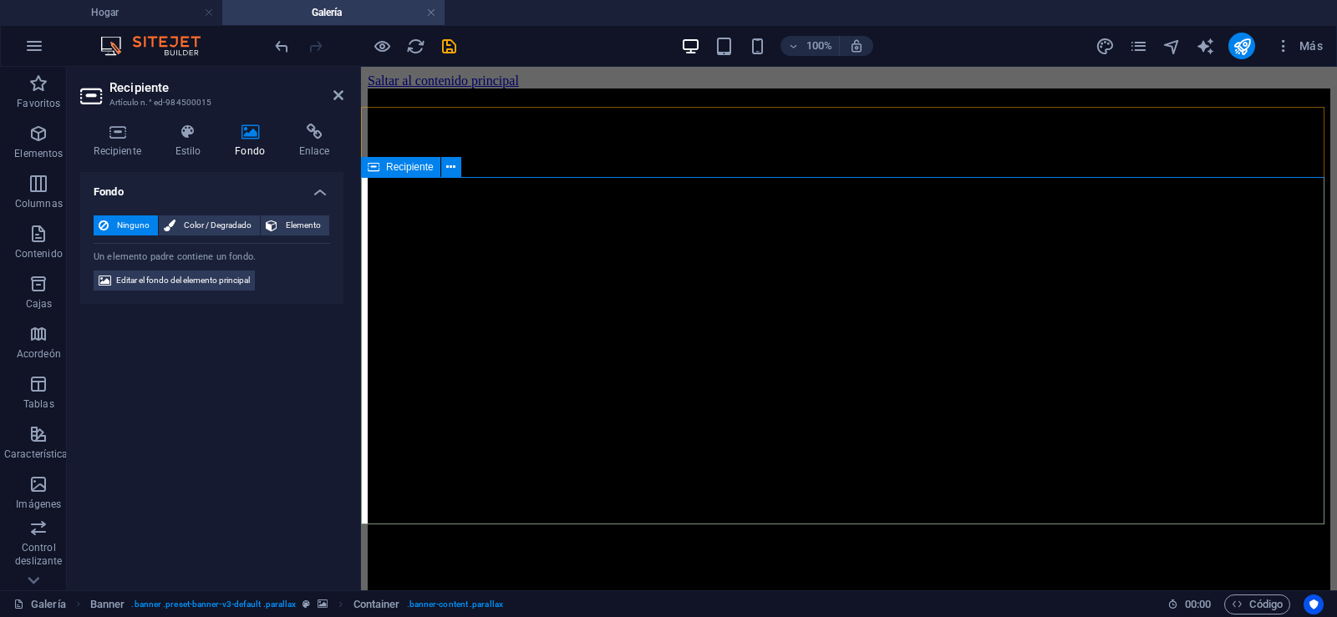
click at [115, 128] on icon at bounding box center [117, 132] width 74 height 17
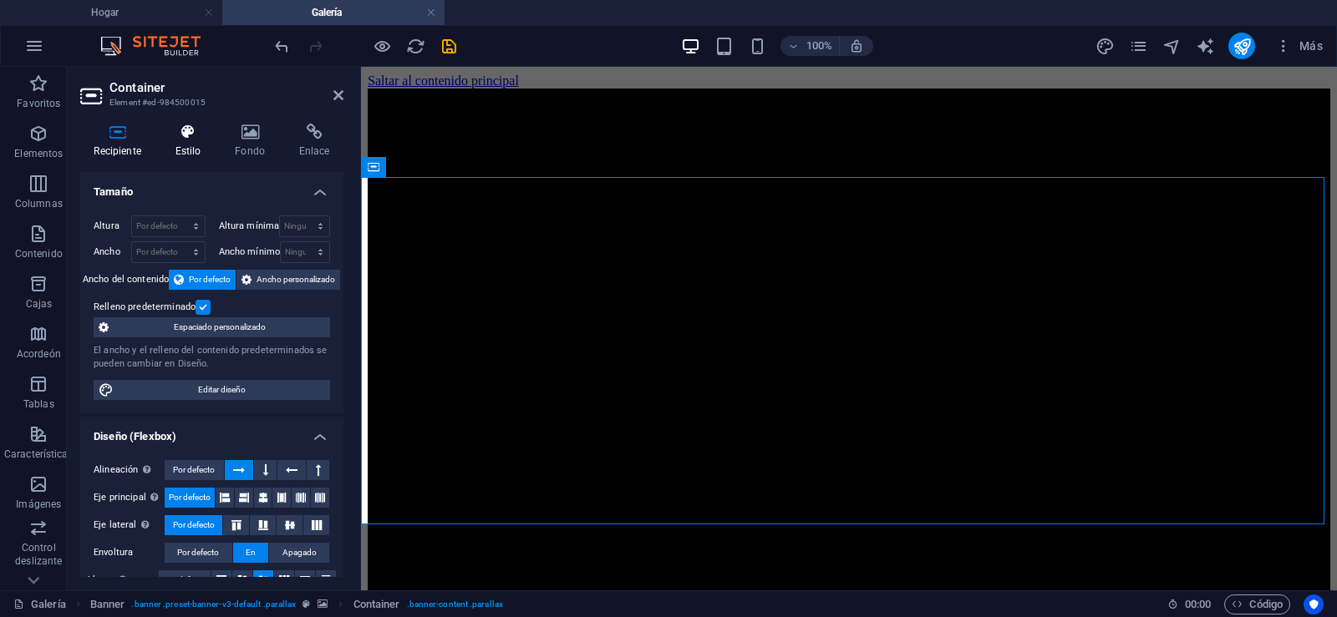
click at [190, 133] on icon at bounding box center [187, 132] width 53 height 17
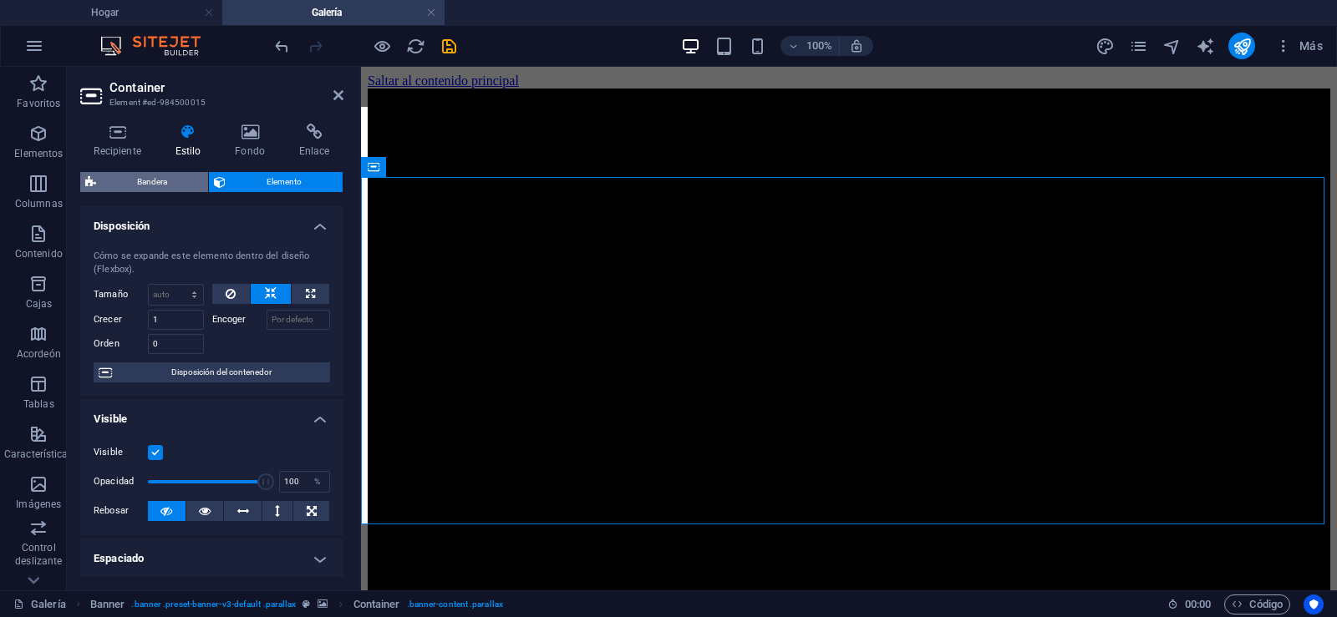
click at [167, 179] on font "Bandera" at bounding box center [152, 181] width 30 height 9
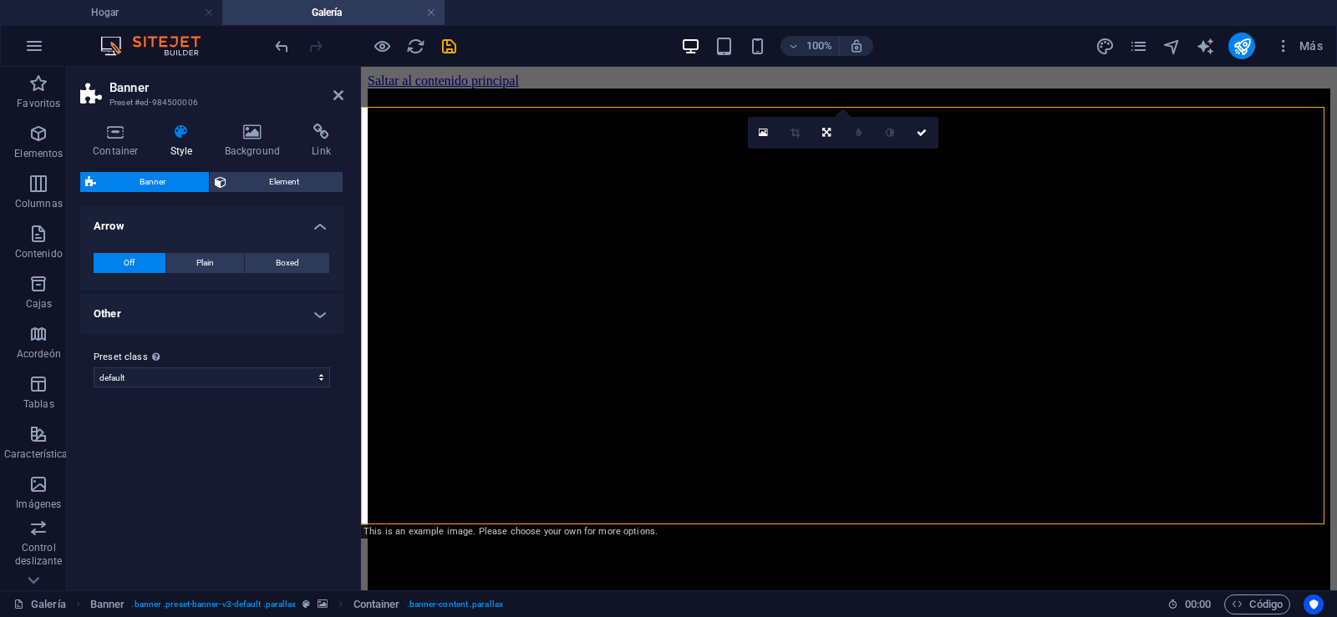
click at [278, 182] on span "Element" at bounding box center [284, 182] width 107 height 20
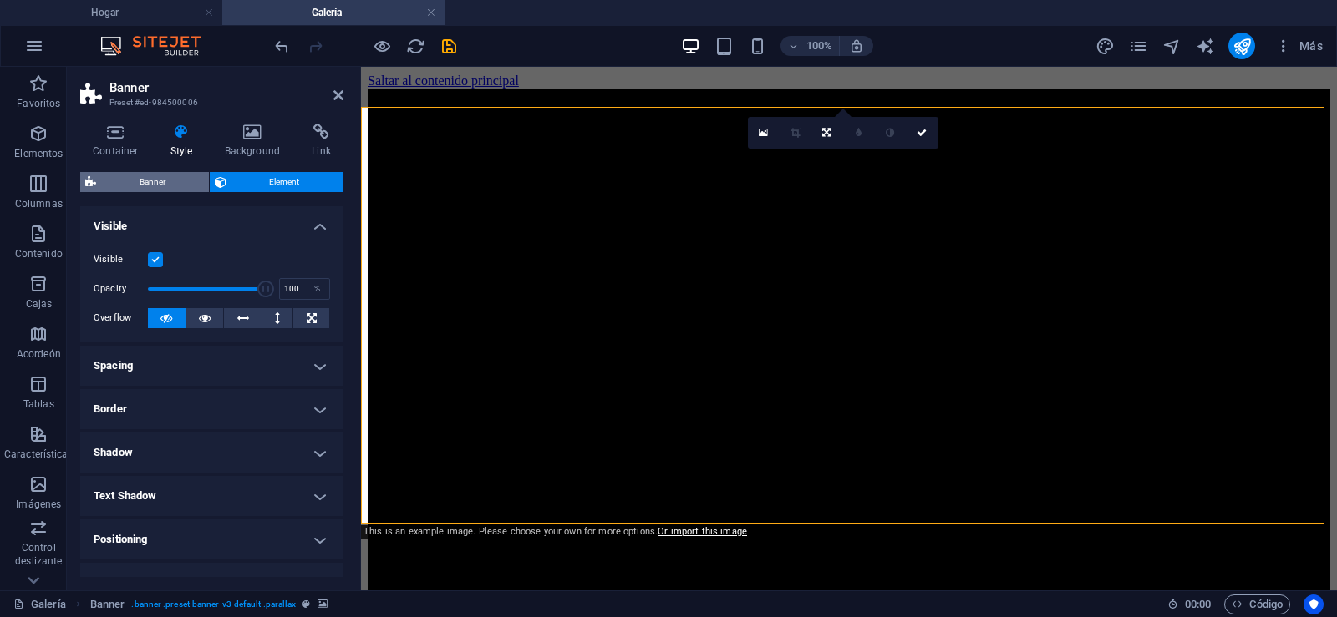
click at [146, 180] on span "Banner" at bounding box center [152, 182] width 103 height 20
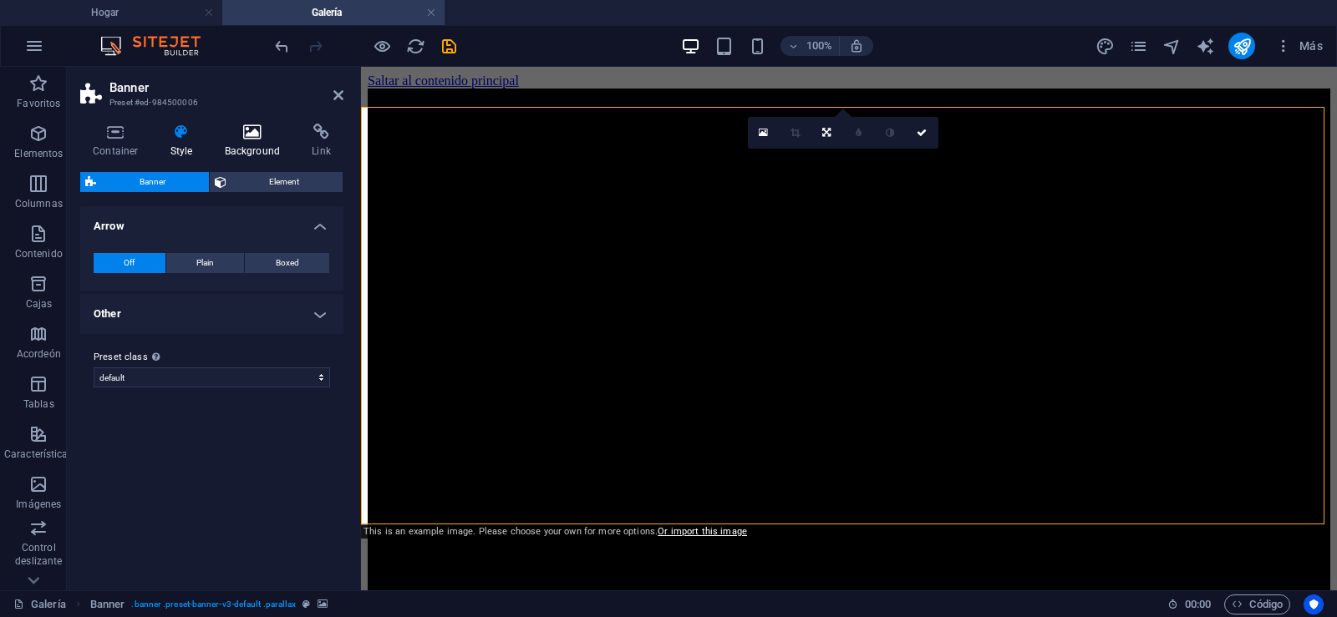
click at [251, 134] on icon at bounding box center [252, 132] width 81 height 17
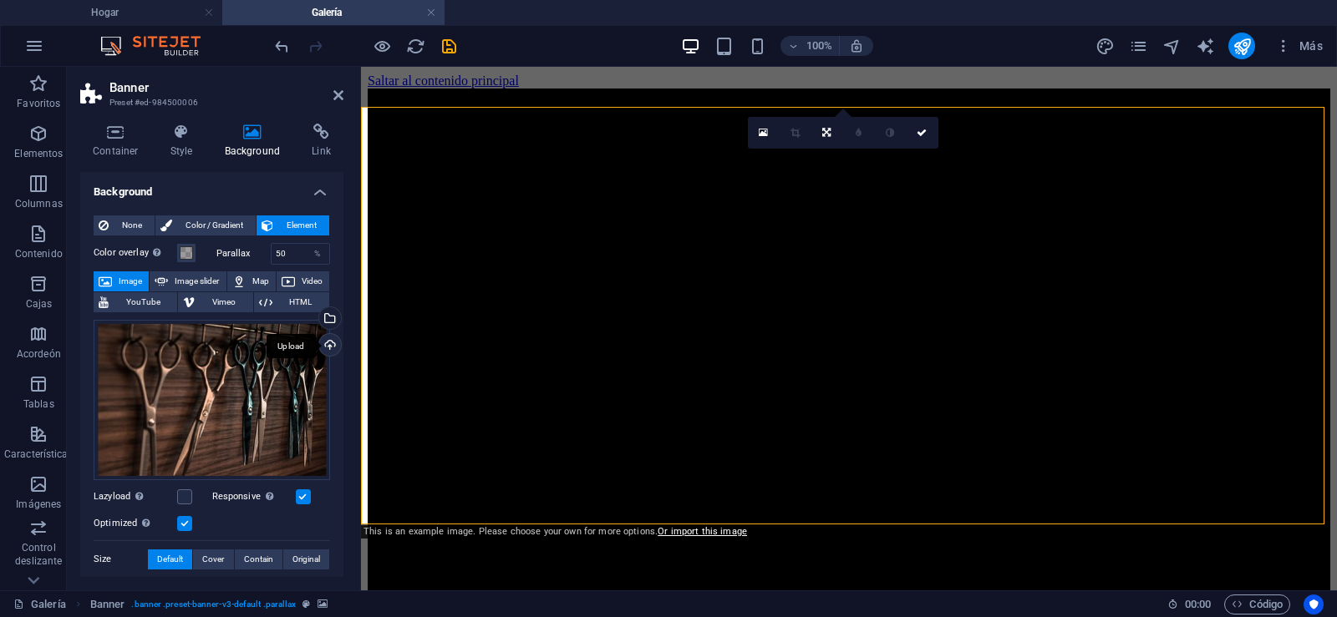
click at [329, 343] on div "Upload" at bounding box center [328, 346] width 25 height 25
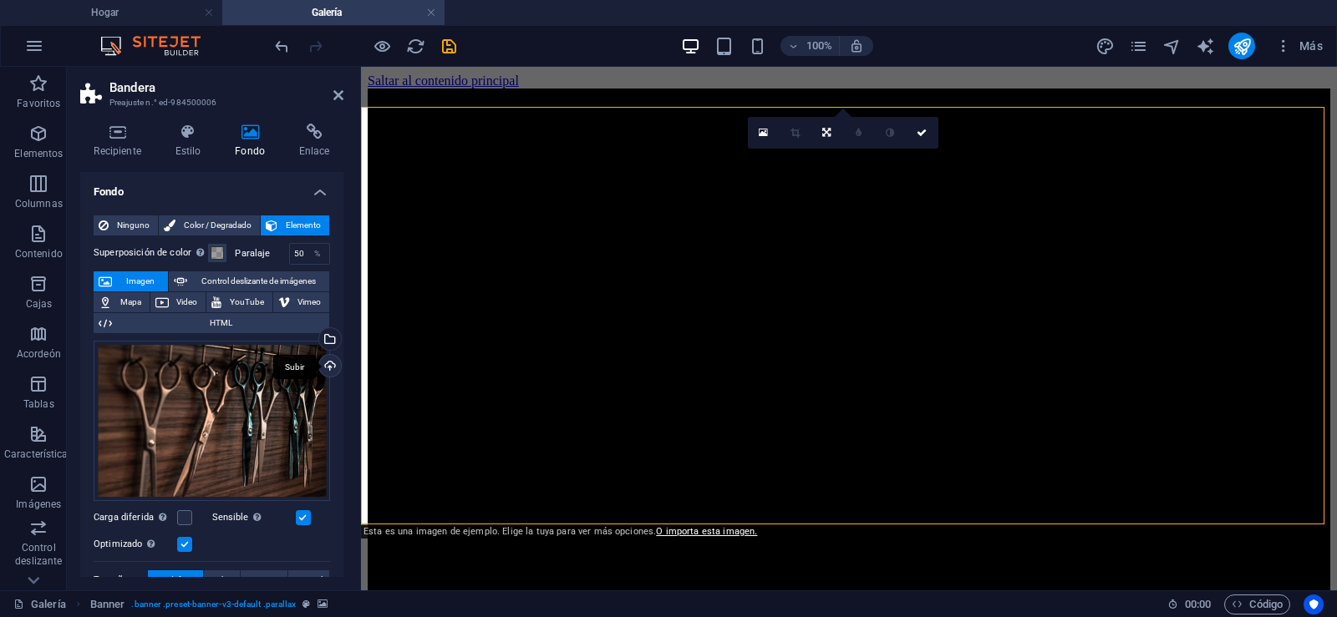
drag, startPoint x: 690, startPoint y: 410, endPoint x: 677, endPoint y: 347, distance: 64.9
click at [325, 369] on div "Subir" at bounding box center [328, 367] width 25 height 25
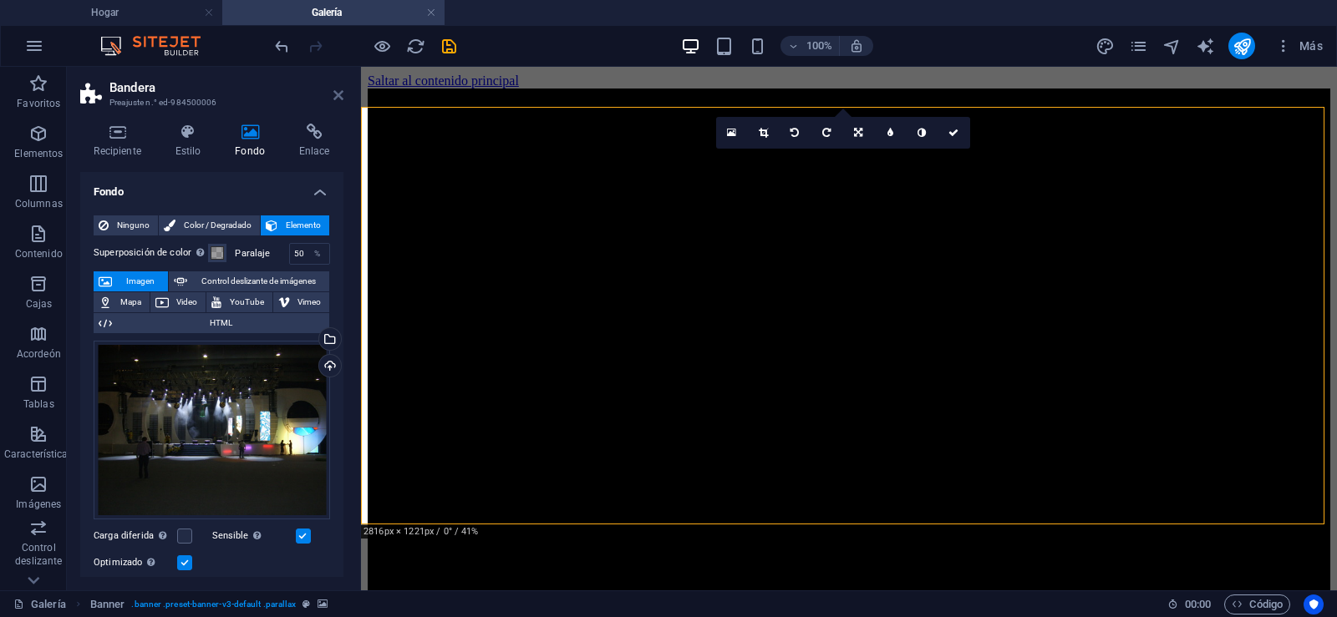
click at [338, 92] on icon at bounding box center [338, 95] width 10 height 13
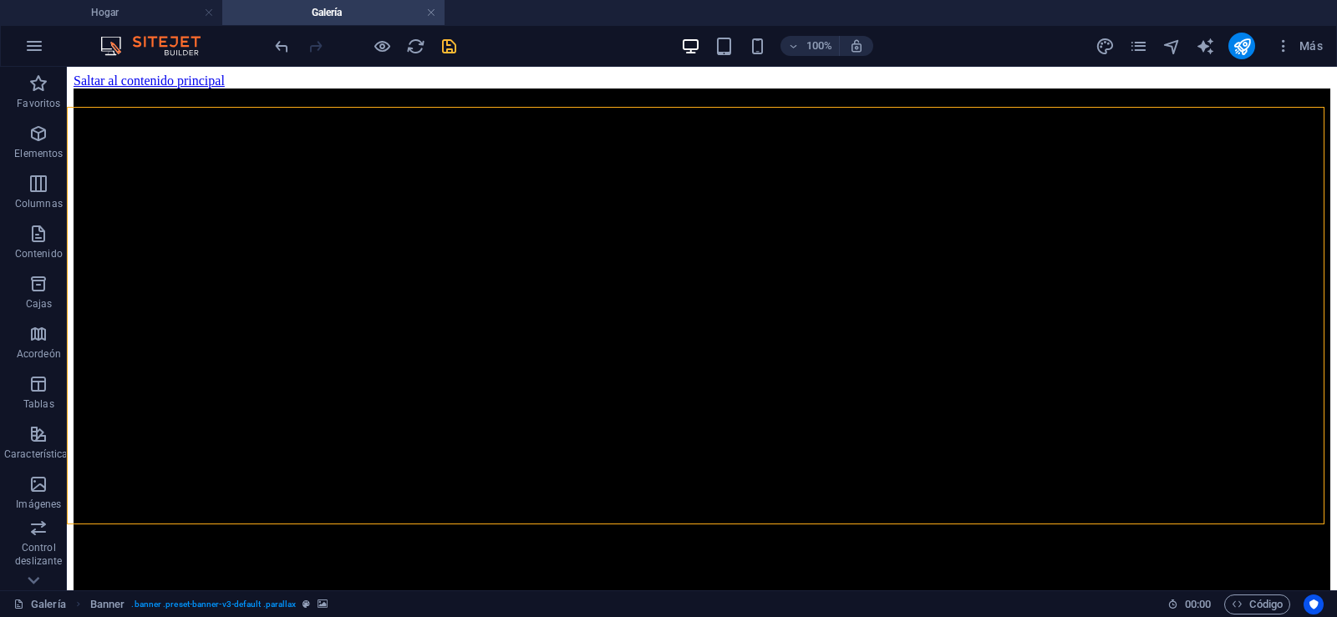
click at [450, 47] on icon "salvación" at bounding box center [448, 46] width 19 height 19
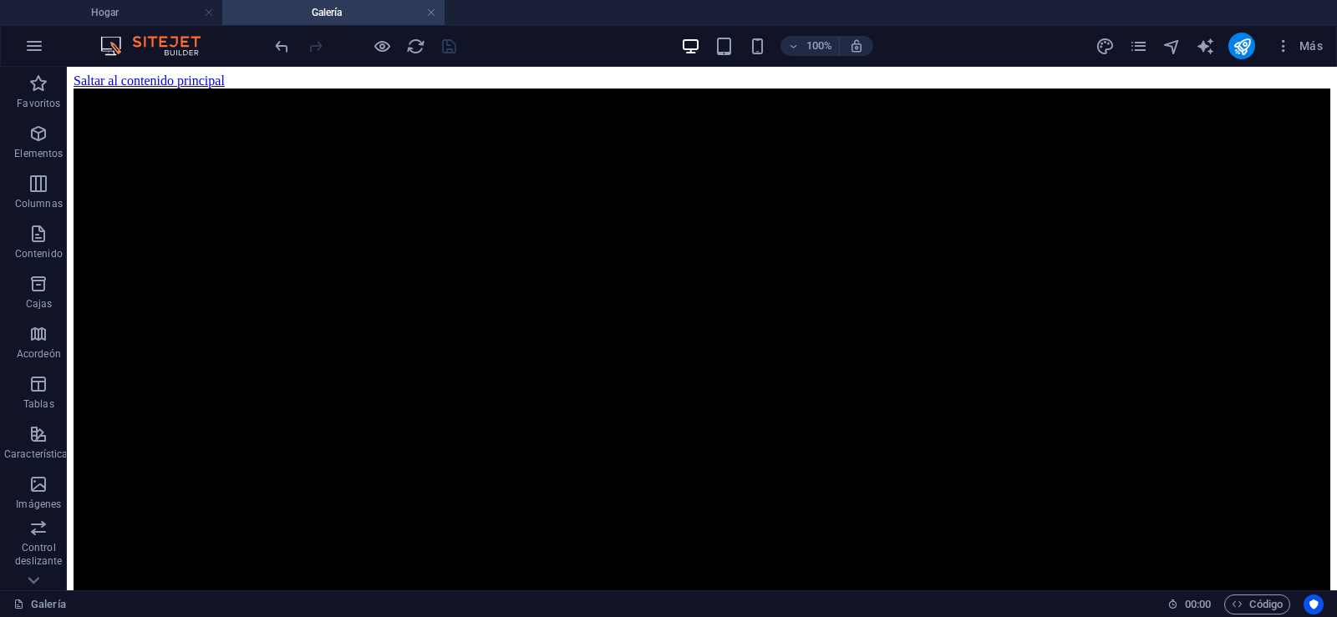
drag, startPoint x: 1331, startPoint y: 119, endPoint x: 595, endPoint y: 95, distance: 736.5
click at [431, 13] on link at bounding box center [431, 13] width 10 height 16
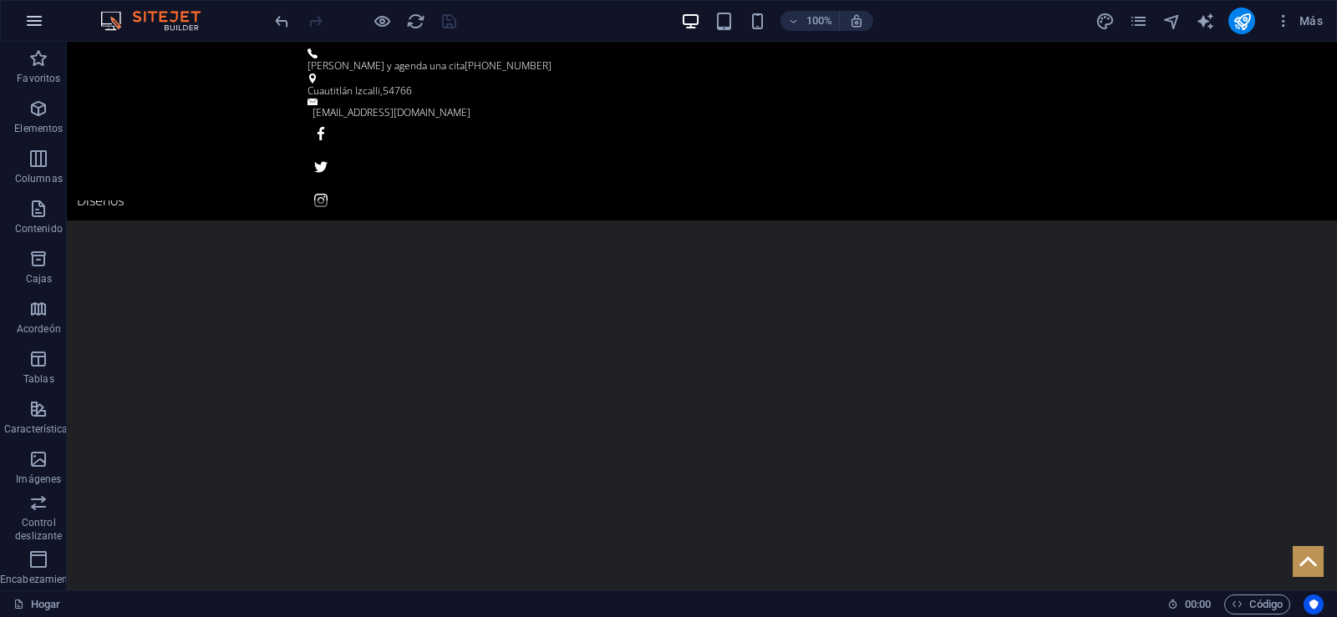
click at [28, 22] on icon "button" at bounding box center [34, 21] width 20 height 20
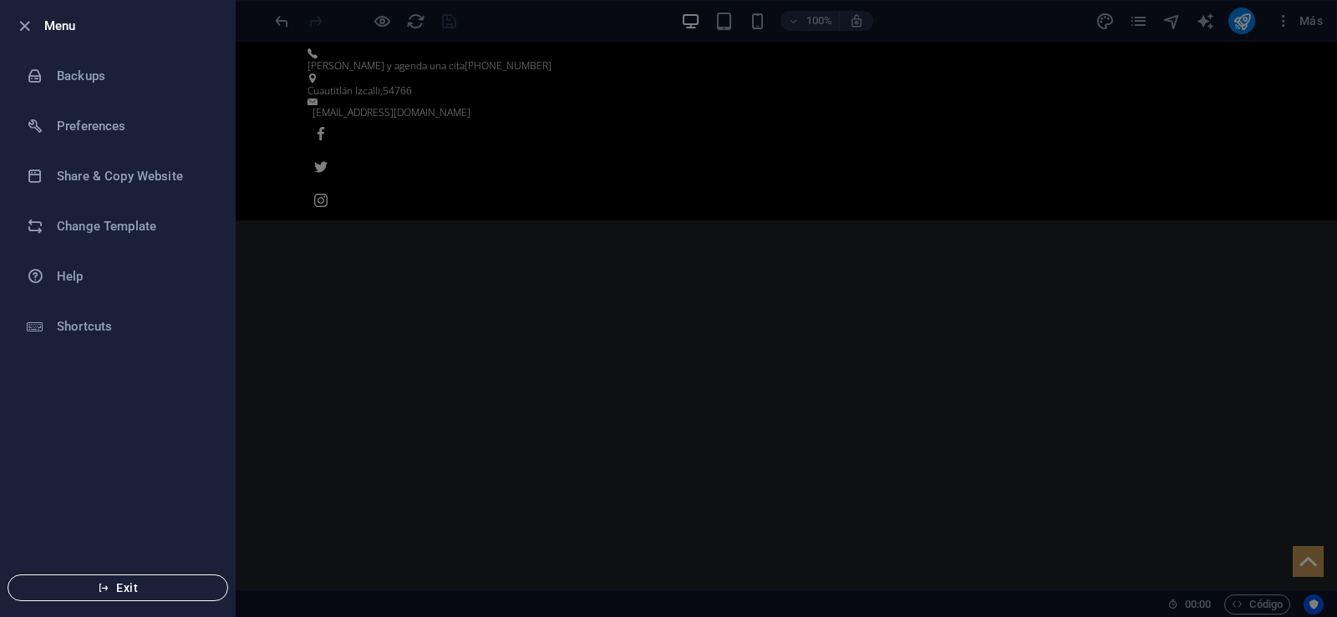
click at [122, 587] on span "Exit" at bounding box center [118, 588] width 192 height 13
